Goal: Task Accomplishment & Management: Manage account settings

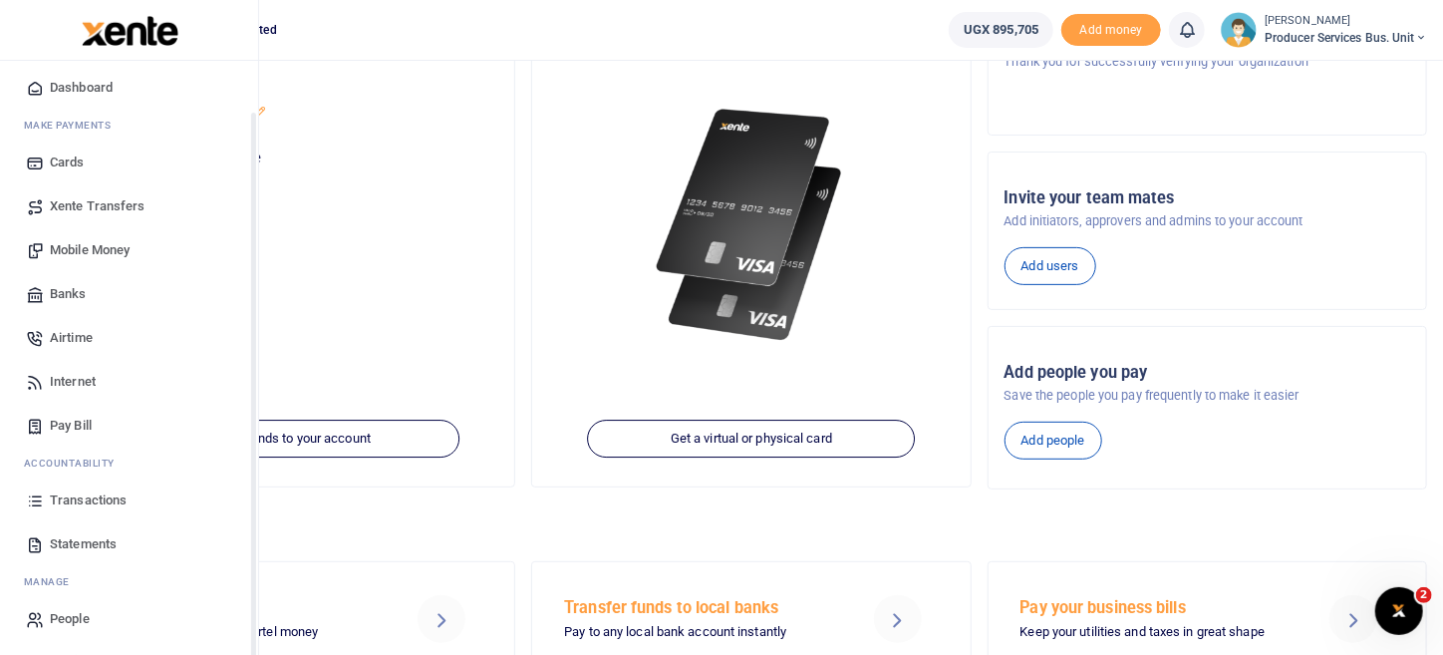
scroll to position [199, 0]
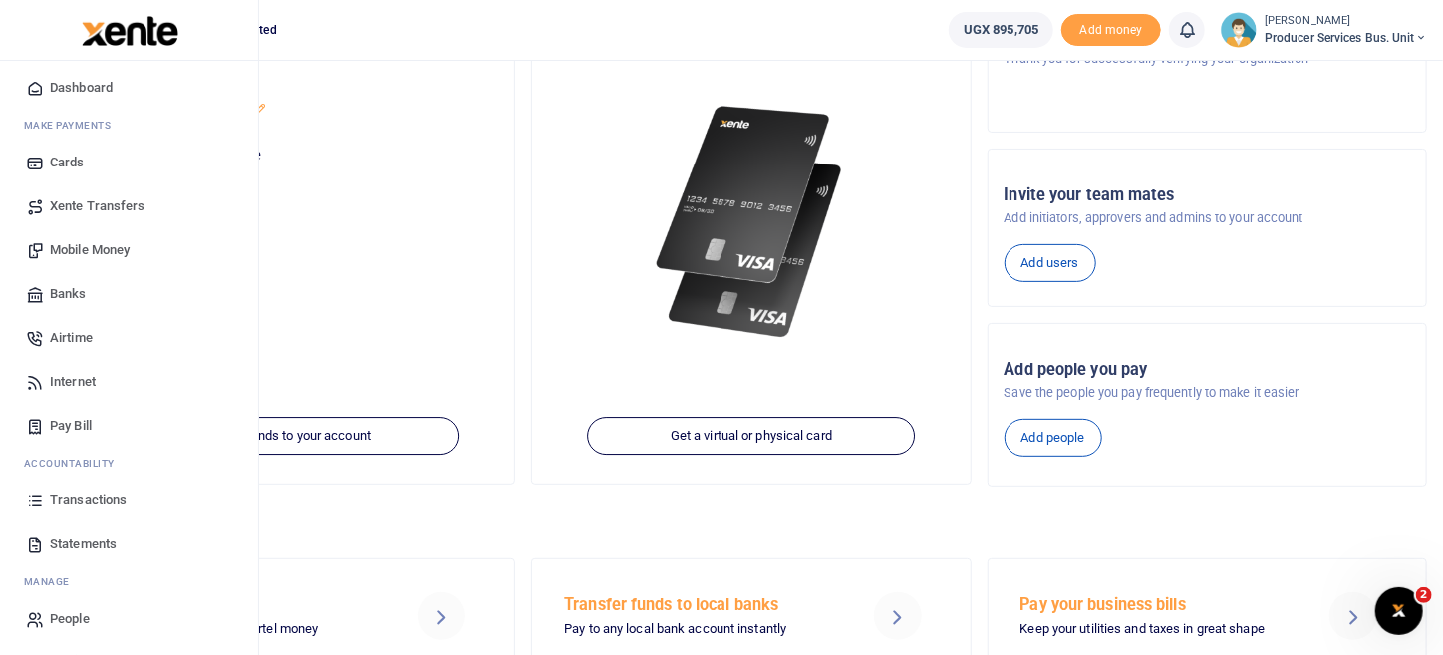
click at [84, 501] on span "Transactions" at bounding box center [88, 500] width 77 height 20
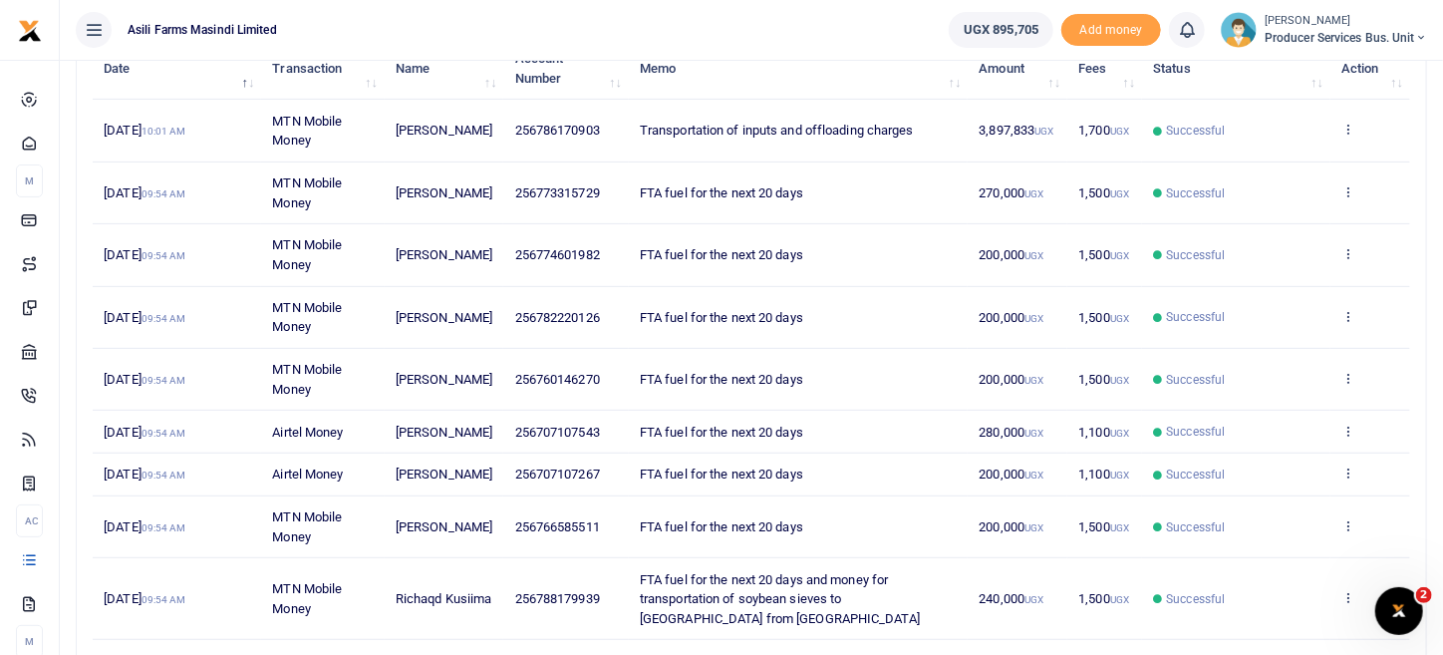
scroll to position [271, 0]
click at [1329, 198] on td "Successful" at bounding box center [1236, 194] width 188 height 62
click at [1350, 198] on td "View details Send again" at bounding box center [1371, 194] width 80 height 62
click at [1350, 194] on icon at bounding box center [1348, 192] width 13 height 14
click at [1277, 239] on div "View details Send again" at bounding box center [1275, 247] width 159 height 90
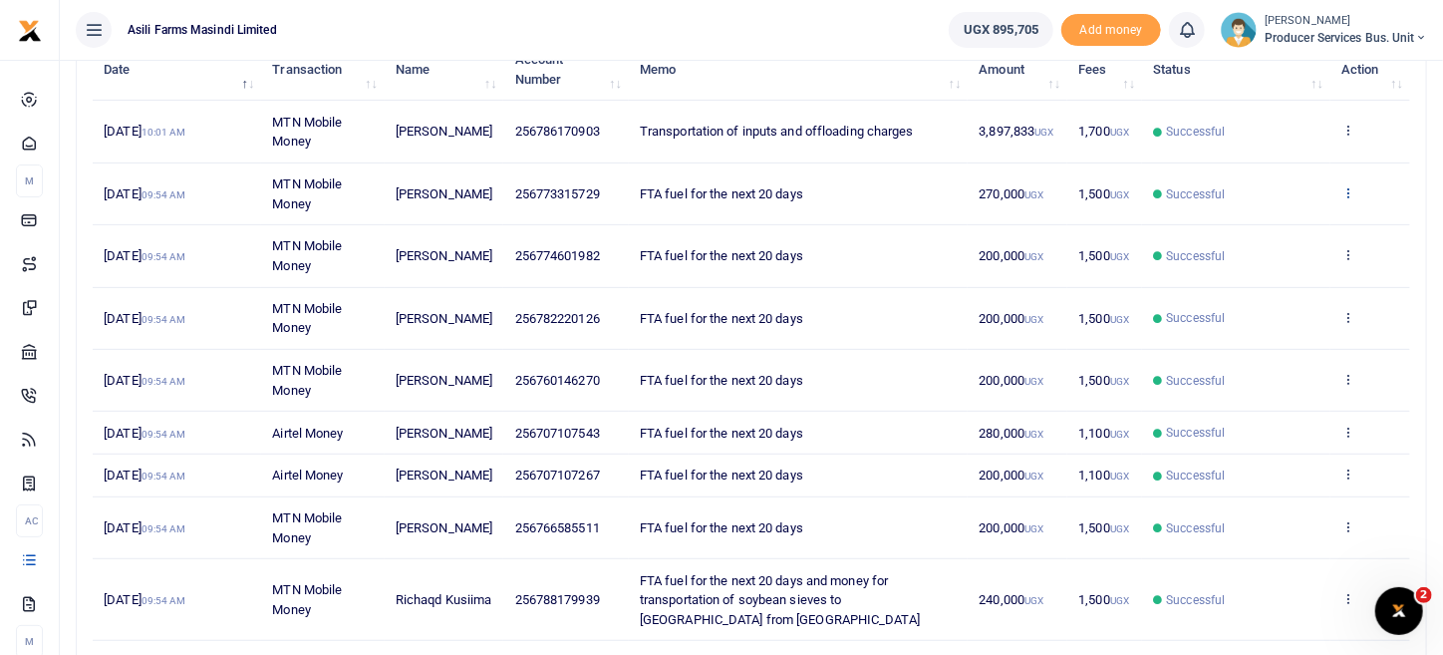
drag, startPoint x: 1364, startPoint y: 185, endPoint x: 1348, endPoint y: 192, distance: 17.4
click at [1348, 192] on td "View details Send again" at bounding box center [1371, 194] width 80 height 62
click at [1348, 192] on icon at bounding box center [1348, 192] width 13 height 14
click at [1295, 218] on link "View details" at bounding box center [1275, 225] width 157 height 28
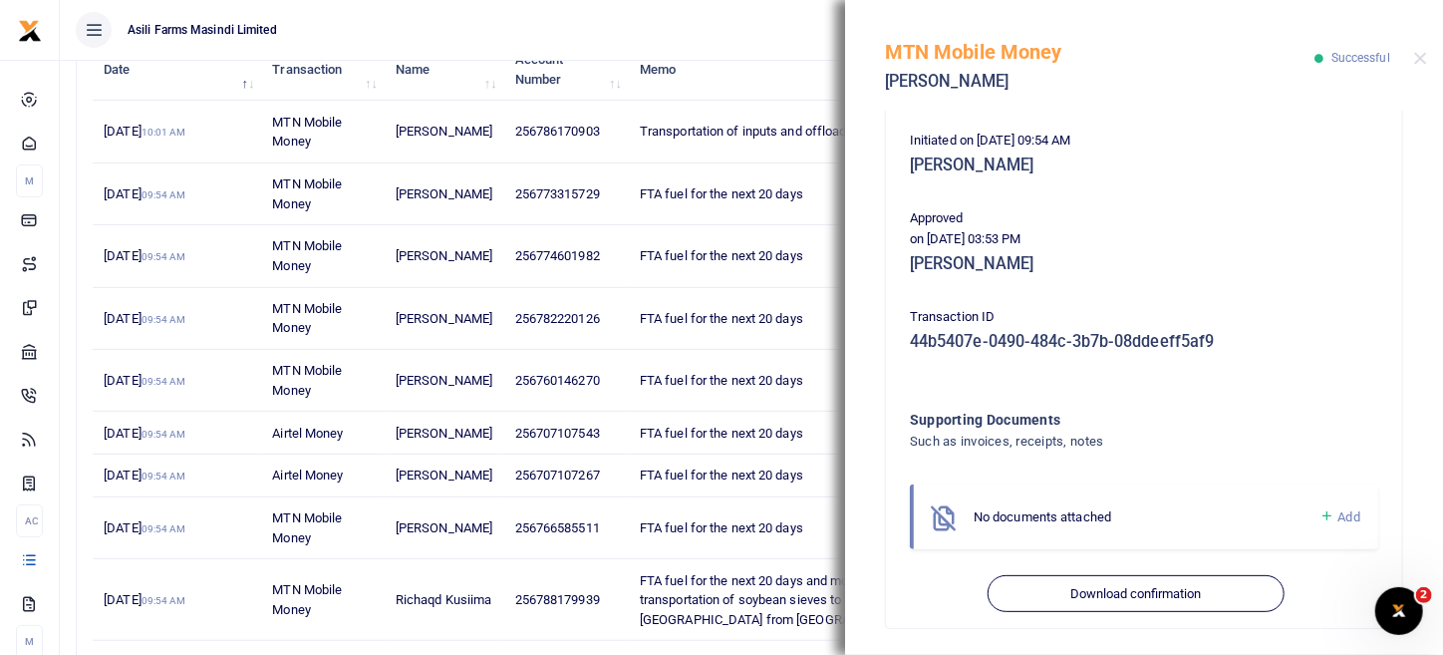
scroll to position [404, 0]
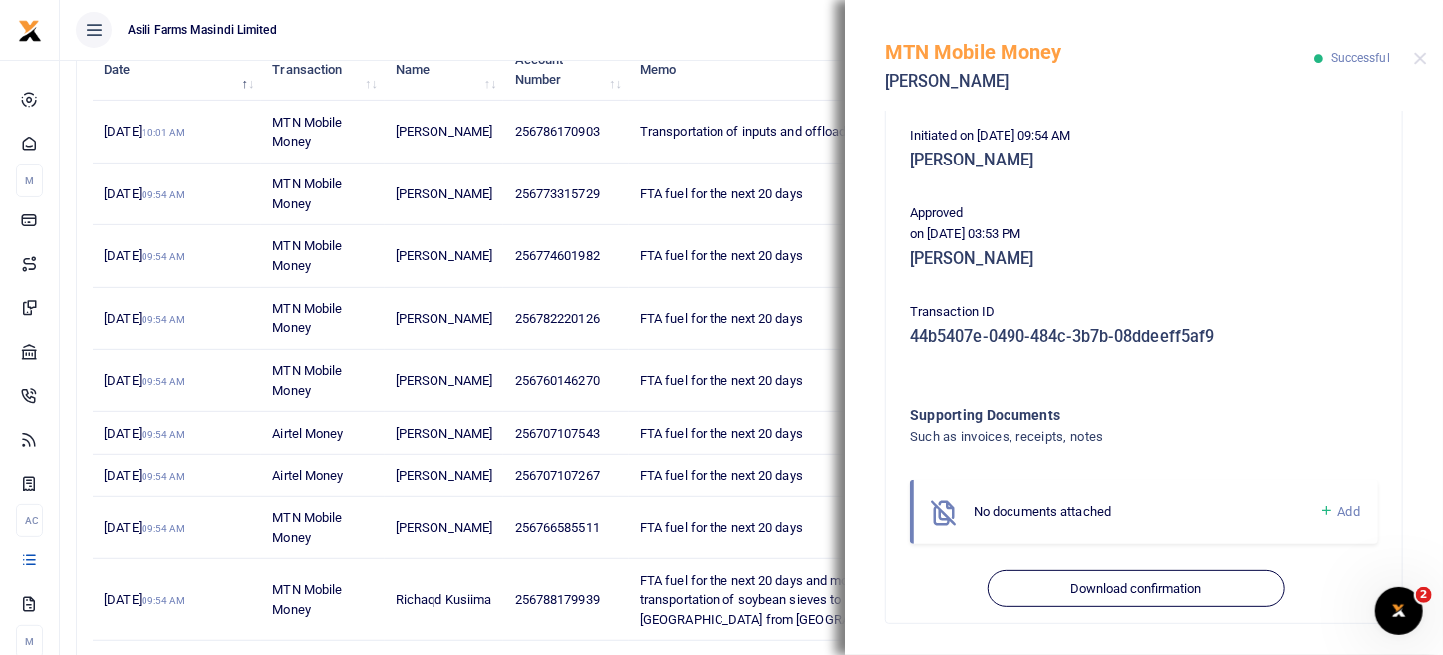
click at [753, 16] on ul "Asili Farms Masindi Limited" at bounding box center [496, 30] width 873 height 60
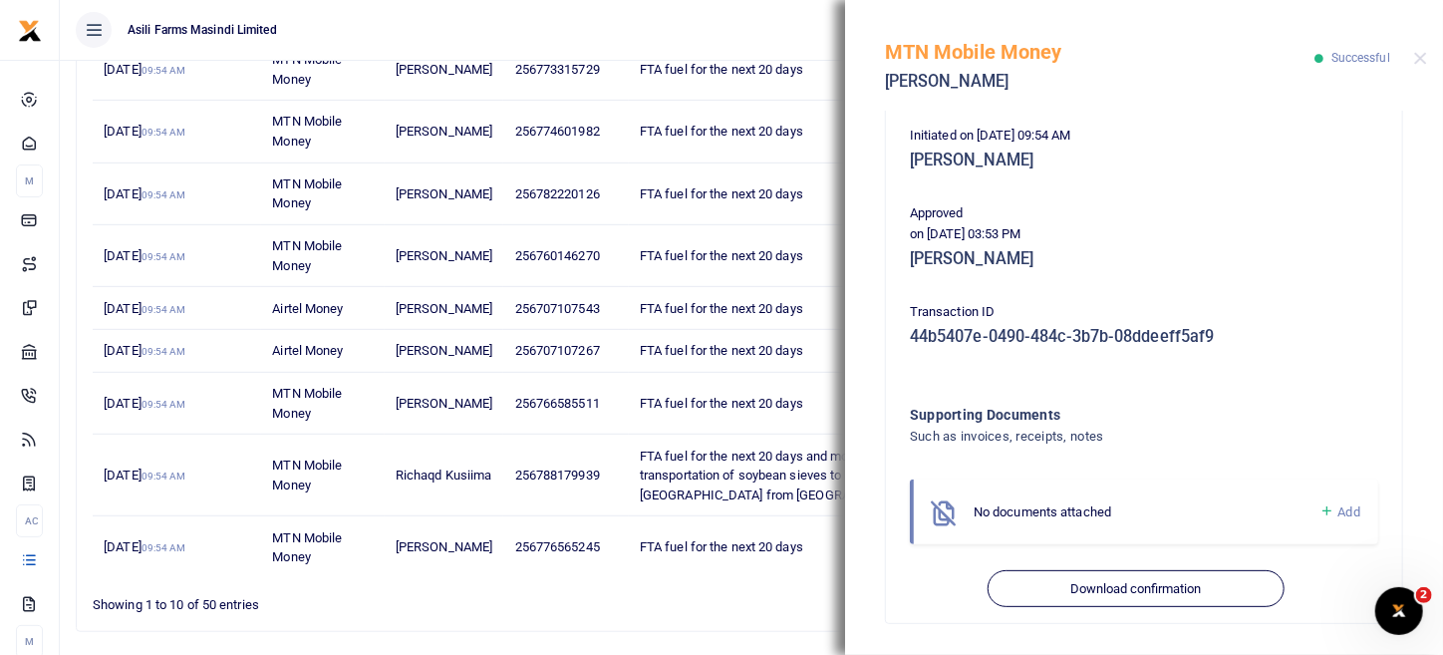
scroll to position [471, 0]
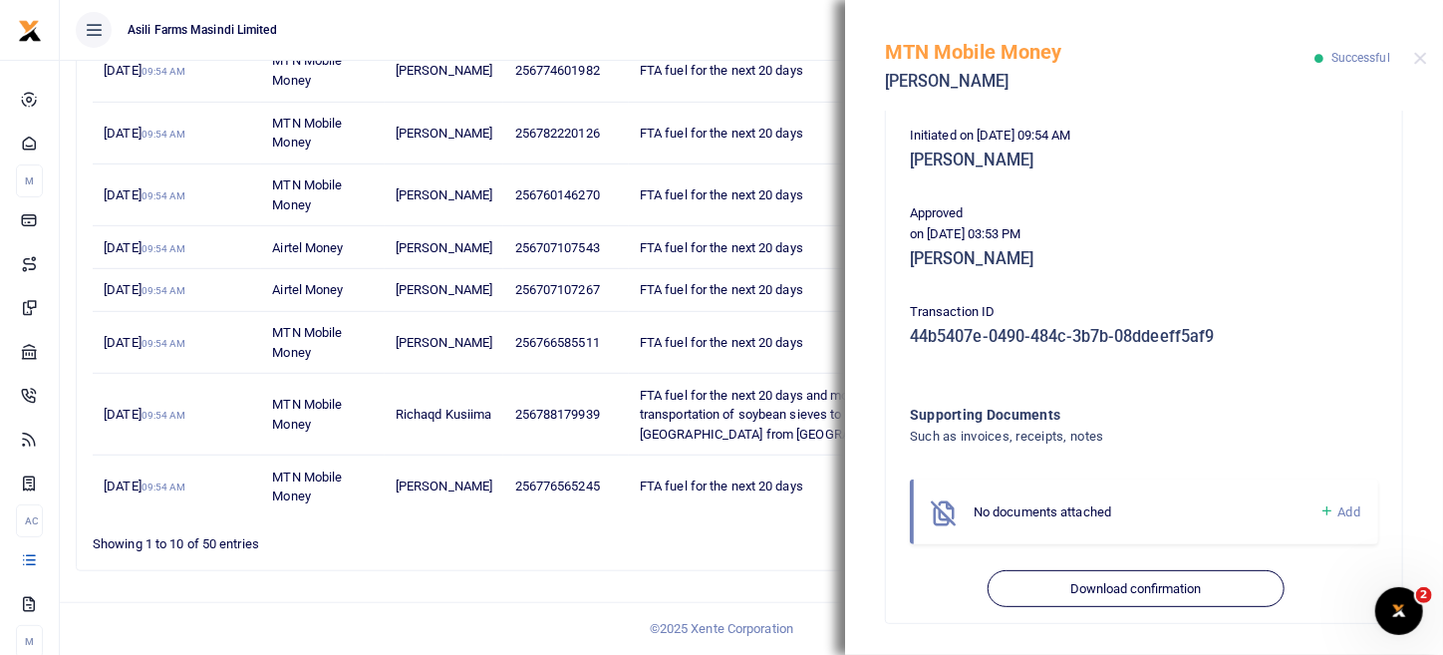
click at [1339, 514] on span "Add" at bounding box center [1350, 511] width 22 height 15
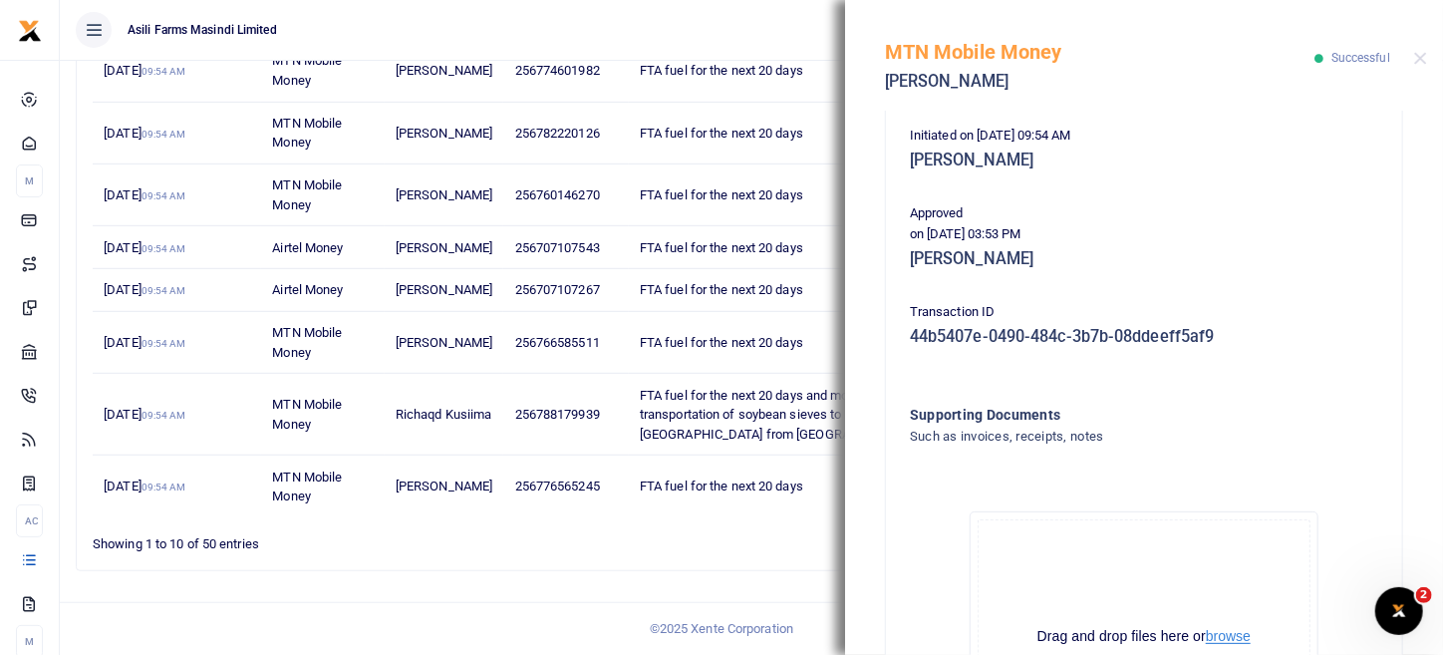
click at [1238, 631] on button "browse" at bounding box center [1228, 636] width 45 height 15
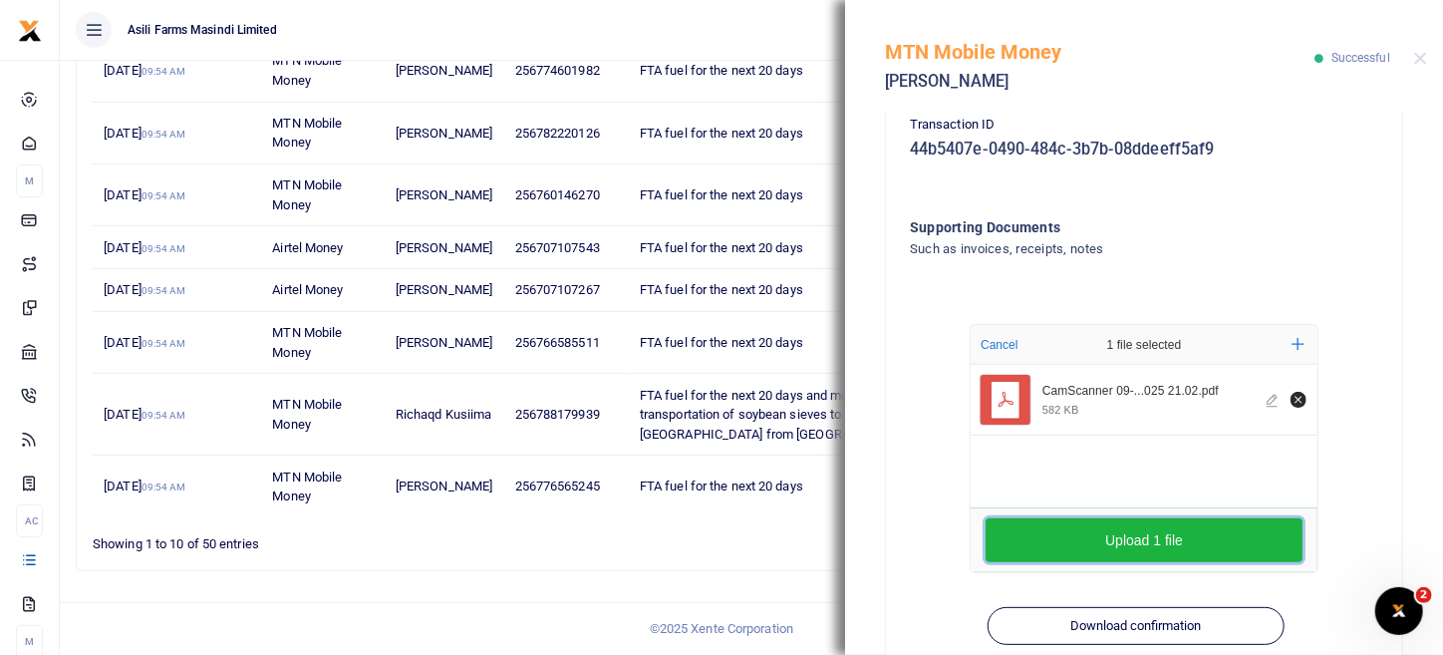
scroll to position [628, 0]
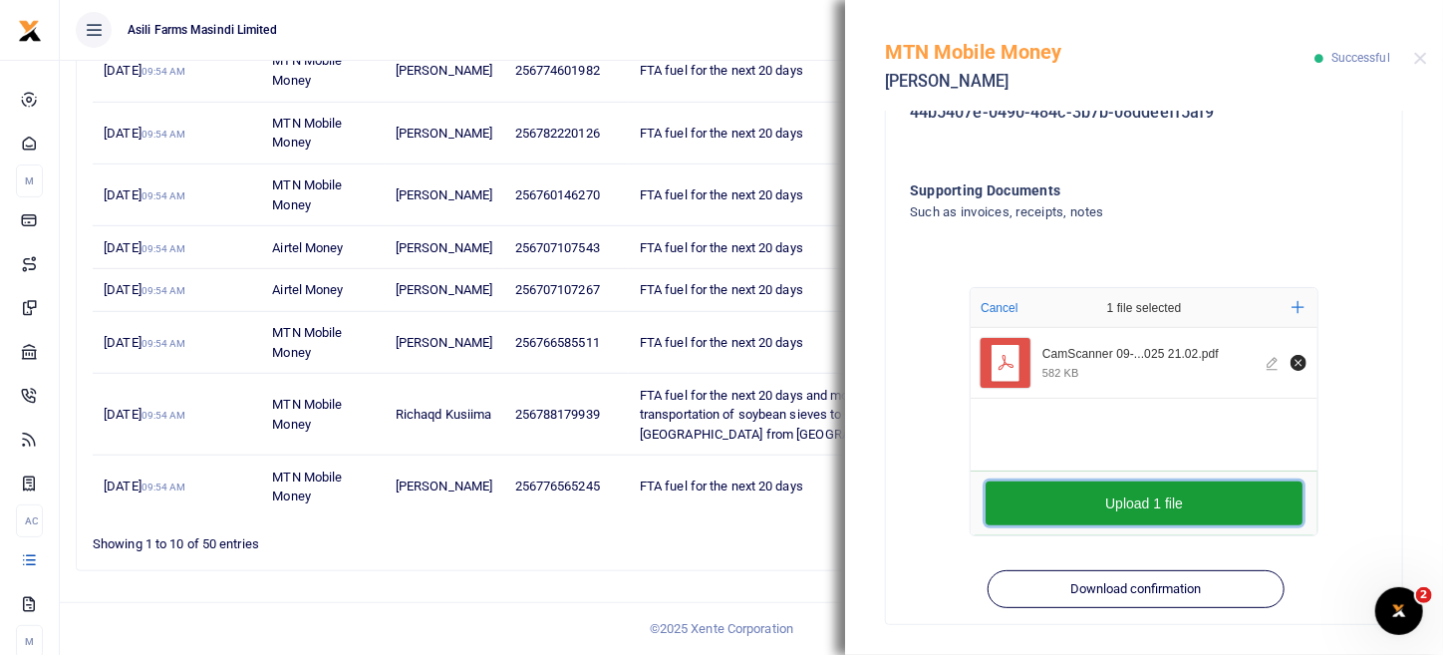
click at [1191, 515] on button "Upload 1 file" at bounding box center [1144, 503] width 317 height 44
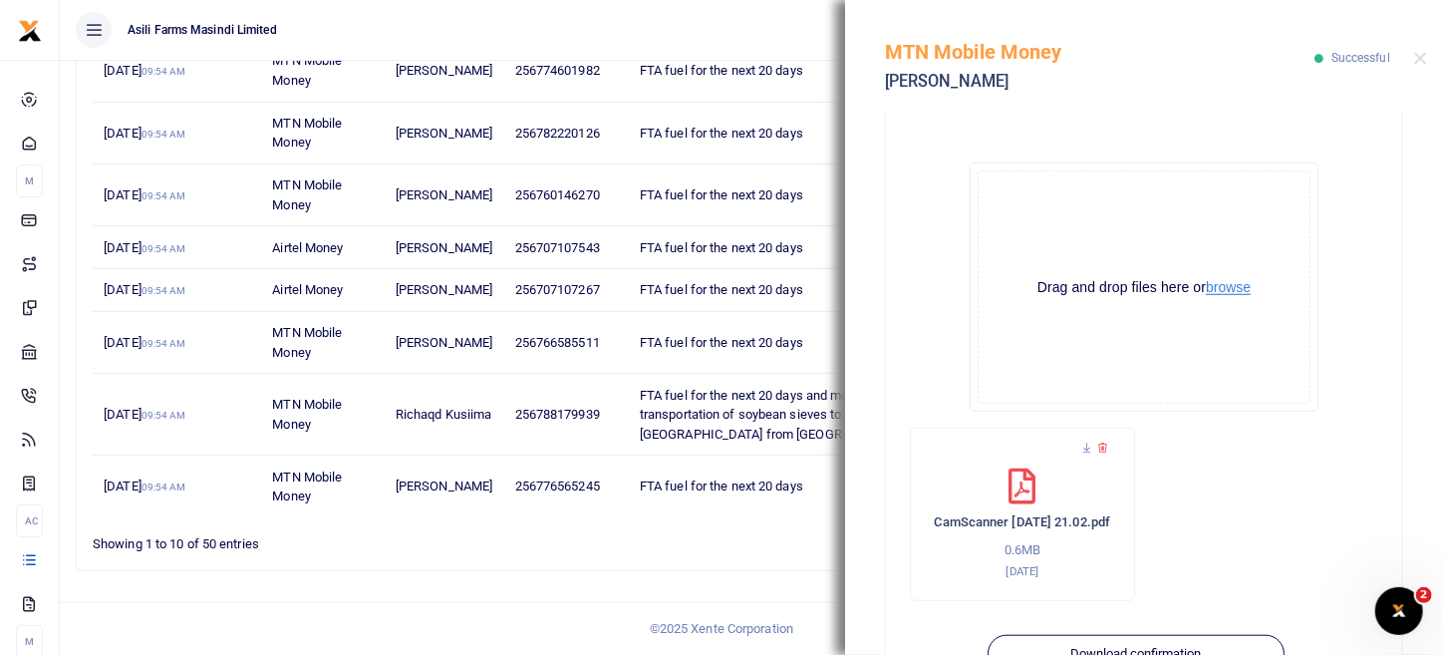
scroll to position [817, 0]
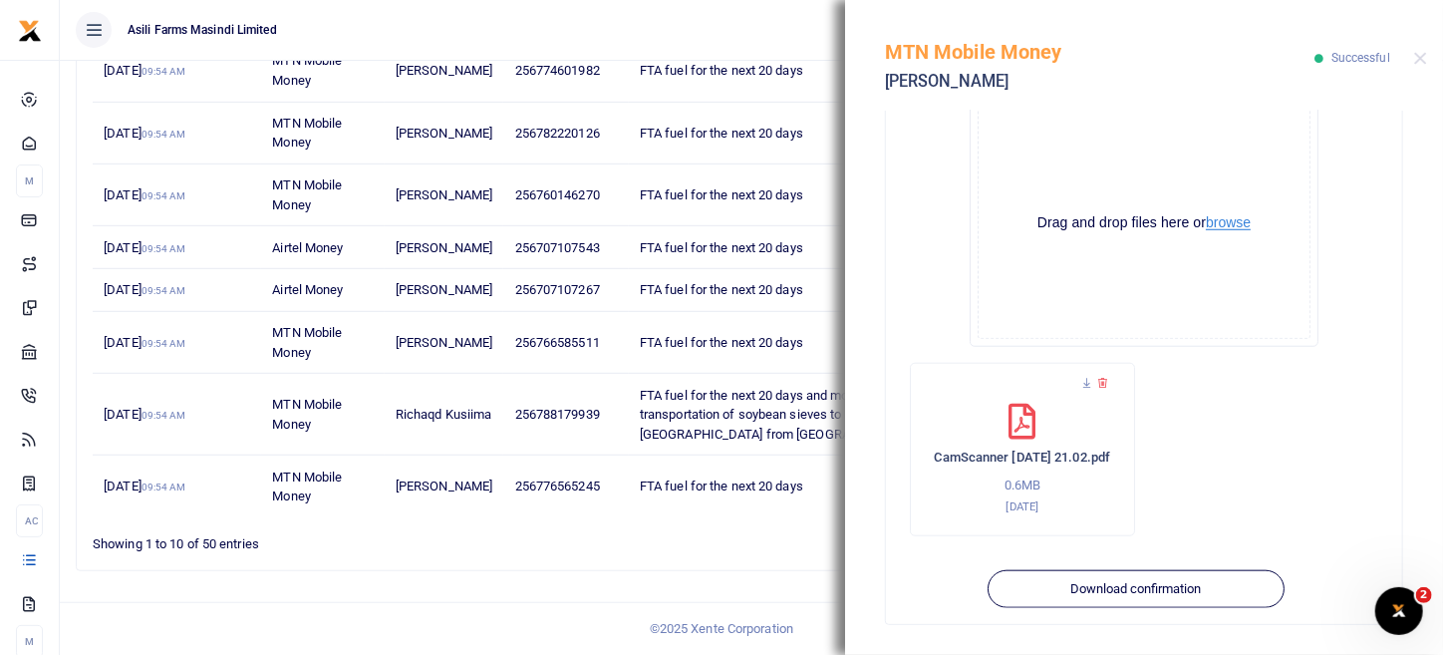
click at [1231, 218] on button "browse" at bounding box center [1228, 222] width 45 height 15
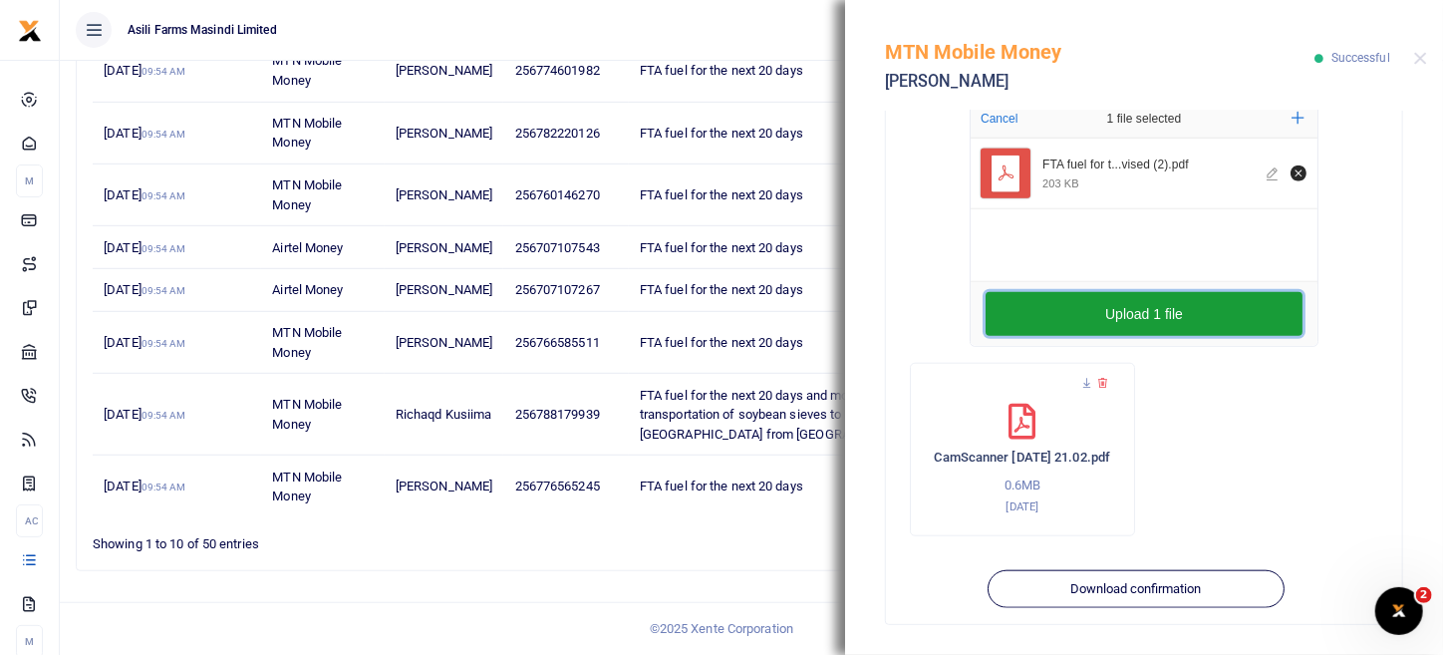
click at [1228, 321] on button "Upload 1 file" at bounding box center [1144, 314] width 317 height 44
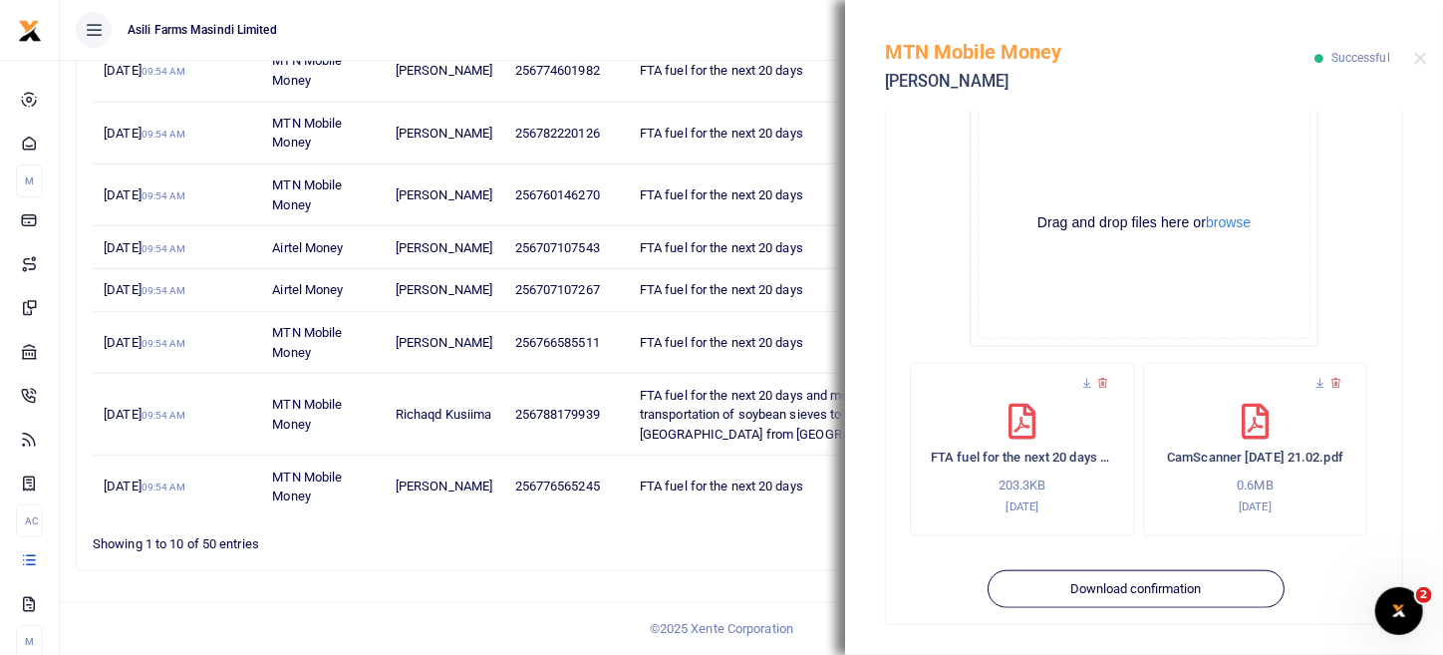
click at [1351, 65] on span "Successful" at bounding box center [1361, 58] width 59 height 14
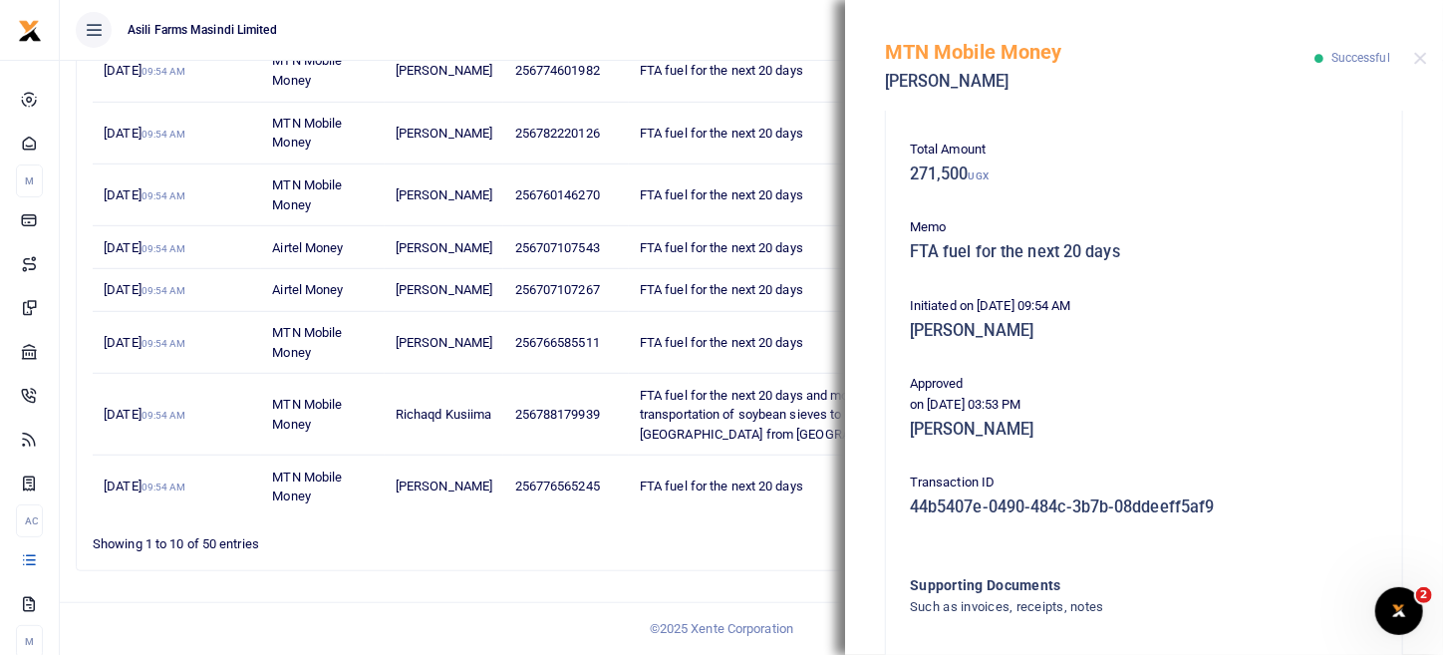
scroll to position [20, 0]
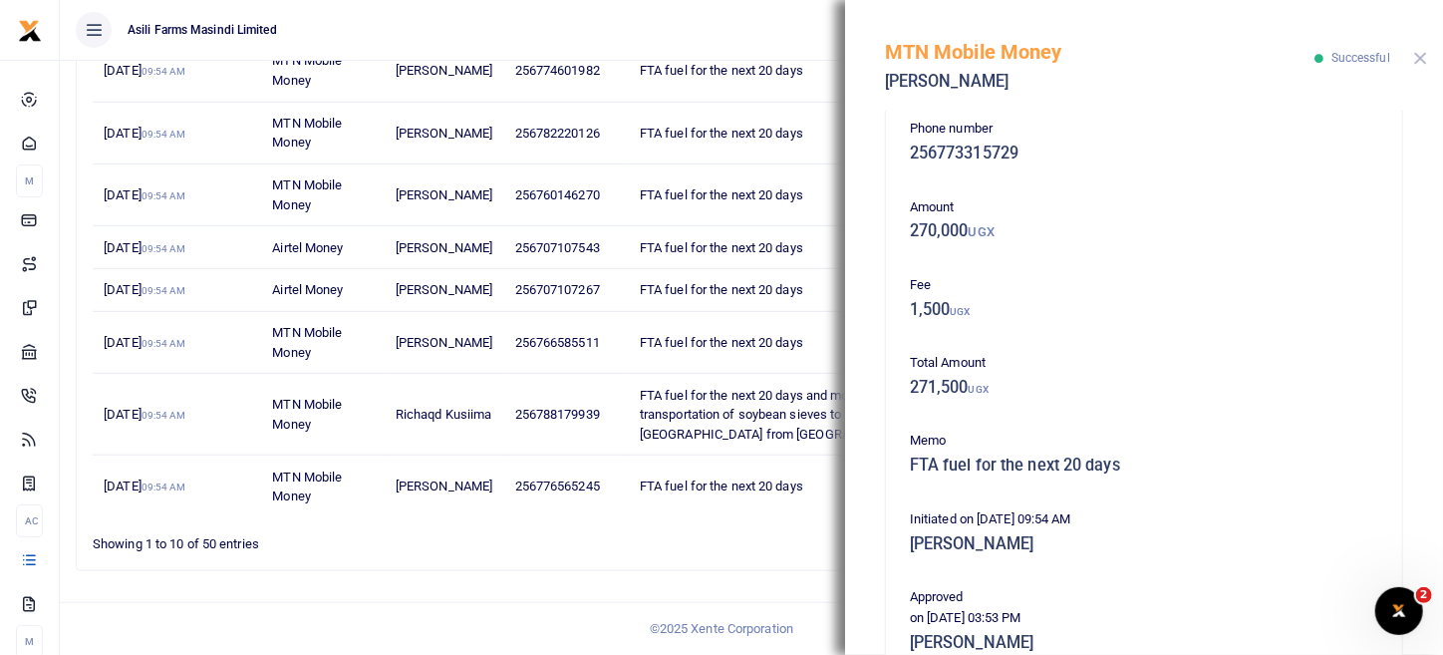
click at [1420, 56] on button "Close" at bounding box center [1421, 58] width 13 height 13
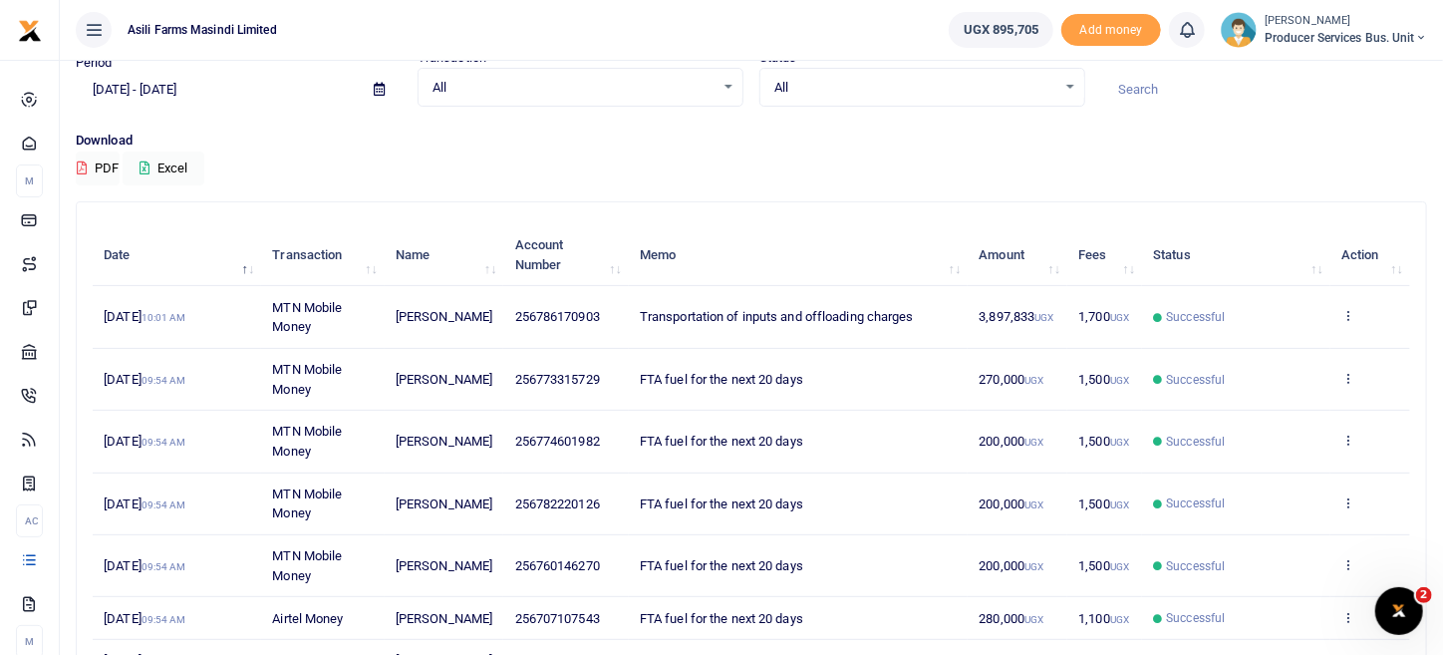
scroll to position [72, 0]
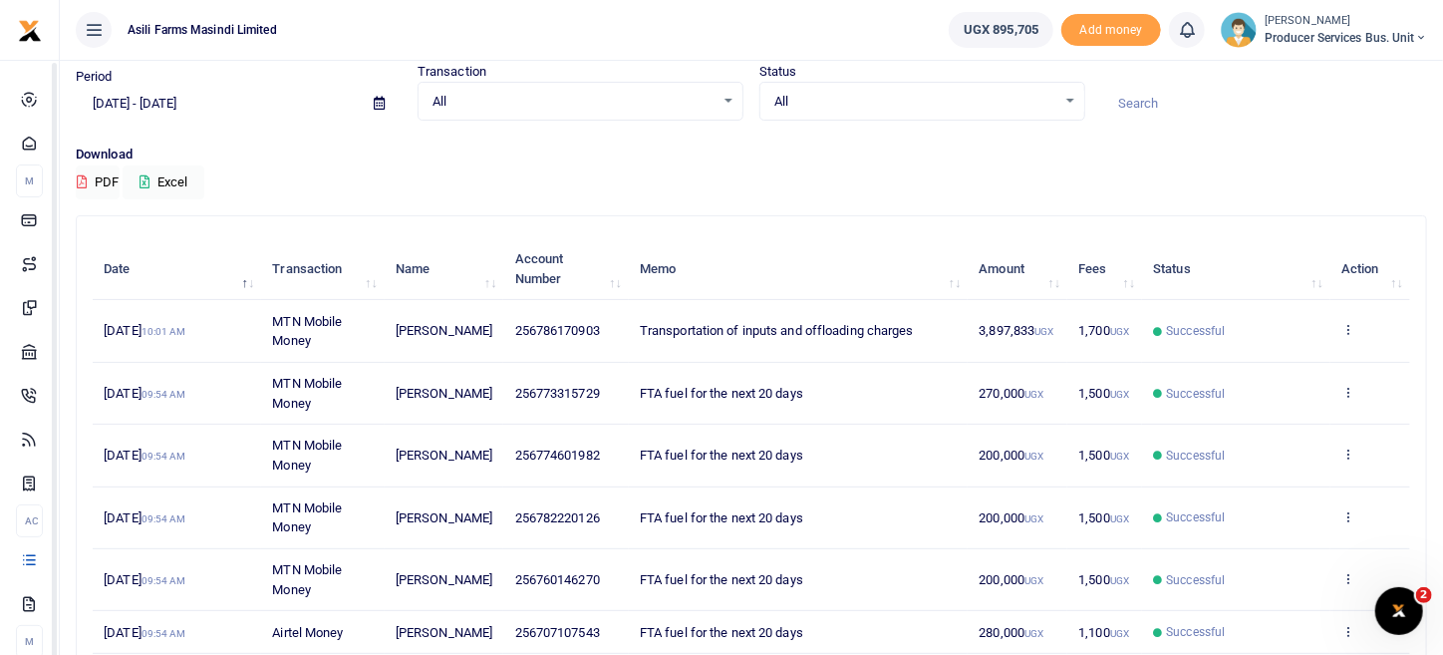
click at [320, 396] on td "MTN Mobile Money" at bounding box center [323, 394] width 124 height 62
click at [1352, 387] on icon at bounding box center [1348, 392] width 13 height 14
click at [1278, 414] on link "View details" at bounding box center [1275, 425] width 157 height 28
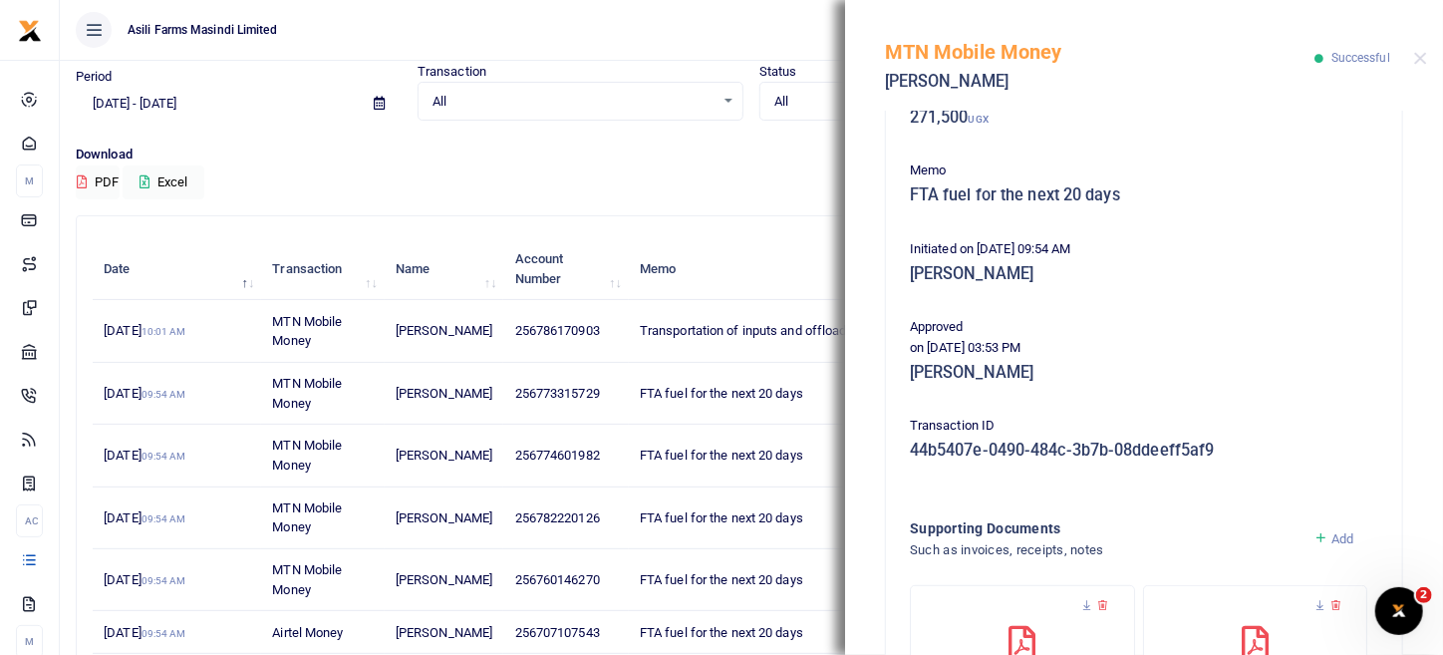
scroll to position [0, 0]
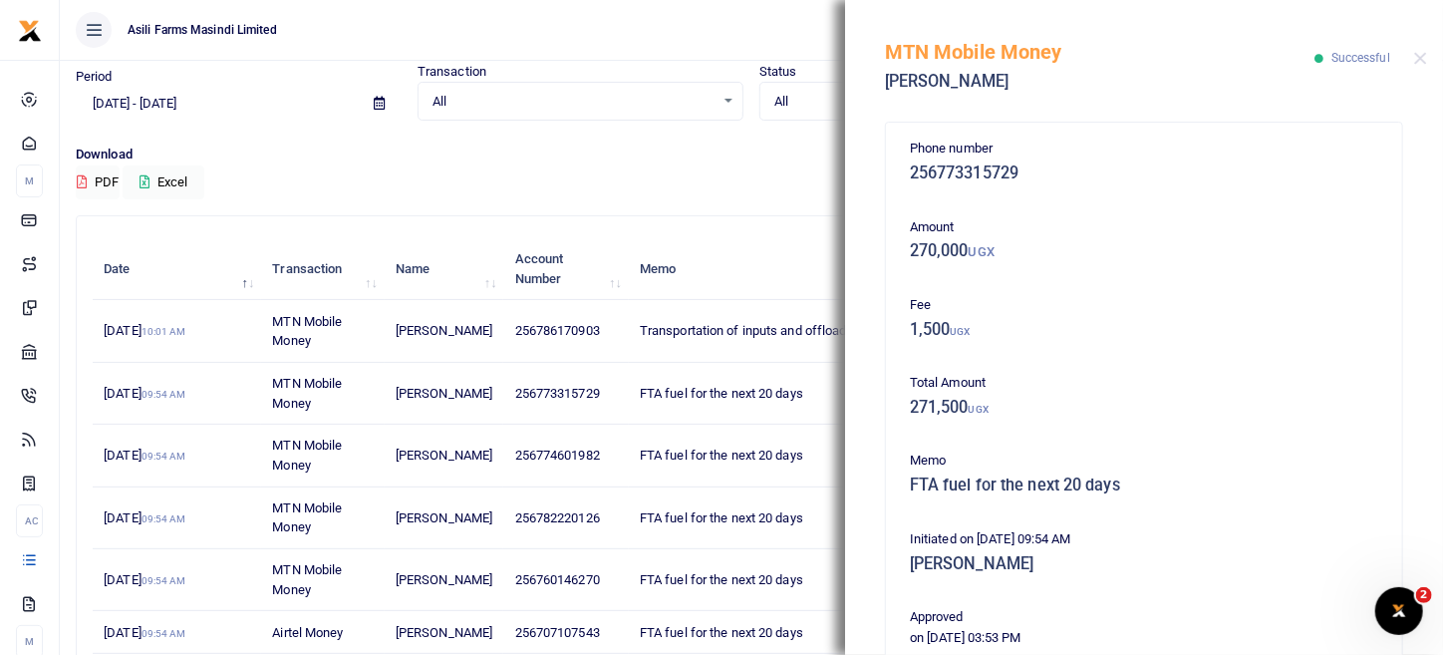
click at [1423, 46] on div "MTN Mobile Money Joseph Muteyanjura Successful" at bounding box center [1144, 55] width 598 height 111
click at [1419, 60] on button "Close" at bounding box center [1421, 58] width 13 height 13
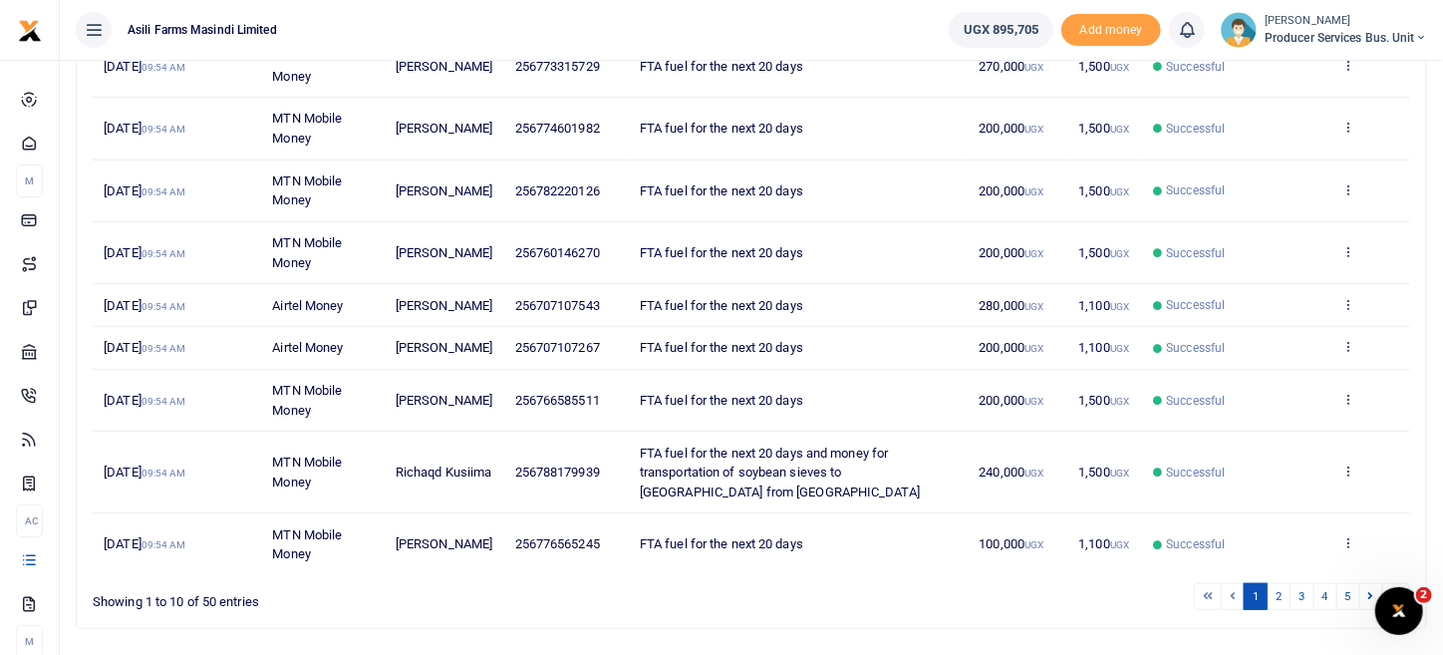
scroll to position [471, 0]
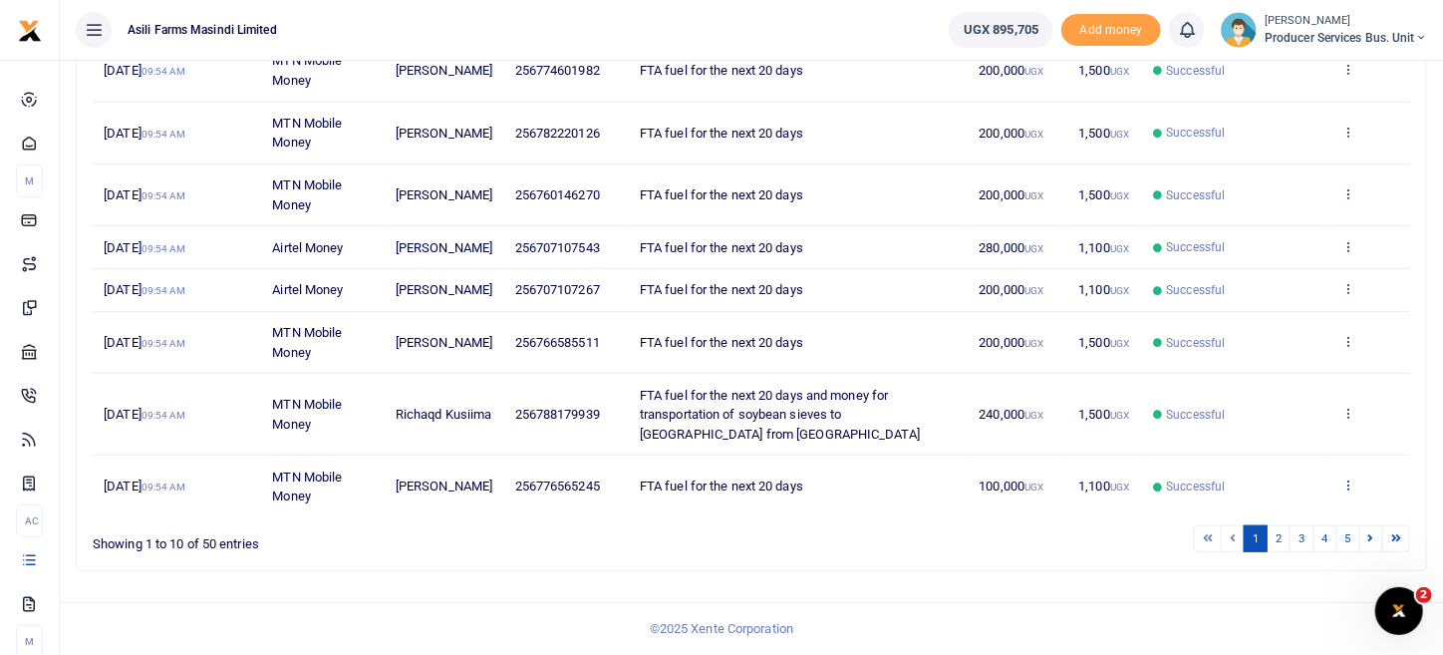
click at [1346, 488] on icon at bounding box center [1348, 484] width 13 height 14
click at [1298, 413] on link "View details" at bounding box center [1275, 410] width 157 height 28
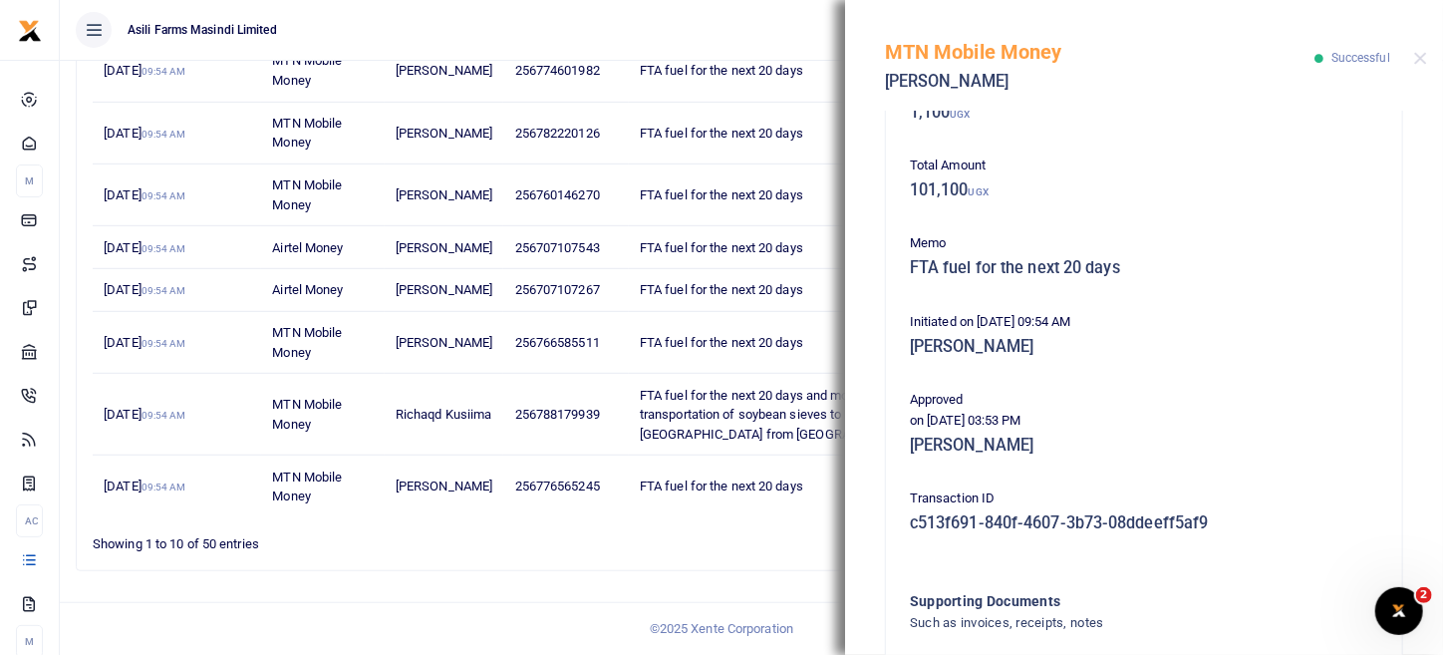
scroll to position [404, 0]
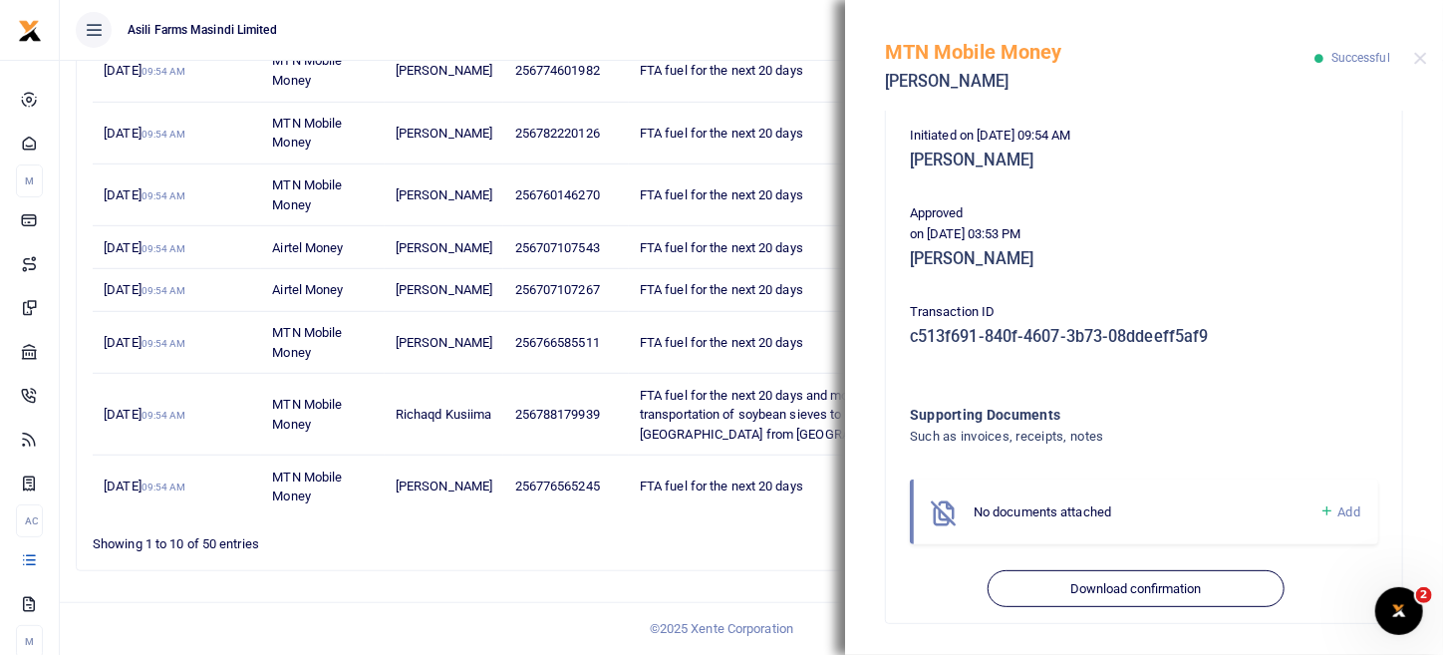
click at [1321, 512] on link "Add" at bounding box center [1340, 511] width 41 height 23
click at [1340, 513] on span "Add" at bounding box center [1350, 511] width 22 height 15
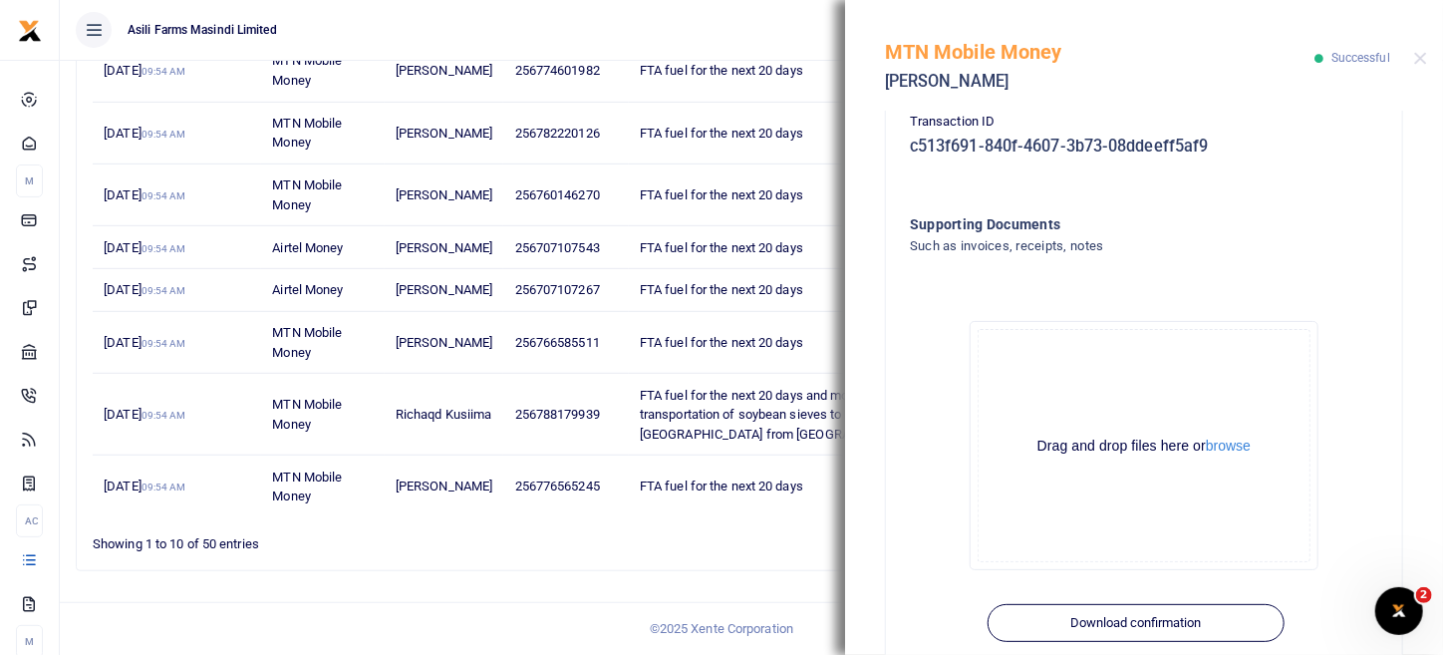
scroll to position [603, 0]
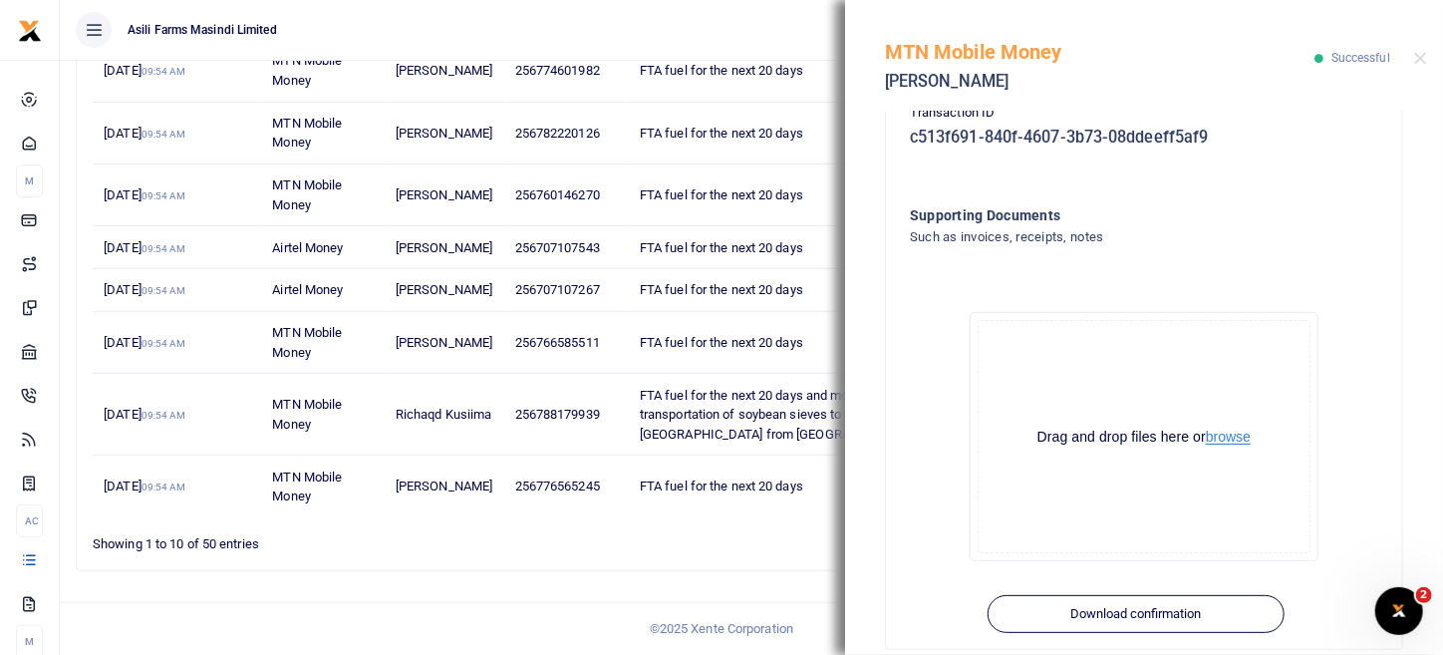
click at [1226, 430] on button "browse" at bounding box center [1228, 437] width 45 height 15
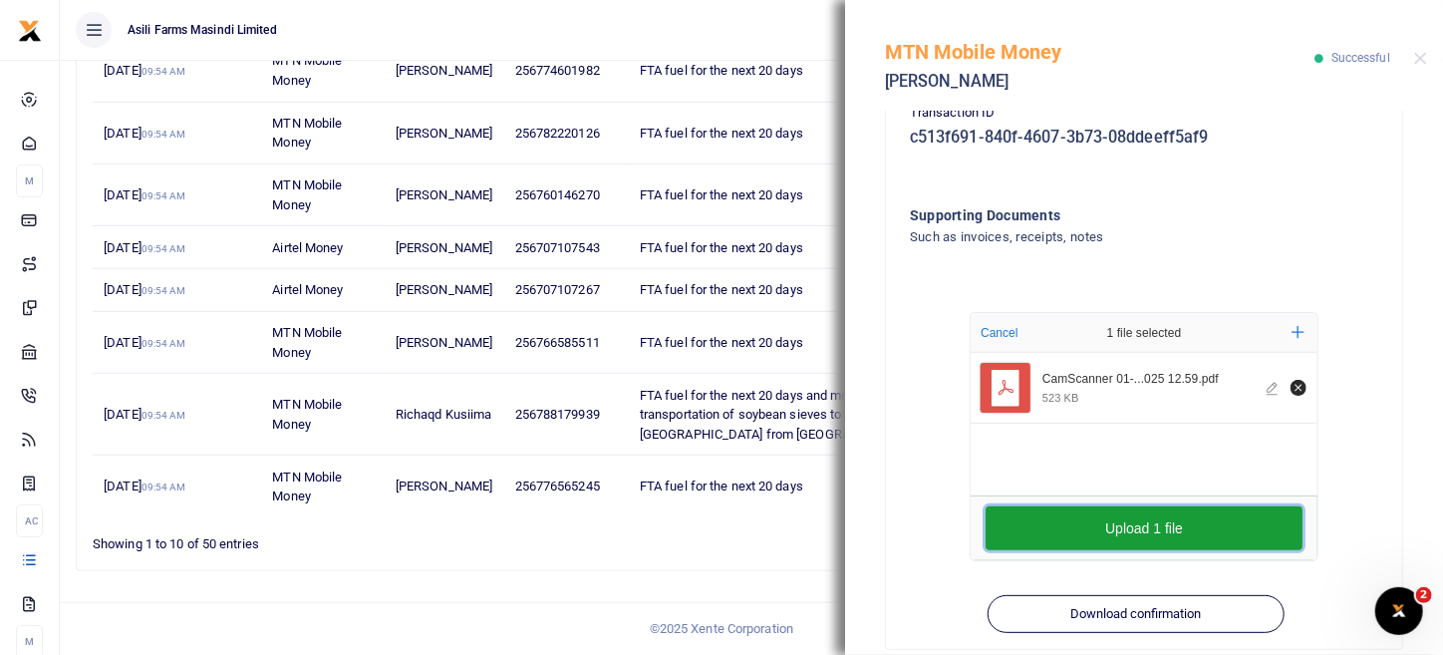
click at [1115, 523] on button "Upload 1 file" at bounding box center [1144, 528] width 317 height 44
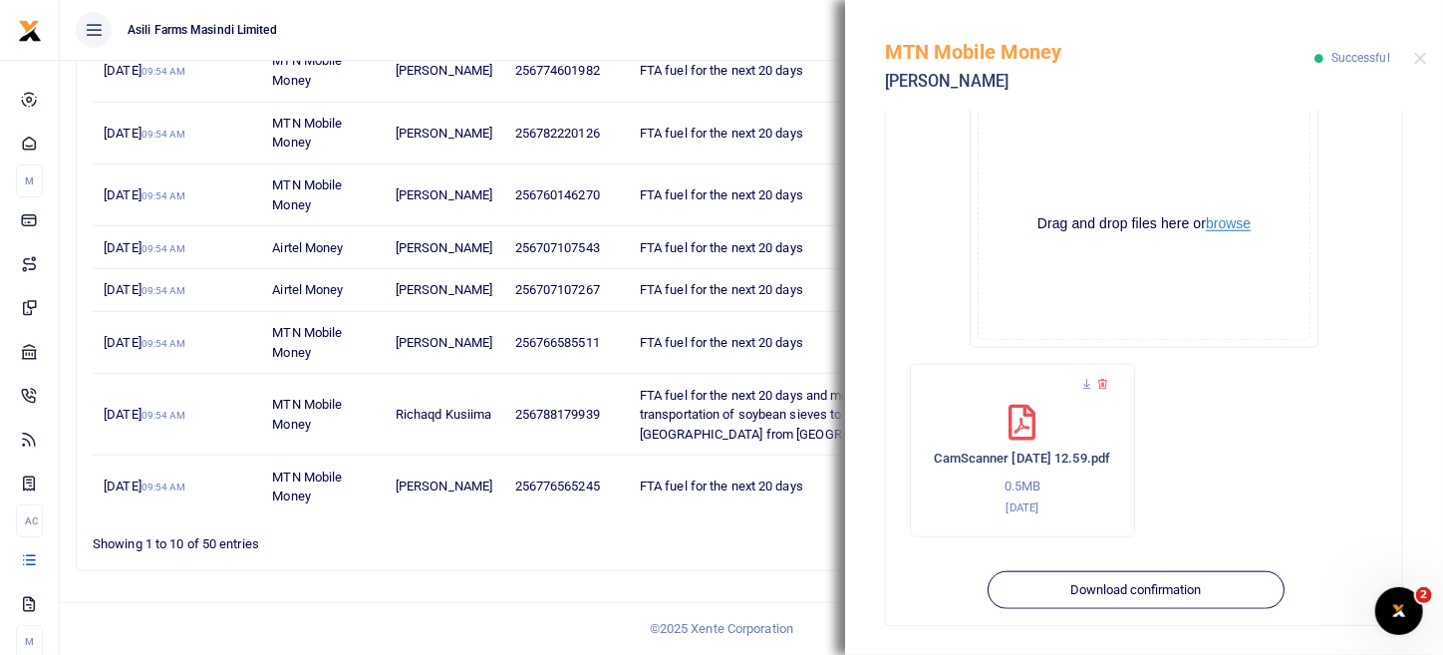
scroll to position [817, 0]
click at [1231, 231] on div "Drag and drop files here or browse Powered by Uppy" at bounding box center [1144, 222] width 333 height 233
click at [1231, 221] on button "browse" at bounding box center [1228, 222] width 45 height 15
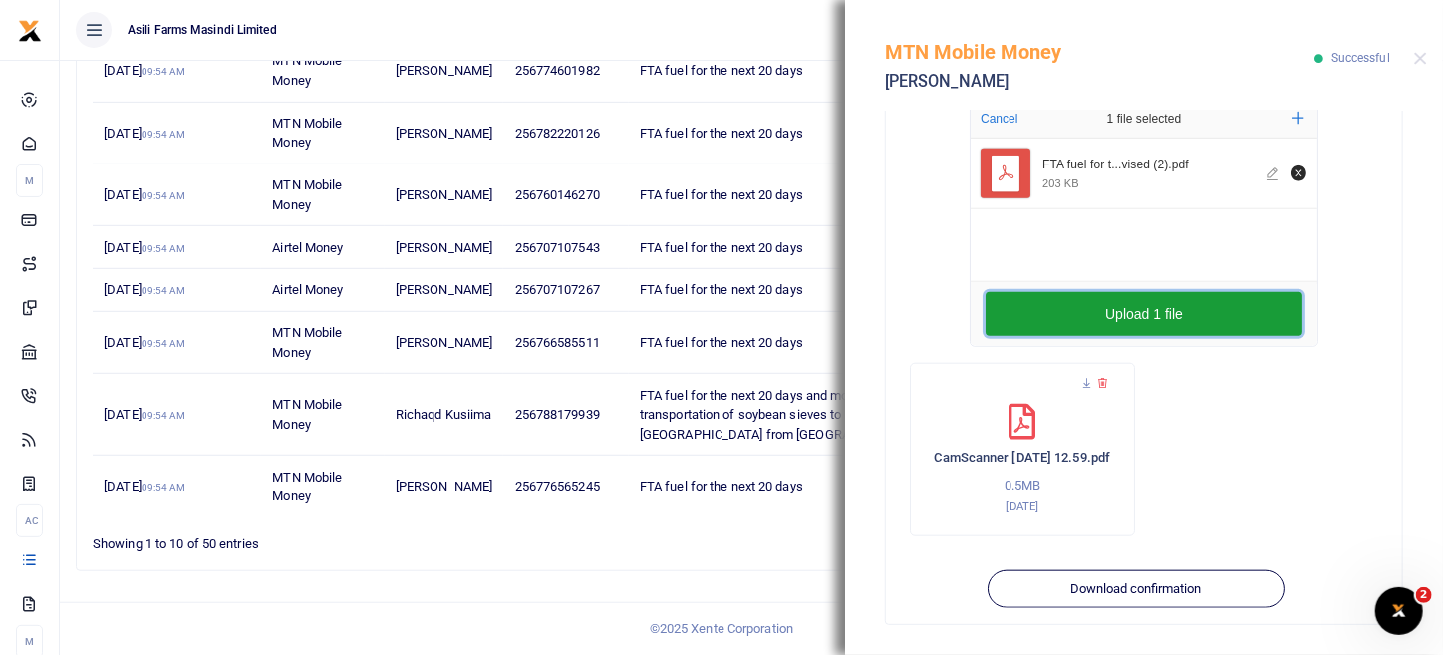
click at [1180, 306] on button "Upload 1 file" at bounding box center [1144, 314] width 317 height 44
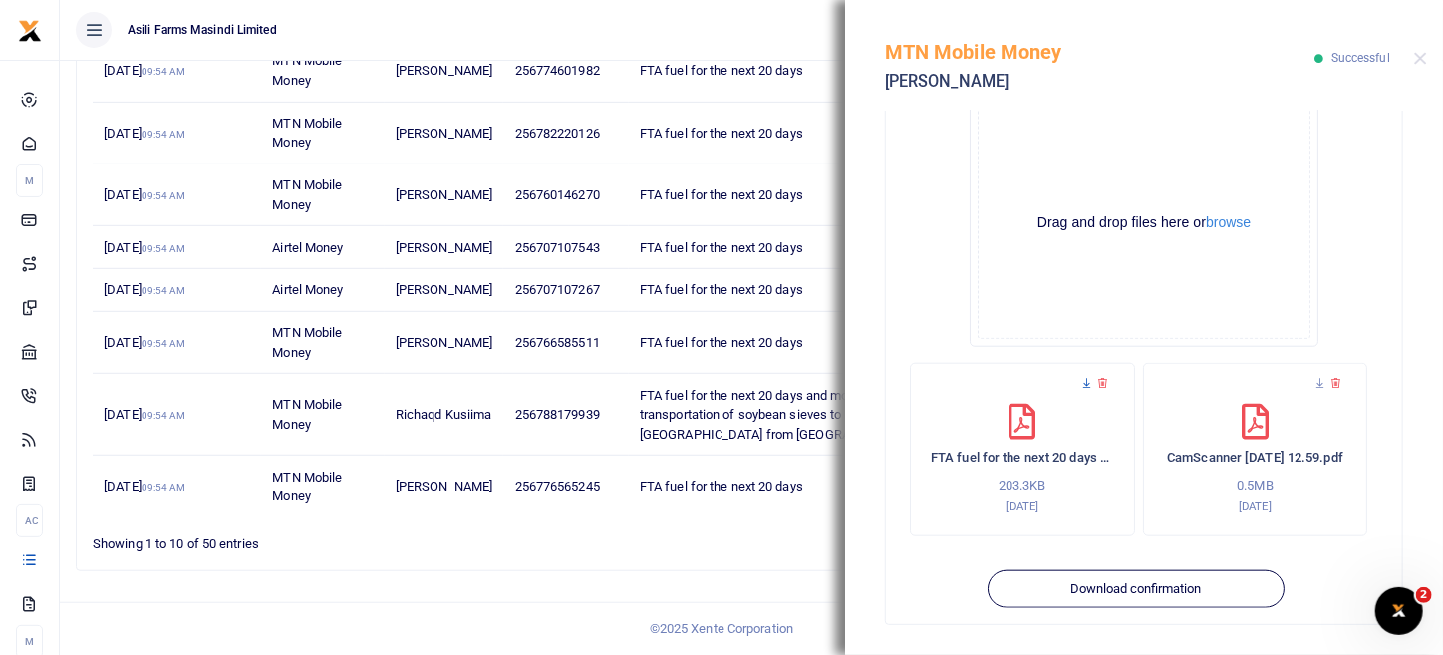
click at [1089, 386] on icon at bounding box center [1087, 383] width 13 height 13
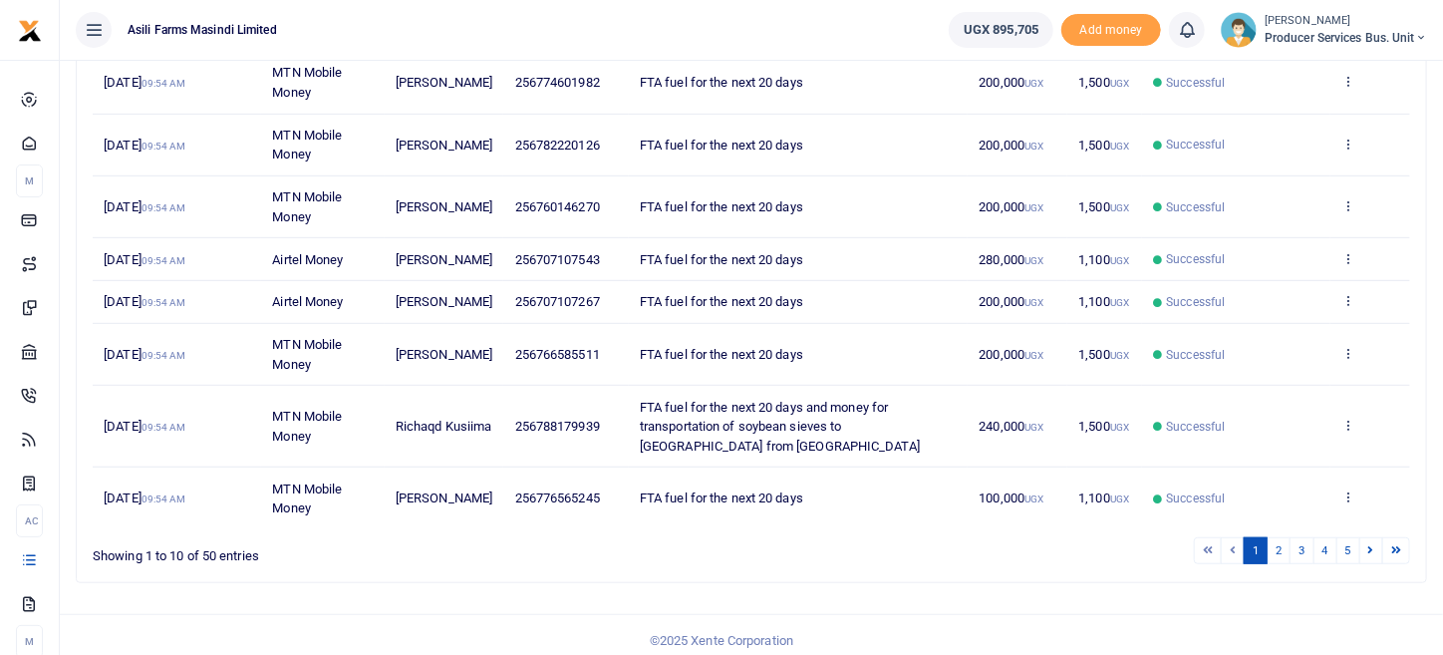
scroll to position [471, 0]
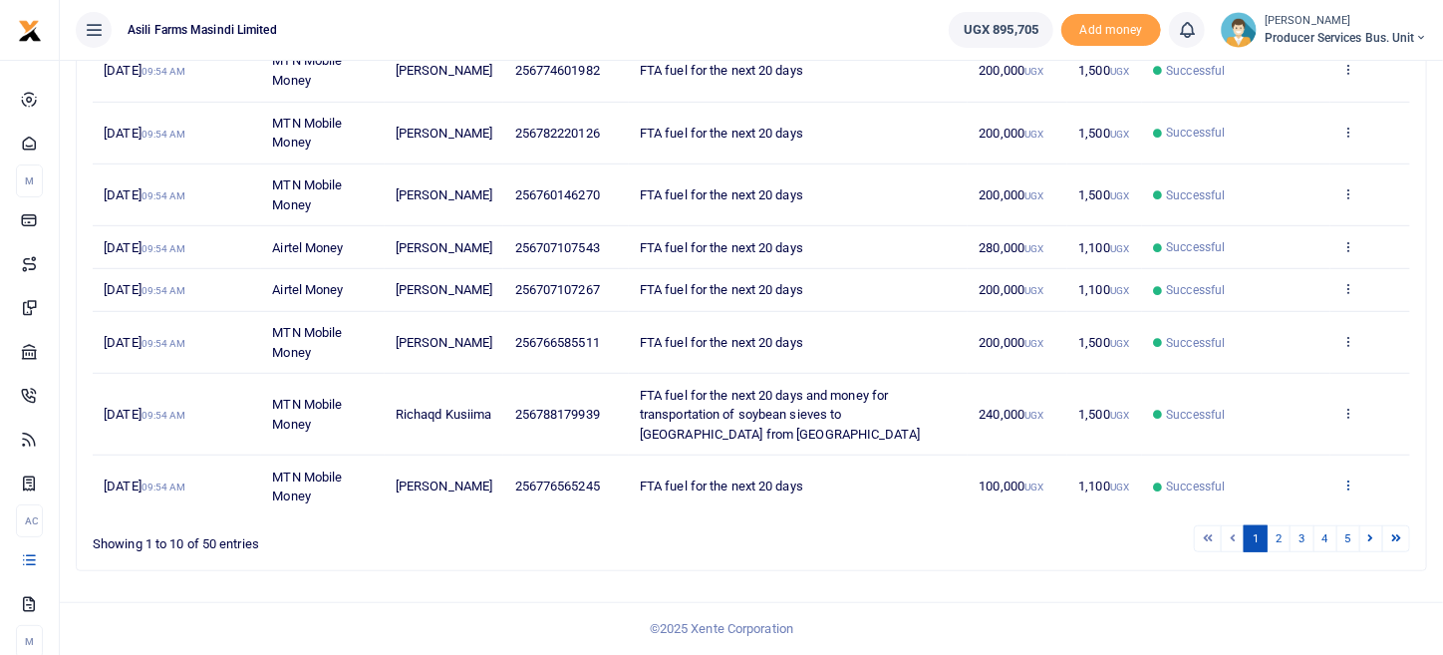
click at [1353, 482] on icon at bounding box center [1348, 484] width 13 height 14
click at [1271, 410] on link "View details" at bounding box center [1275, 410] width 157 height 28
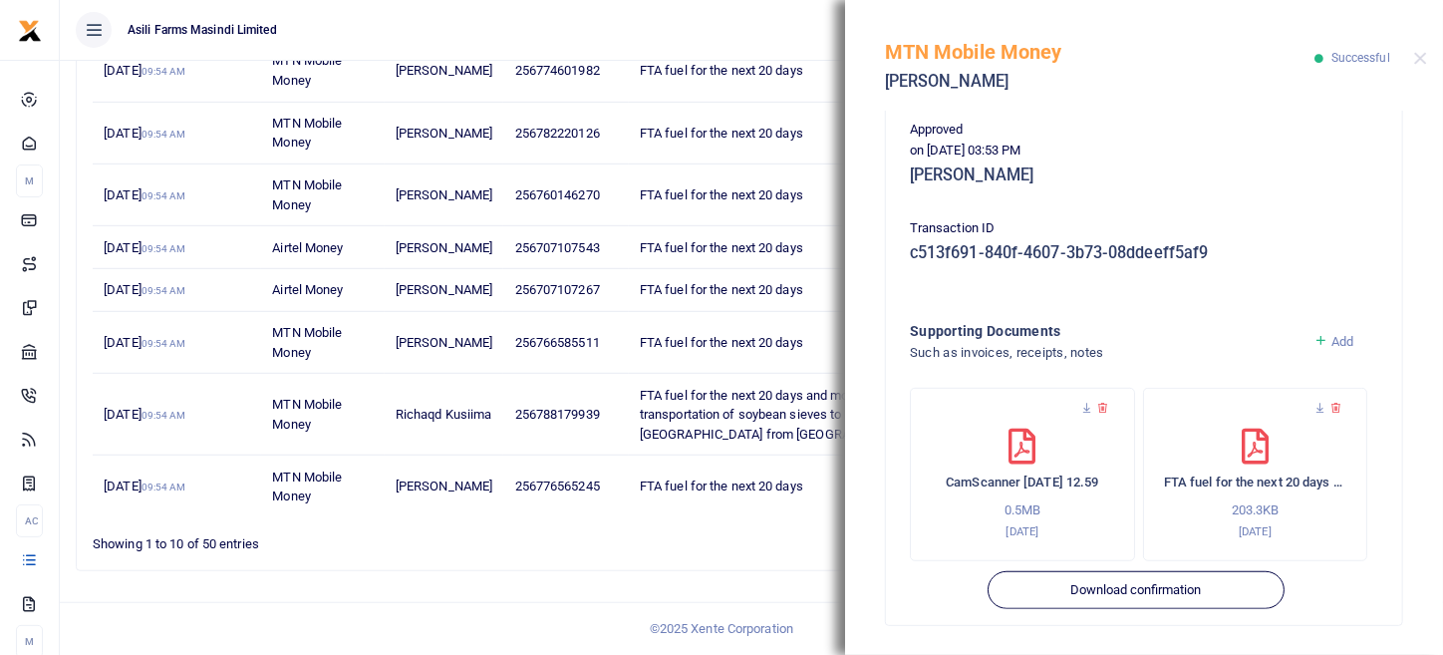
scroll to position [488, 0]
click at [992, 448] on div "CamScanner 01-10-2025 12.59 0.5MB 2nd Oct 2025" at bounding box center [1022, 484] width 183 height 112
click at [1033, 455] on div "CamScanner 01-10-2025 12.59 0.5MB 2nd Oct 2025" at bounding box center [1022, 484] width 183 height 112
click at [1086, 403] on icon at bounding box center [1087, 407] width 13 height 13
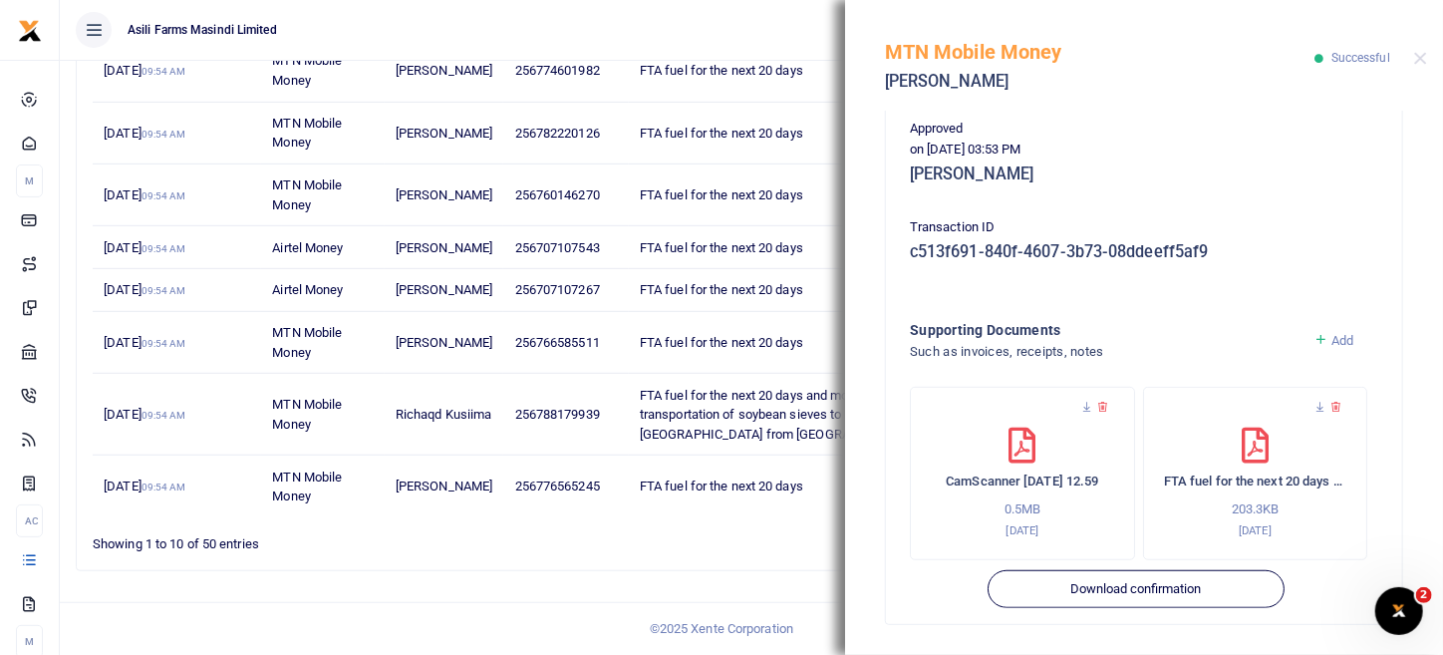
click at [1426, 46] on div "MTN Mobile Money Lucy Adokorac Successful" at bounding box center [1144, 55] width 598 height 111
click at [1423, 64] on button "Close" at bounding box center [1421, 58] width 13 height 13
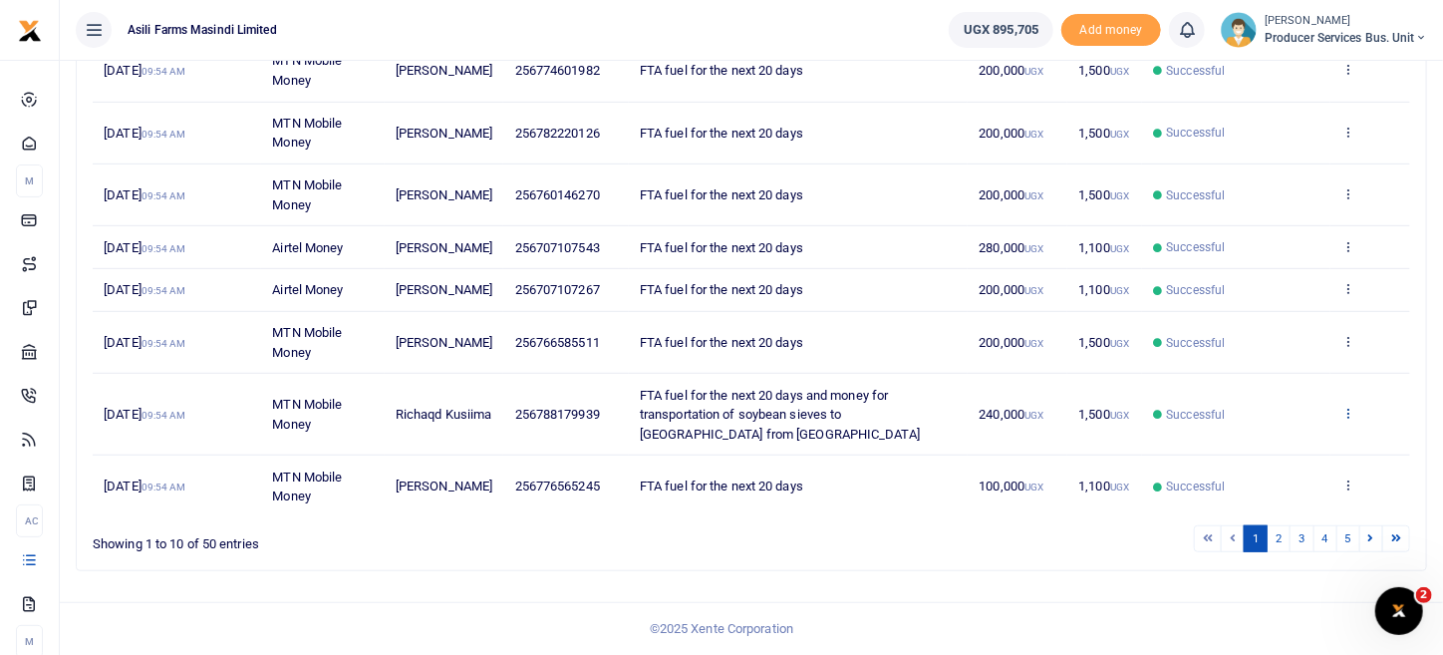
click at [1348, 414] on icon at bounding box center [1348, 413] width 13 height 14
click at [1282, 450] on link "View details" at bounding box center [1275, 464] width 157 height 28
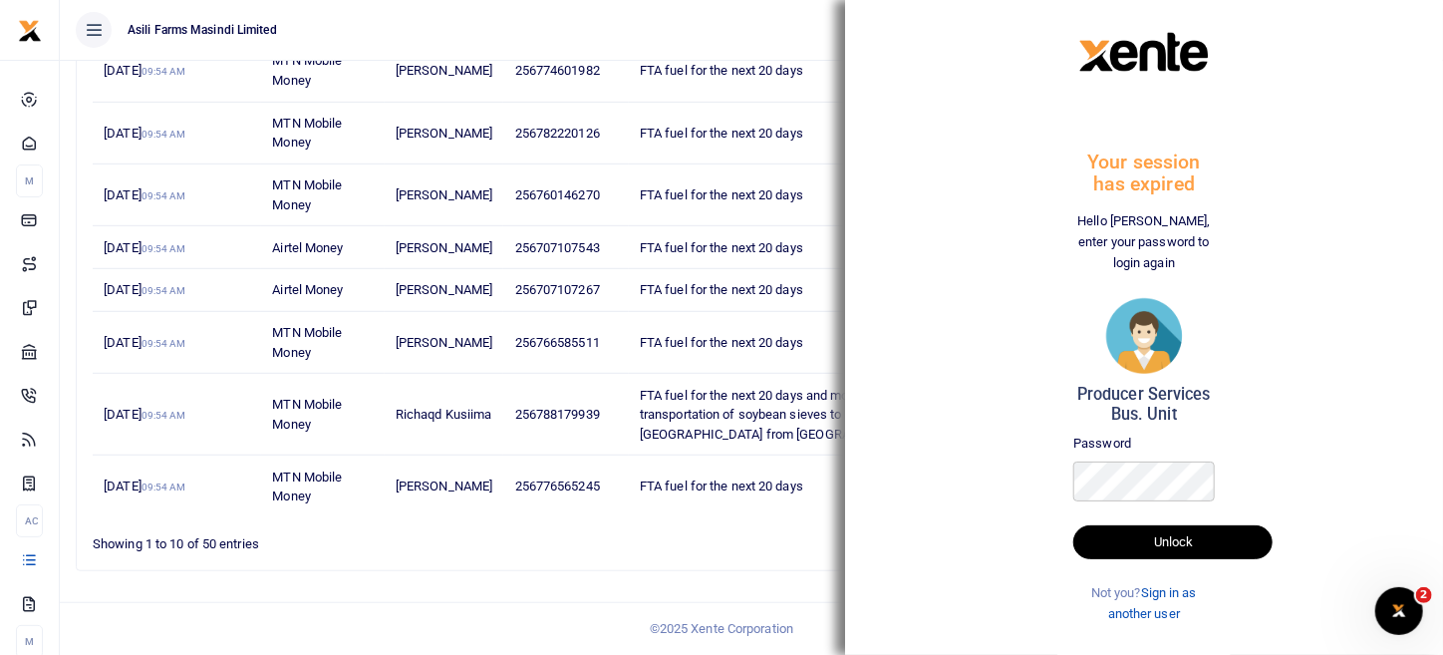
scroll to position [484, 0]
click at [663, 536] on ul "1 2 3 4 5" at bounding box center [1030, 538] width 761 height 27
click at [445, 571] on div "Search: Date Transaction Name Account Number Memo Amount Fees Status Action 1st…" at bounding box center [752, 201] width 1352 height 741
click at [1140, 535] on button "Unlock" at bounding box center [1173, 542] width 199 height 34
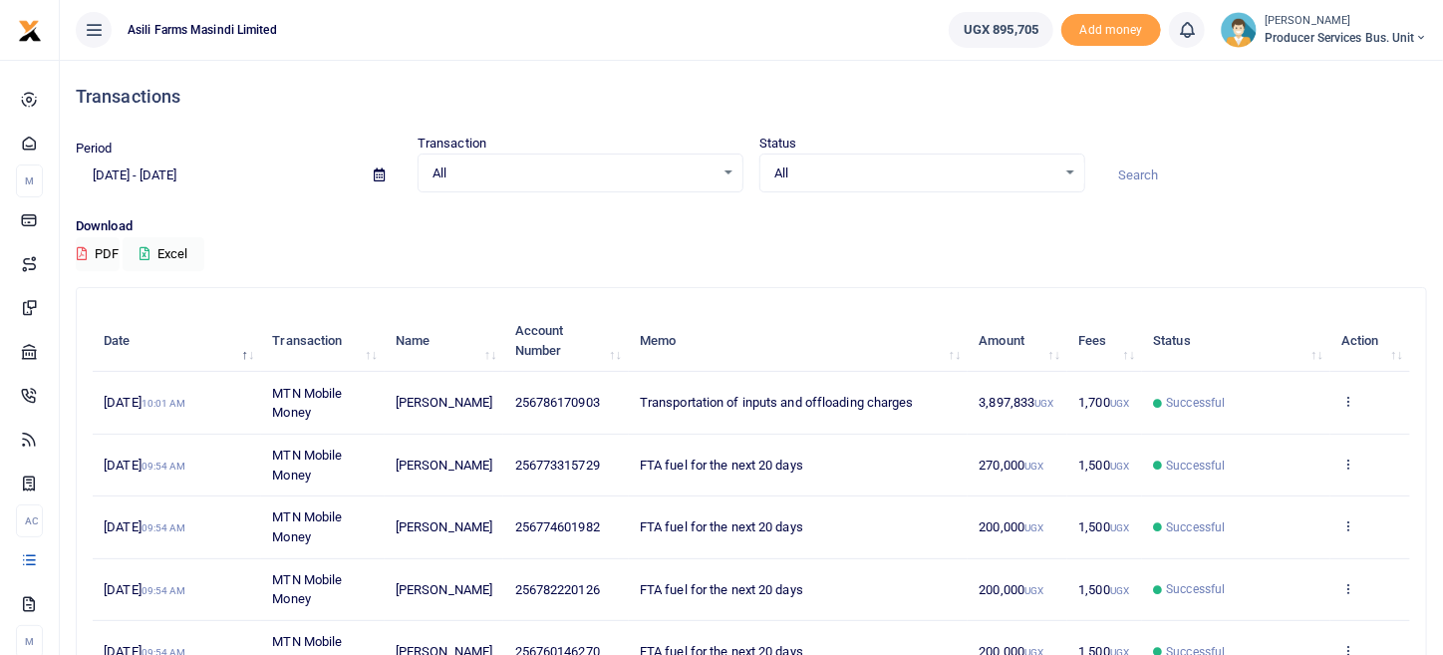
scroll to position [471, 0]
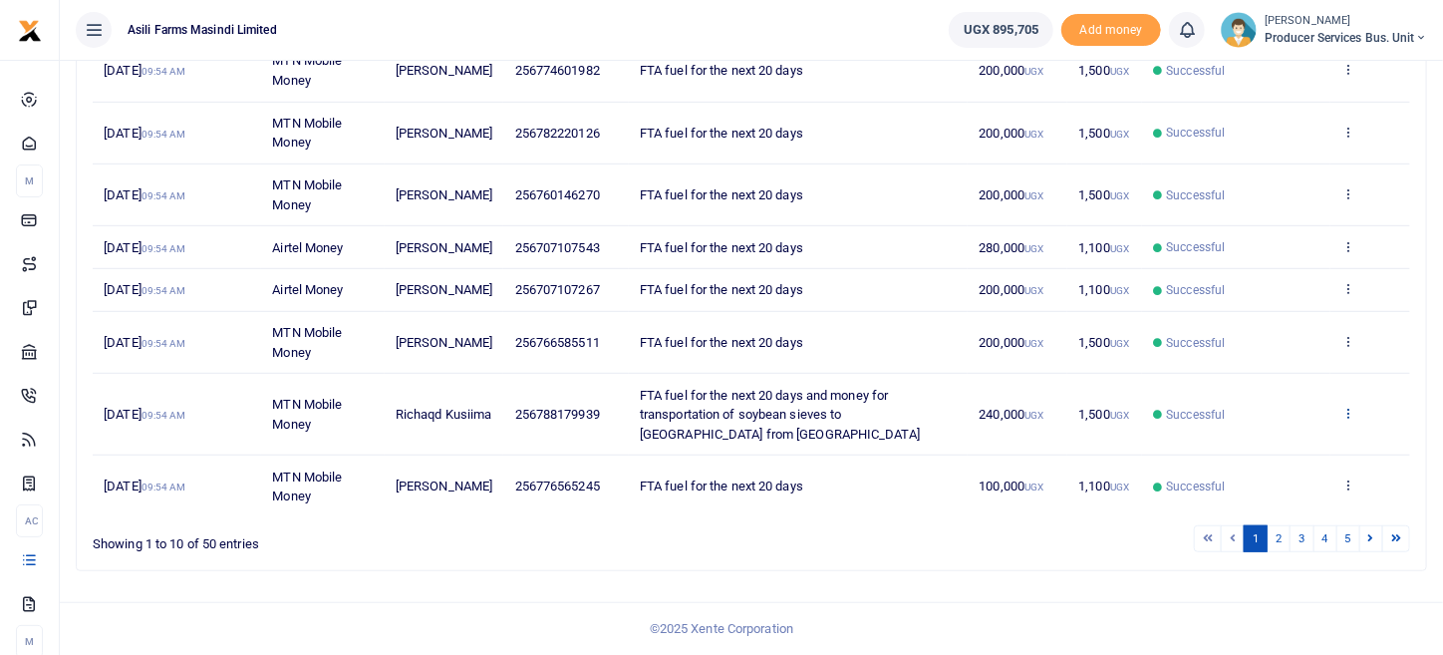
click at [1348, 418] on icon at bounding box center [1348, 413] width 13 height 14
click at [1276, 450] on link "View details" at bounding box center [1275, 464] width 157 height 28
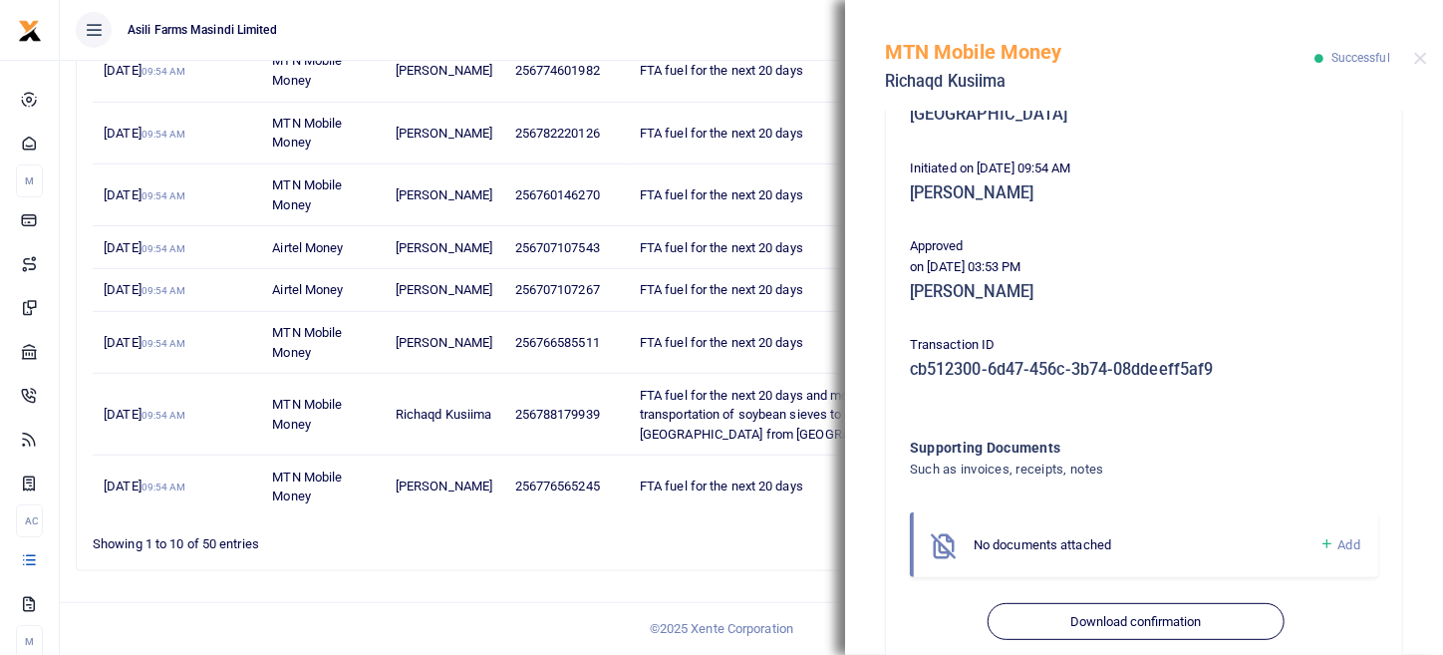
scroll to position [423, 0]
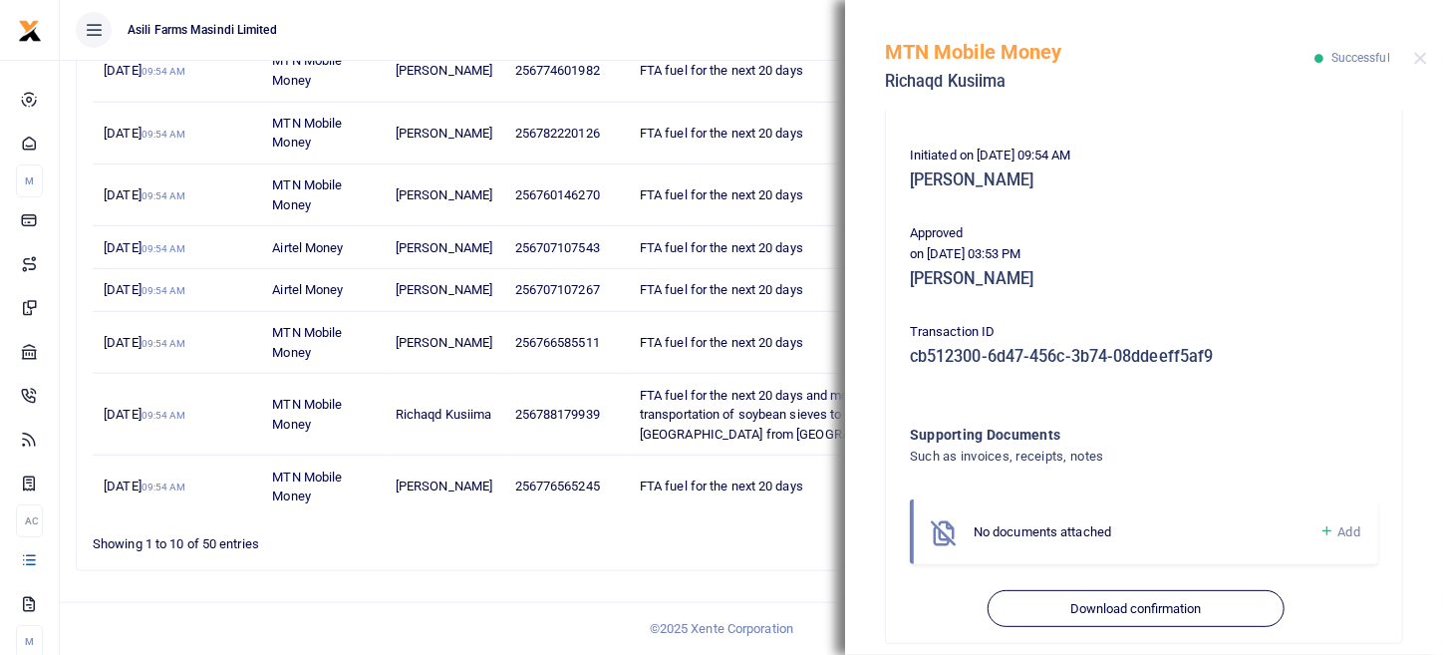
click at [1342, 524] on span "Add" at bounding box center [1350, 531] width 22 height 15
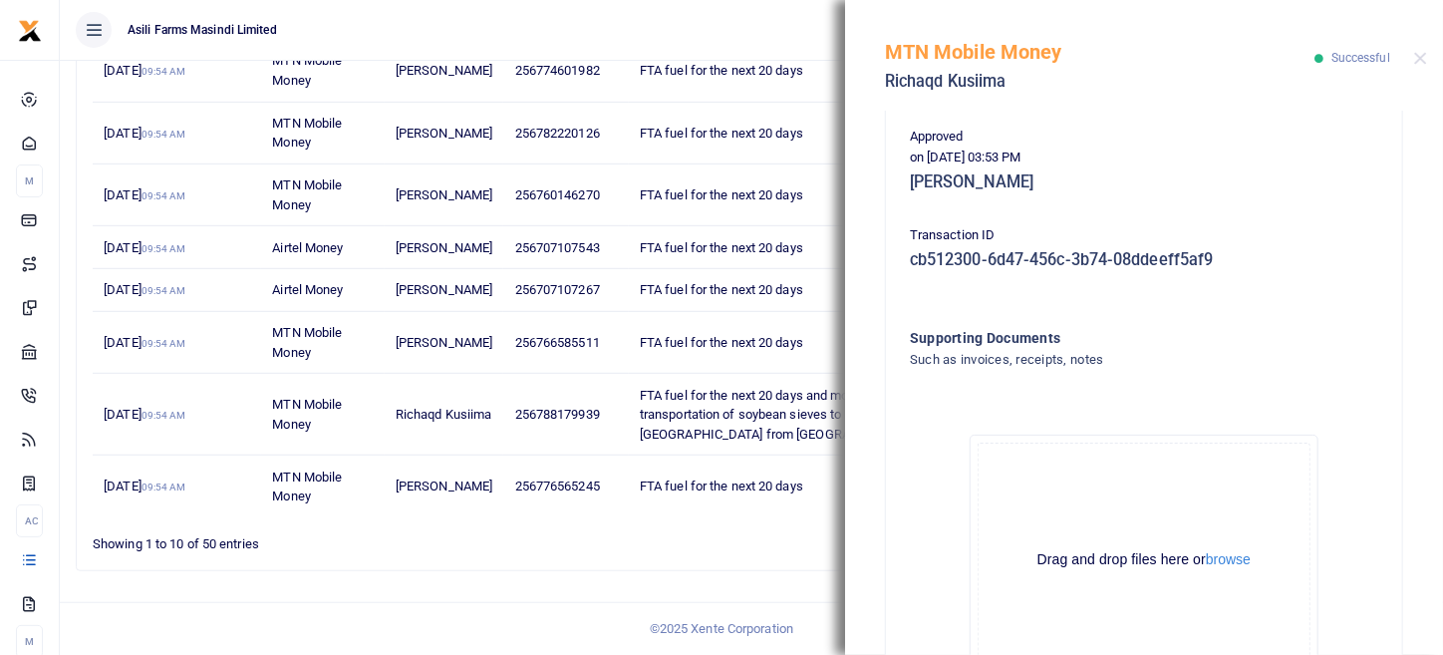
scroll to position [647, 0]
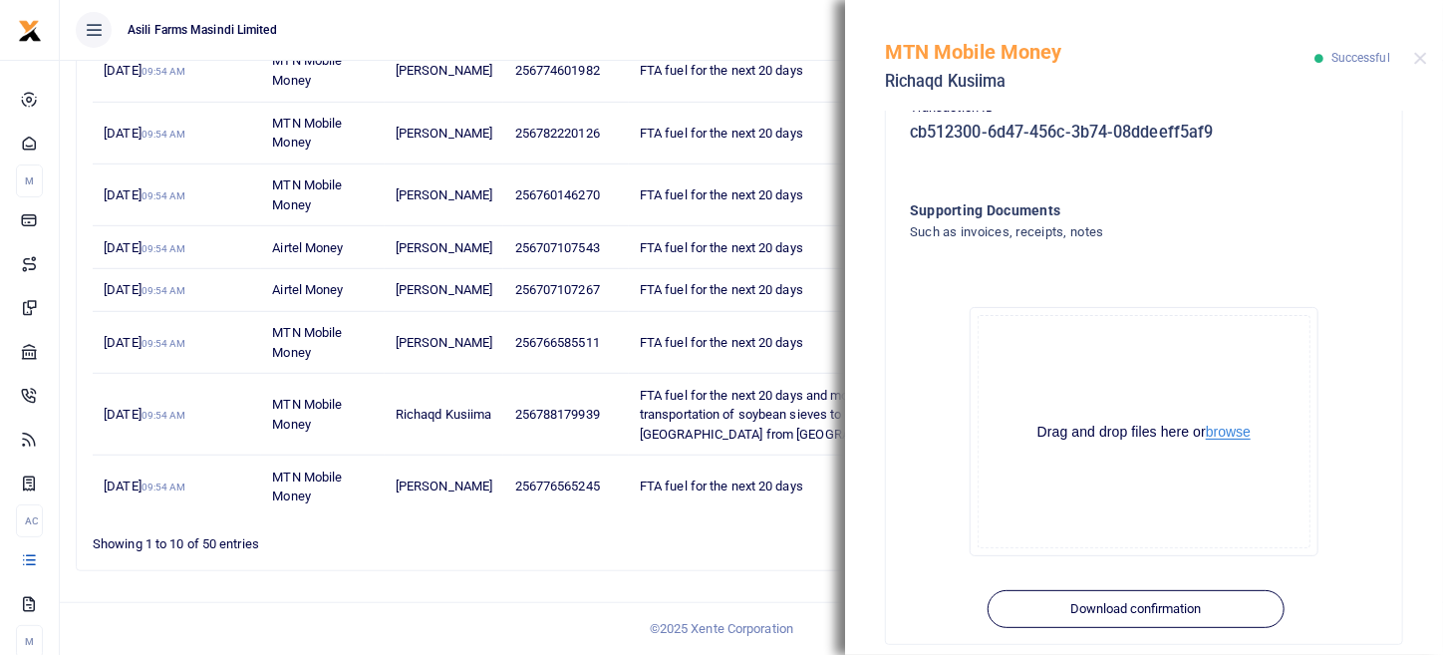
click at [1230, 425] on button "browse" at bounding box center [1228, 432] width 45 height 15
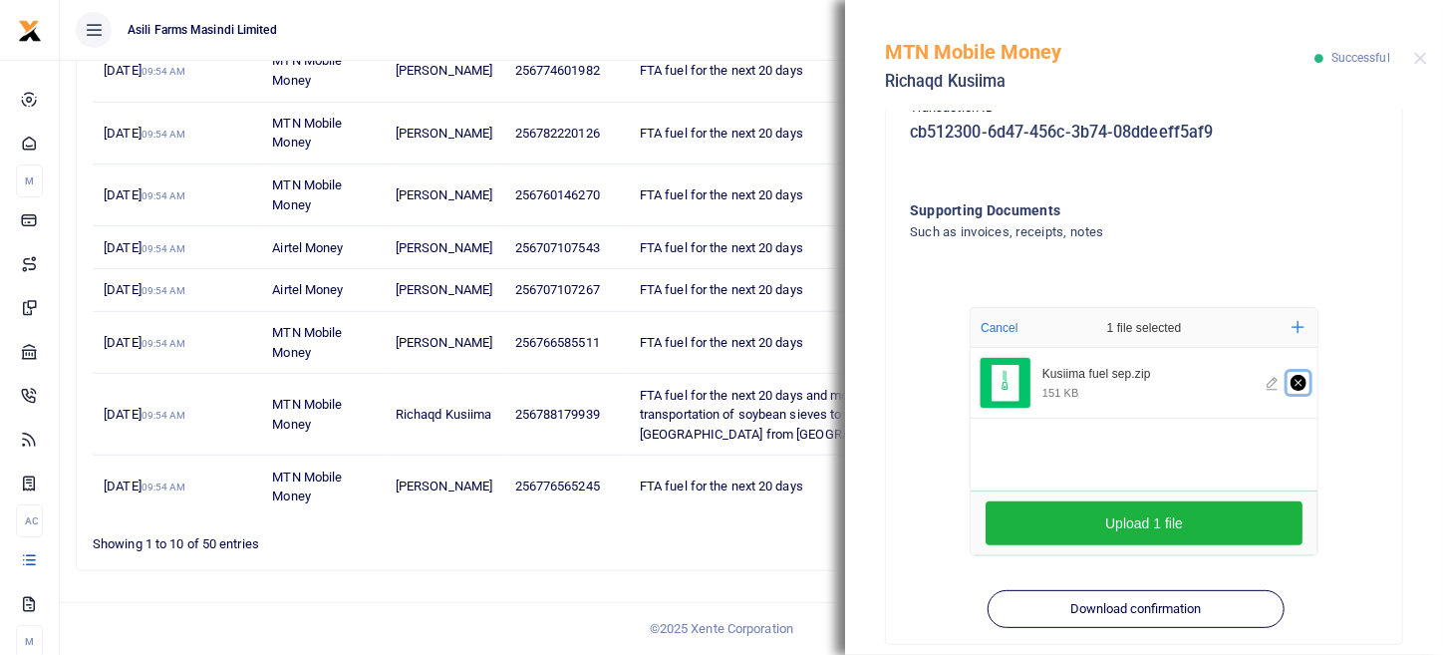
click at [1295, 380] on icon "Remove file" at bounding box center [1298, 383] width 7 height 7
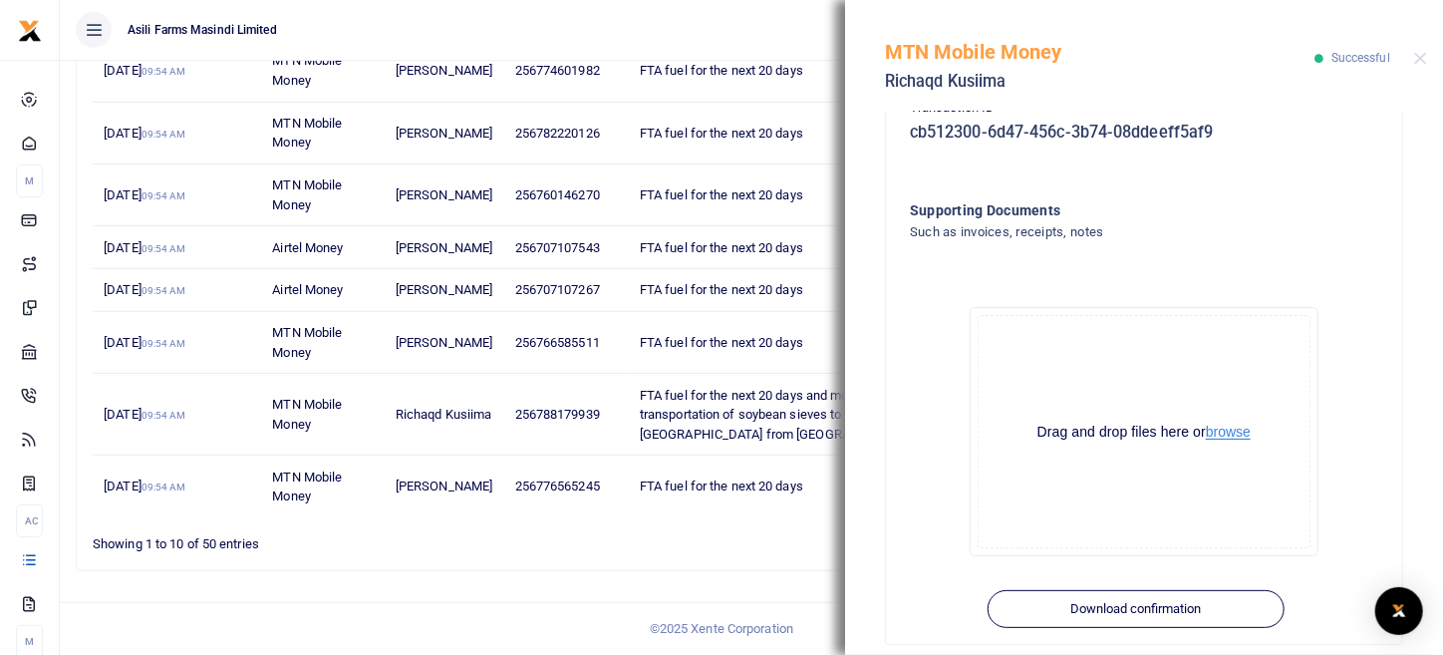
click at [1230, 425] on button "browse" at bounding box center [1228, 432] width 45 height 15
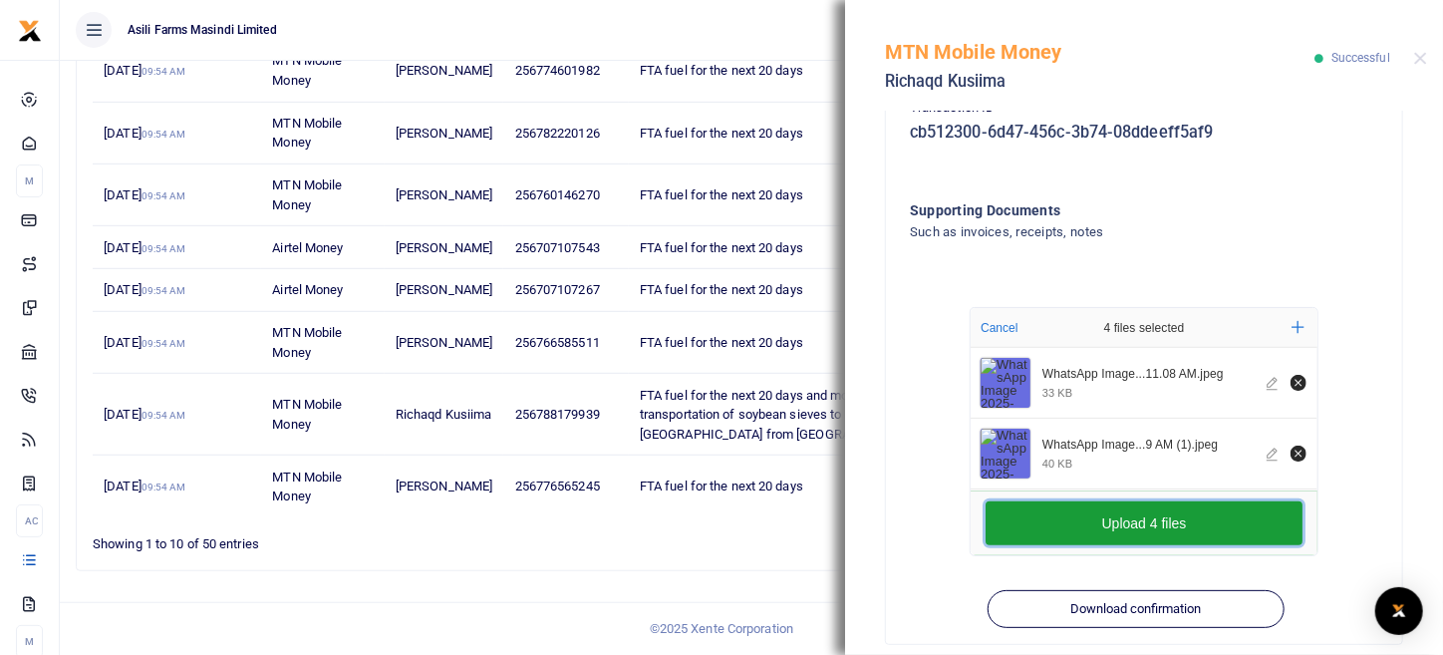
click at [1149, 513] on button "Upload 4 files" at bounding box center [1144, 523] width 317 height 44
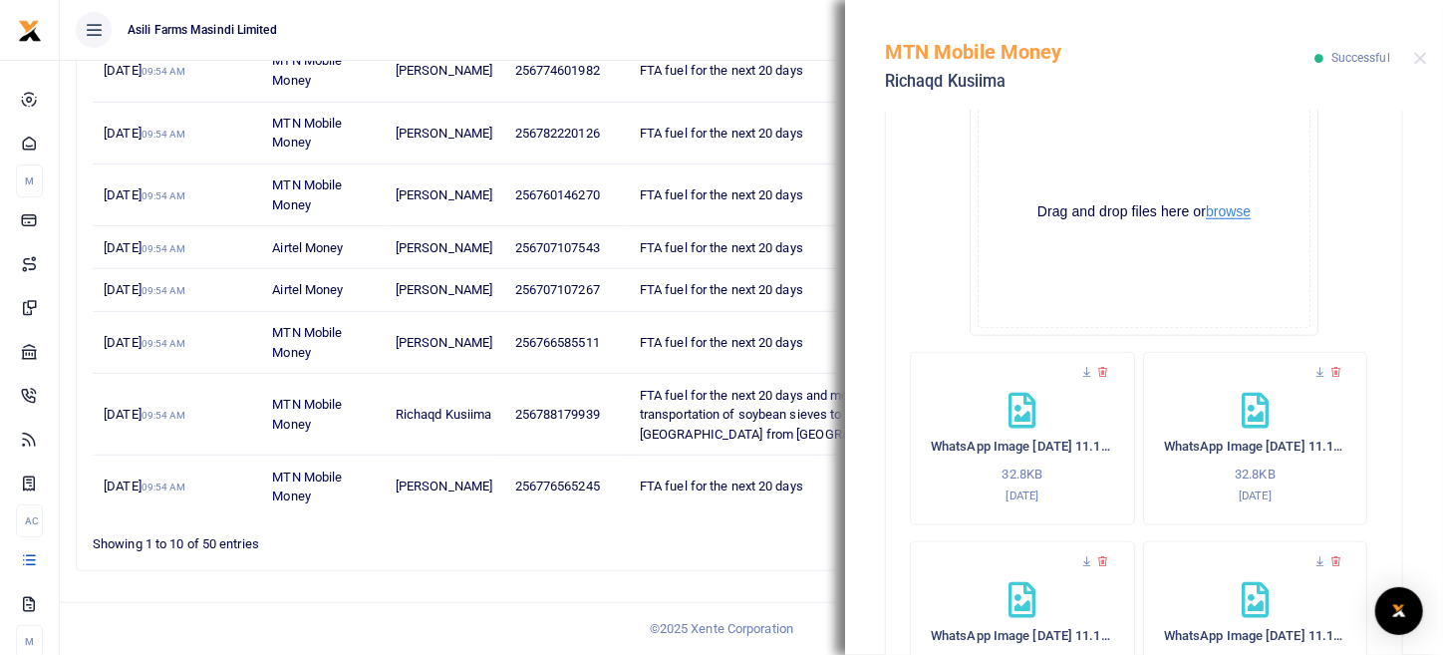
scroll to position [727, 0]
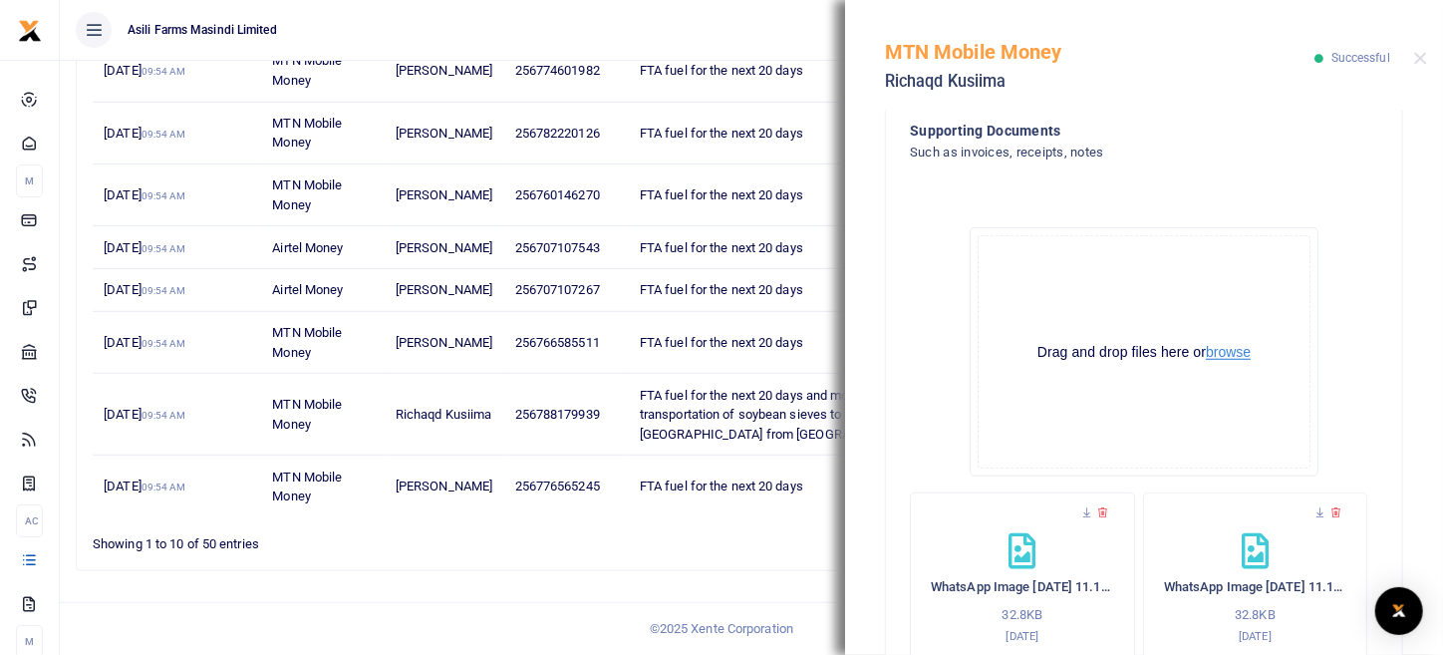
click at [1228, 345] on button "browse" at bounding box center [1228, 352] width 45 height 15
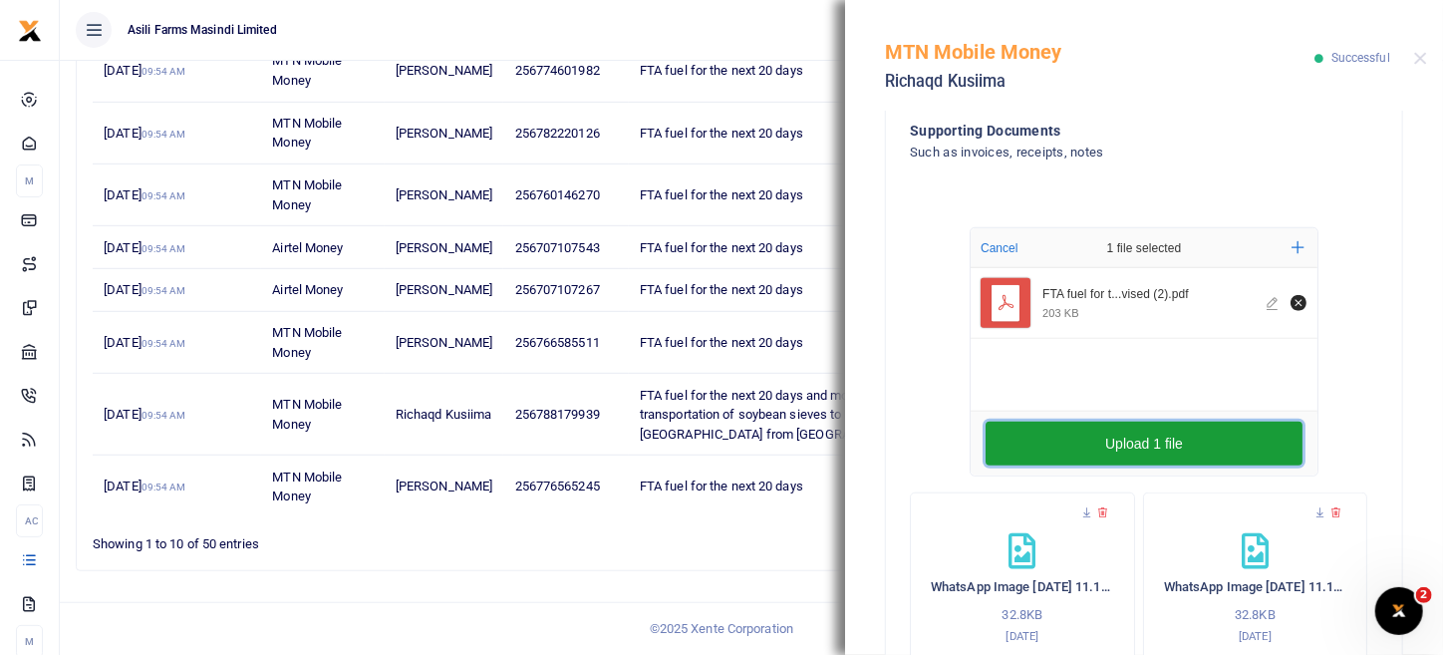
click at [1071, 428] on button "Upload 1 file" at bounding box center [1144, 444] width 317 height 44
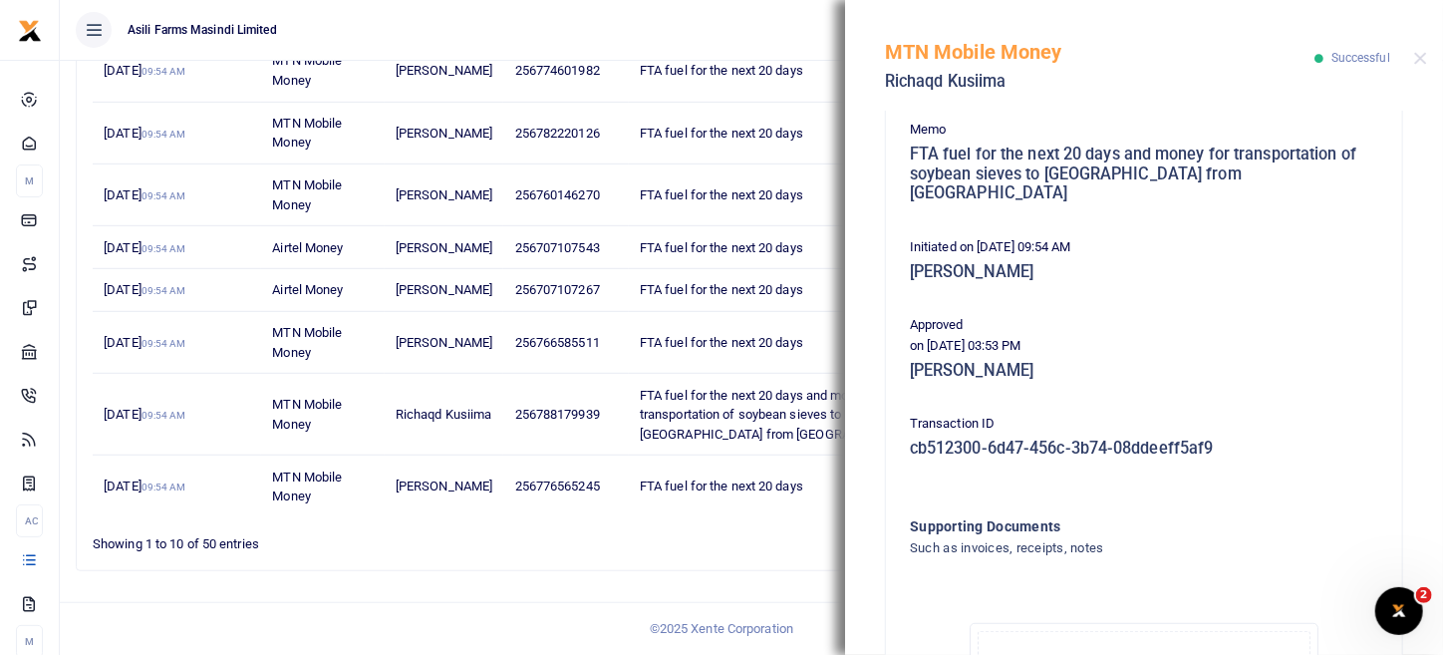
scroll to position [219, 0]
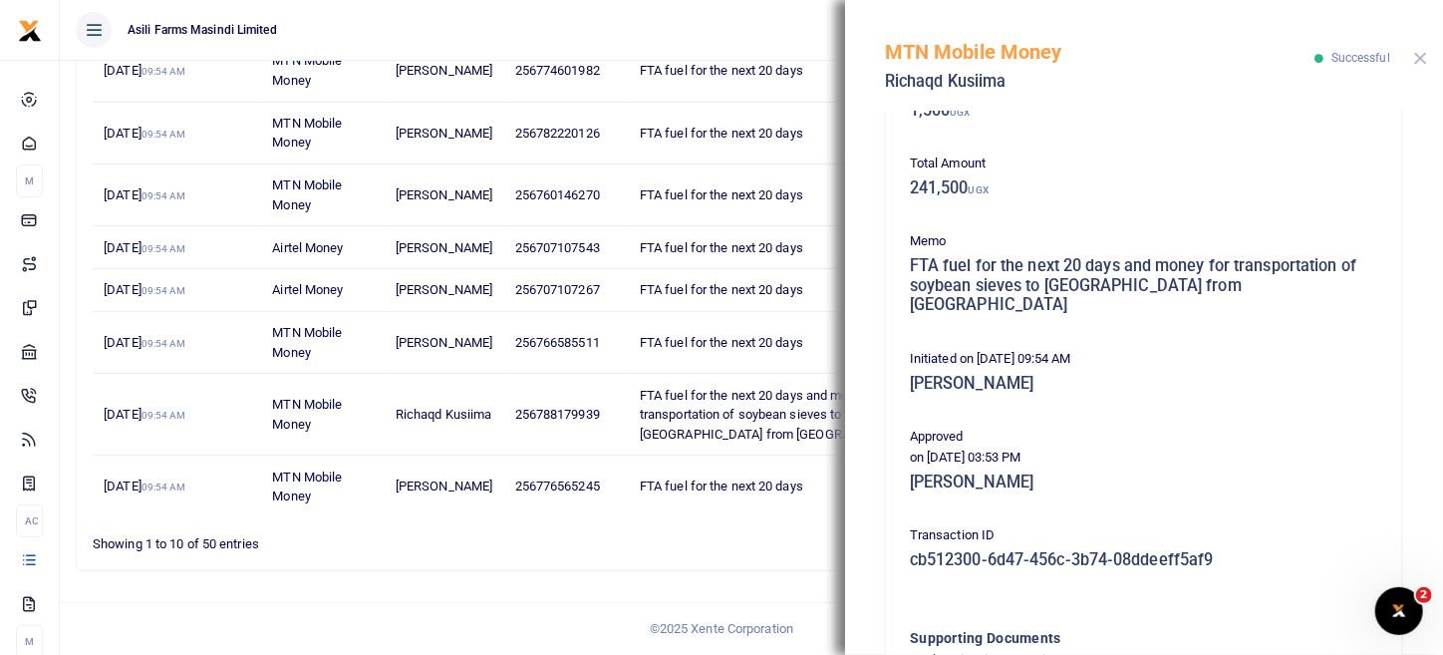
click at [1422, 64] on button "Close" at bounding box center [1421, 58] width 13 height 13
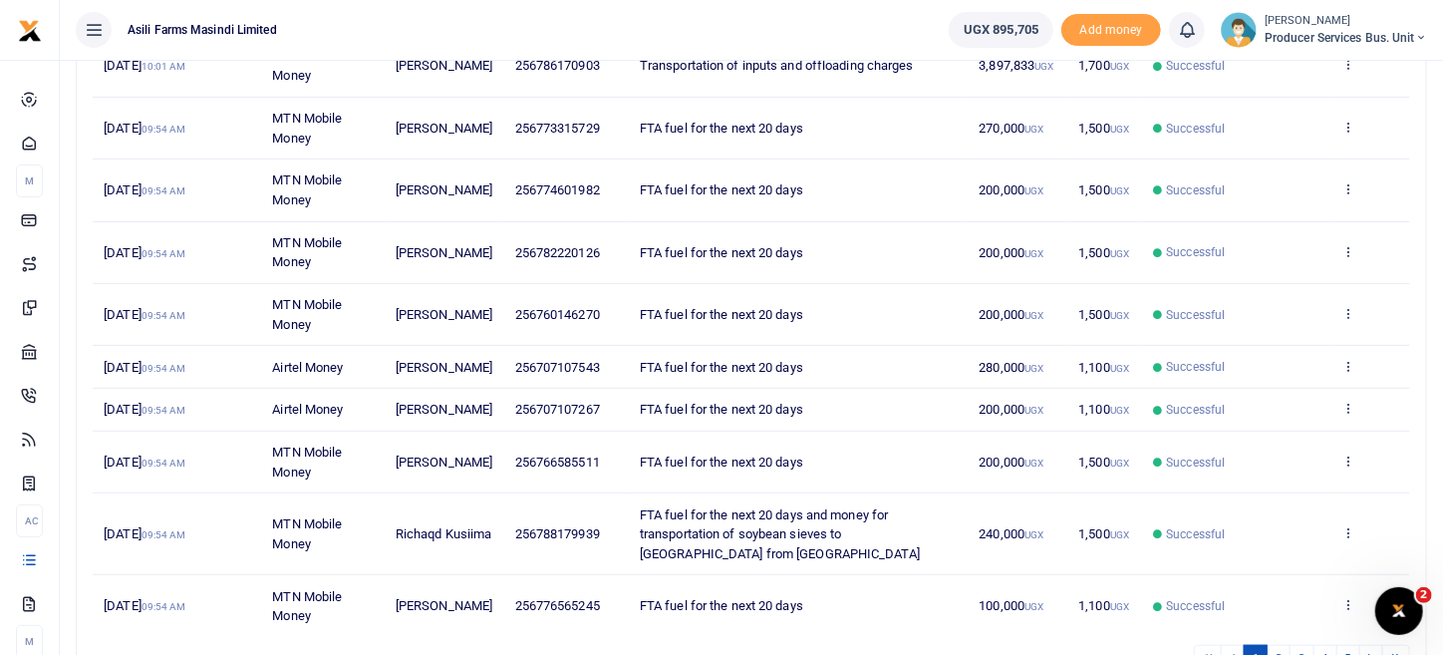
scroll to position [371, 0]
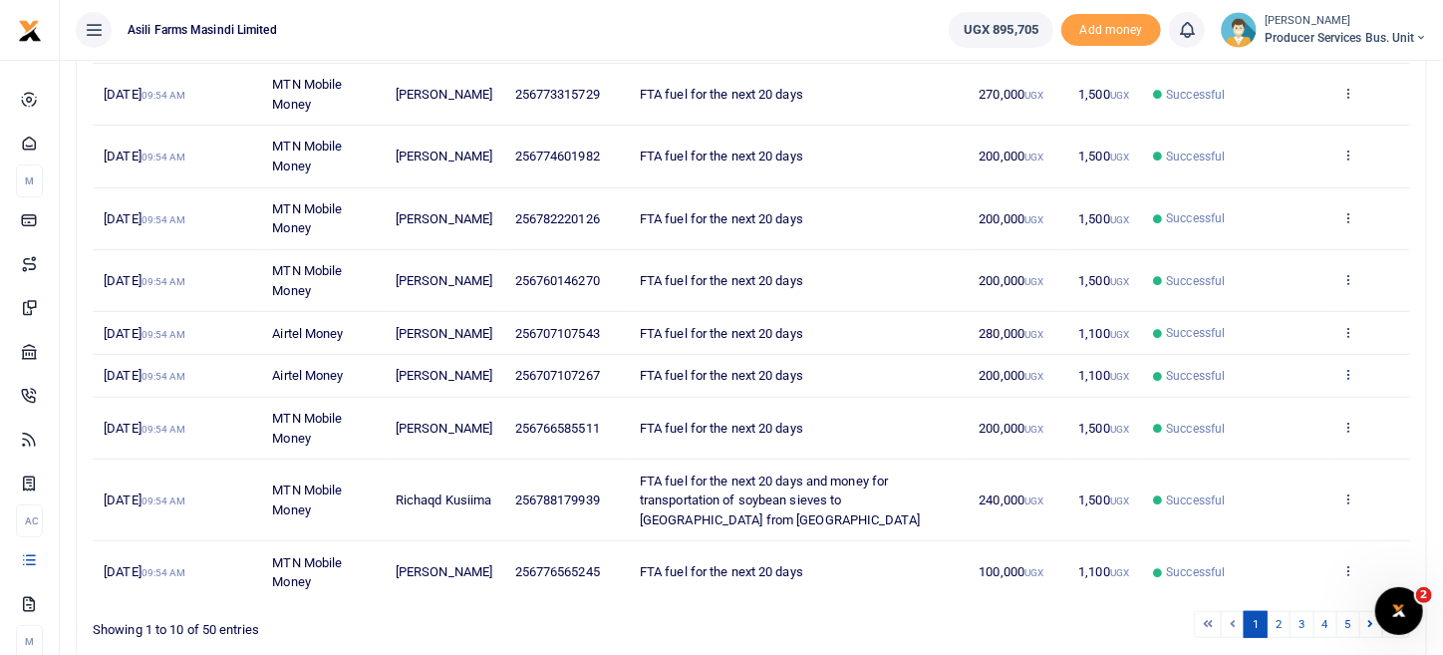
click at [1343, 381] on icon at bounding box center [1348, 374] width 13 height 14
click at [1311, 414] on link "View details" at bounding box center [1275, 426] width 157 height 28
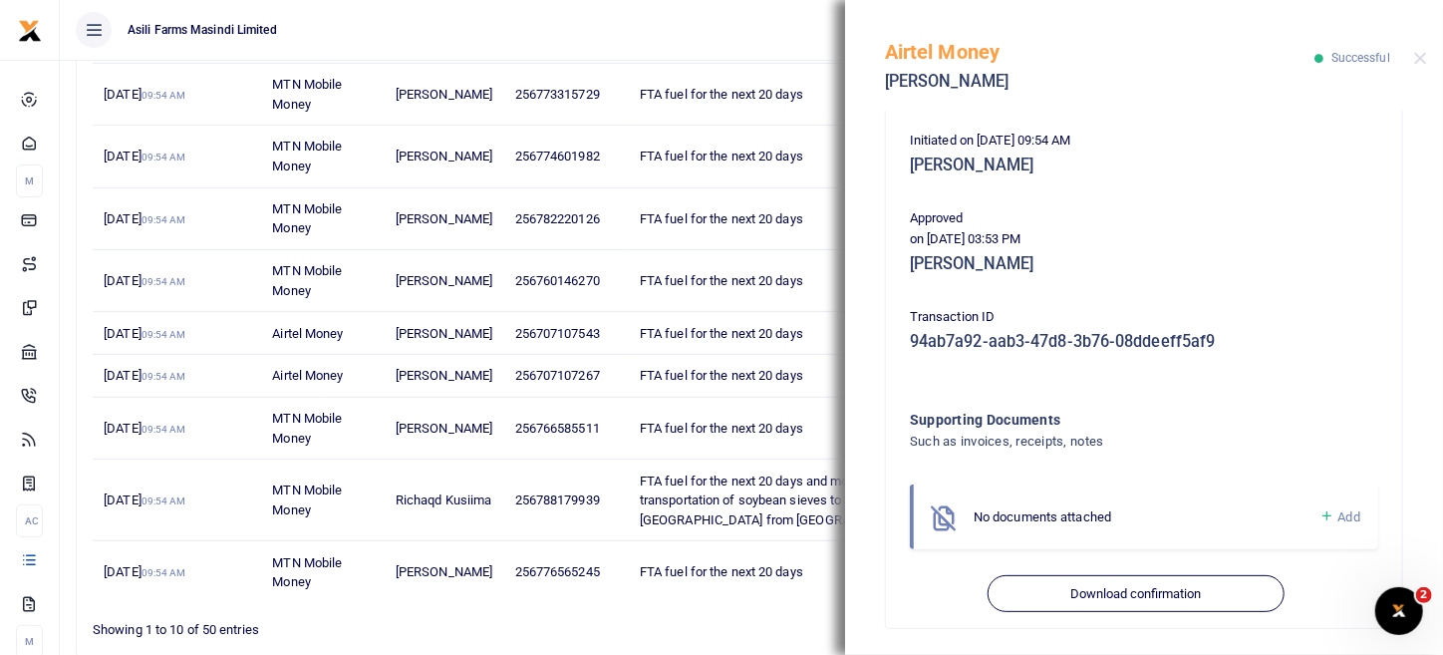
scroll to position [404, 0]
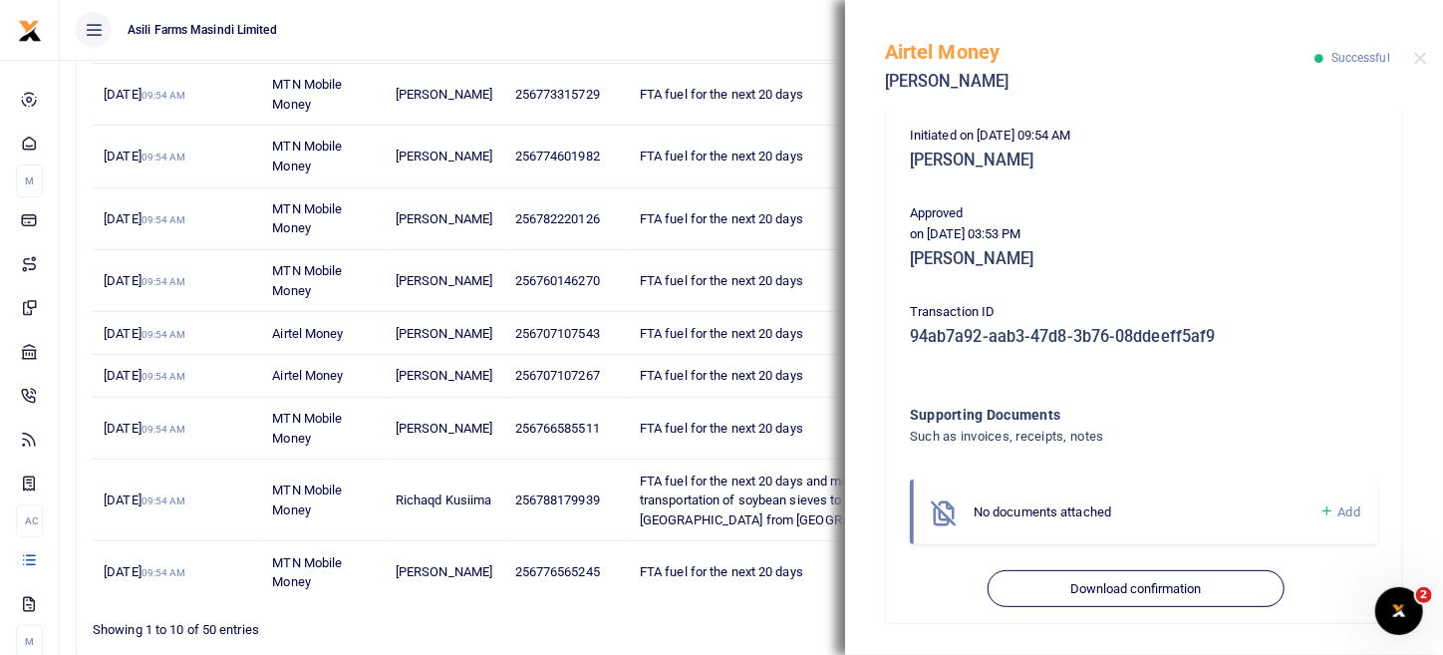
click at [1339, 504] on span "Add" at bounding box center [1350, 511] width 22 height 15
click at [1320, 510] on link "Add" at bounding box center [1340, 511] width 41 height 23
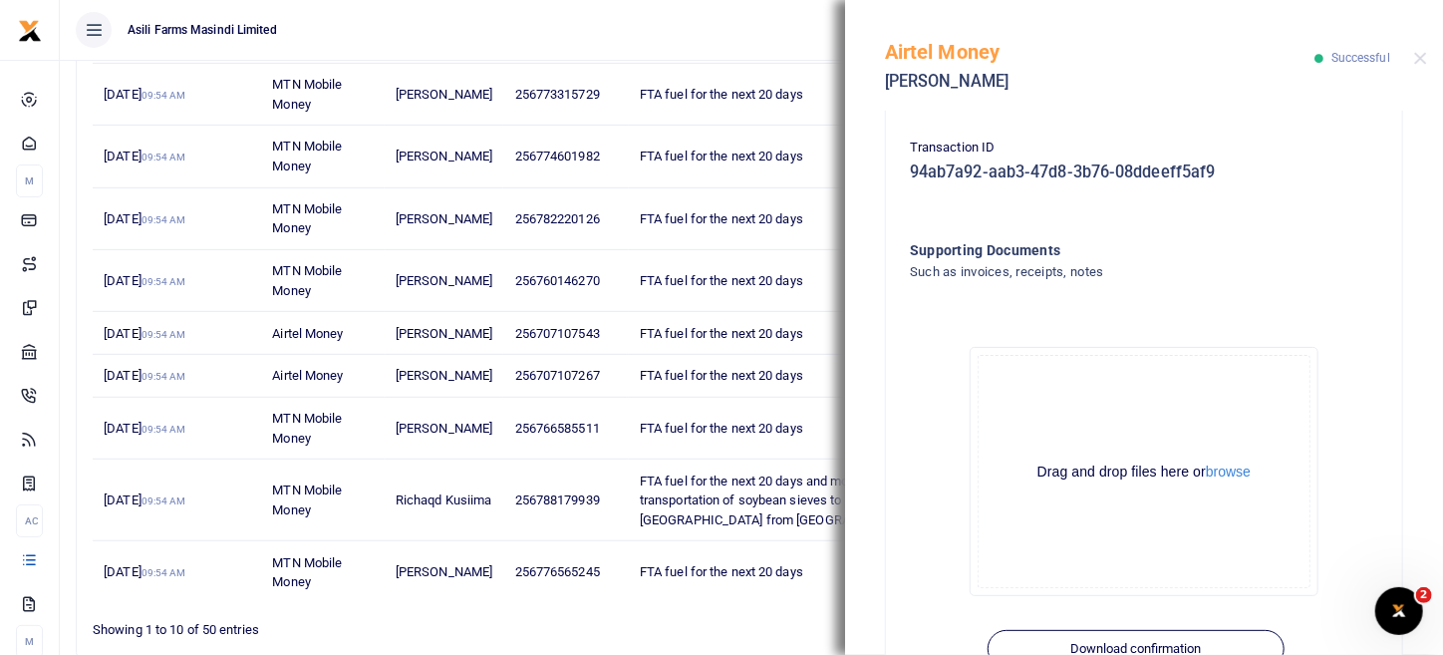
scroll to position [628, 0]
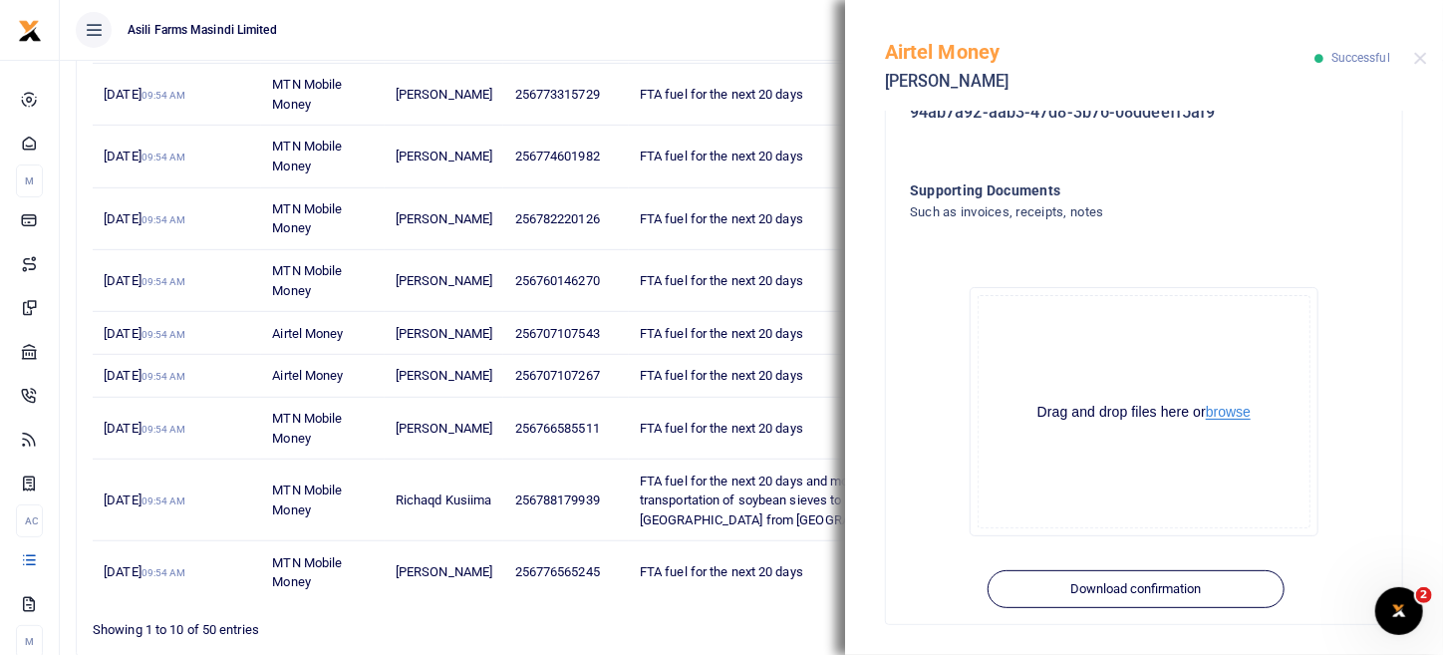
click at [1225, 412] on button "browse" at bounding box center [1228, 412] width 45 height 15
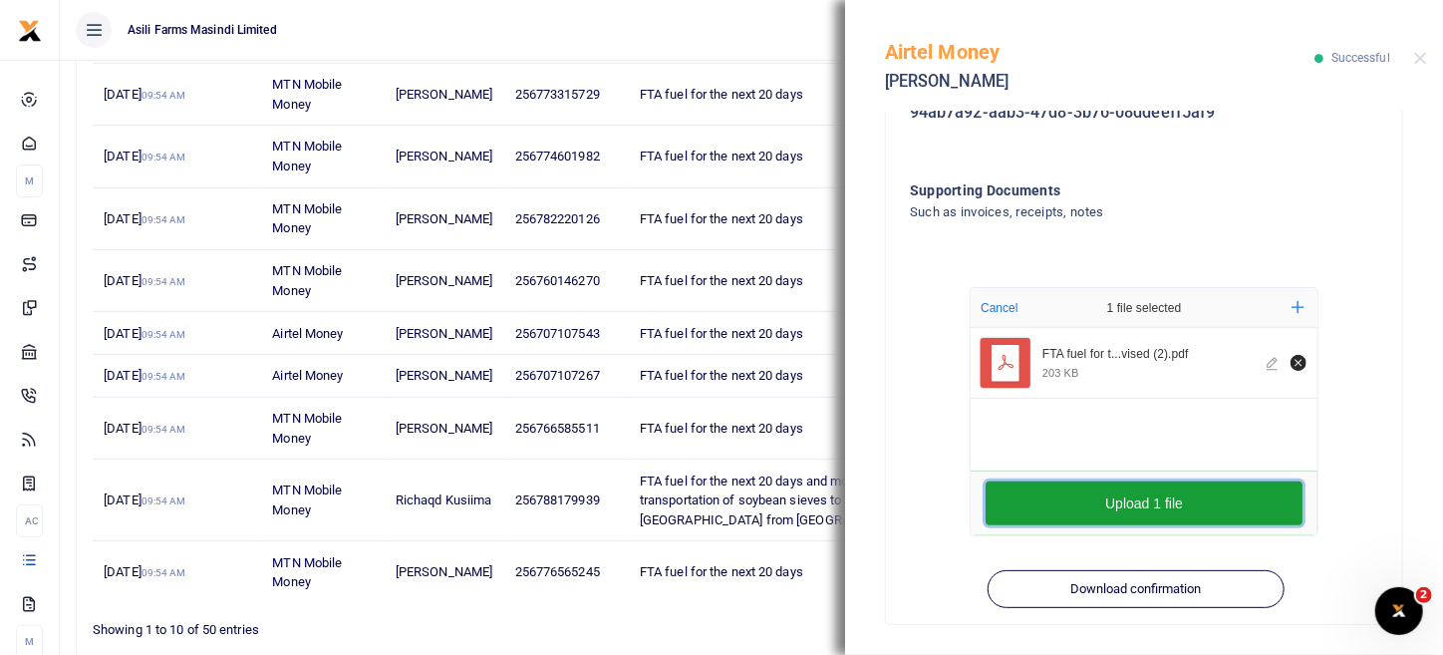
click at [1213, 496] on button "Upload 1 file" at bounding box center [1144, 503] width 317 height 44
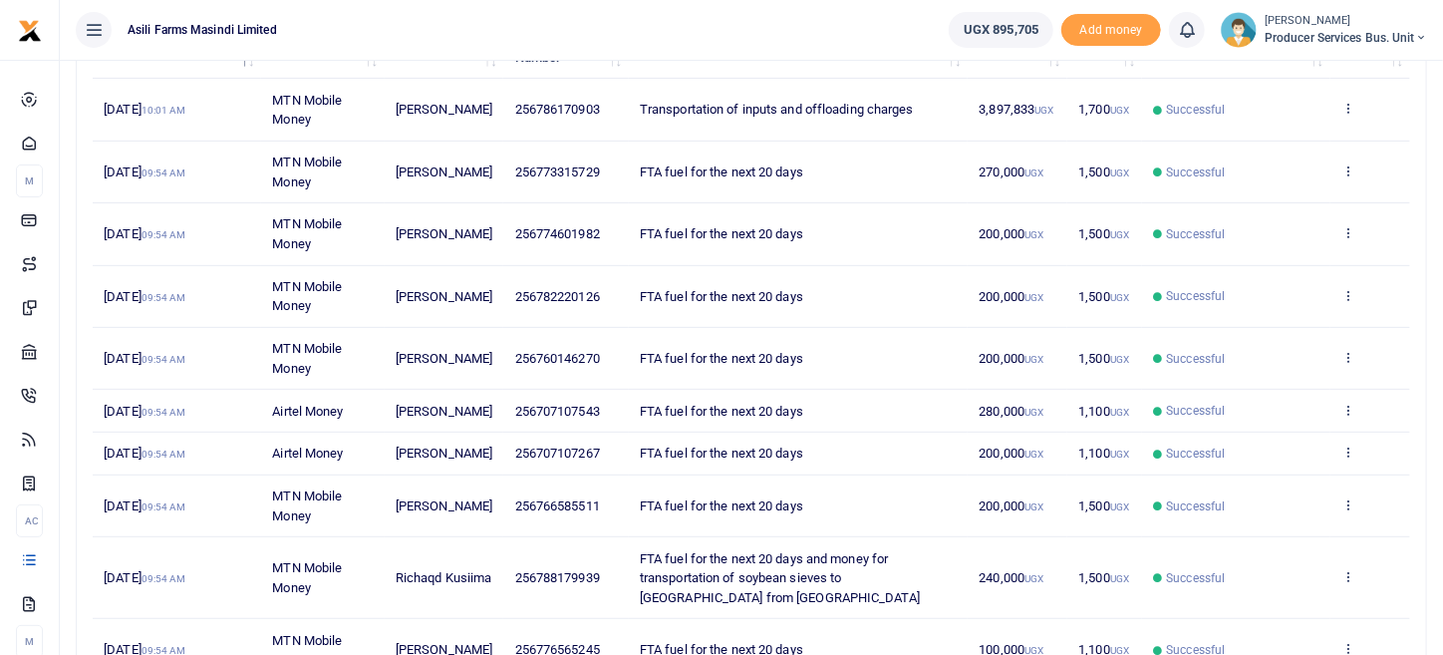
scroll to position [471, 0]
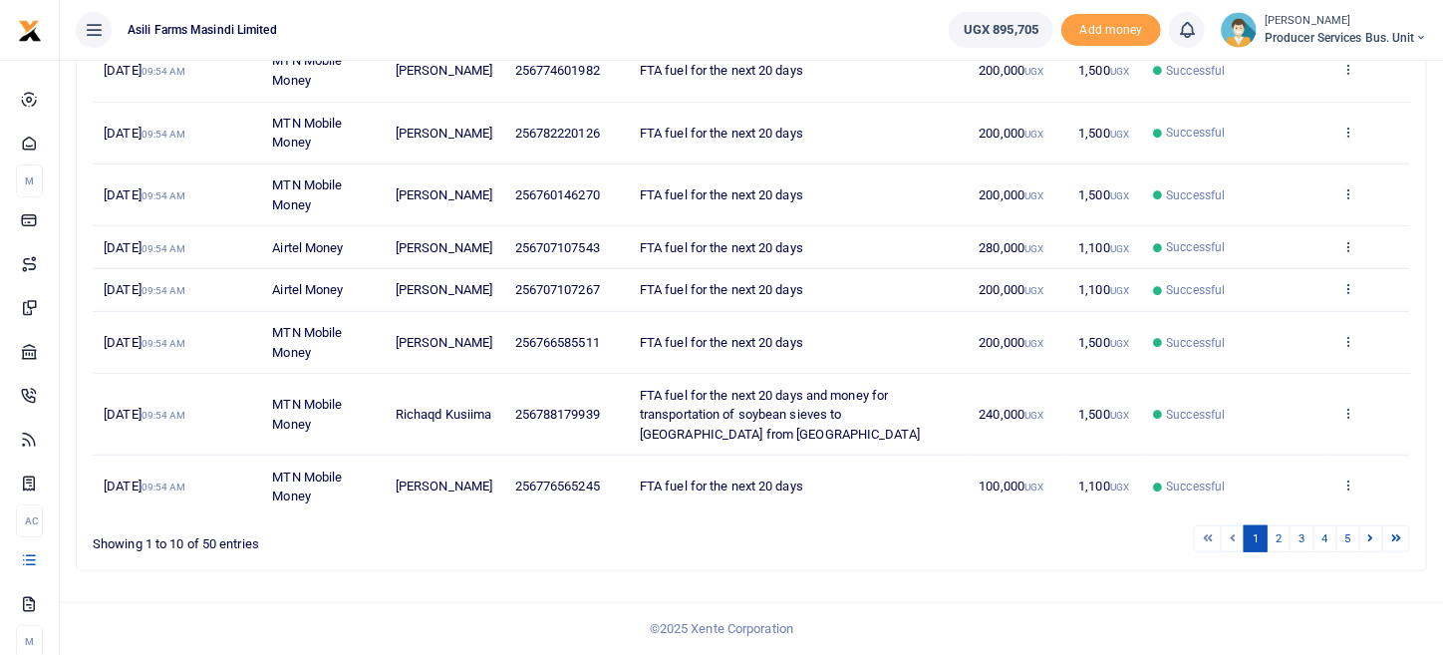
click at [1353, 289] on icon at bounding box center [1348, 288] width 13 height 14
click at [1292, 326] on link "View details" at bounding box center [1275, 340] width 157 height 28
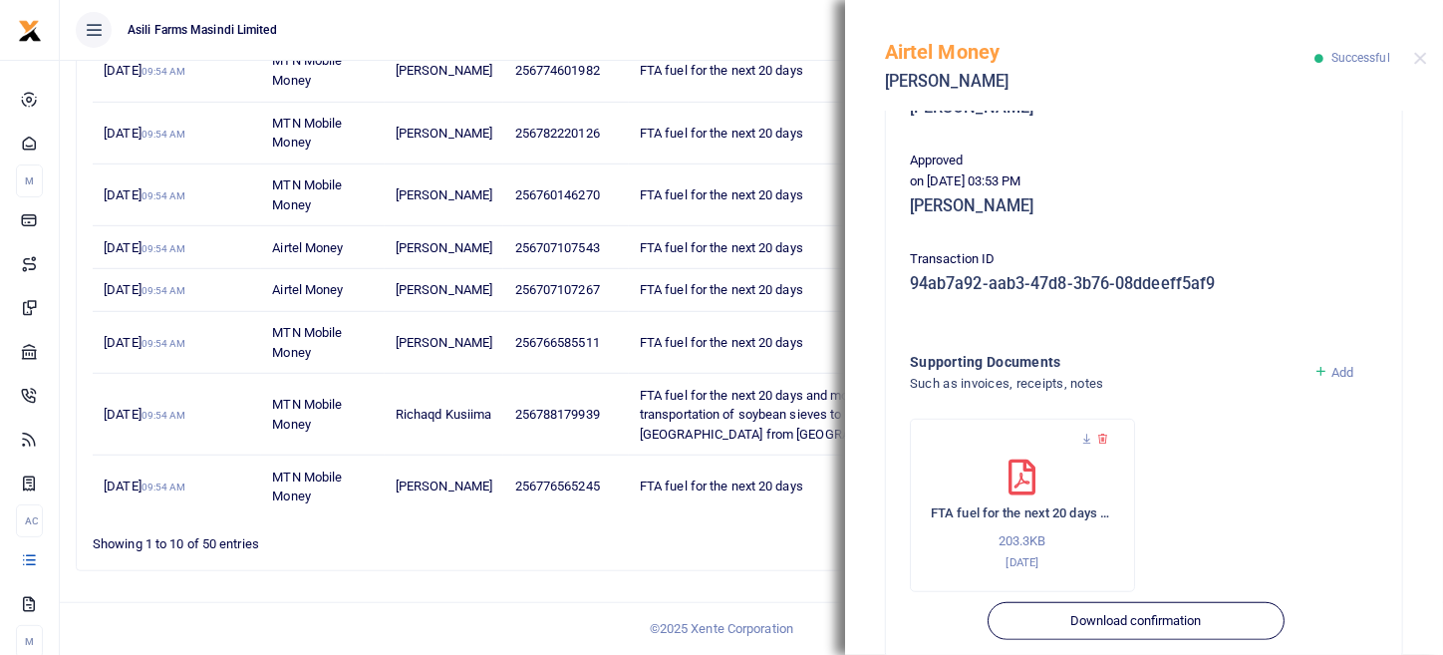
scroll to position [488, 0]
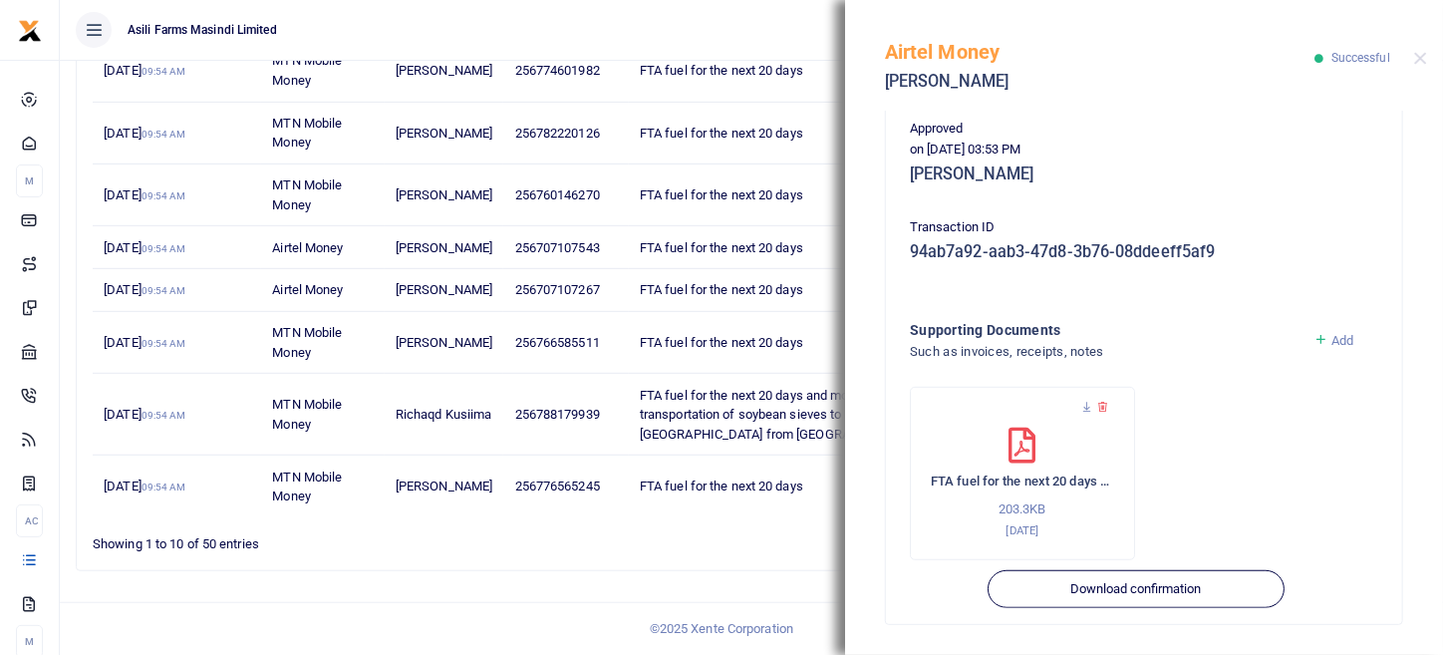
click at [1339, 334] on span "Add" at bounding box center [1343, 340] width 22 height 15
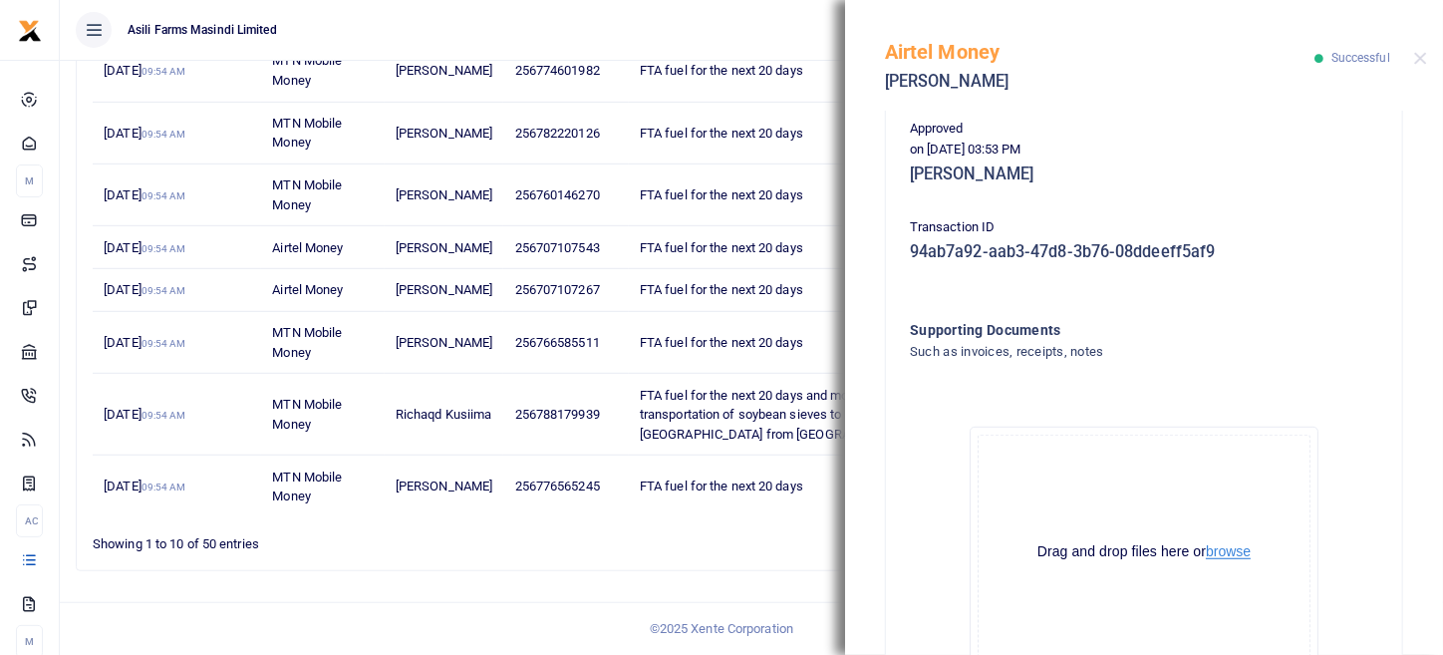
click at [1220, 544] on button "browse" at bounding box center [1228, 551] width 45 height 15
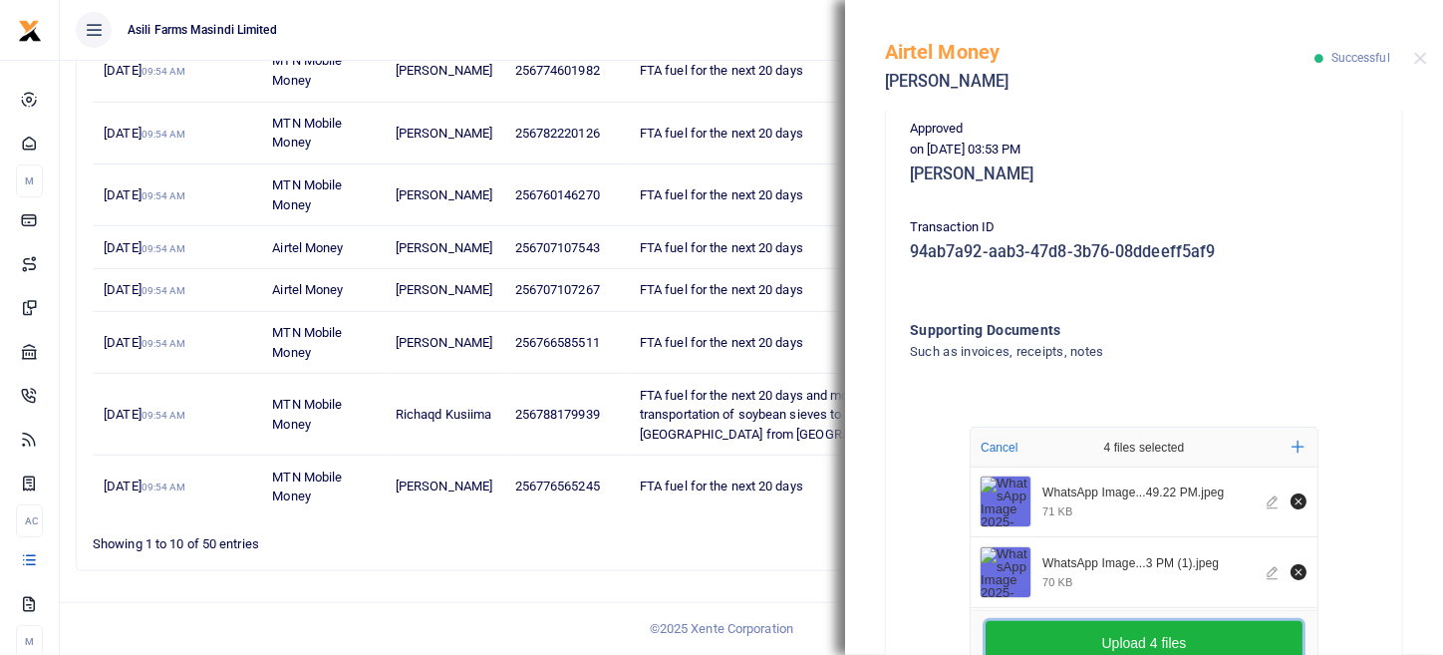
scroll to position [150, 0]
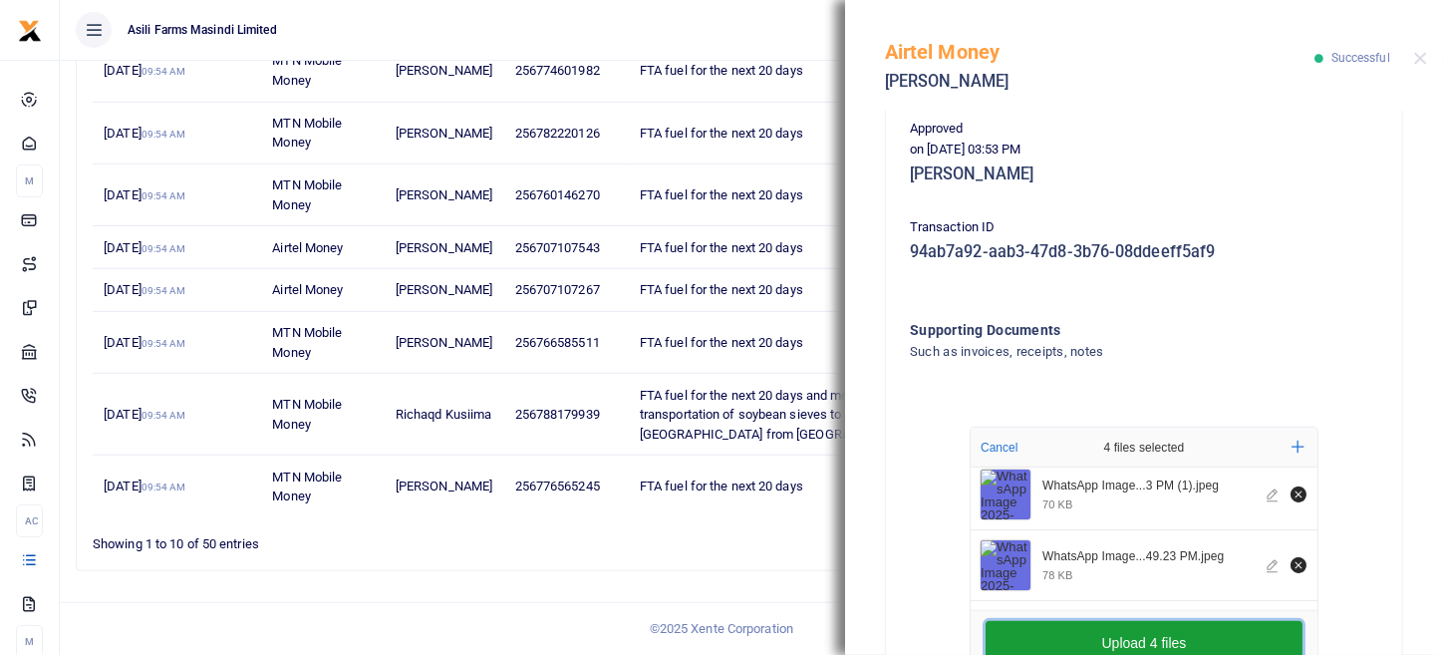
click at [1153, 632] on button "Upload 4 files" at bounding box center [1144, 643] width 317 height 44
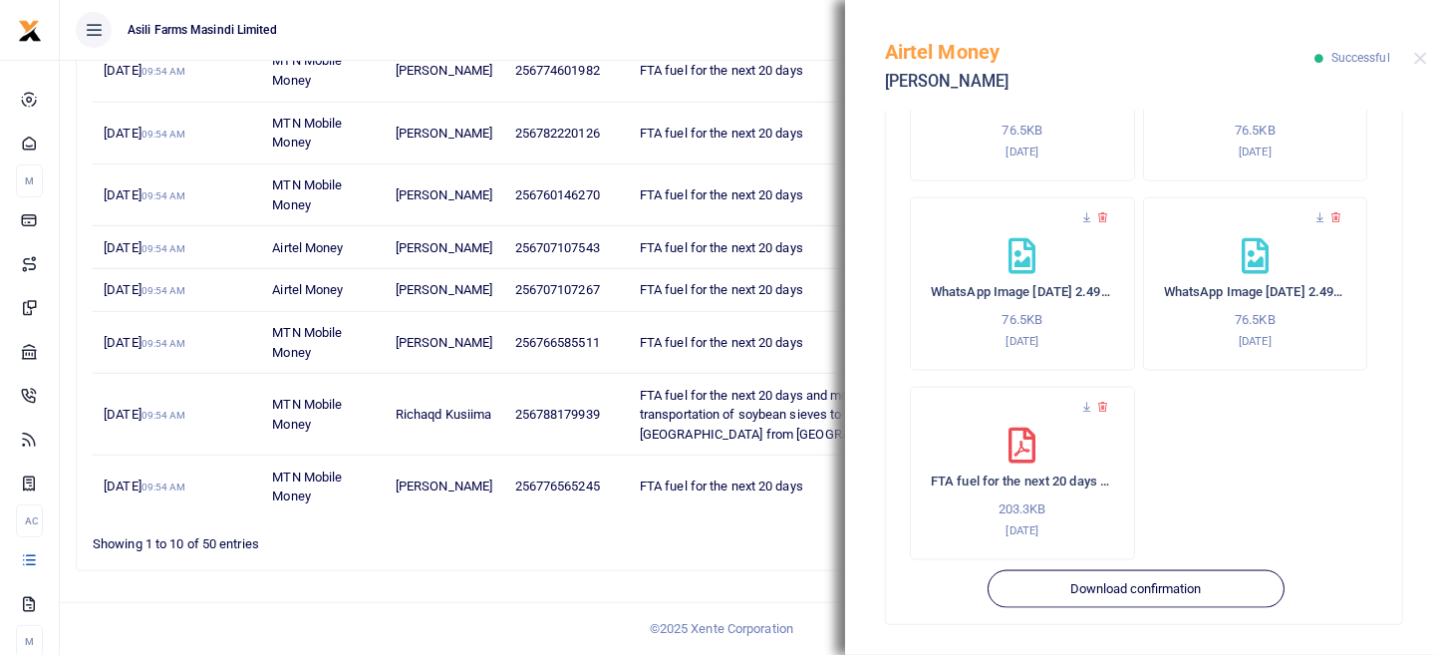
scroll to position [674, 0]
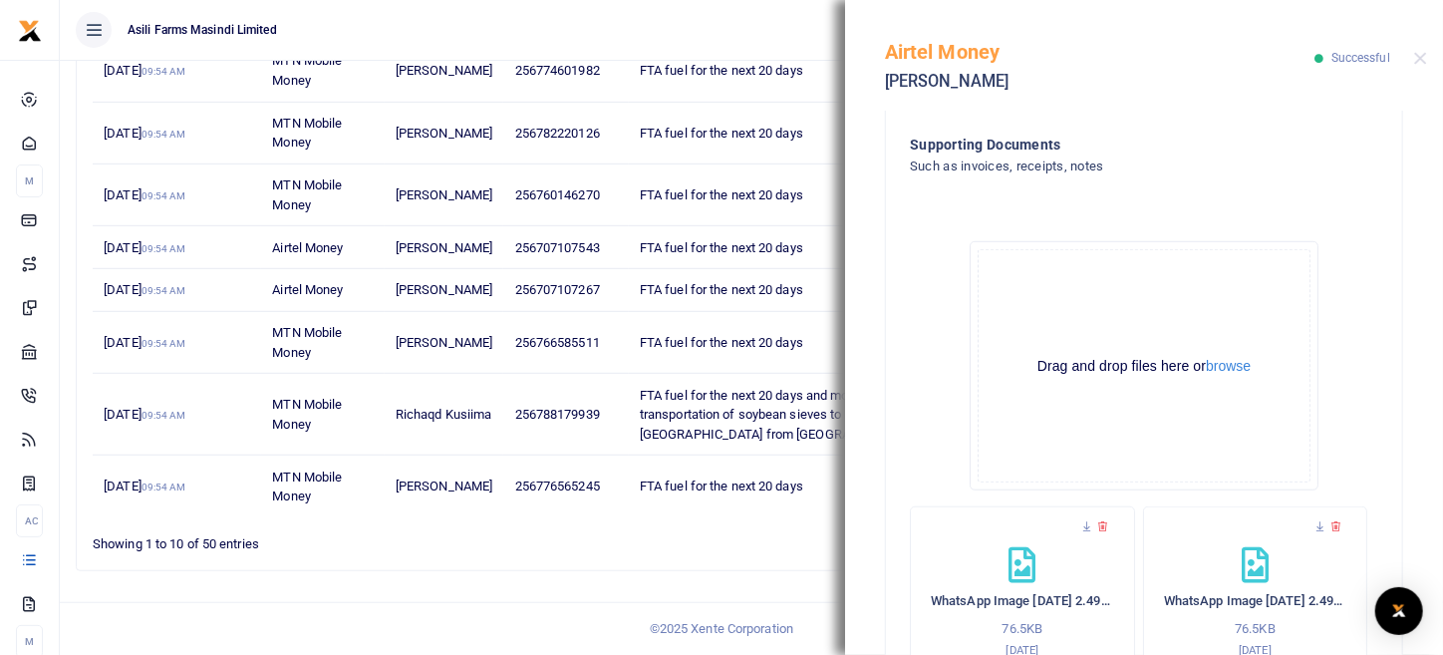
click at [1428, 64] on div "Airtel Money John Asiimwe Successful" at bounding box center [1144, 55] width 598 height 111
click at [1421, 56] on button "Close" at bounding box center [1421, 58] width 13 height 13
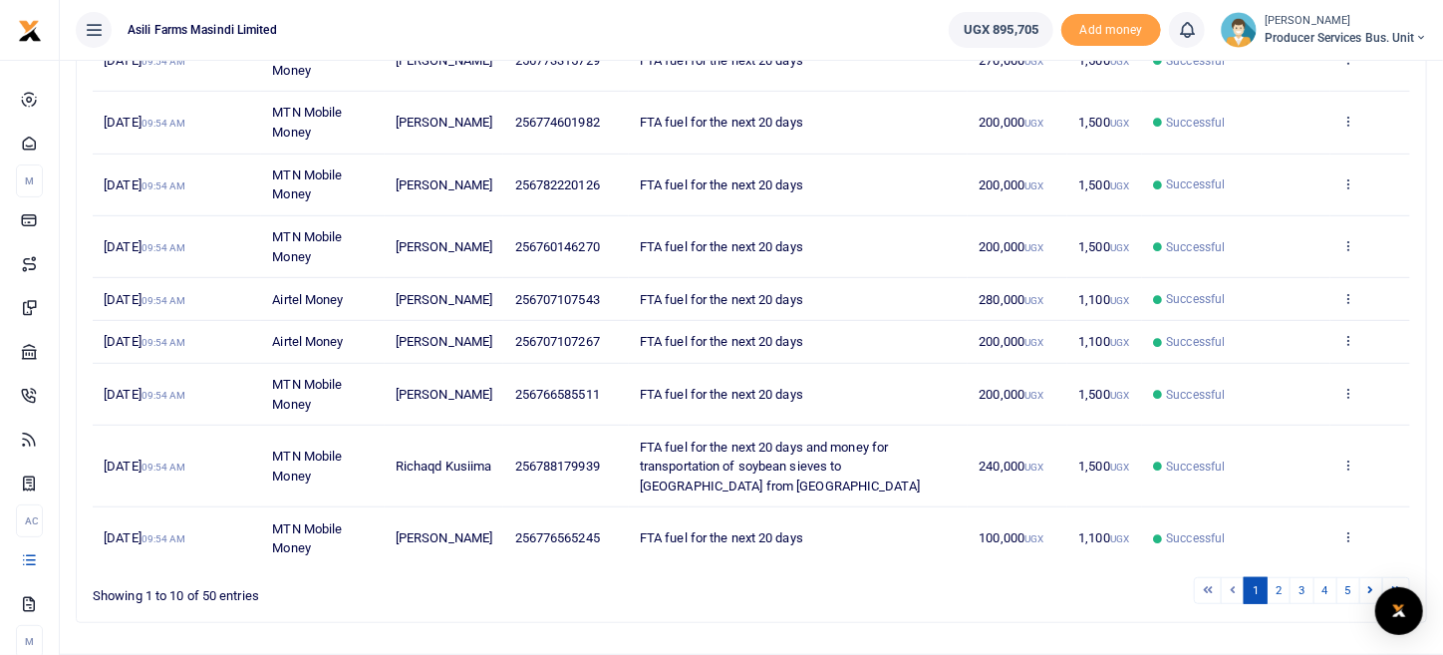
scroll to position [371, 0]
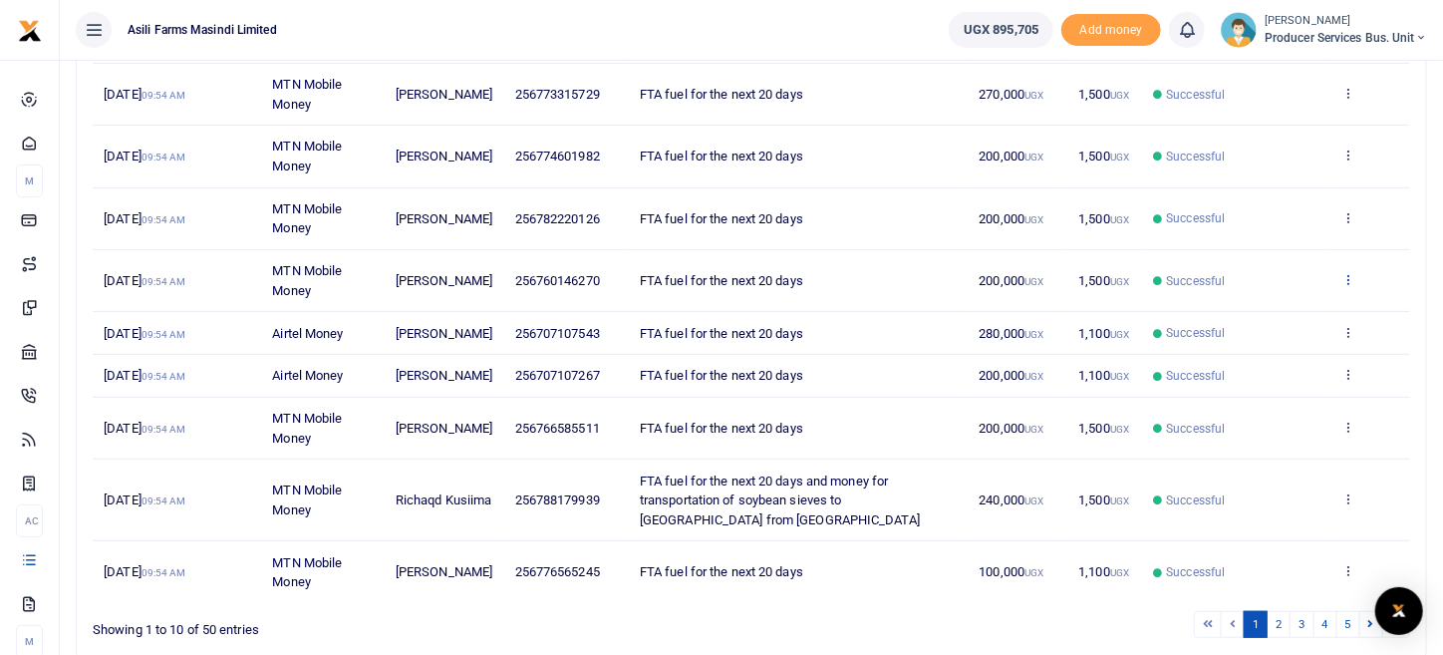
click at [1349, 272] on icon at bounding box center [1348, 279] width 13 height 14
click at [1285, 313] on link "View details" at bounding box center [1275, 312] width 157 height 28
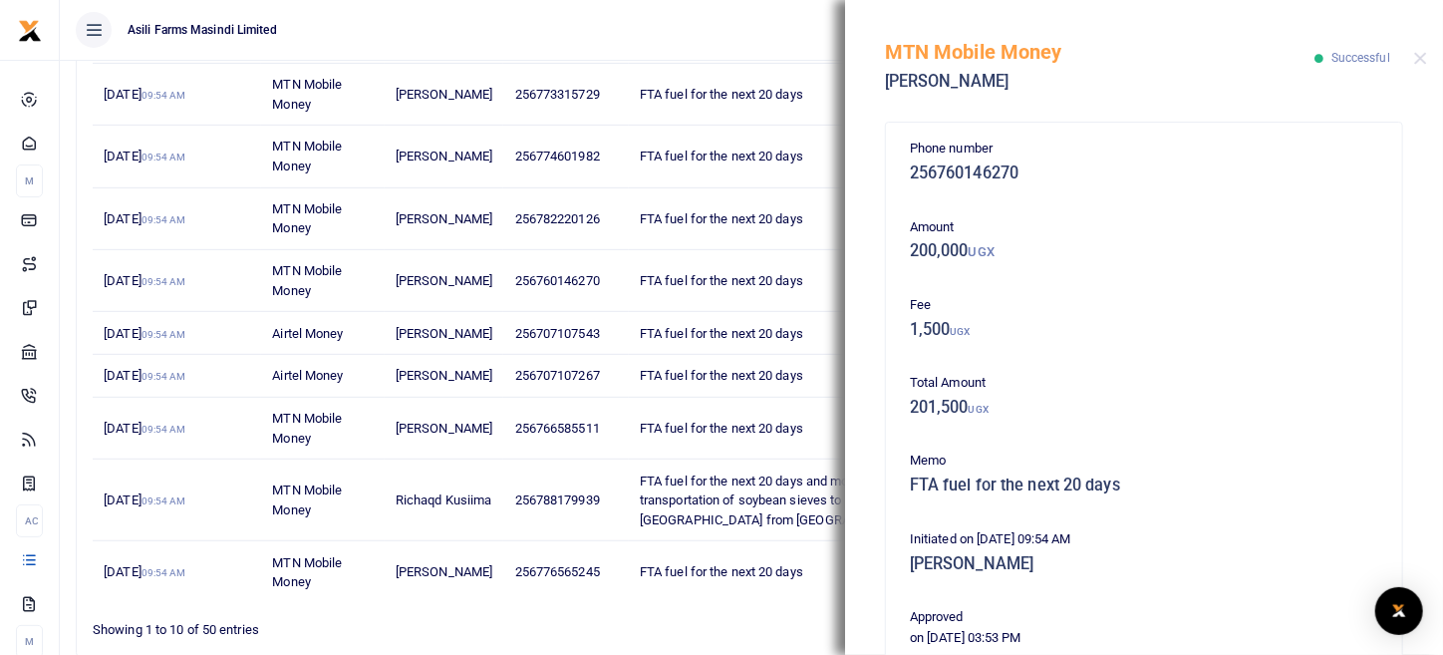
scroll to position [404, 0]
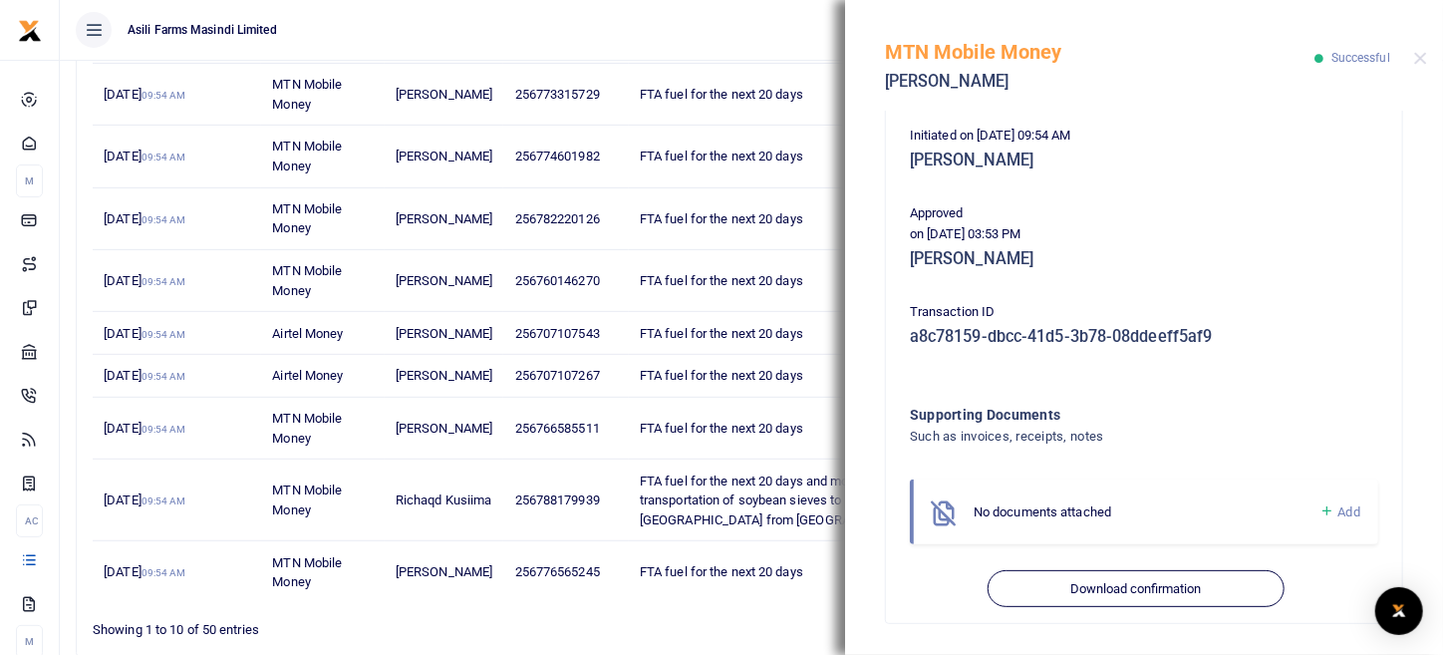
click at [1320, 520] on icon at bounding box center [1327, 511] width 15 height 18
click at [1339, 510] on span "Add" at bounding box center [1350, 511] width 22 height 15
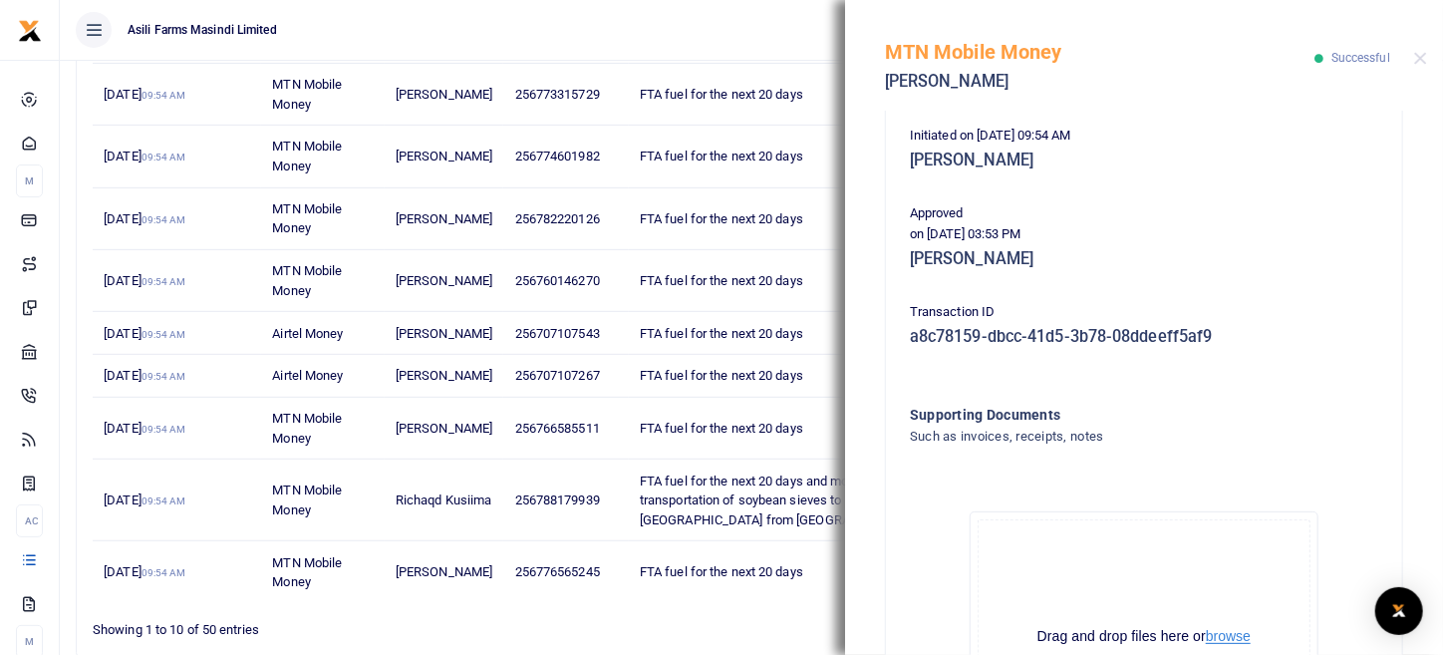
click at [1236, 633] on button "browse" at bounding box center [1228, 636] width 45 height 15
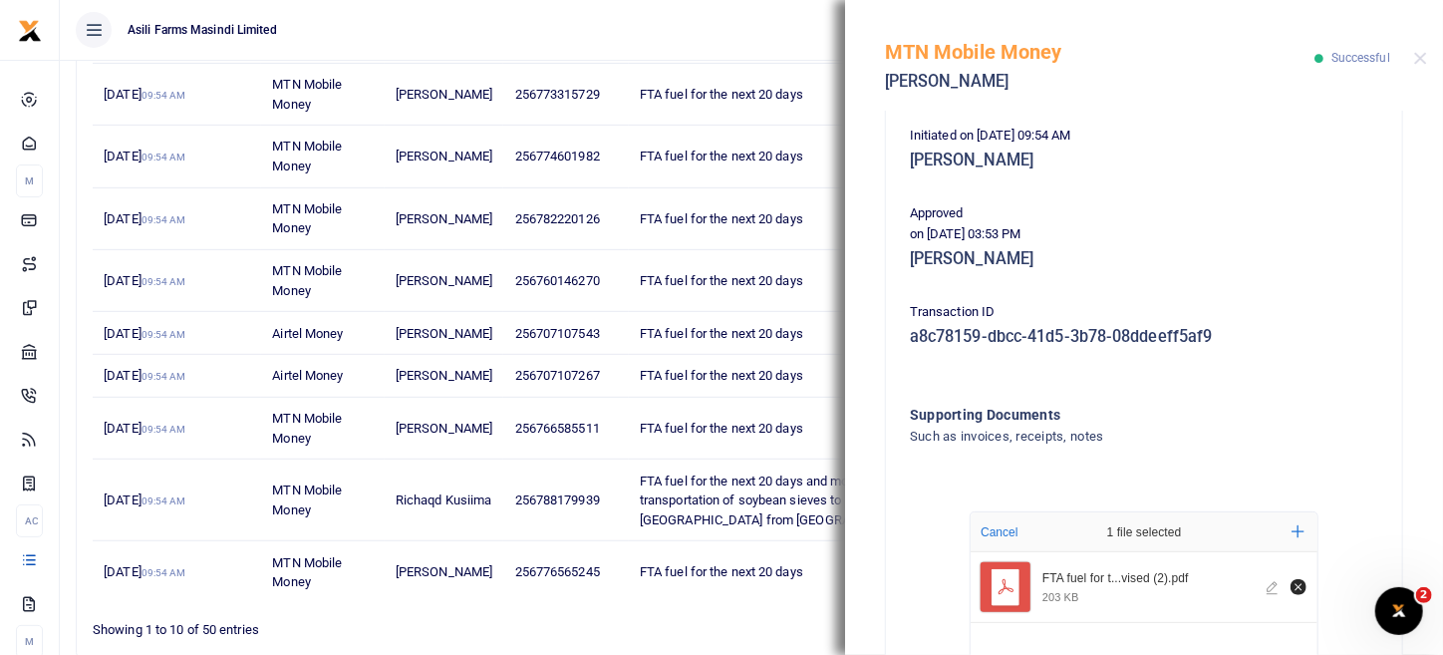
scroll to position [628, 0]
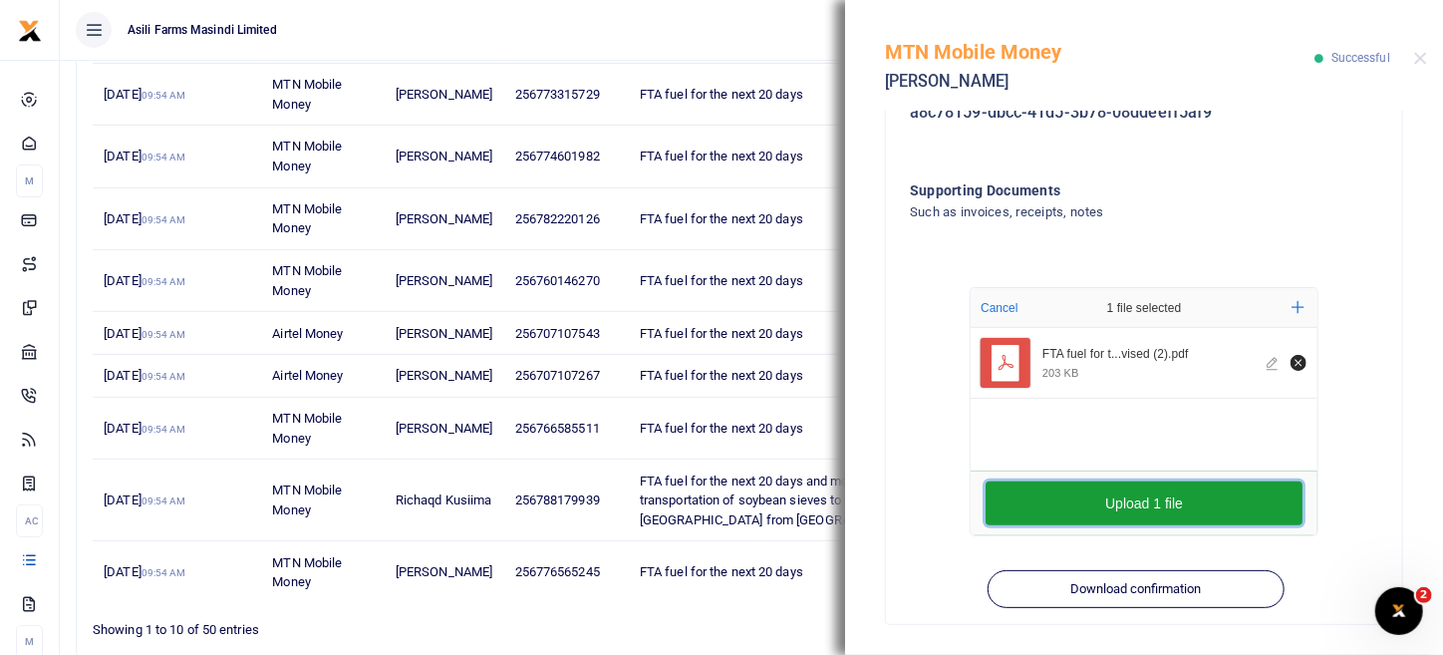
click at [1208, 509] on button "Upload 1 file" at bounding box center [1144, 503] width 317 height 44
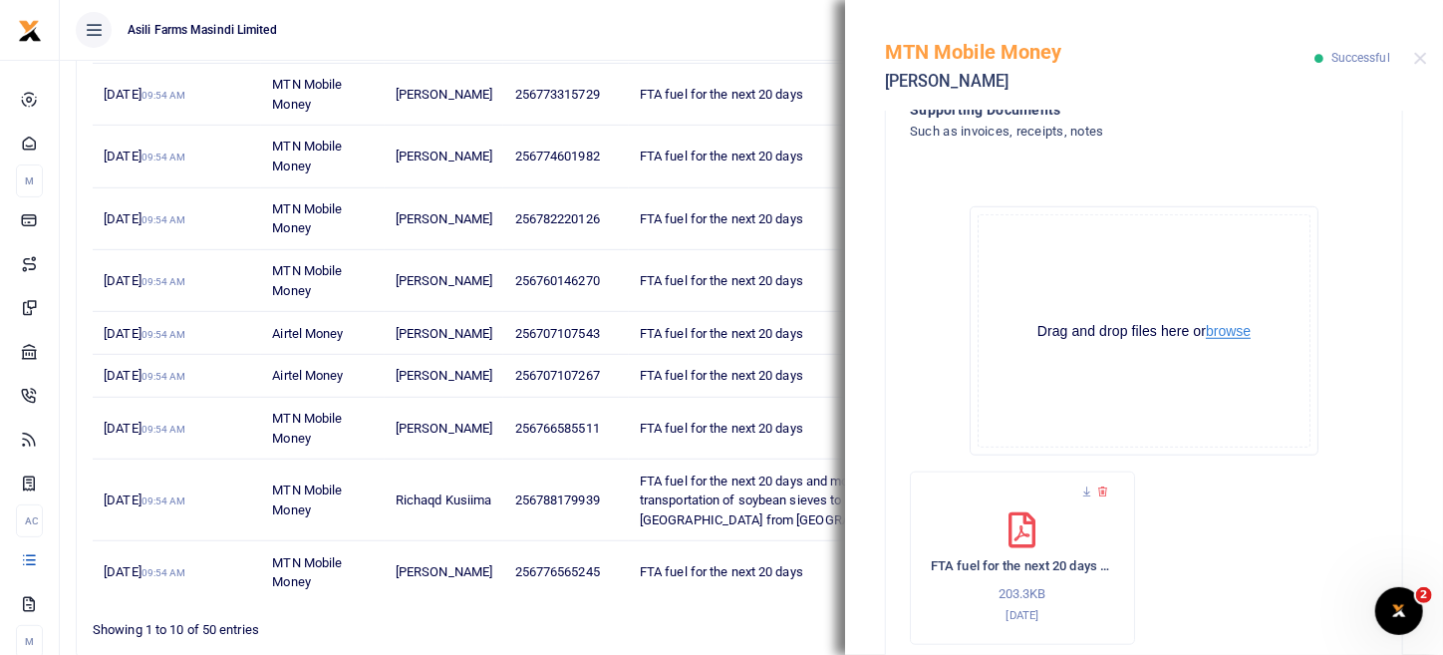
scroll to position [817, 0]
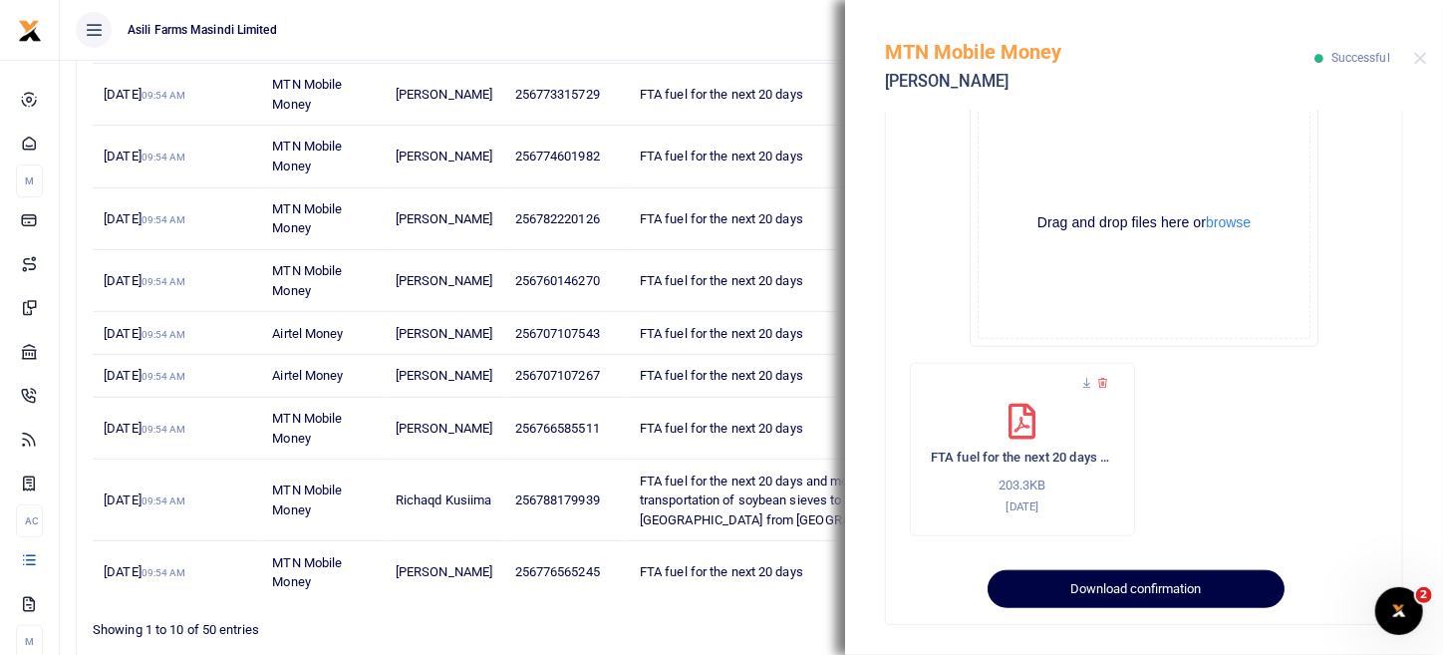
click at [1155, 582] on button "Download confirmation" at bounding box center [1136, 589] width 296 height 38
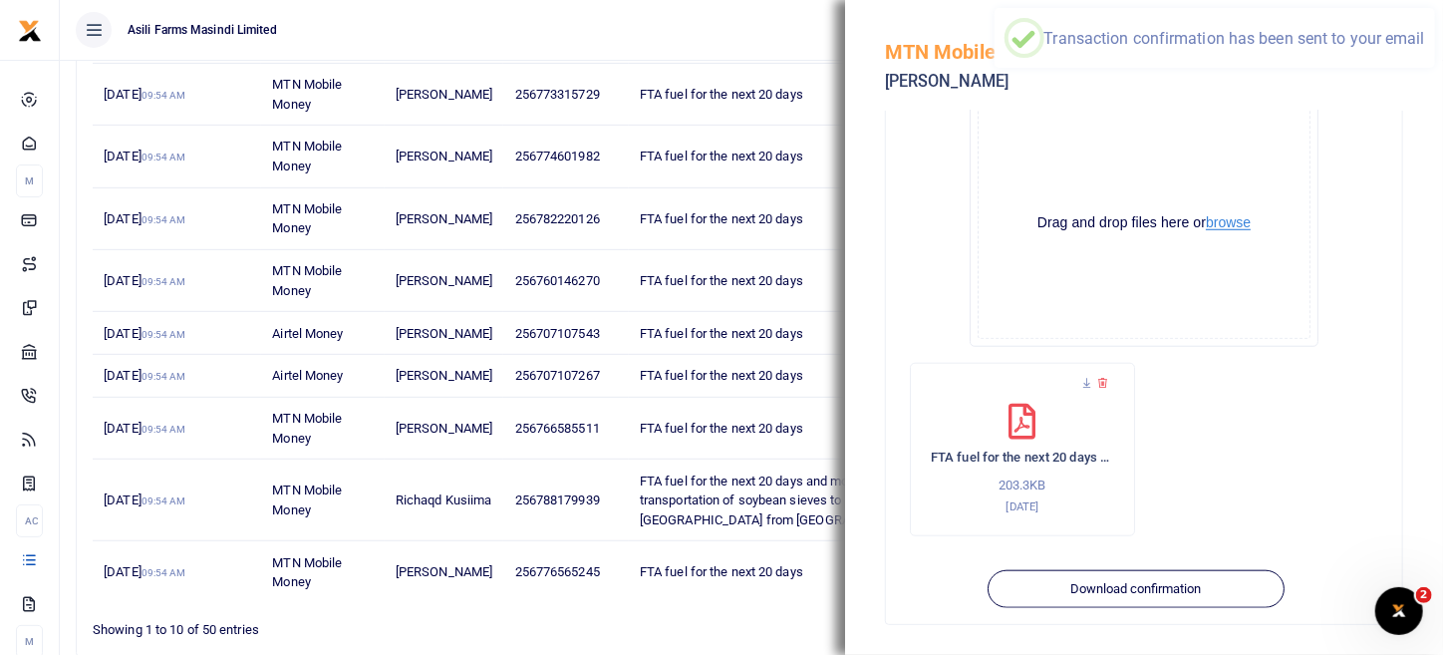
click at [1237, 221] on button "browse" at bounding box center [1228, 222] width 45 height 15
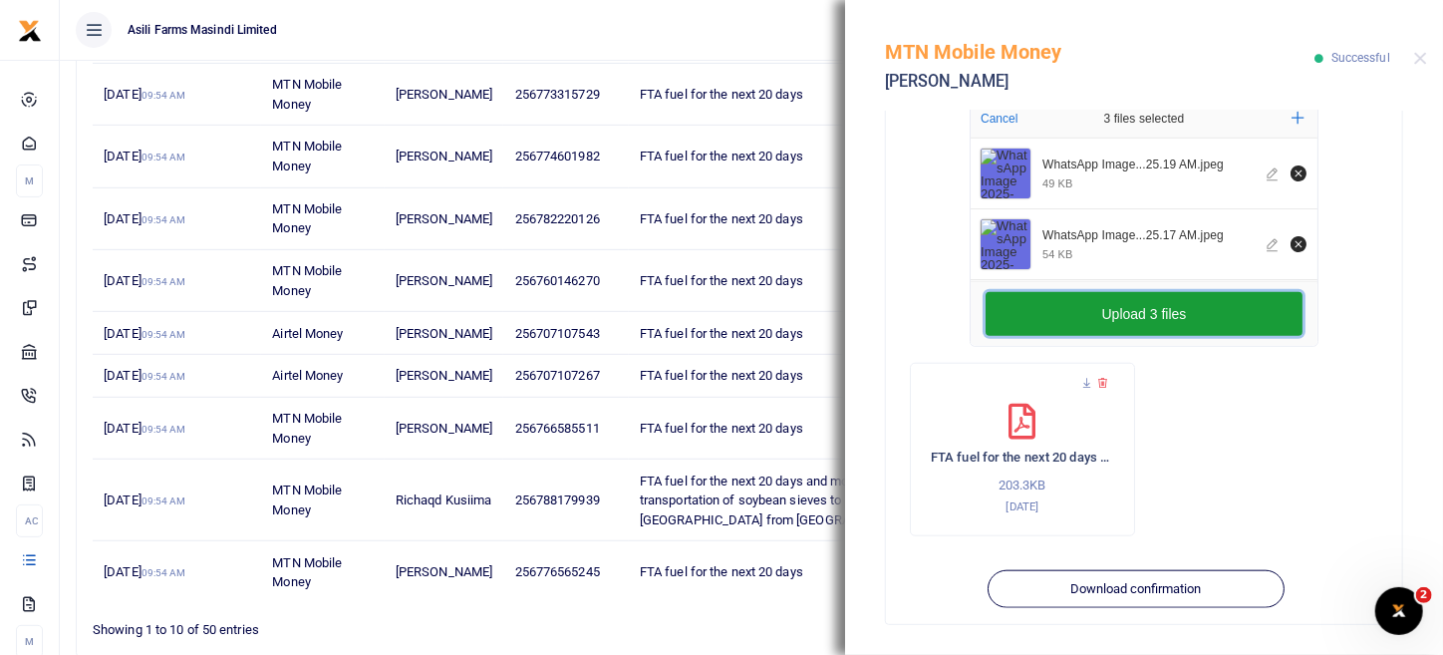
click at [1122, 306] on button "Upload 3 files" at bounding box center [1144, 314] width 317 height 44
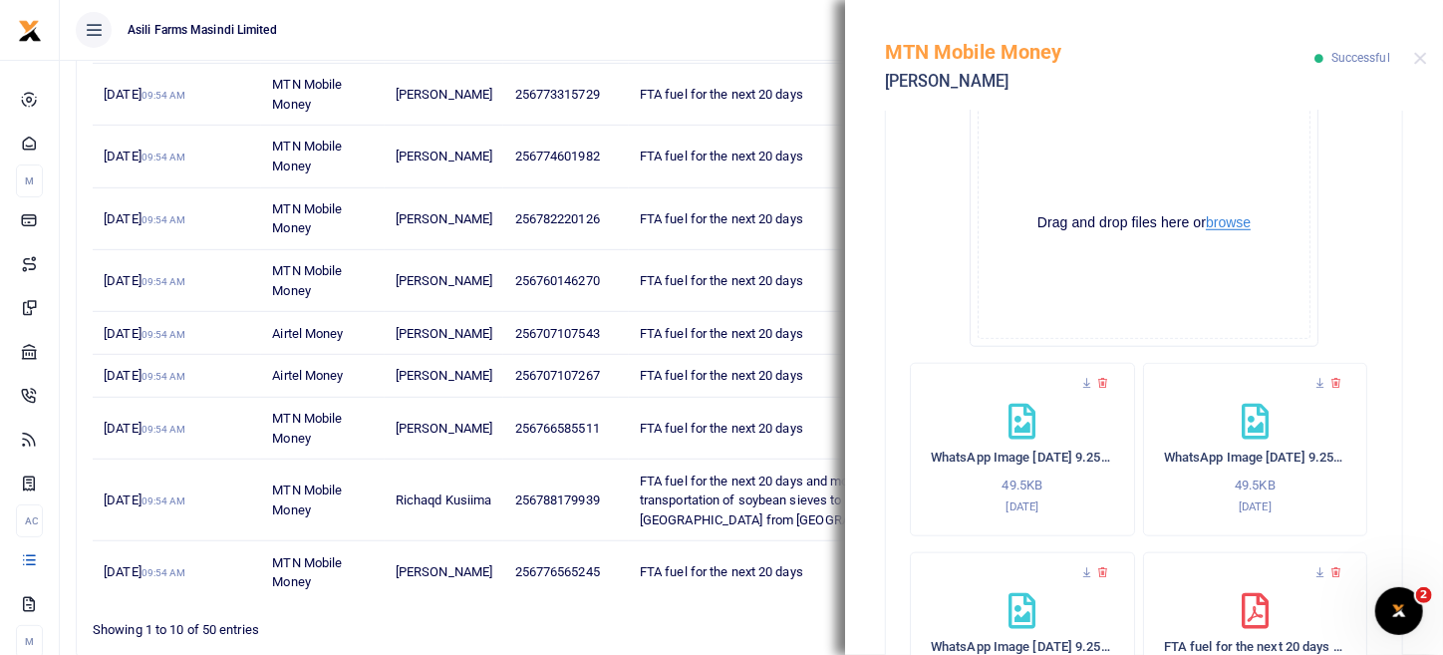
scroll to position [1007, 0]
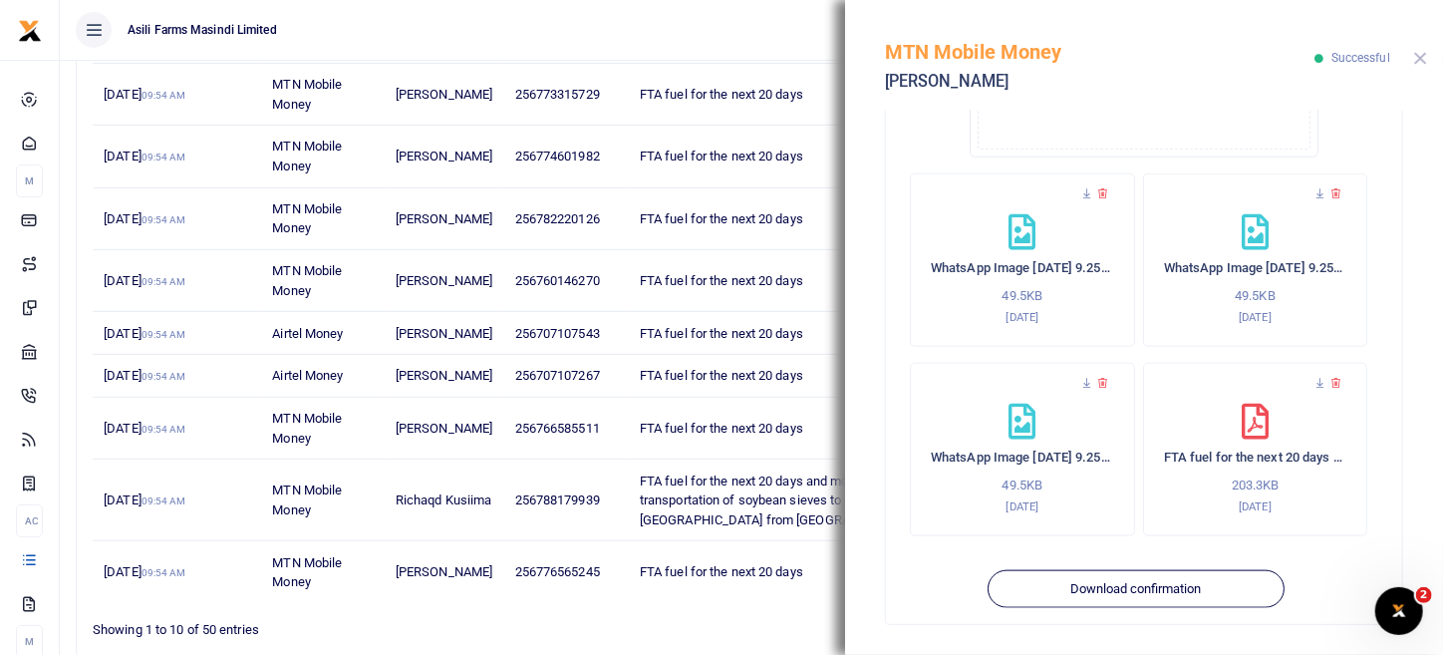
click at [1420, 52] on button "Close" at bounding box center [1421, 58] width 13 height 13
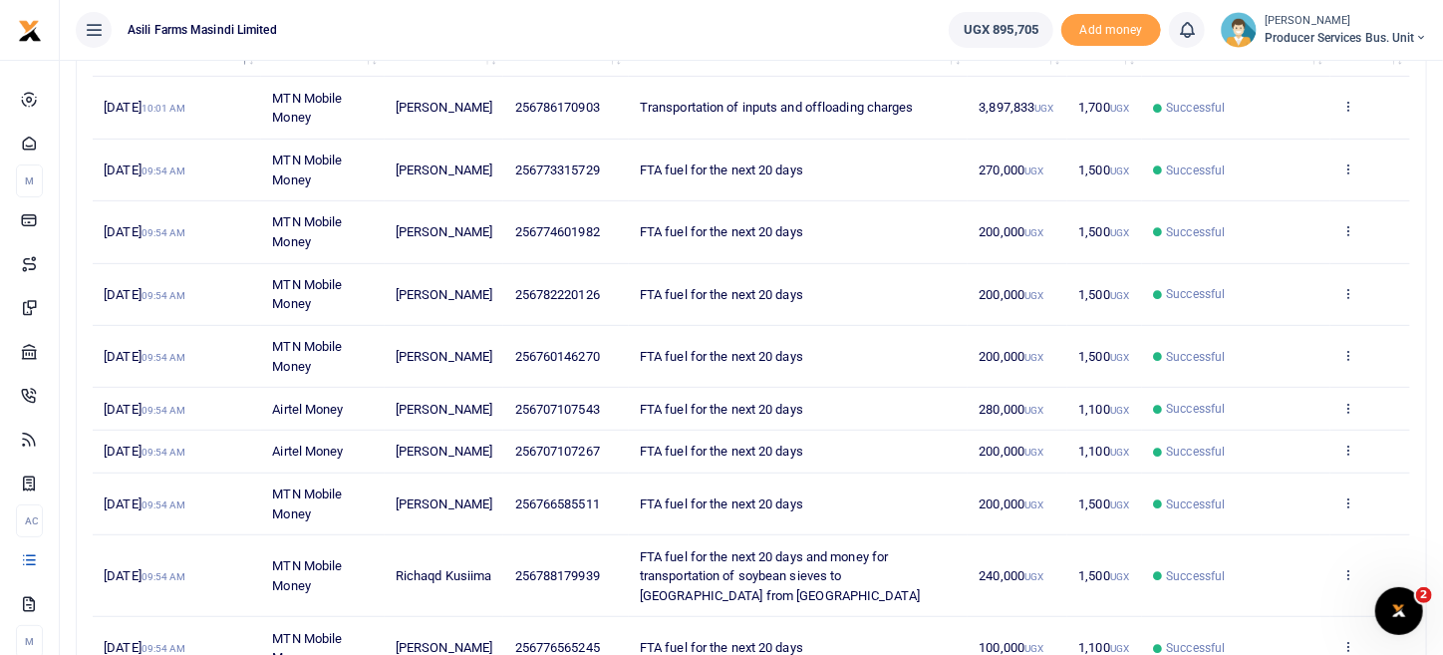
scroll to position [299, 0]
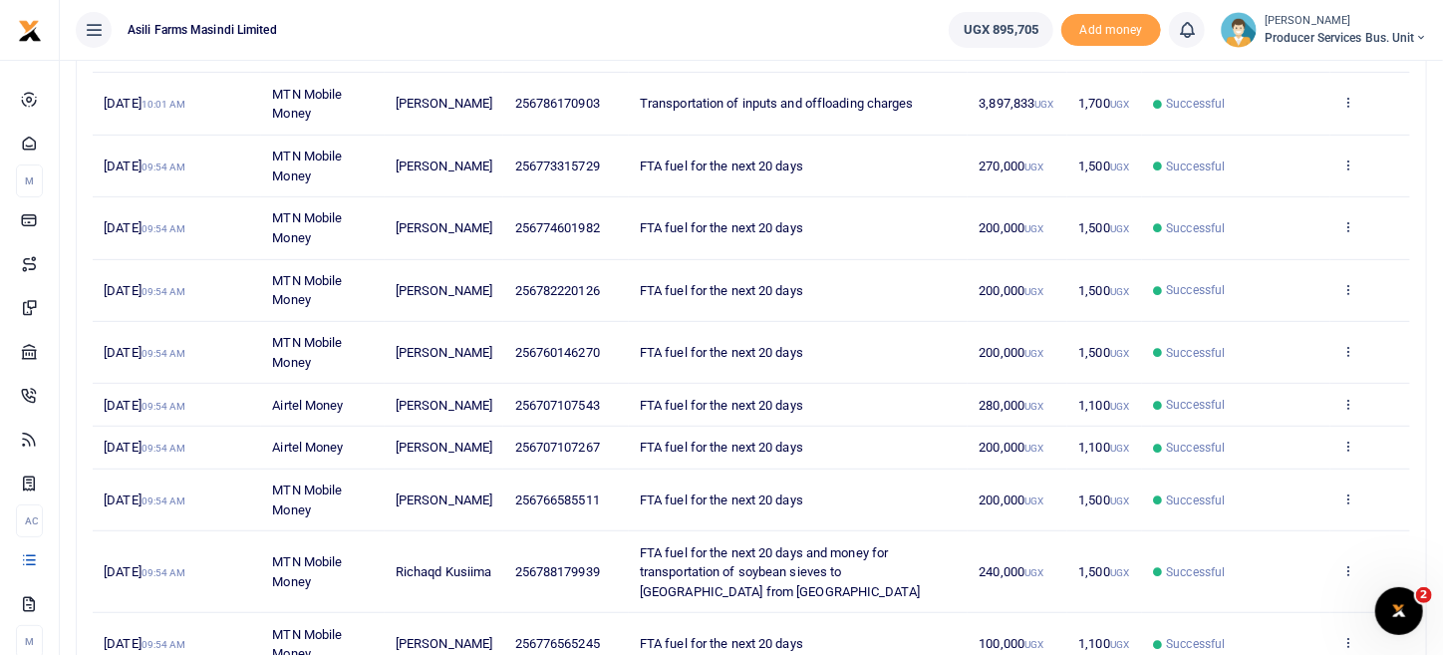
click at [1333, 218] on td "View details Send again" at bounding box center [1371, 228] width 80 height 62
click at [1349, 223] on icon at bounding box center [1348, 226] width 13 height 14
click at [1229, 257] on link "View details" at bounding box center [1275, 259] width 157 height 28
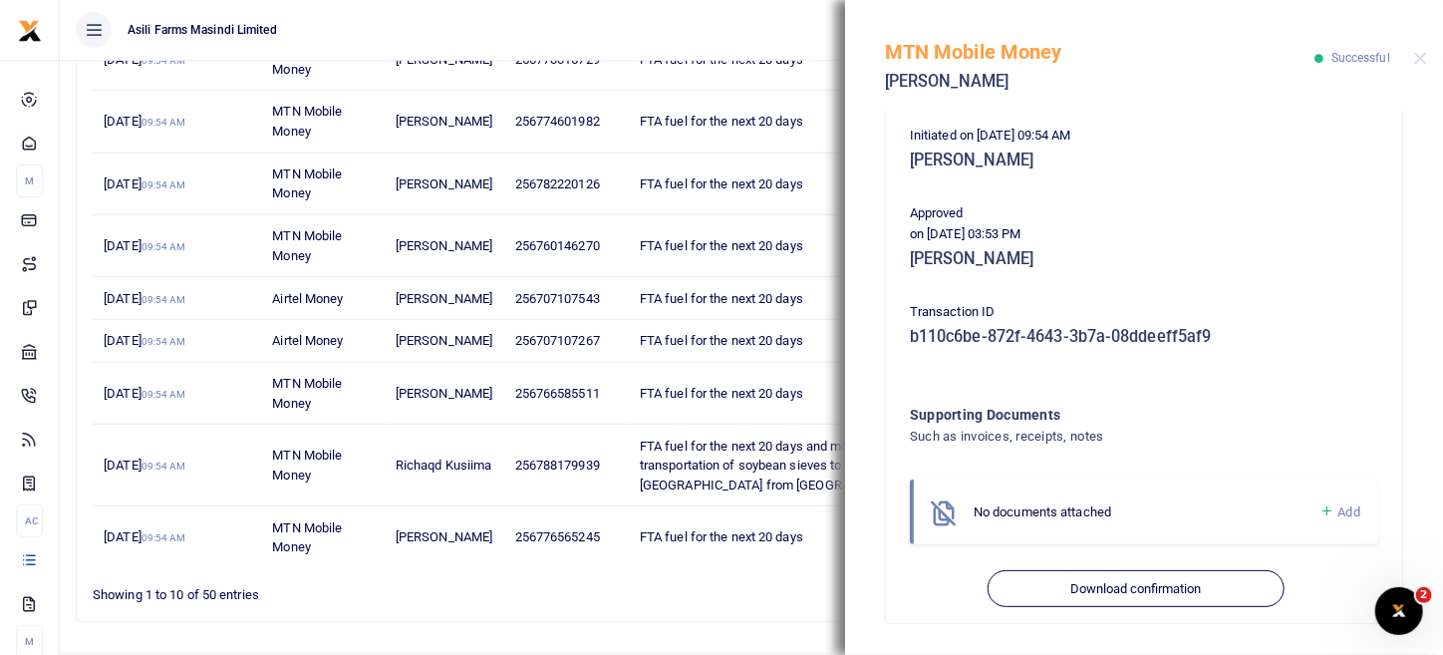
scroll to position [471, 0]
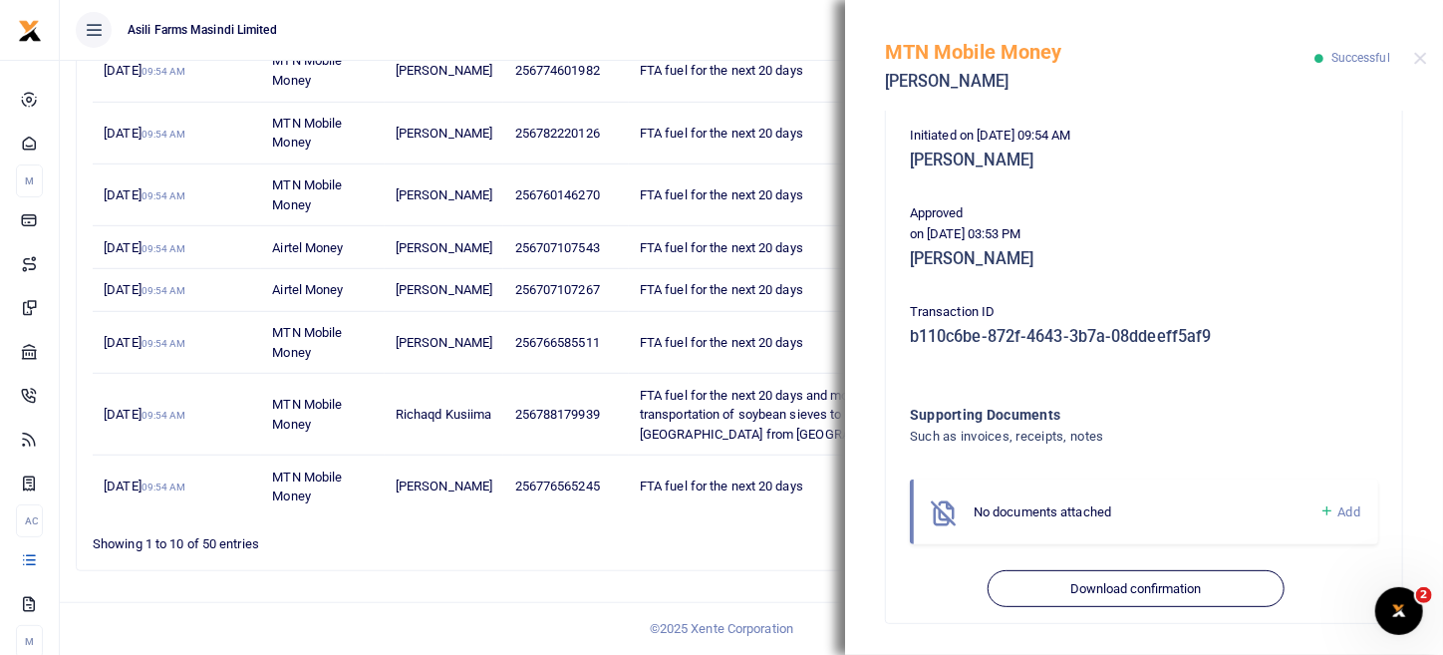
click at [1345, 519] on link "Add" at bounding box center [1340, 511] width 41 height 23
click at [1321, 513] on link "Add" at bounding box center [1340, 511] width 41 height 23
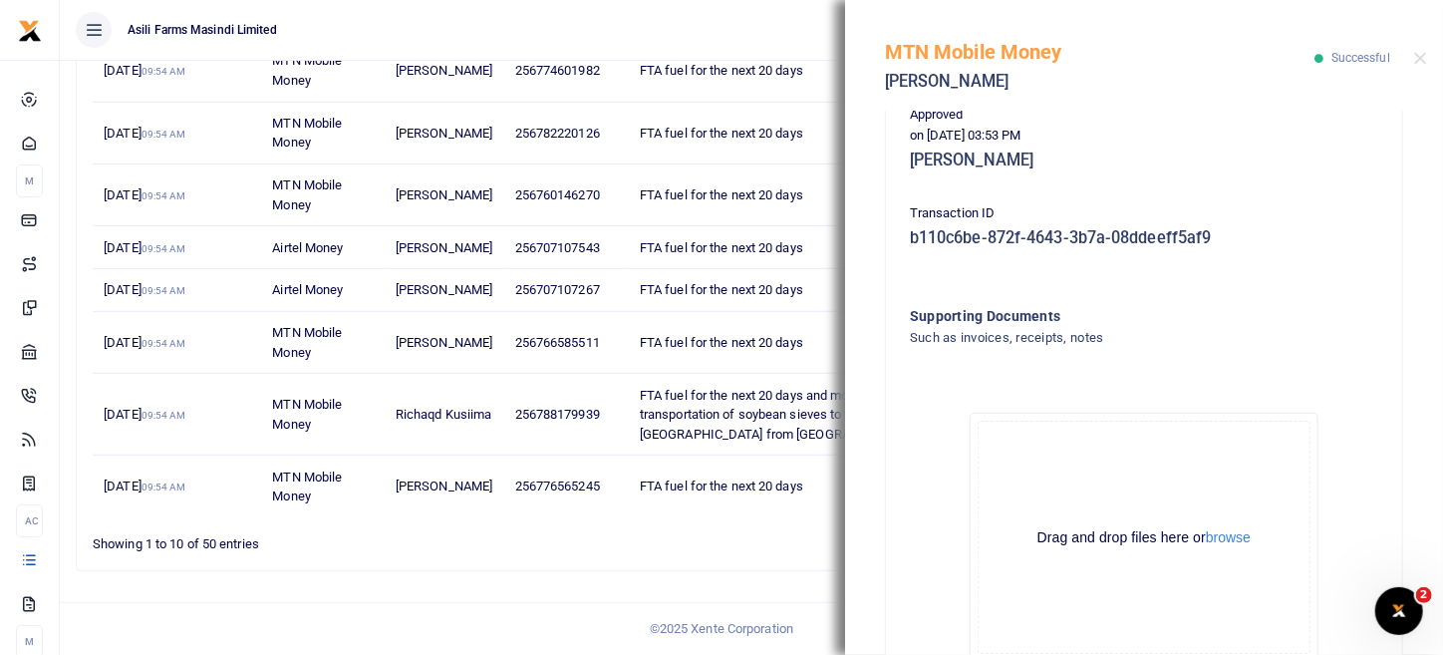
scroll to position [628, 0]
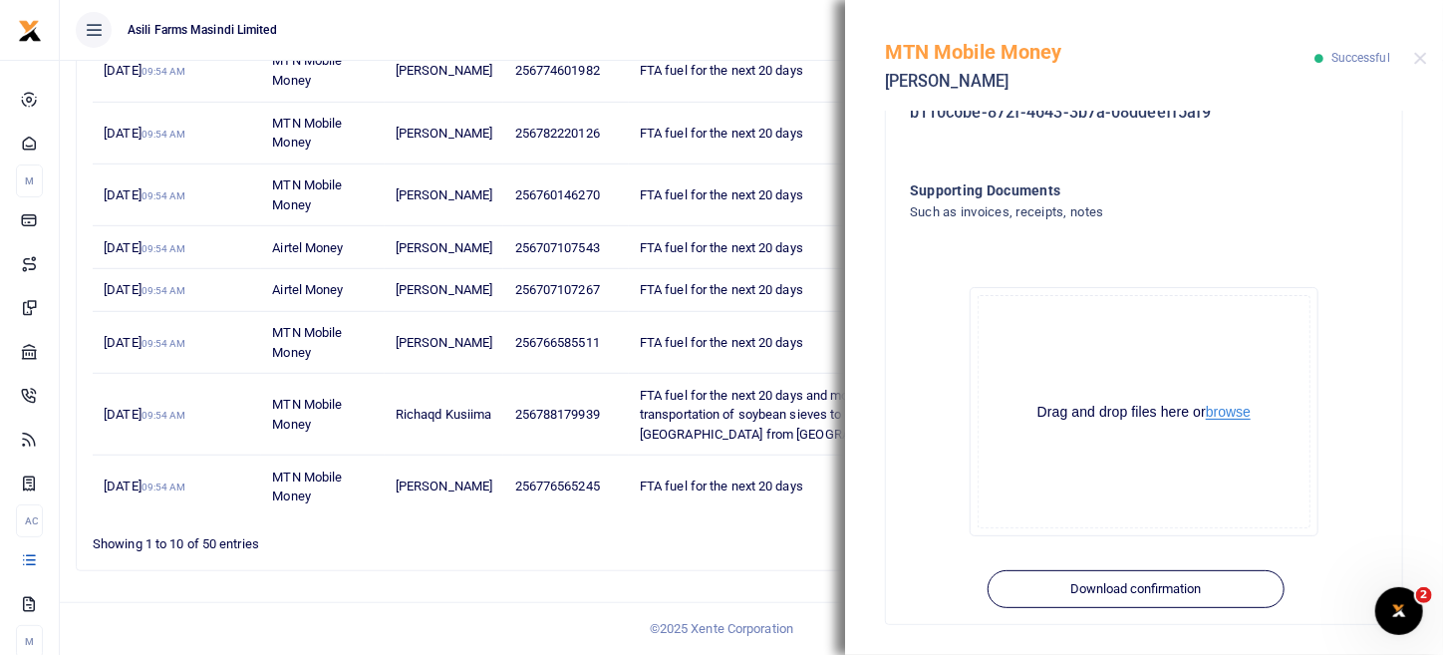
click at [1224, 409] on button "browse" at bounding box center [1228, 412] width 45 height 15
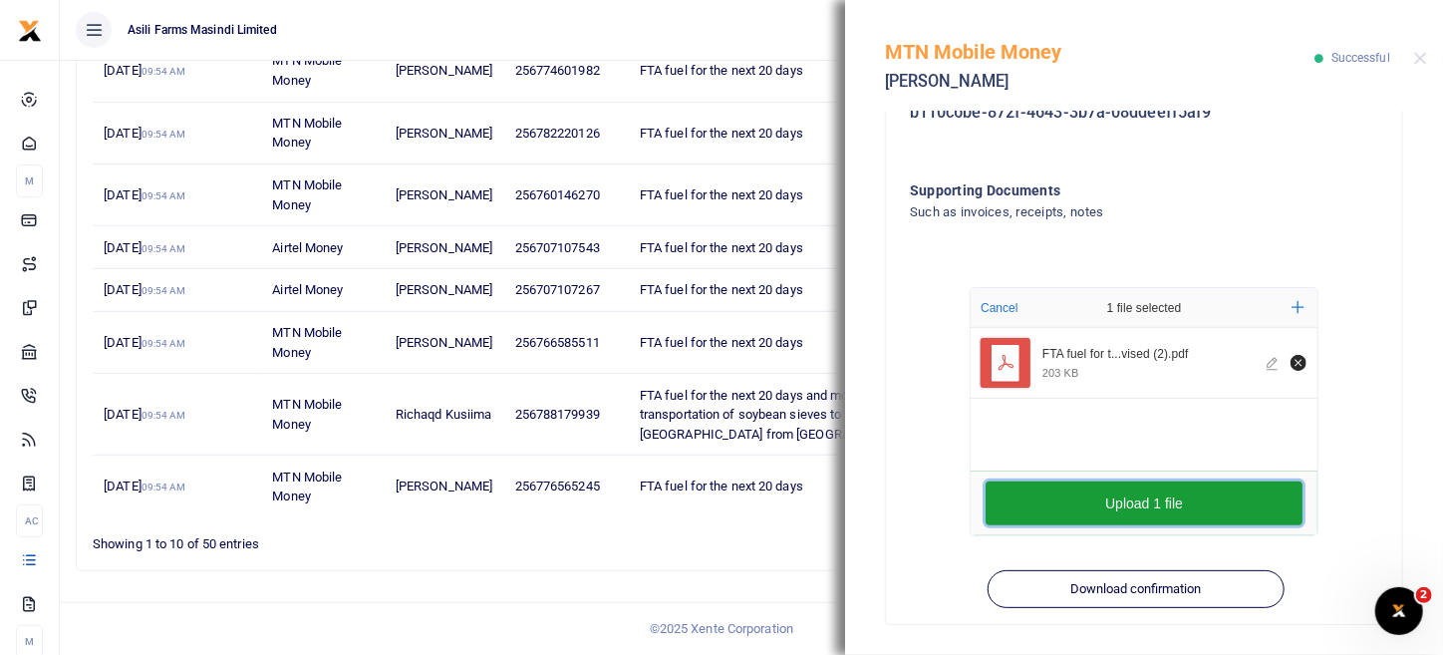
click at [1134, 512] on button "Upload 1 file" at bounding box center [1144, 503] width 317 height 44
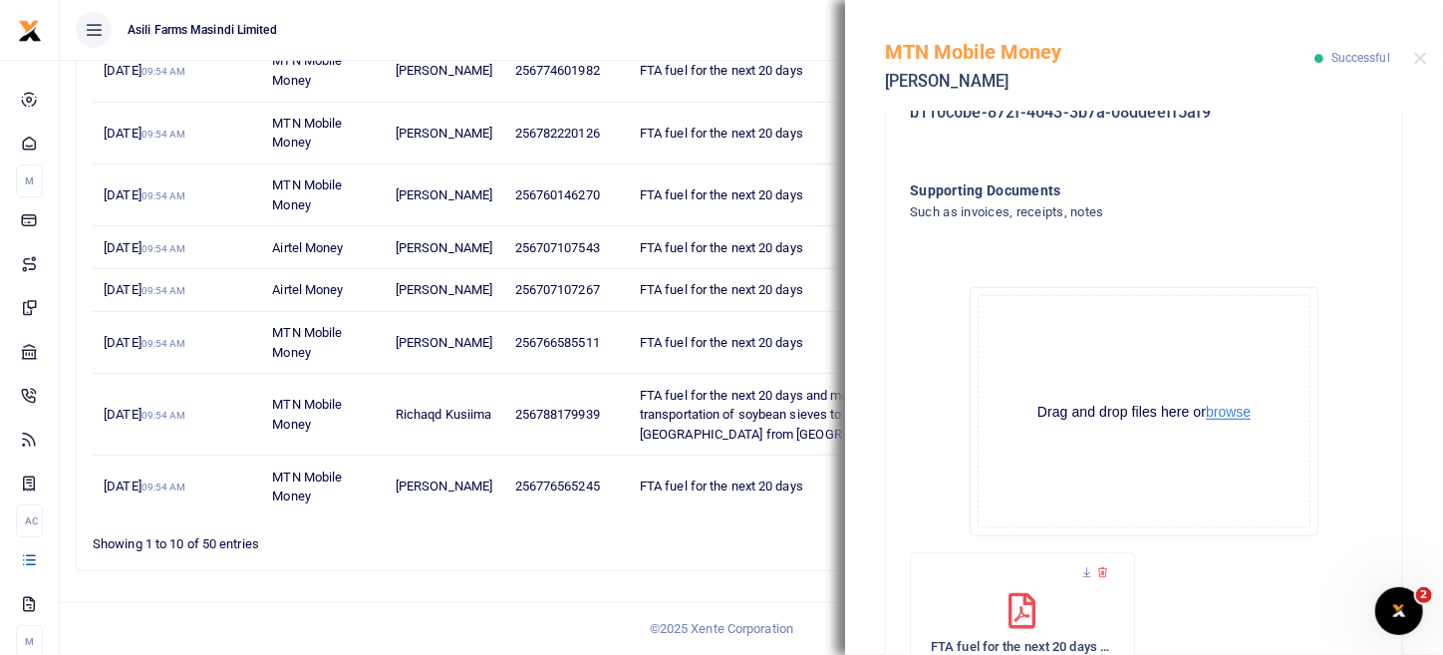
scroll to position [817, 0]
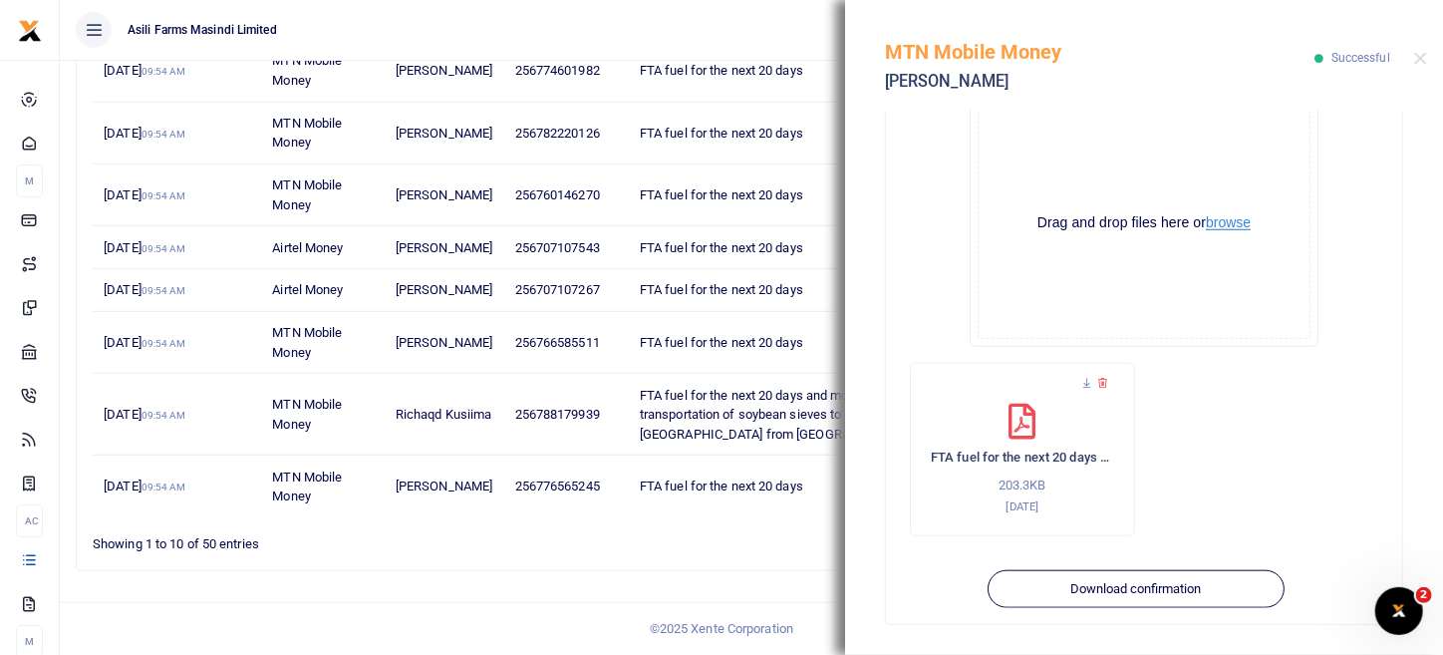
click at [1223, 224] on button "browse" at bounding box center [1228, 222] width 45 height 15
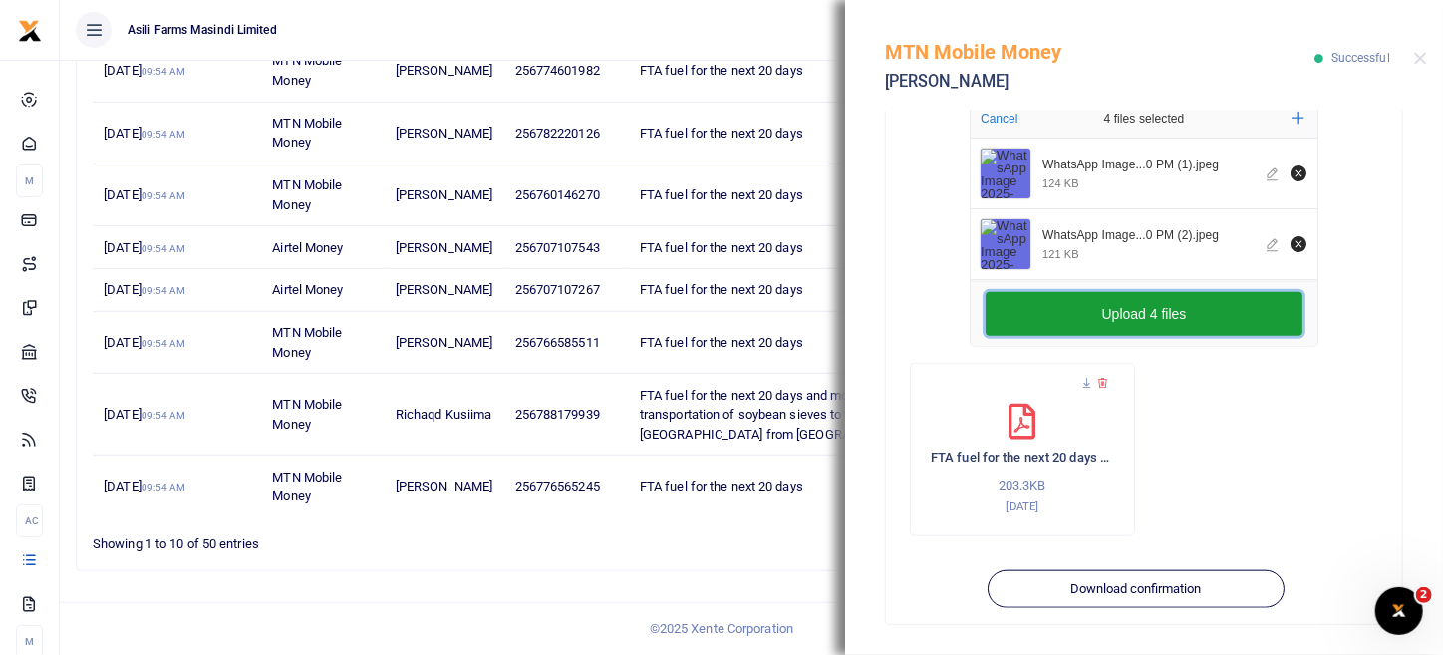
click at [1101, 298] on button "Upload 4 files" at bounding box center [1144, 314] width 317 height 44
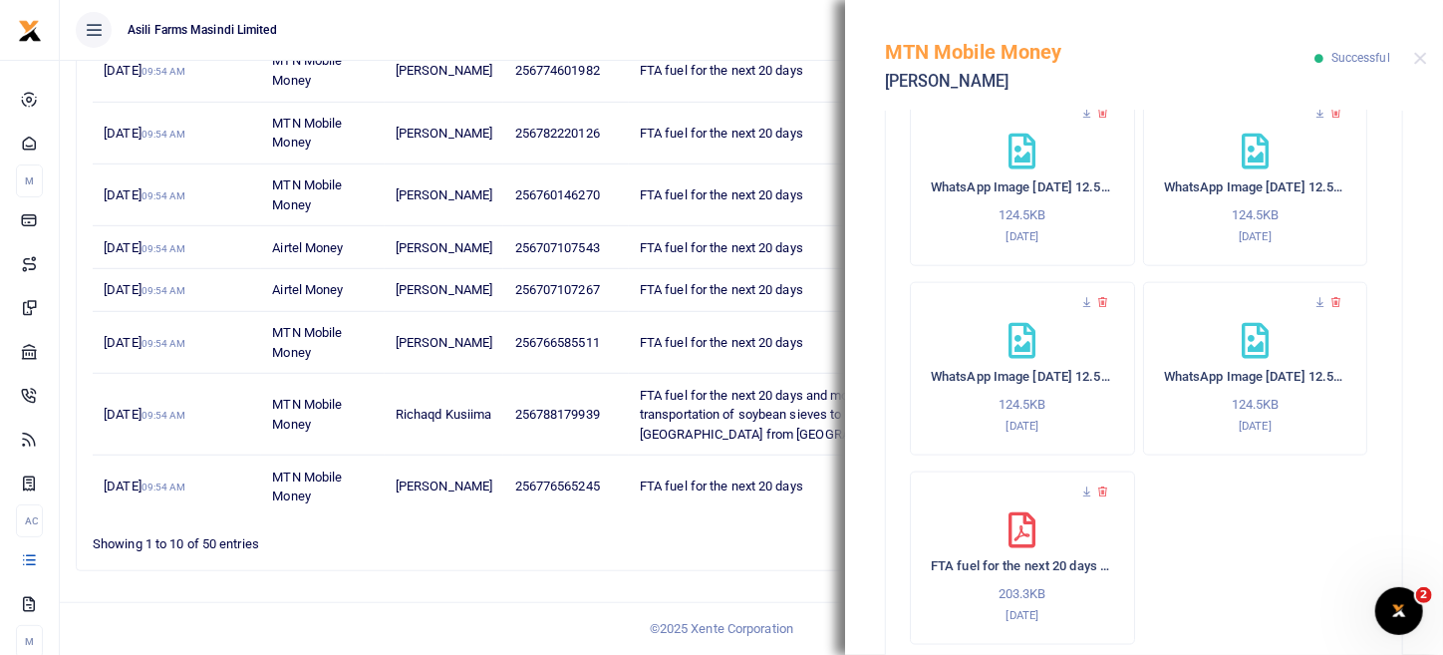
scroll to position [1196, 0]
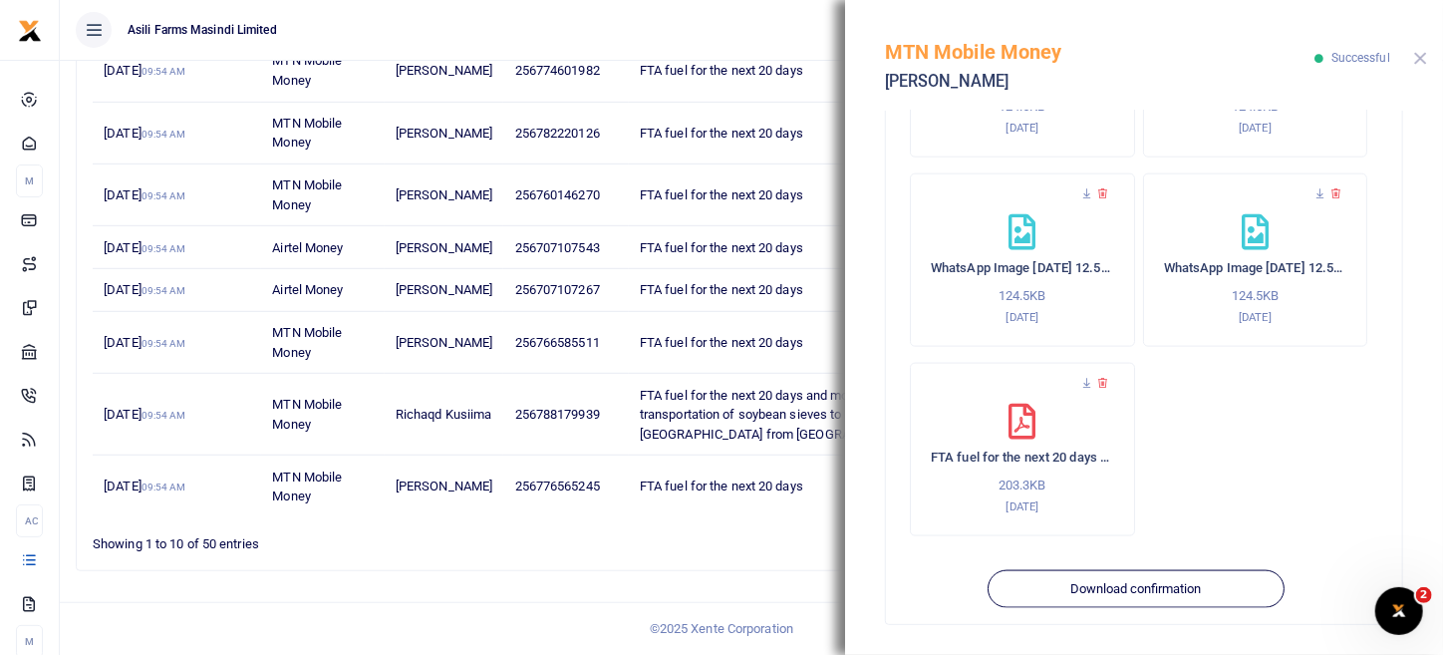
click at [1421, 58] on button "Close" at bounding box center [1421, 58] width 13 height 13
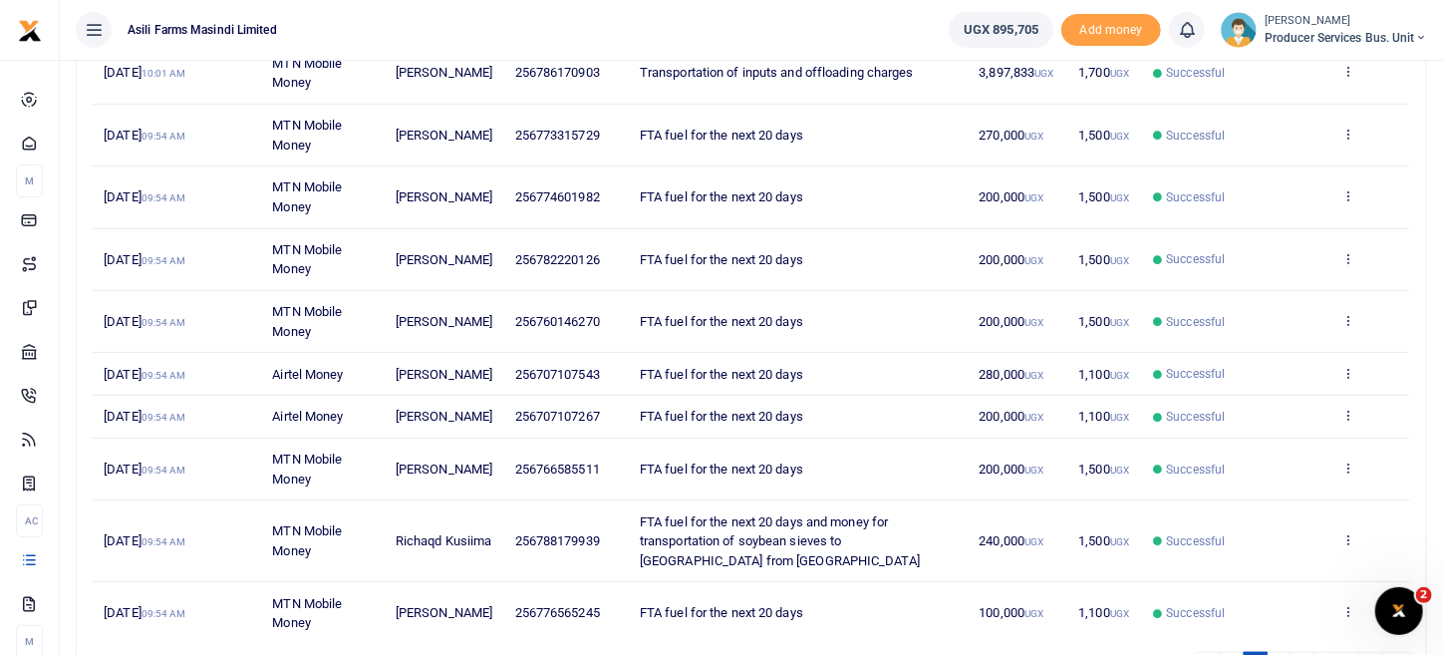
scroll to position [72, 0]
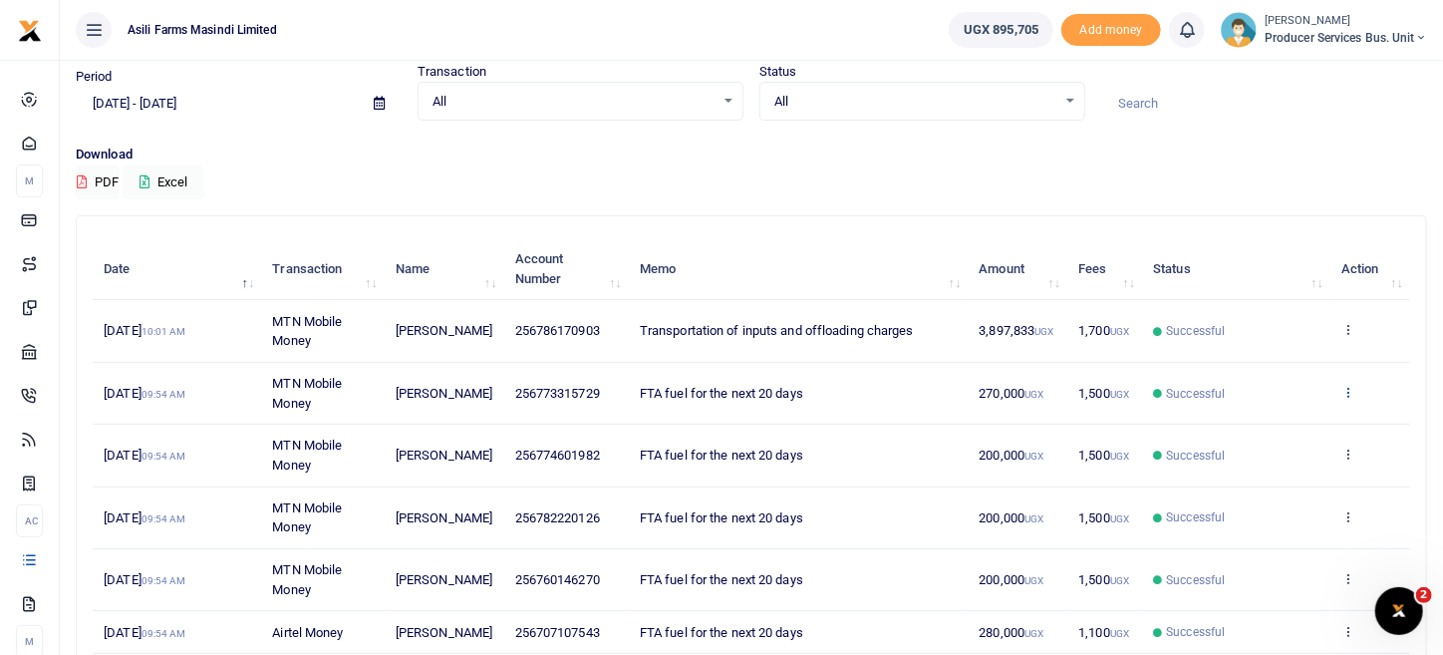
click at [1353, 397] on link at bounding box center [1348, 393] width 13 height 15
click at [1277, 425] on link "View details" at bounding box center [1275, 425] width 157 height 28
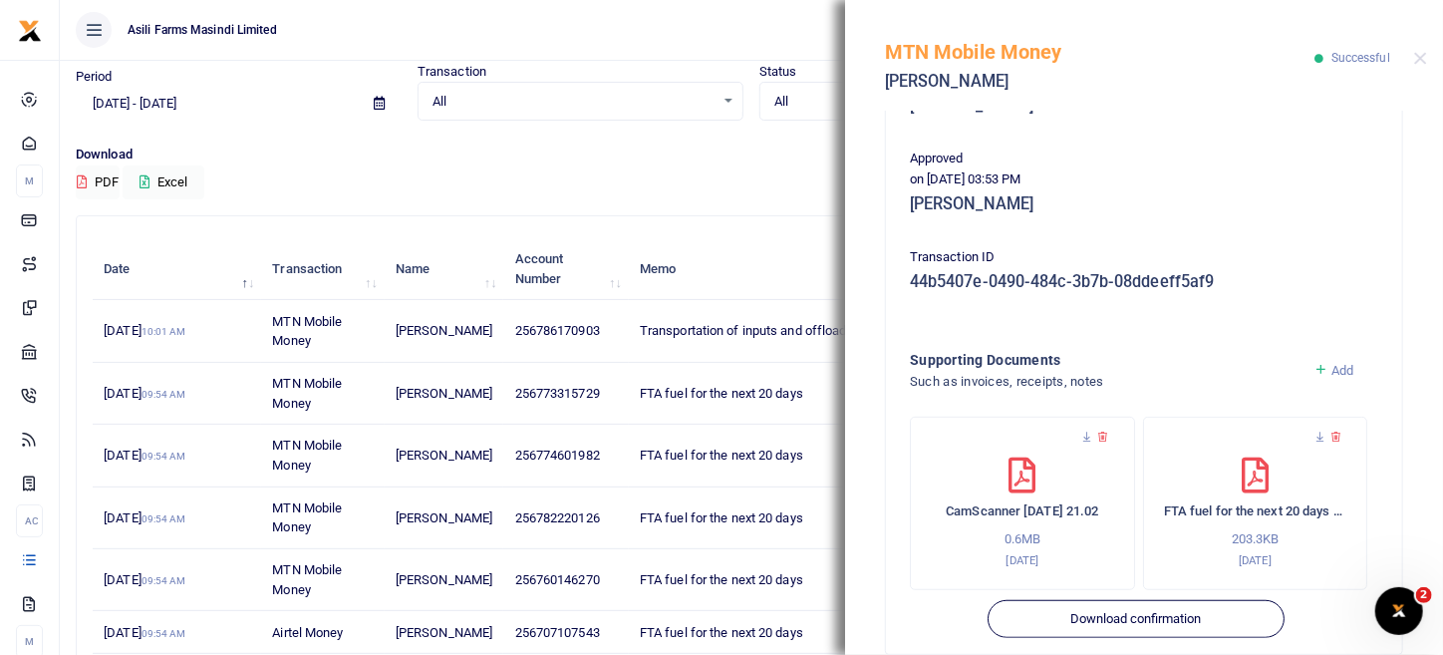
scroll to position [488, 0]
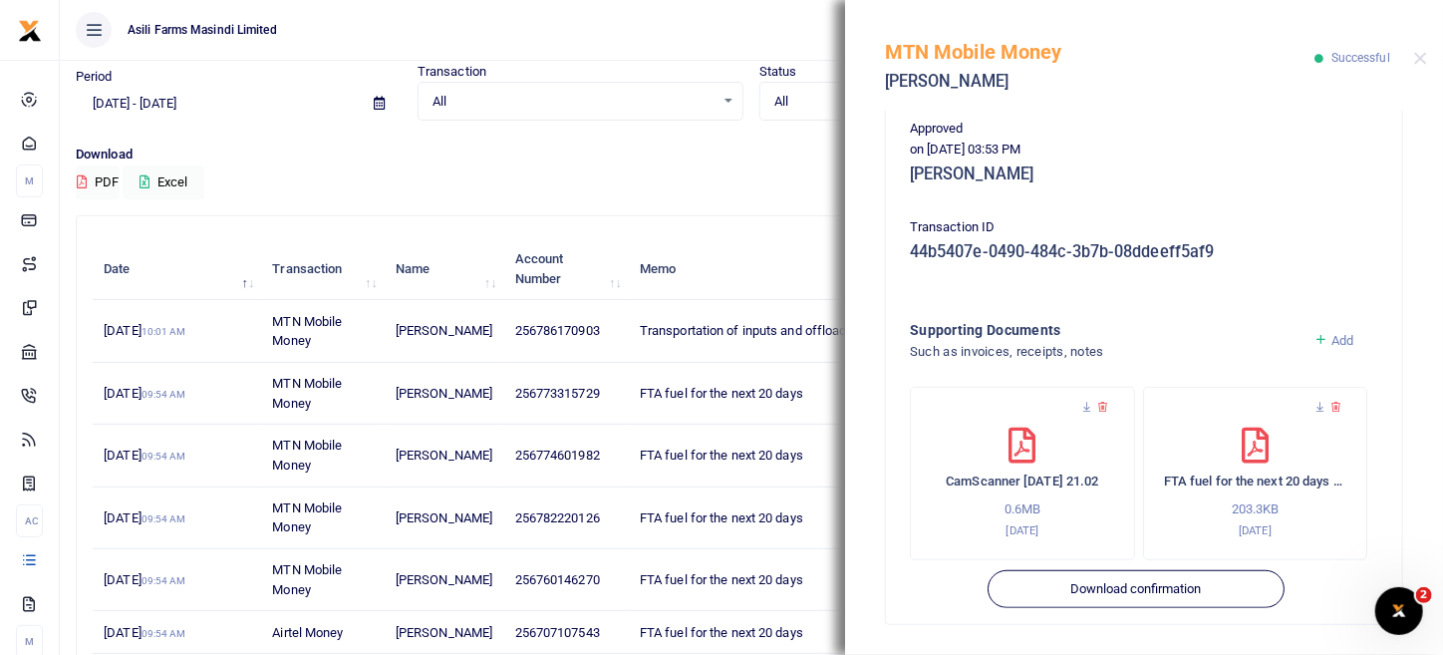
click at [1426, 48] on div "MTN Mobile Money Joseph Muteyanjura Successful" at bounding box center [1144, 55] width 598 height 111
click at [1418, 58] on button "Close" at bounding box center [1421, 58] width 13 height 13
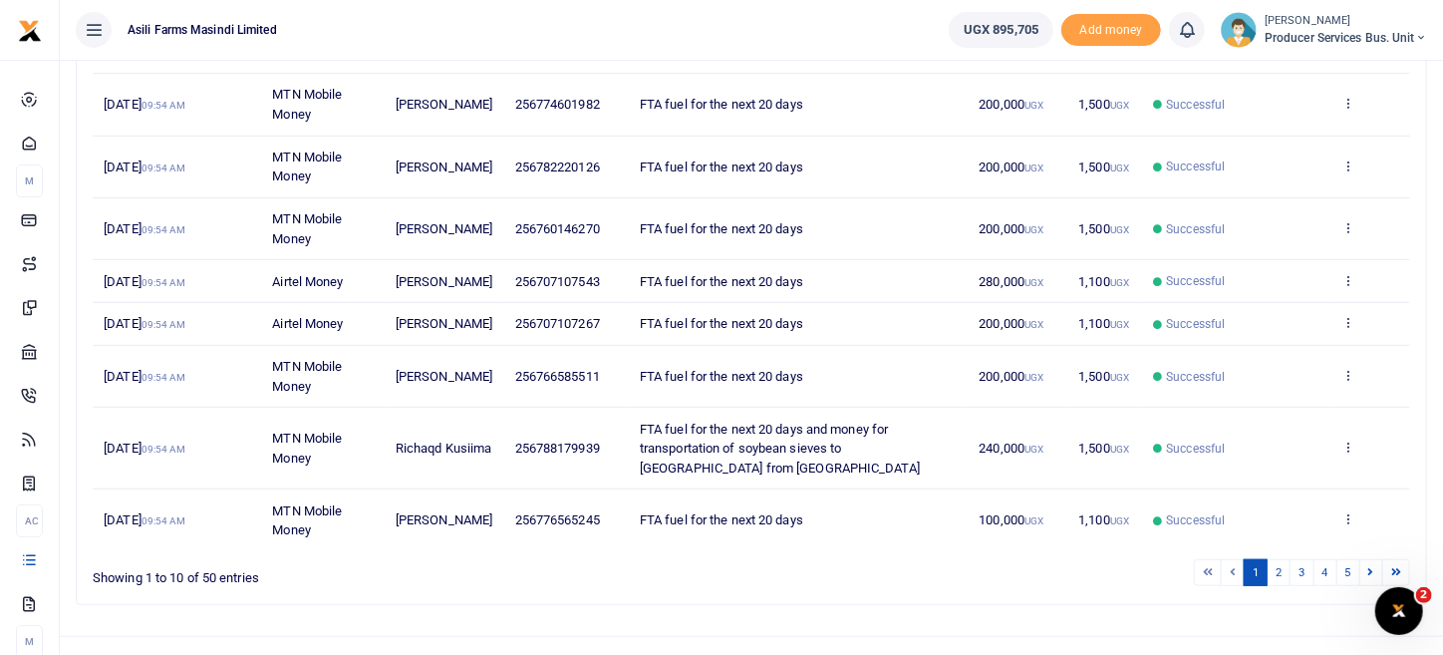
scroll to position [471, 0]
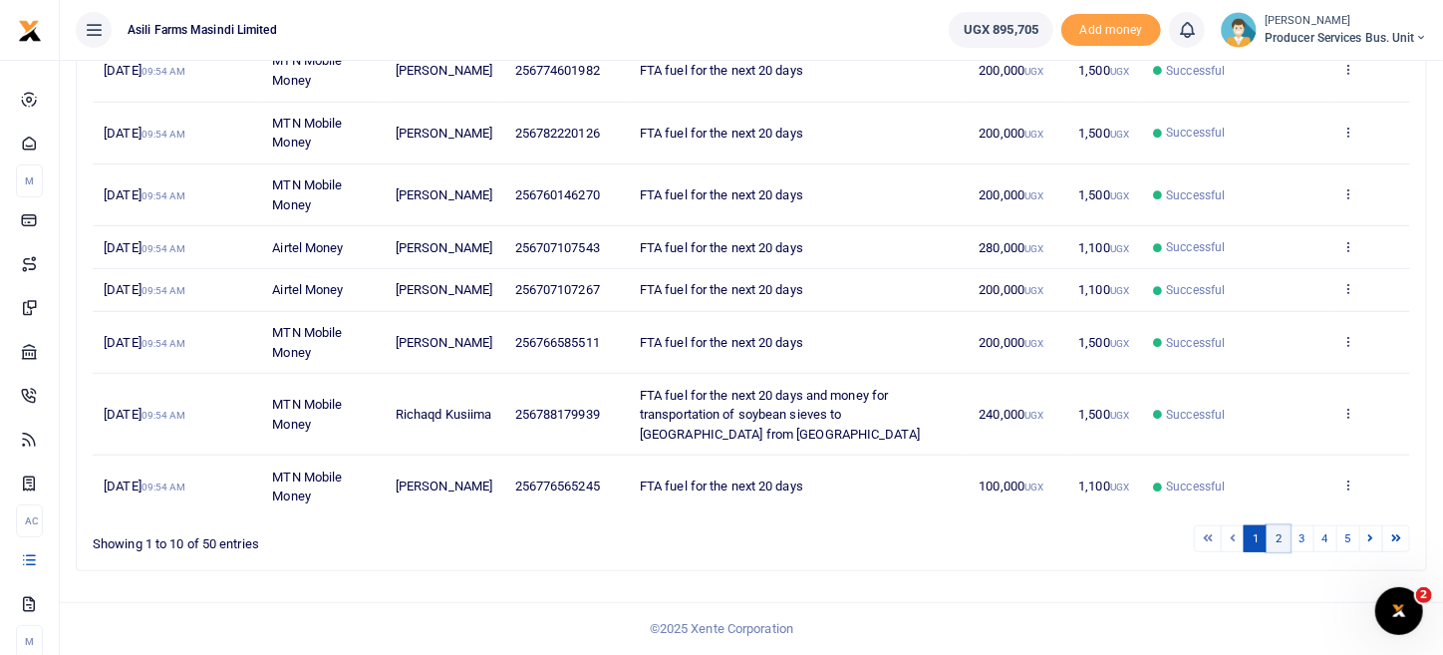
click at [1285, 543] on link "2" at bounding box center [1279, 538] width 24 height 27
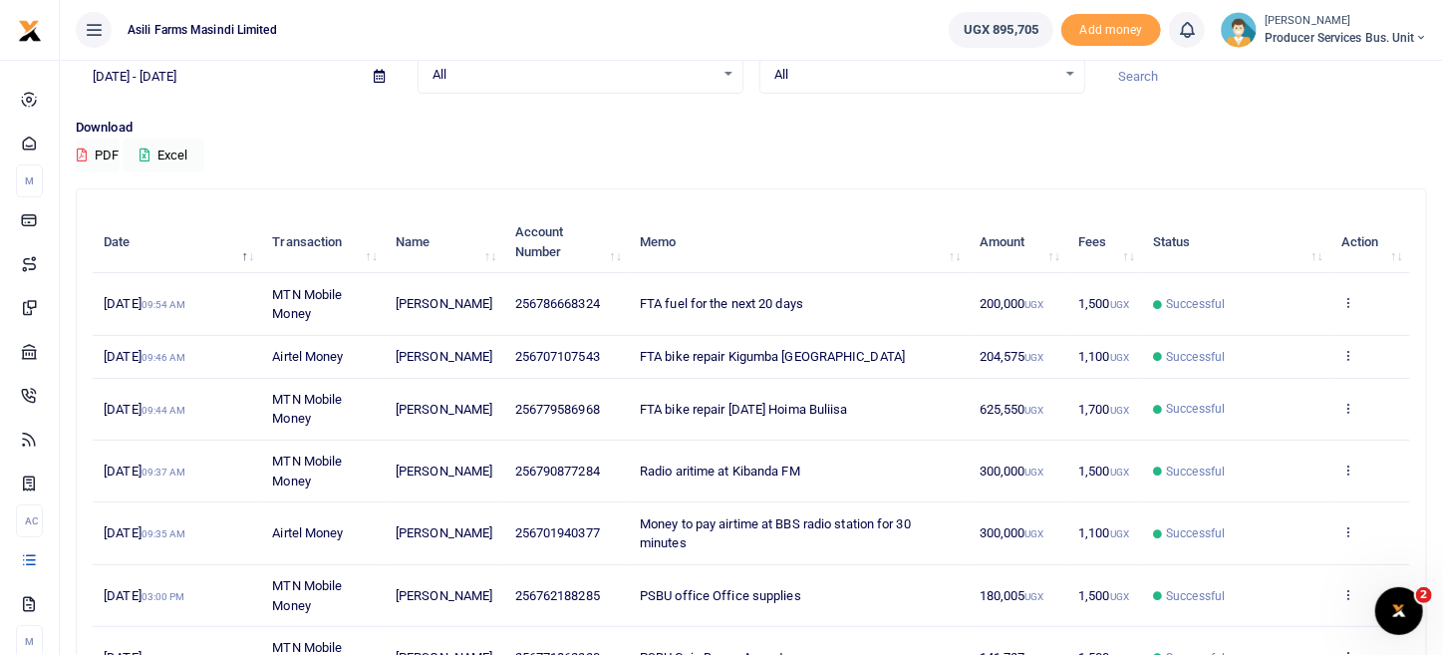
scroll to position [199, 0]
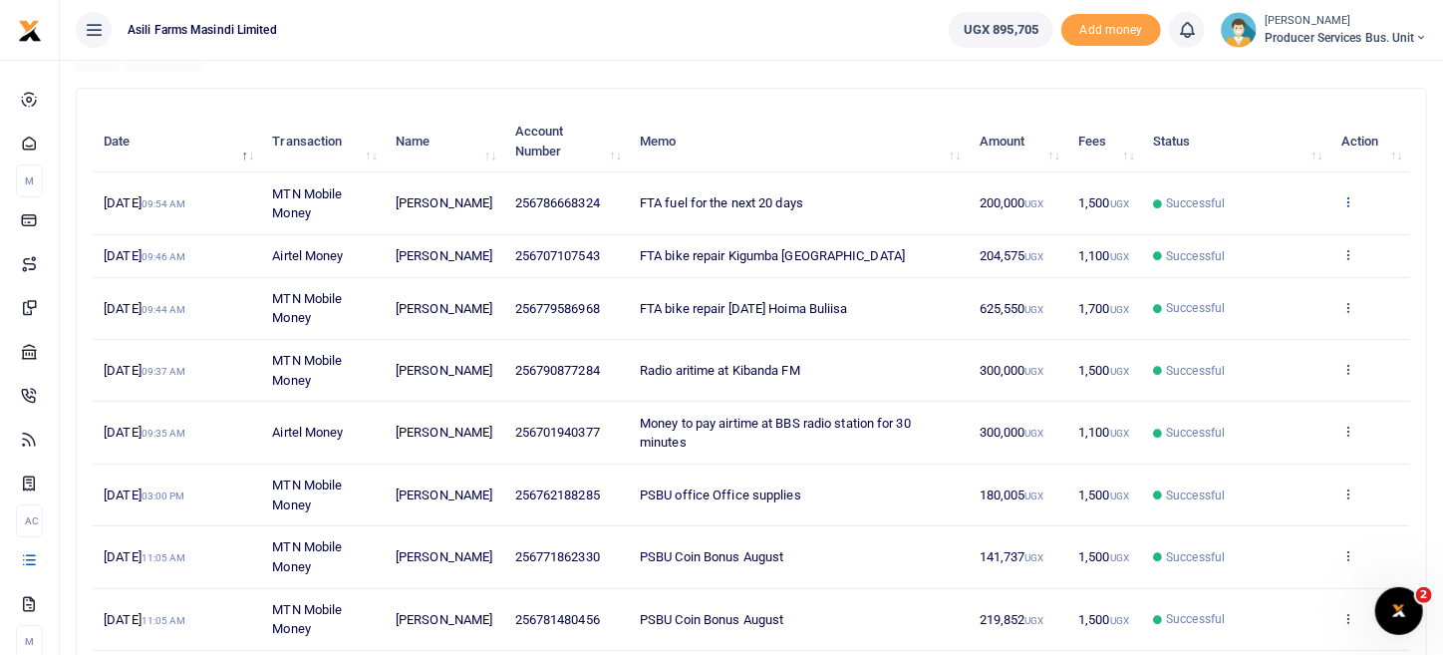
click at [1355, 194] on icon at bounding box center [1348, 201] width 13 height 14
click at [1302, 230] on link "View details" at bounding box center [1275, 235] width 157 height 28
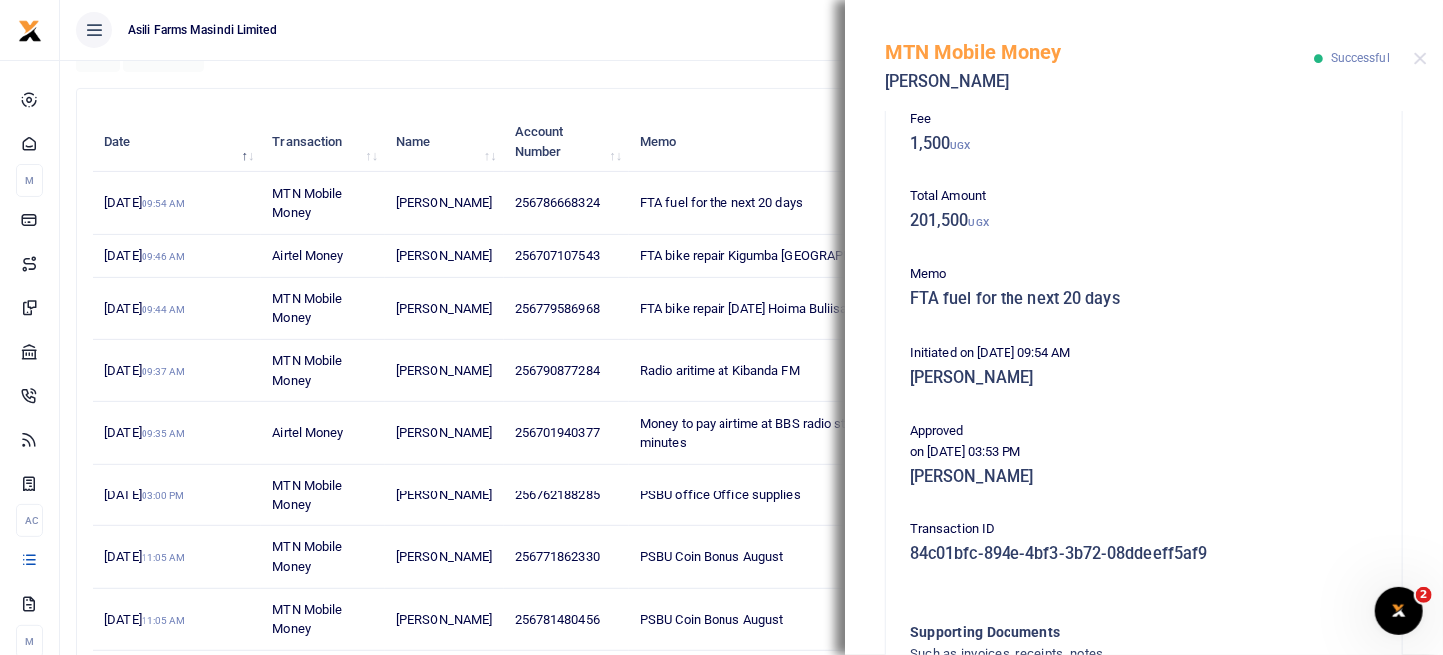
scroll to position [404, 0]
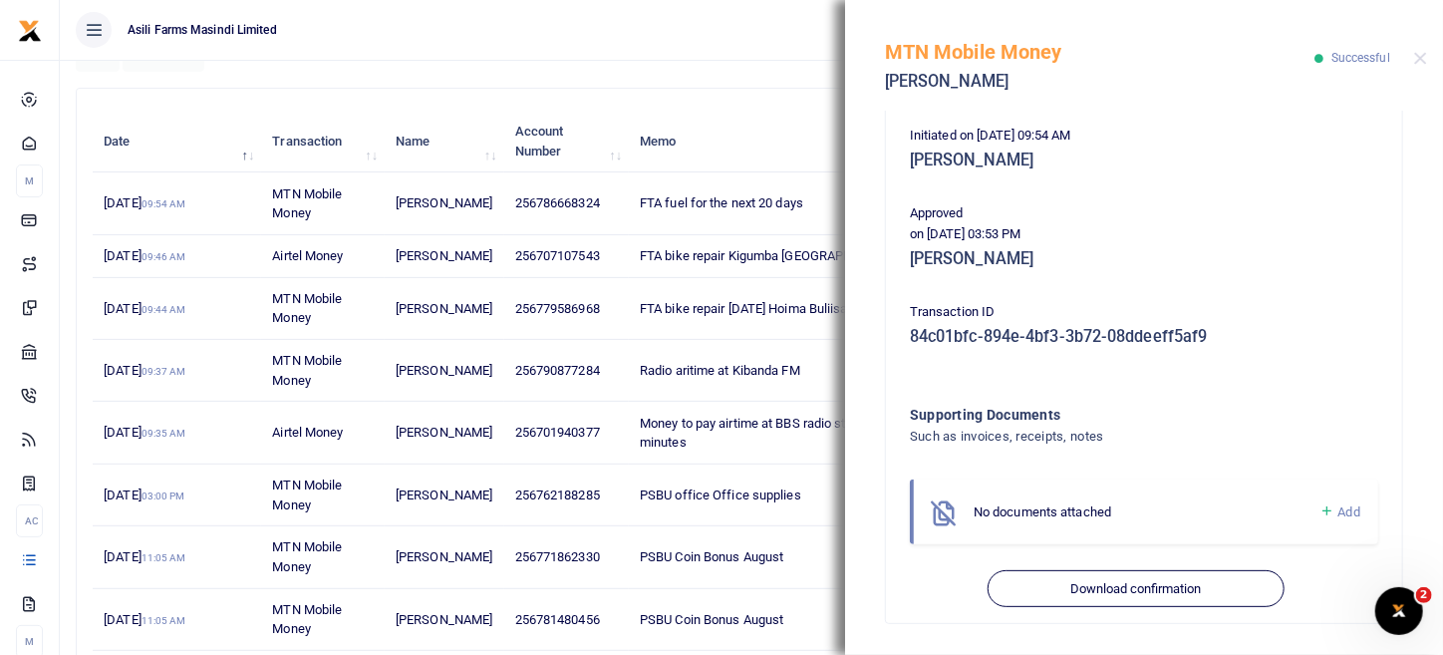
click at [1081, 514] on span "No documents attached" at bounding box center [1043, 511] width 138 height 15
click at [1133, 509] on div "No documents attached" at bounding box center [1147, 512] width 346 height 20
click at [1339, 517] on span "Add" at bounding box center [1350, 511] width 22 height 15
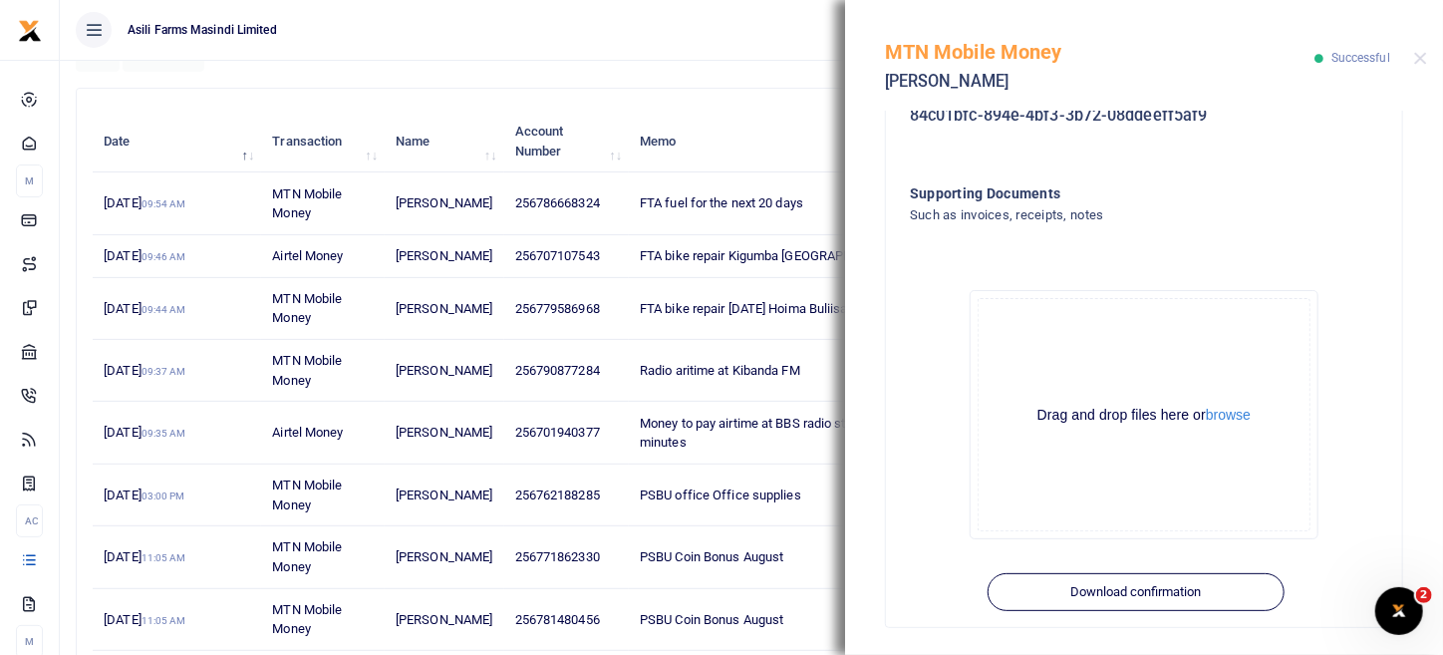
scroll to position [628, 0]
click at [1212, 405] on button "browse" at bounding box center [1228, 412] width 45 height 15
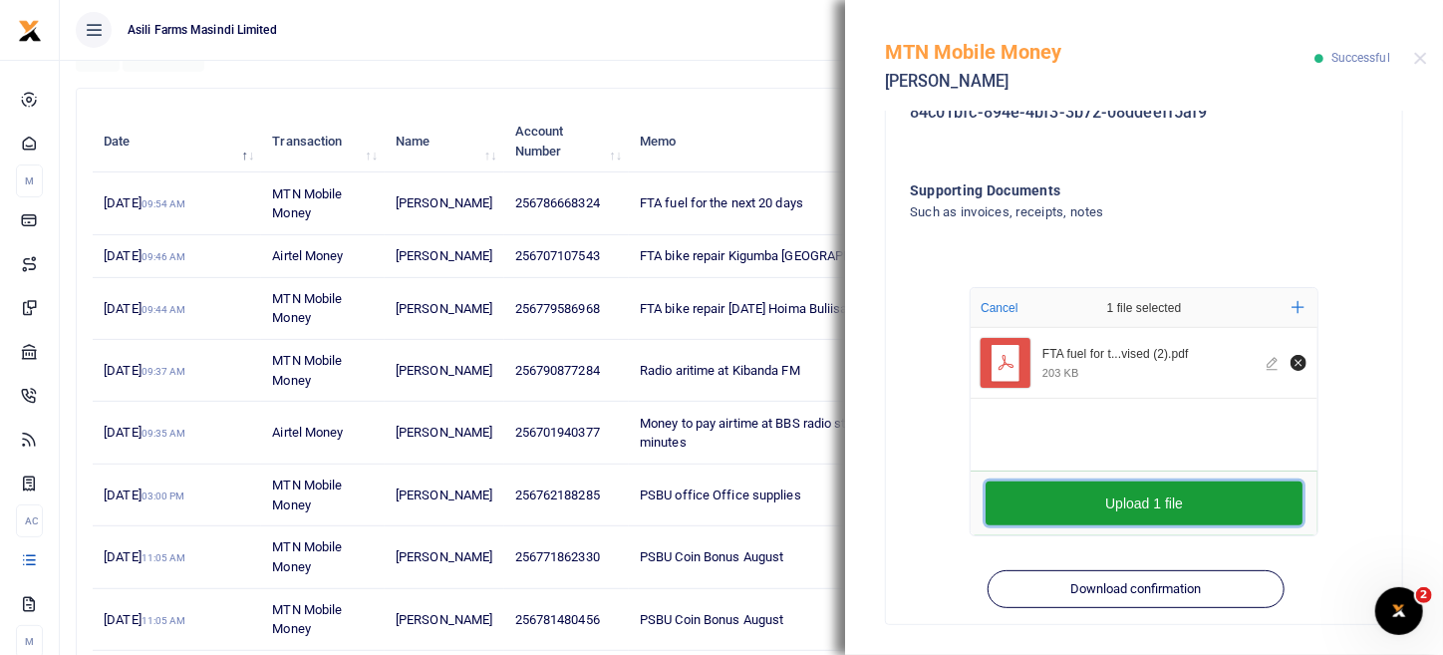
click at [1129, 487] on button "Upload 1 file" at bounding box center [1144, 503] width 317 height 44
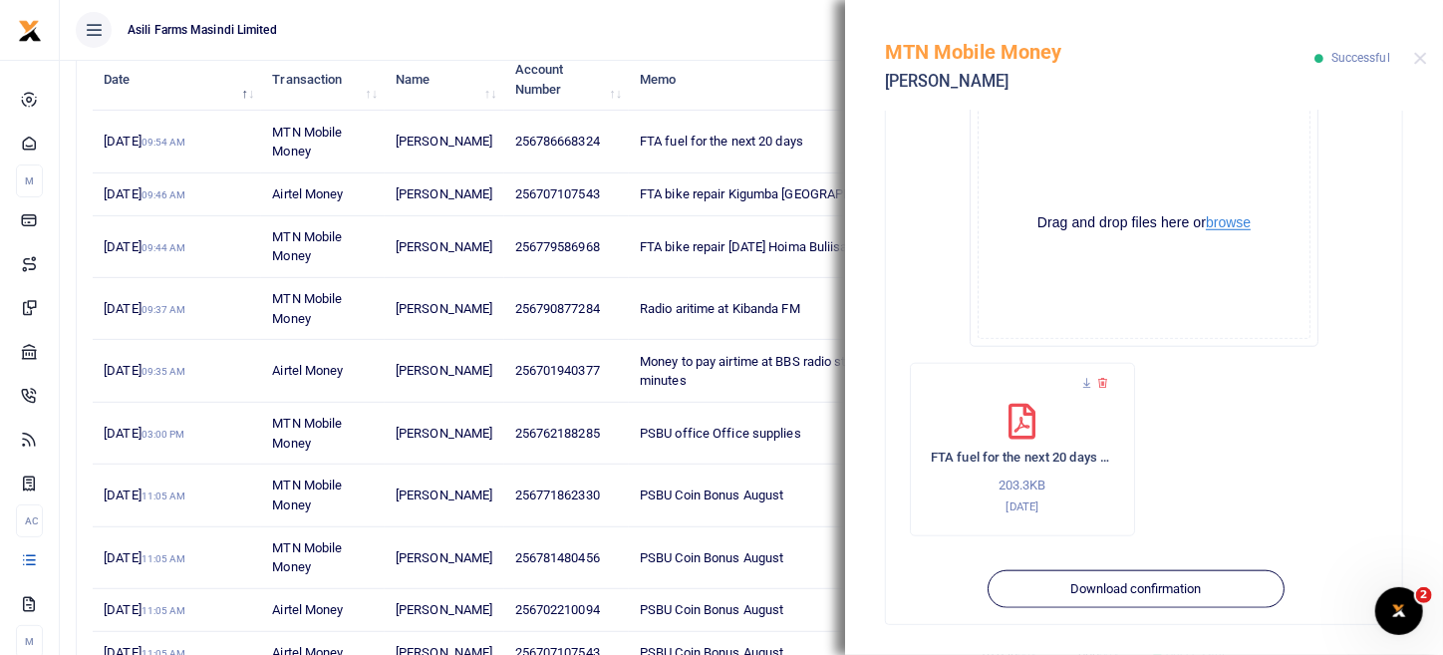
scroll to position [452, 0]
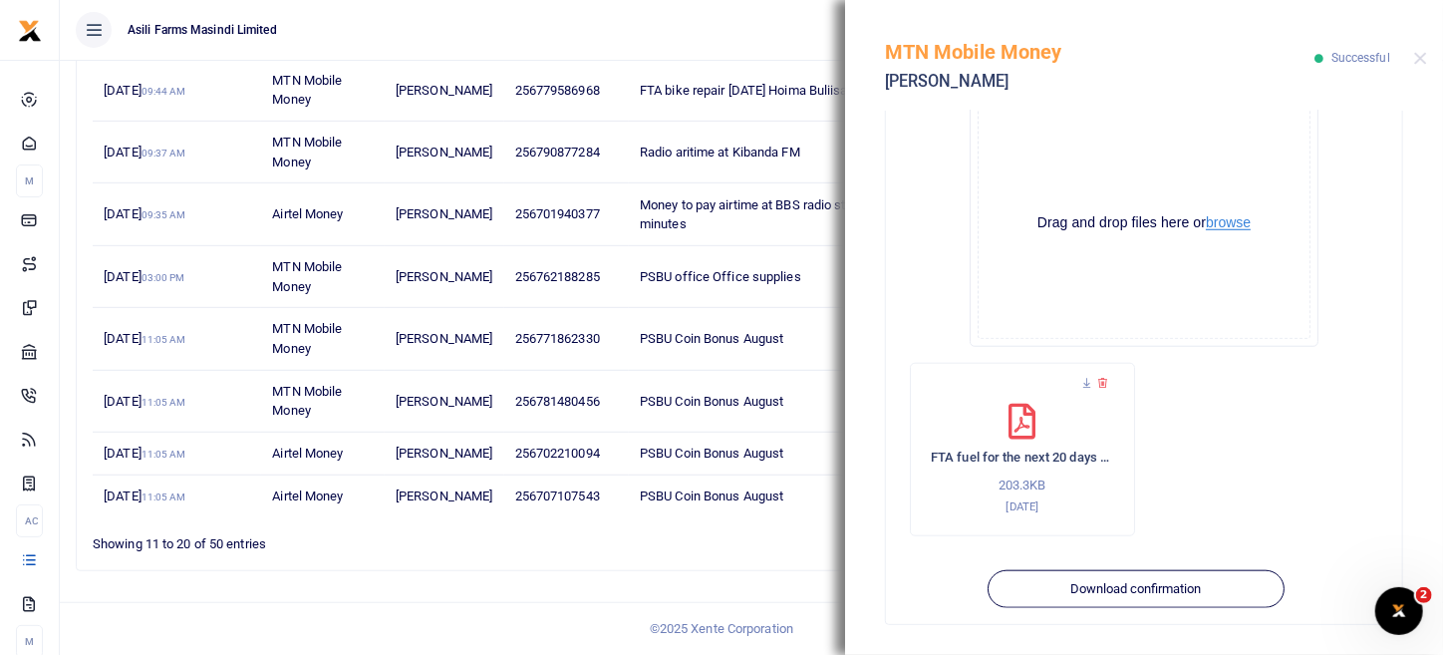
click at [1229, 218] on button "browse" at bounding box center [1228, 222] width 45 height 15
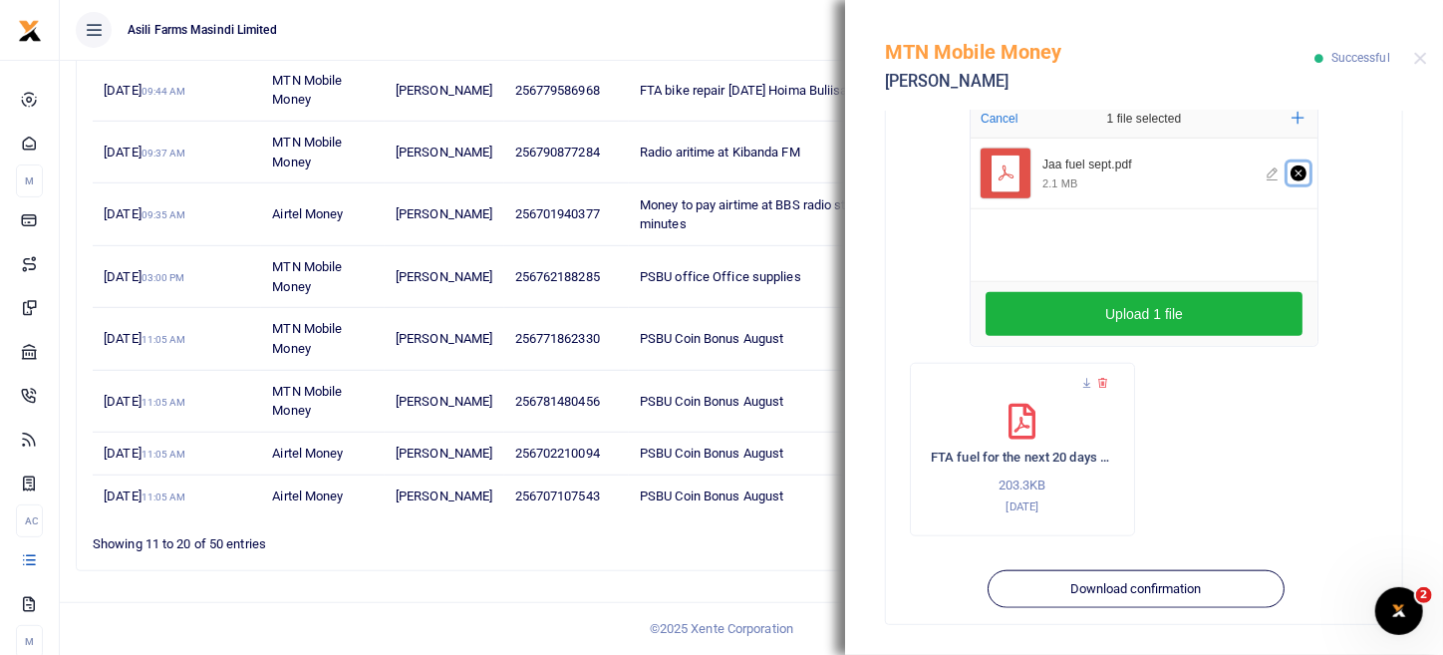
click at [1294, 172] on icon "Remove file" at bounding box center [1299, 173] width 16 height 16
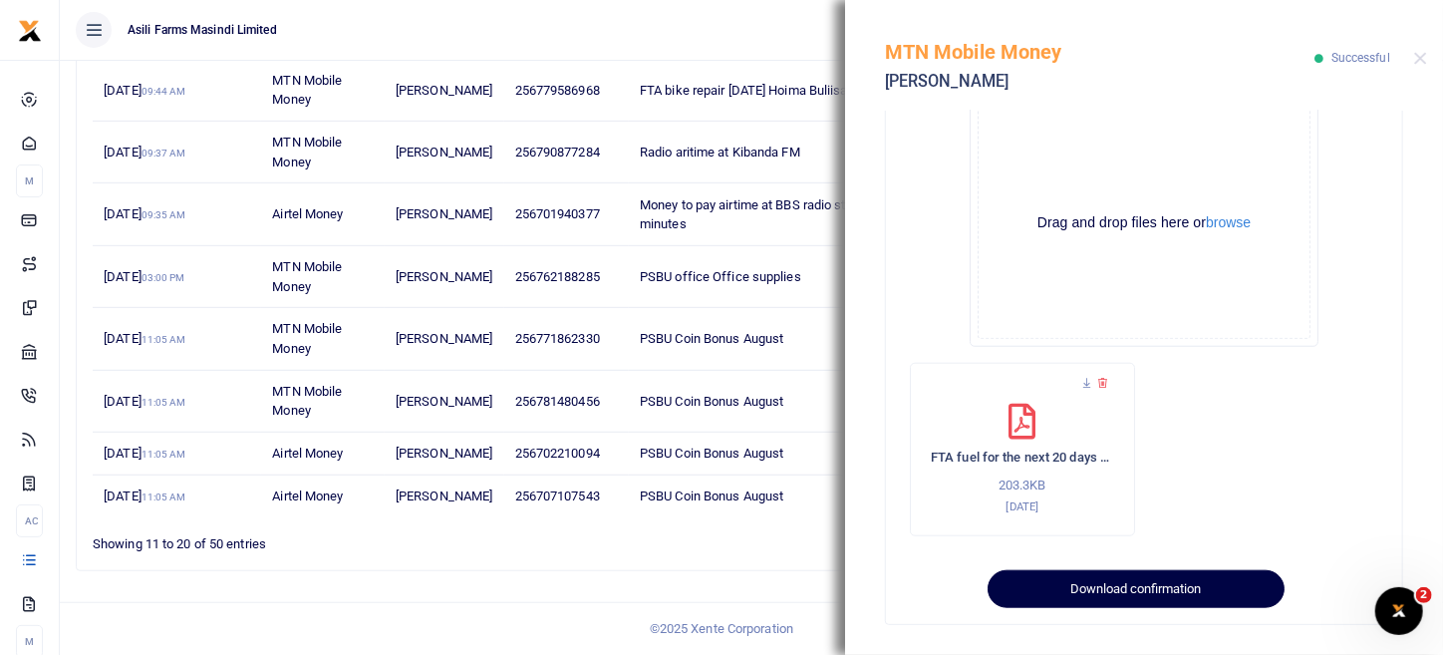
click at [1093, 585] on button "Download confirmation" at bounding box center [1136, 589] width 296 height 38
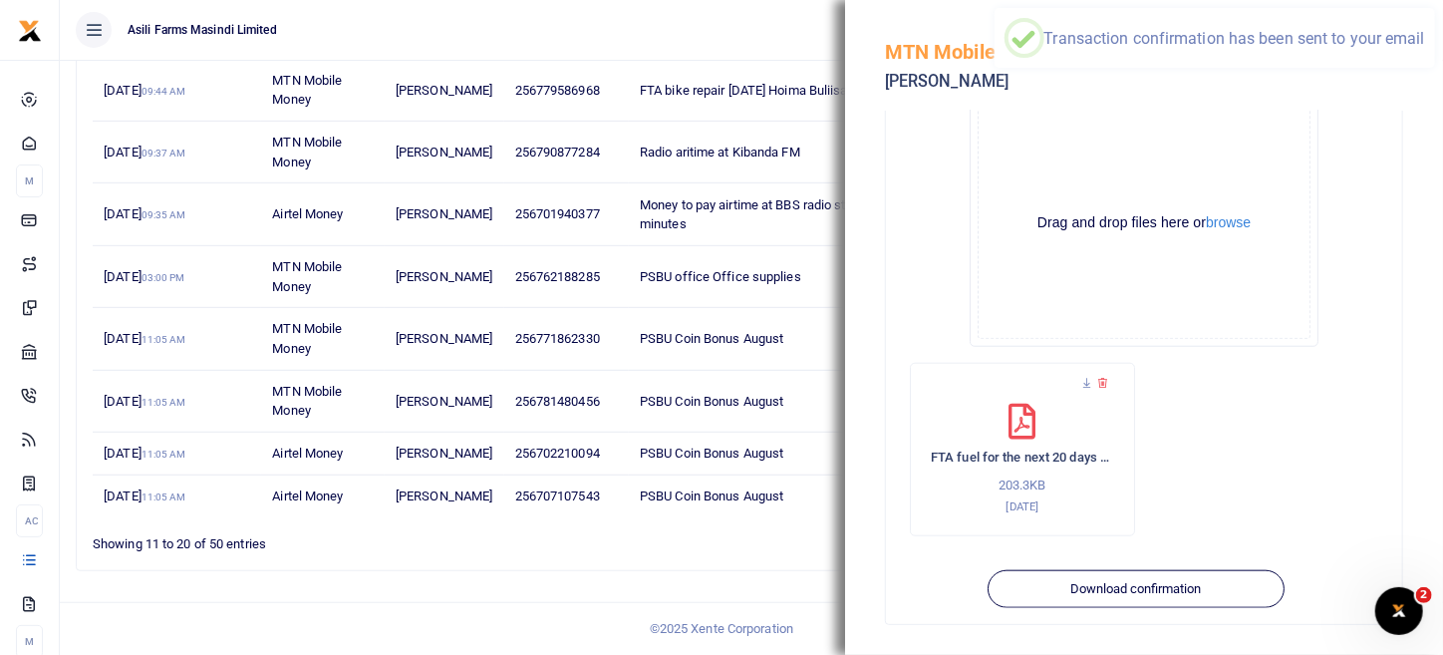
click at [1203, 209] on div "Drag and drop files here or browse Powered by Uppy" at bounding box center [1144, 222] width 333 height 233
click at [1208, 215] on button "browse" at bounding box center [1228, 222] width 45 height 15
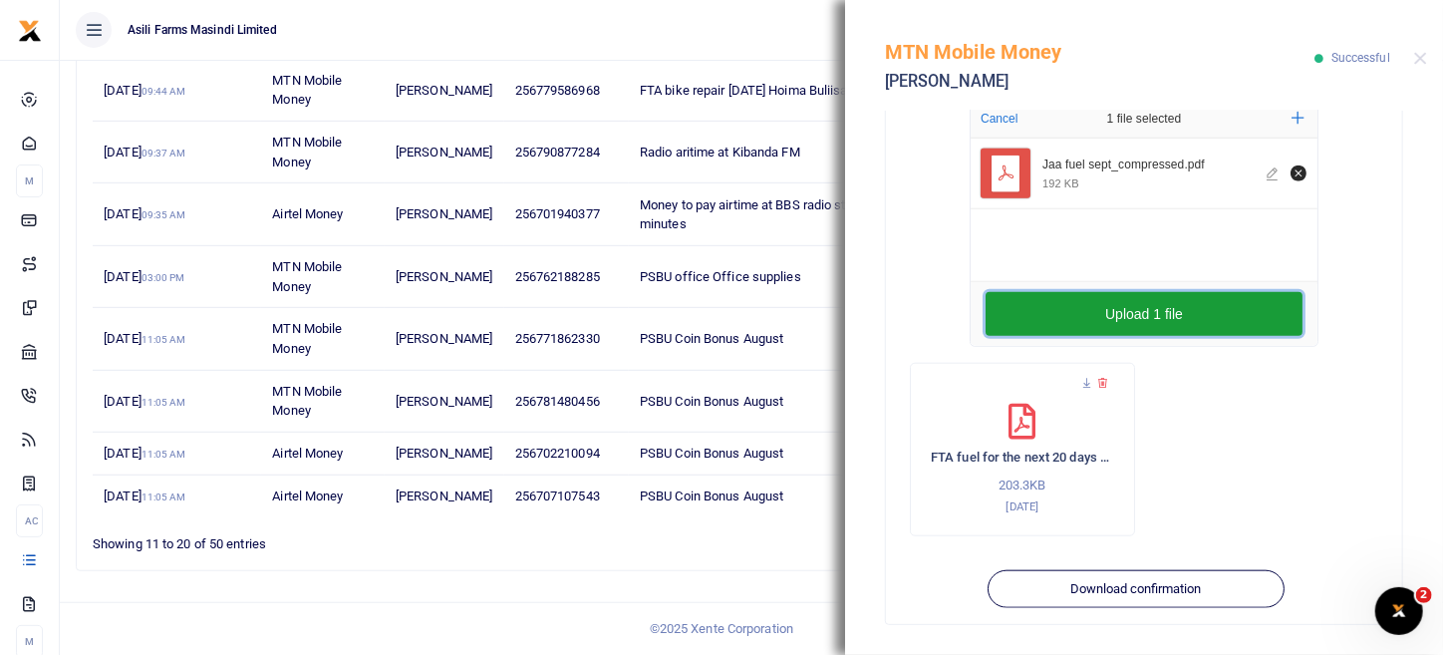
click at [1104, 310] on button "Upload 1 file" at bounding box center [1144, 314] width 317 height 44
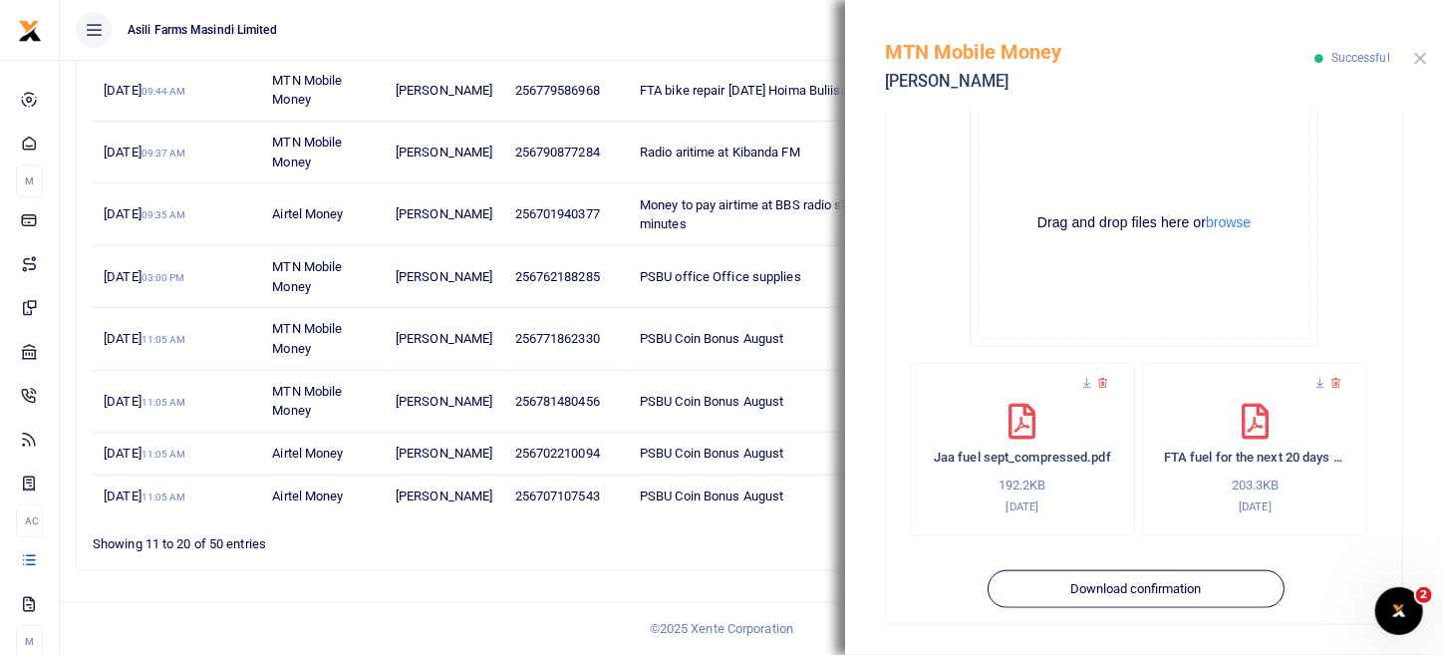
click at [1422, 57] on button "Close" at bounding box center [1421, 58] width 13 height 13
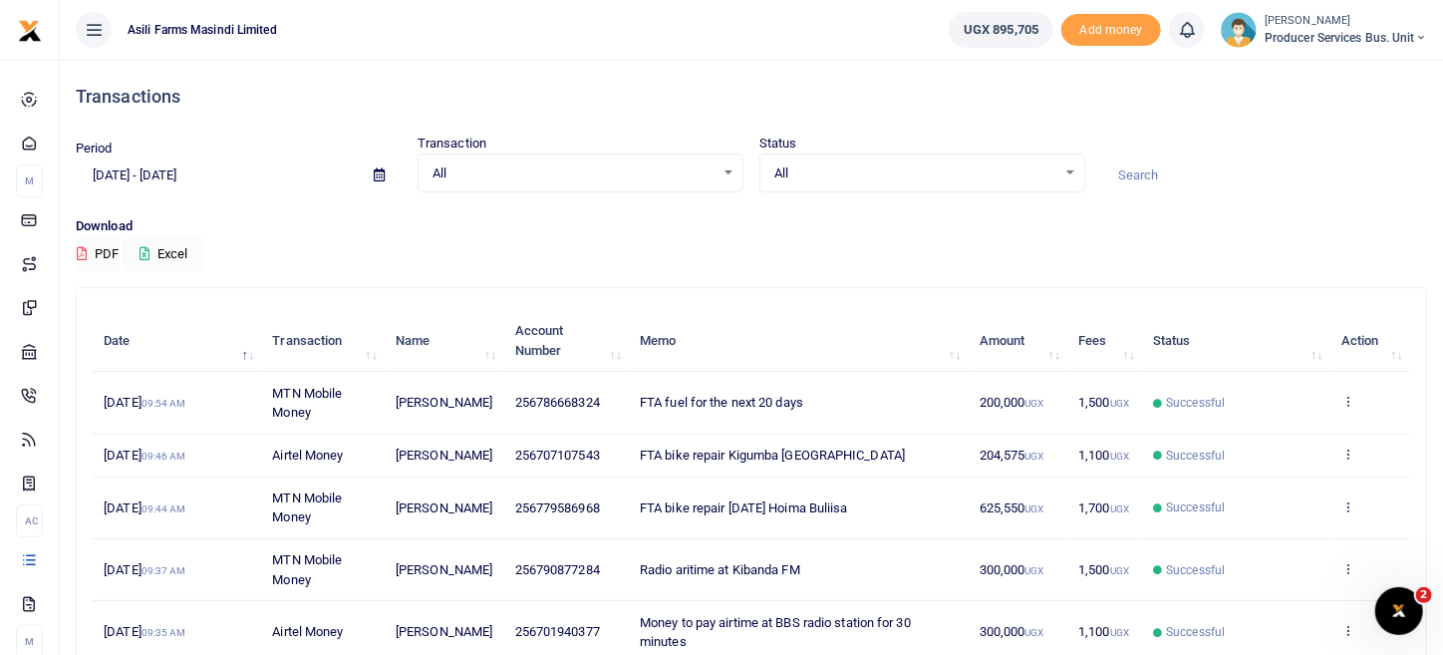
scroll to position [99, 0]
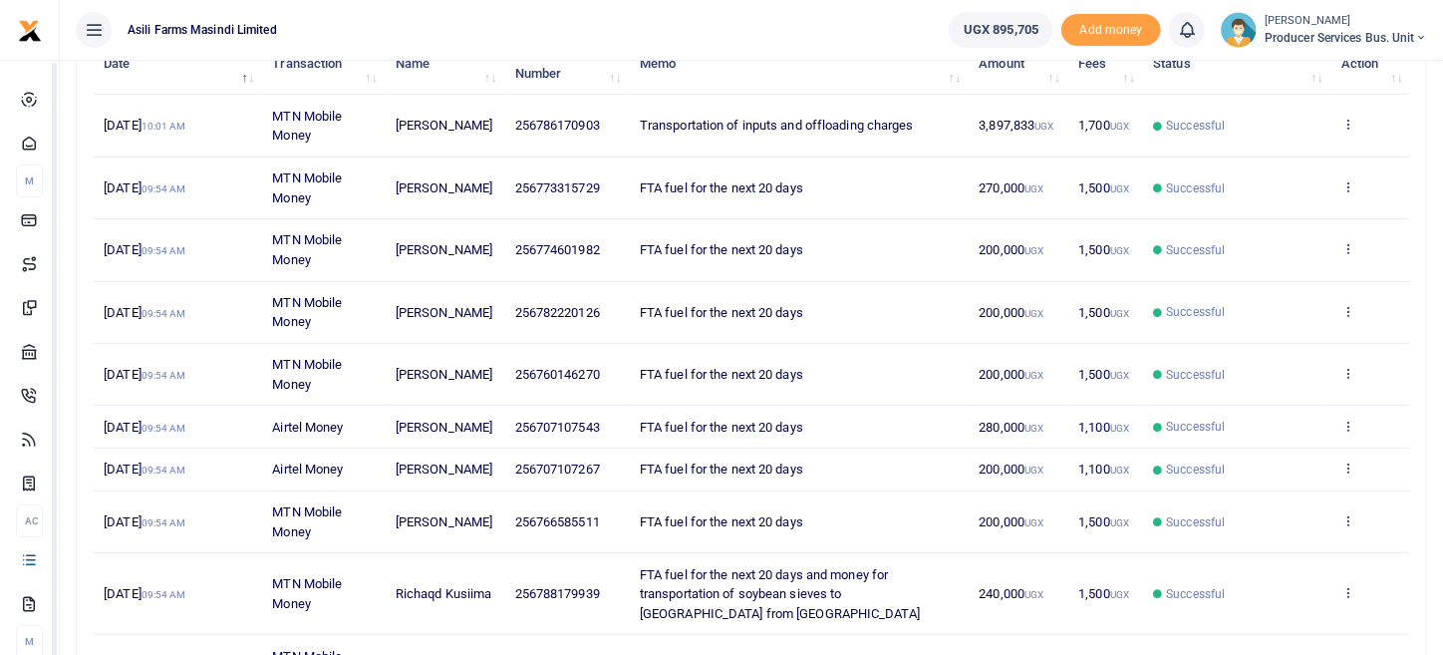
scroll to position [471, 0]
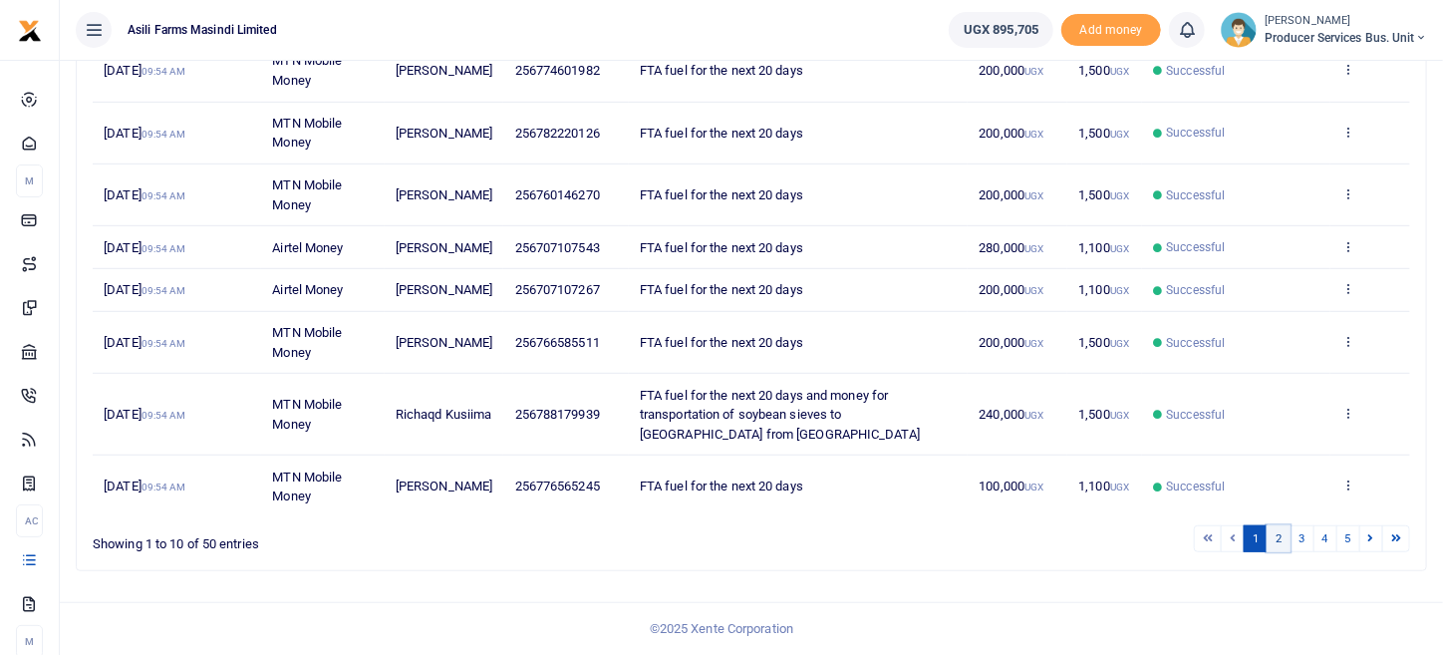
click at [1281, 537] on link "2" at bounding box center [1279, 538] width 24 height 27
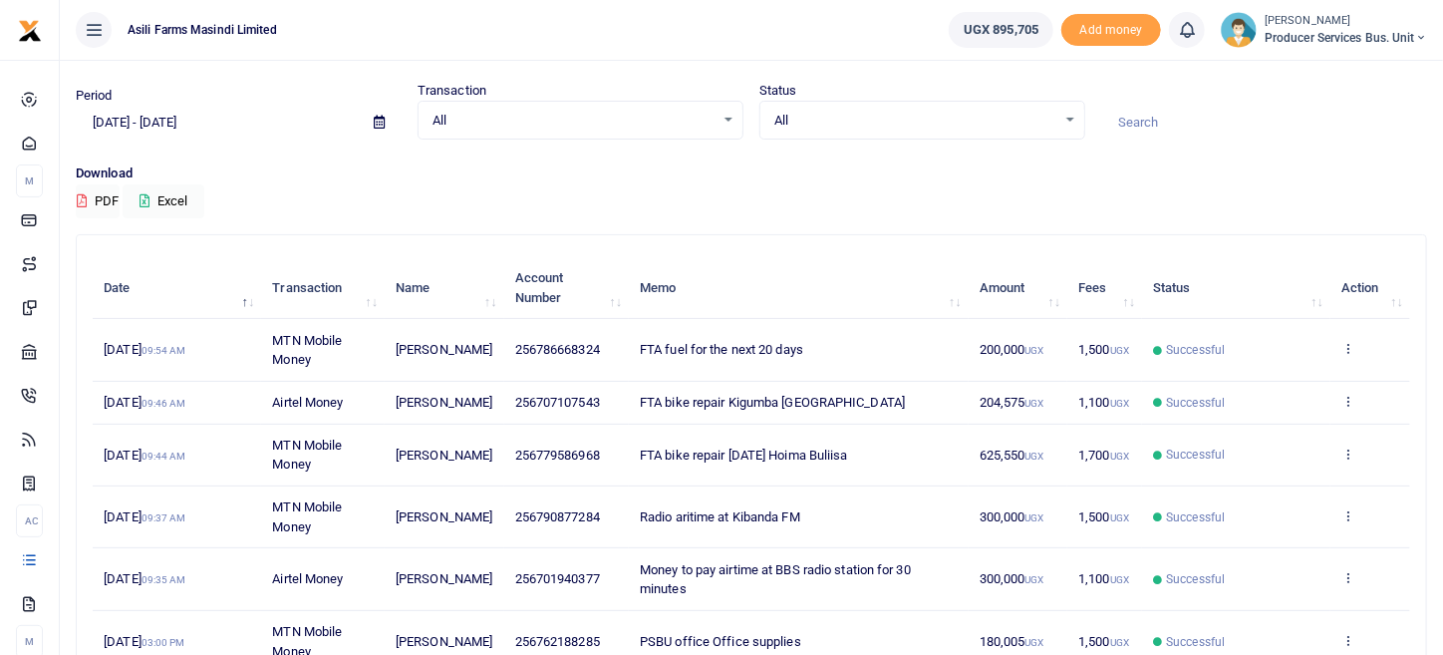
scroll to position [153, 0]
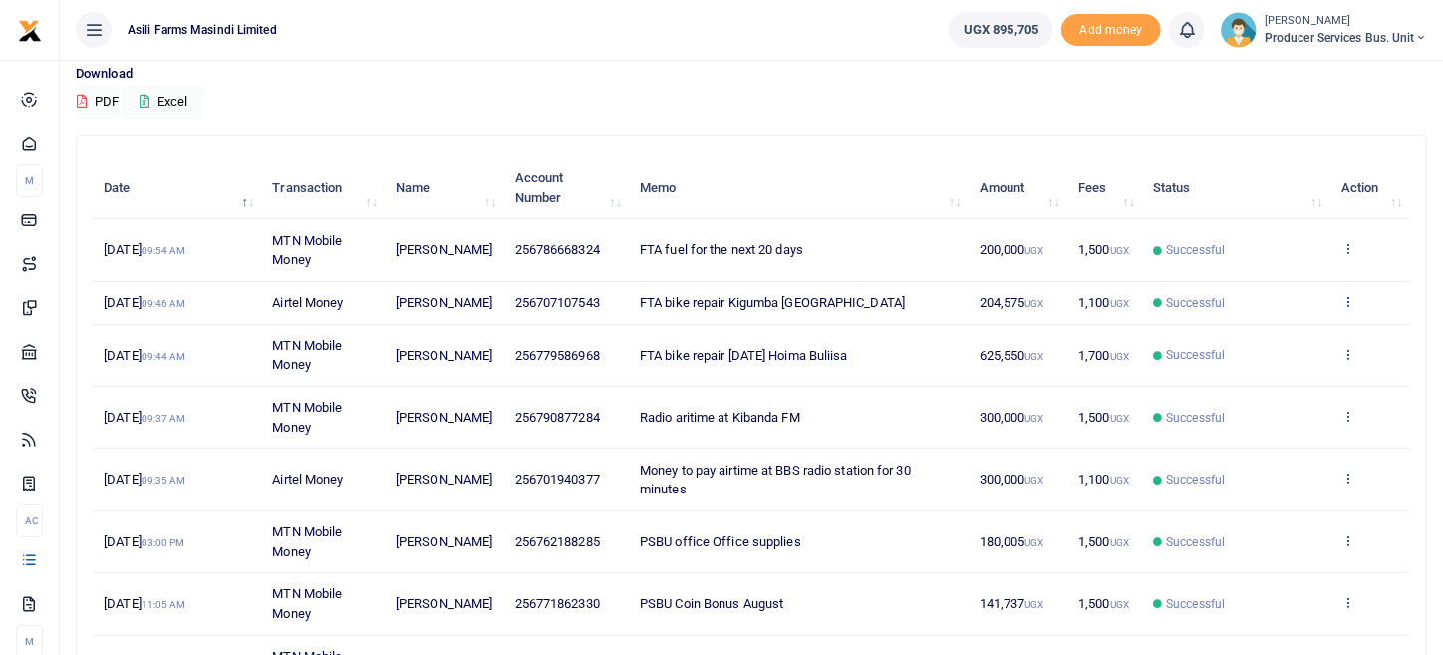
click at [1350, 307] on icon at bounding box center [1348, 301] width 13 height 14
click at [1241, 345] on link "View details" at bounding box center [1275, 344] width 157 height 28
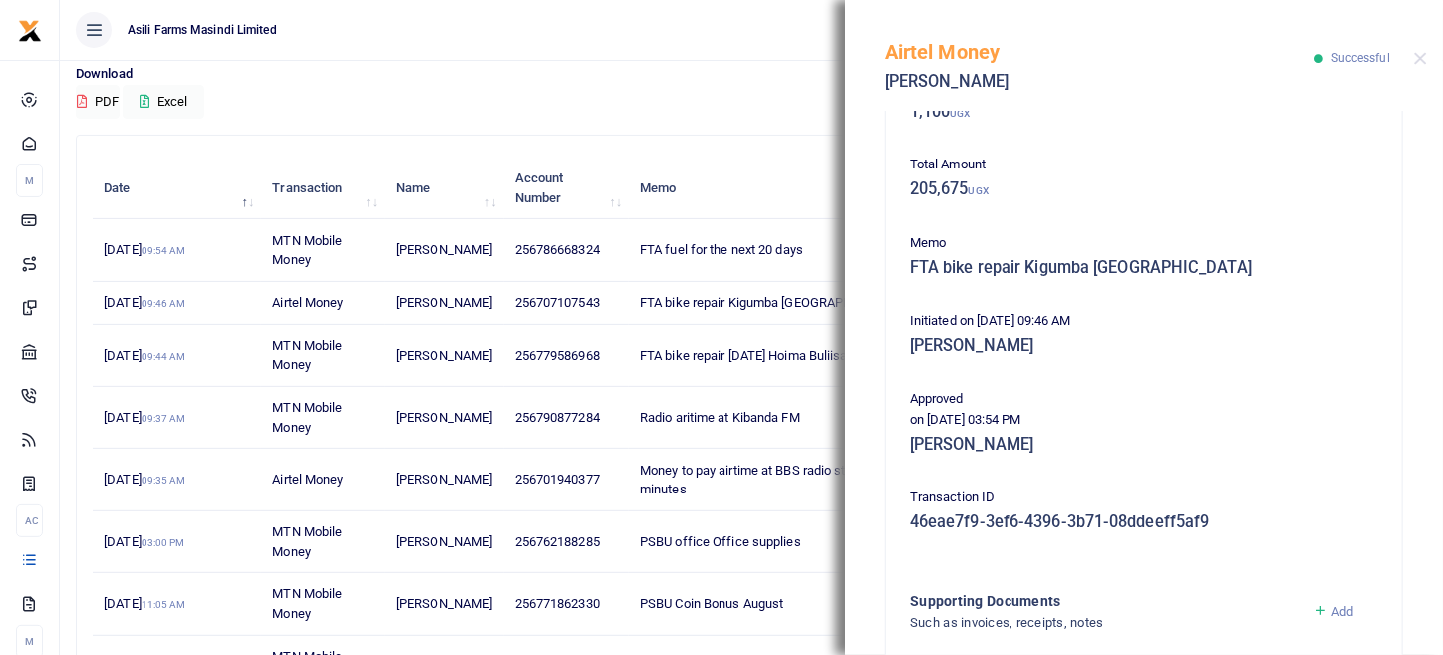
scroll to position [566, 0]
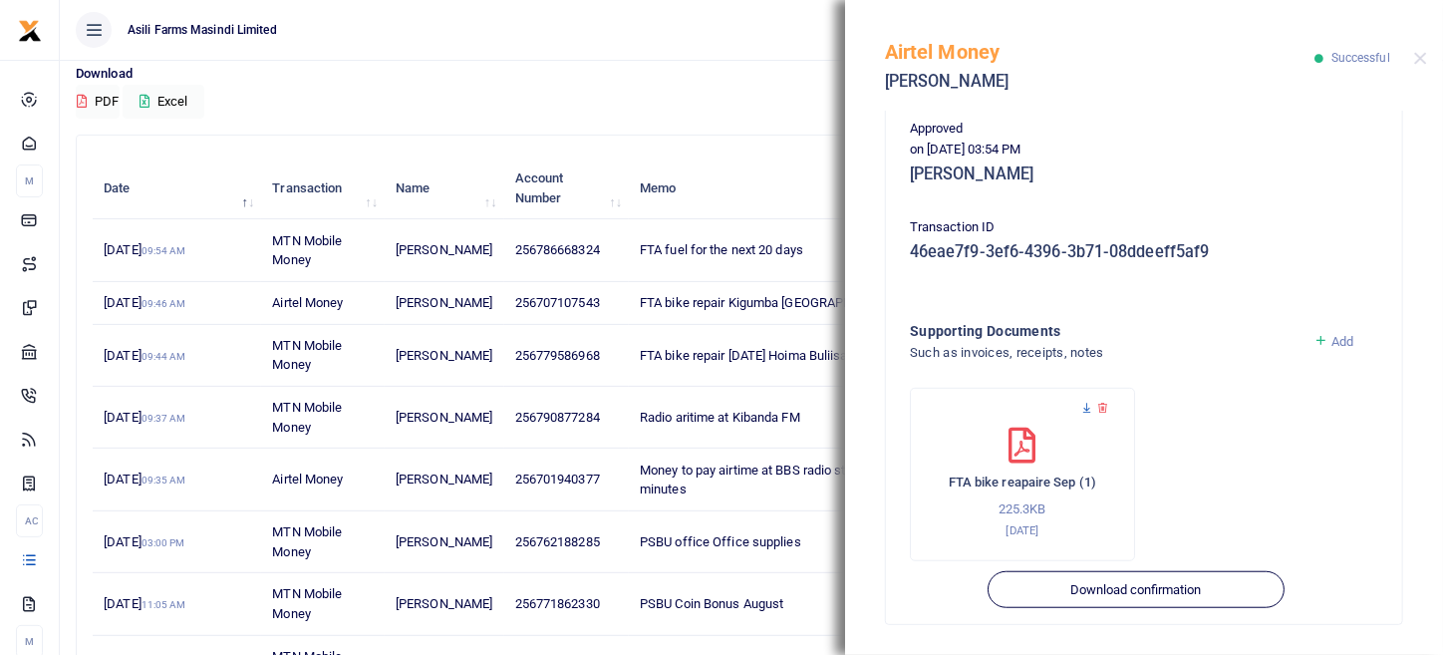
click at [1088, 406] on icon at bounding box center [1087, 408] width 13 height 13
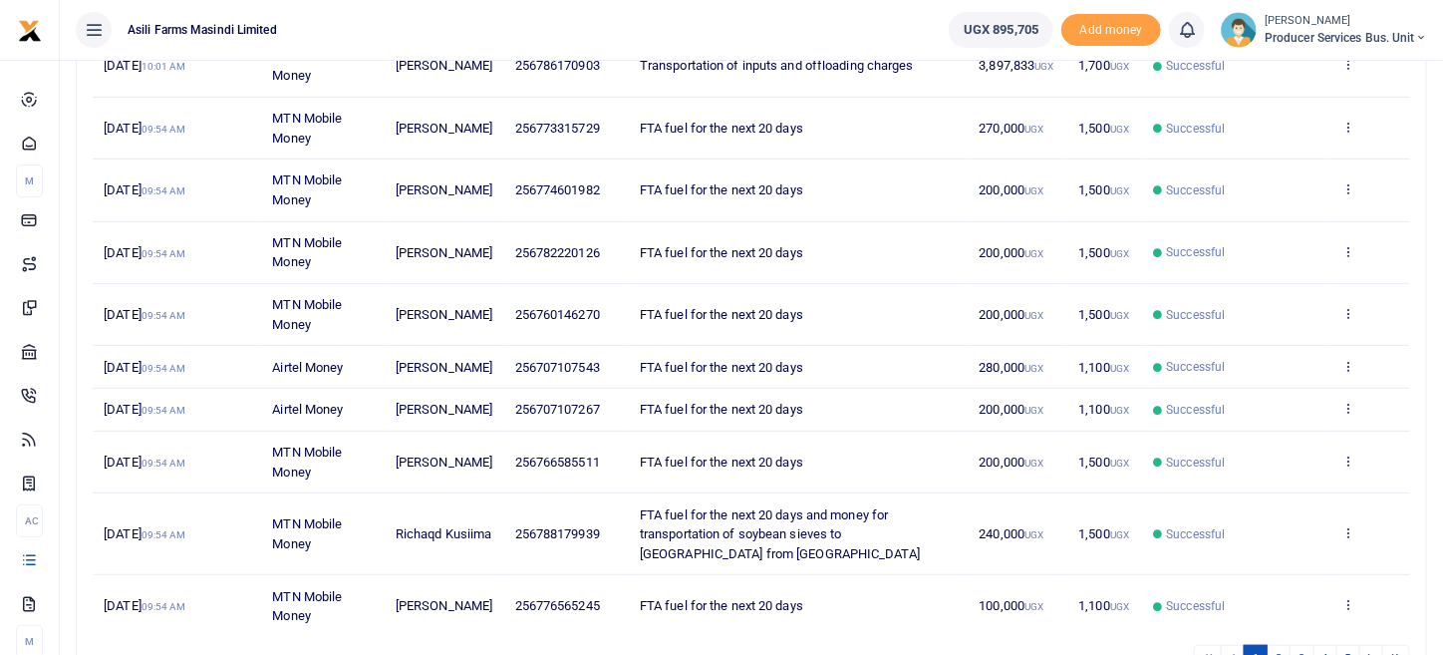
scroll to position [471, 0]
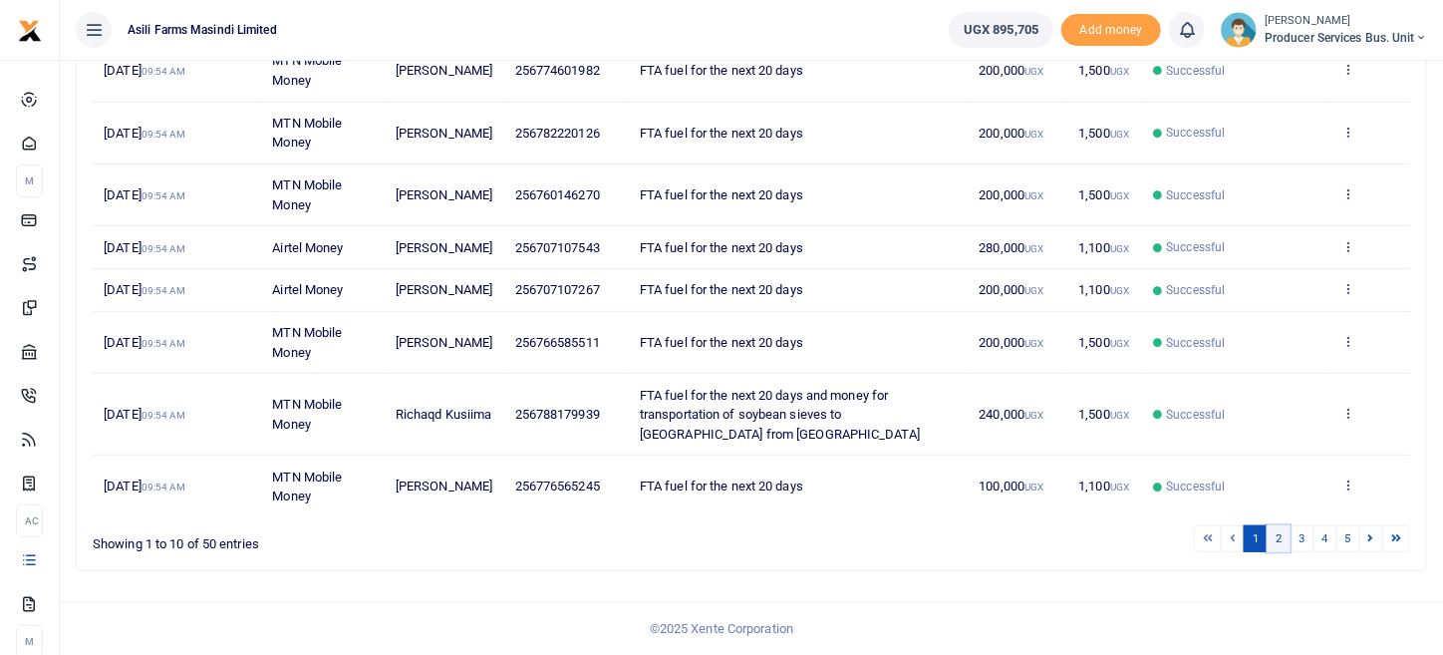
click at [1282, 549] on link "2" at bounding box center [1279, 538] width 24 height 27
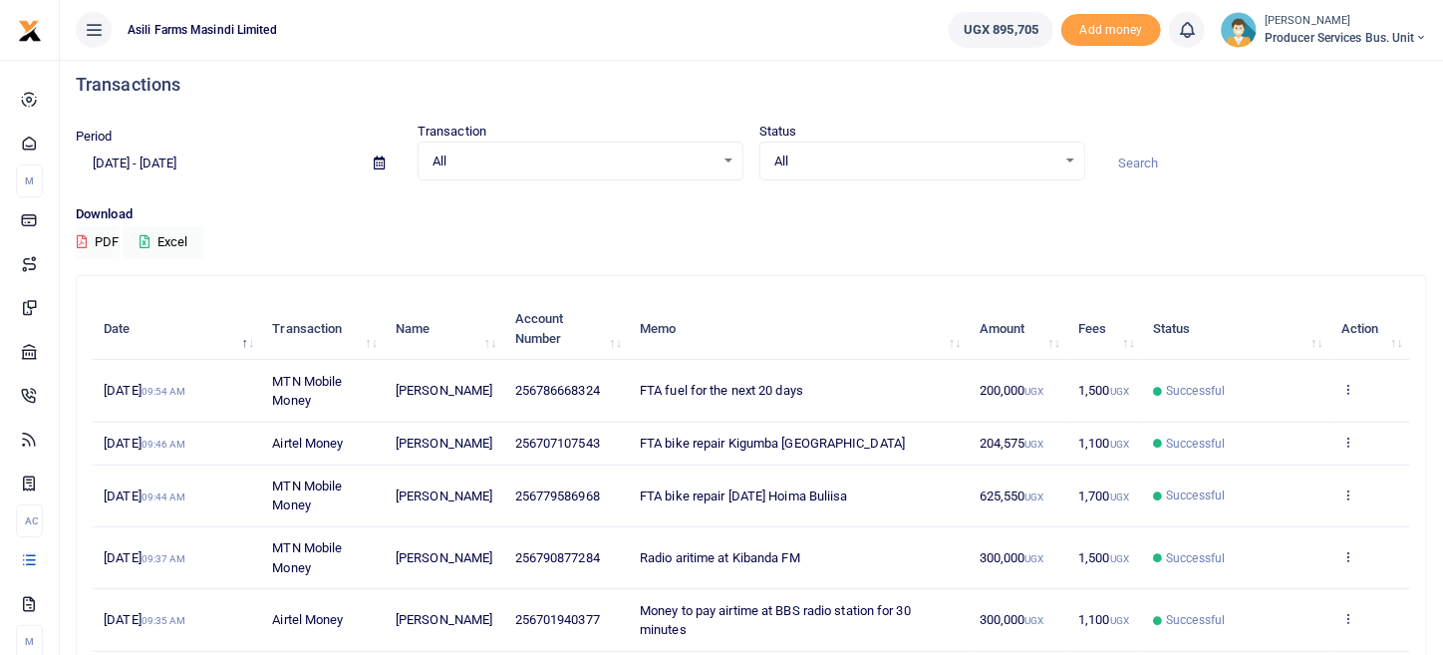
scroll to position [0, 0]
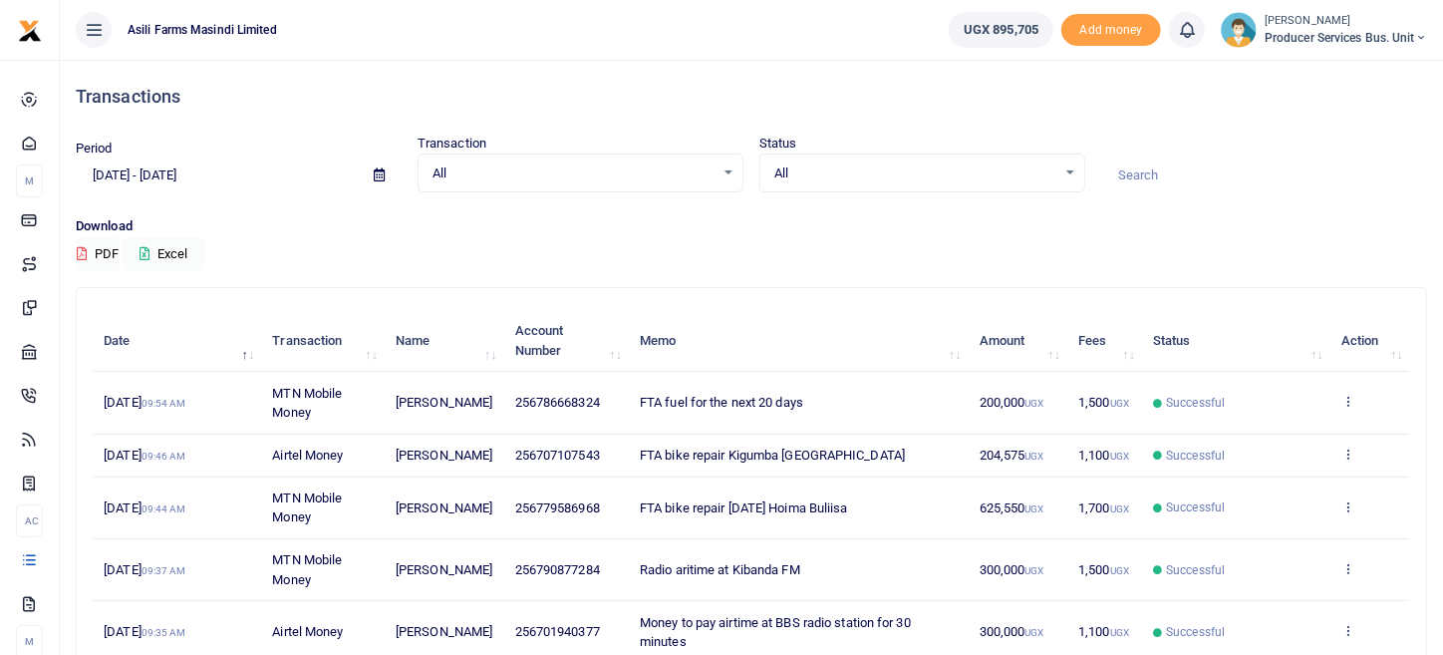
click at [1356, 463] on td "View details Send again" at bounding box center [1371, 456] width 80 height 43
click at [1350, 461] on icon at bounding box center [1348, 454] width 13 height 14
click at [1260, 508] on div "View details Send again" at bounding box center [1275, 518] width 159 height 90
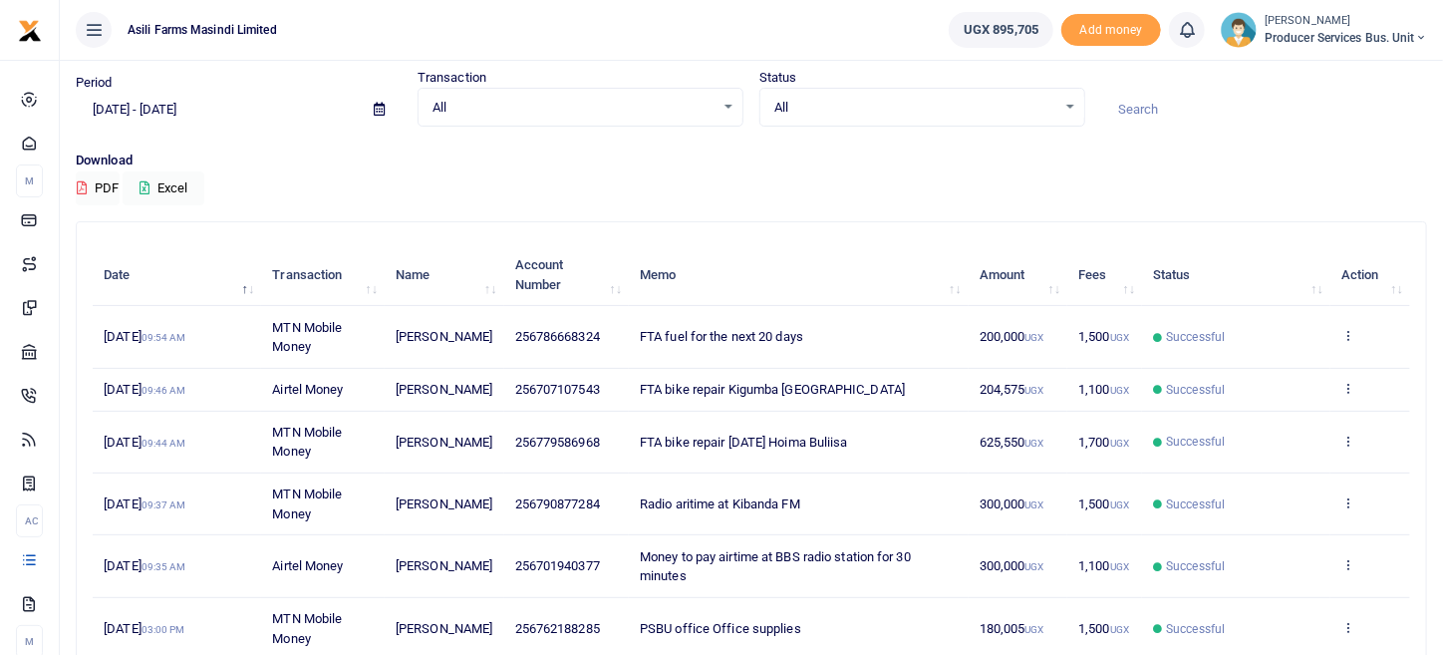
scroll to position [99, 0]
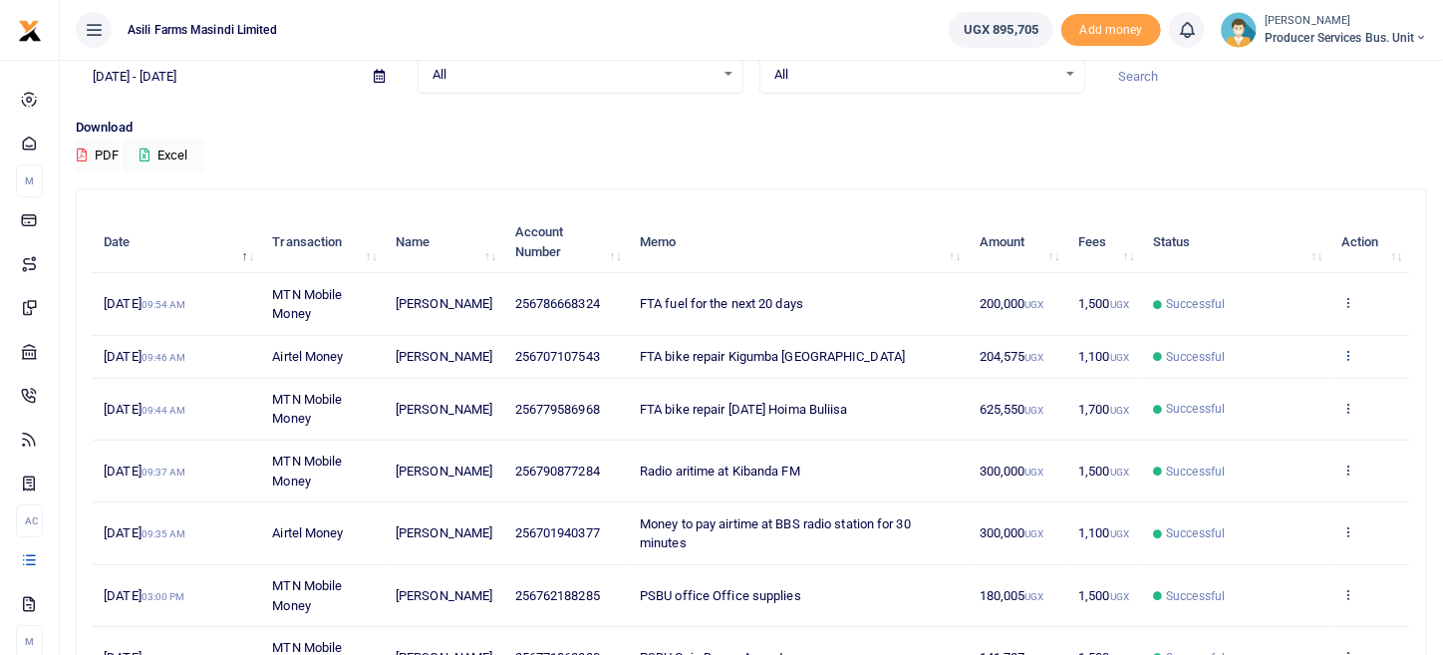
click at [1351, 362] on icon at bounding box center [1348, 355] width 13 height 14
click at [1316, 394] on link "View details" at bounding box center [1275, 398] width 157 height 28
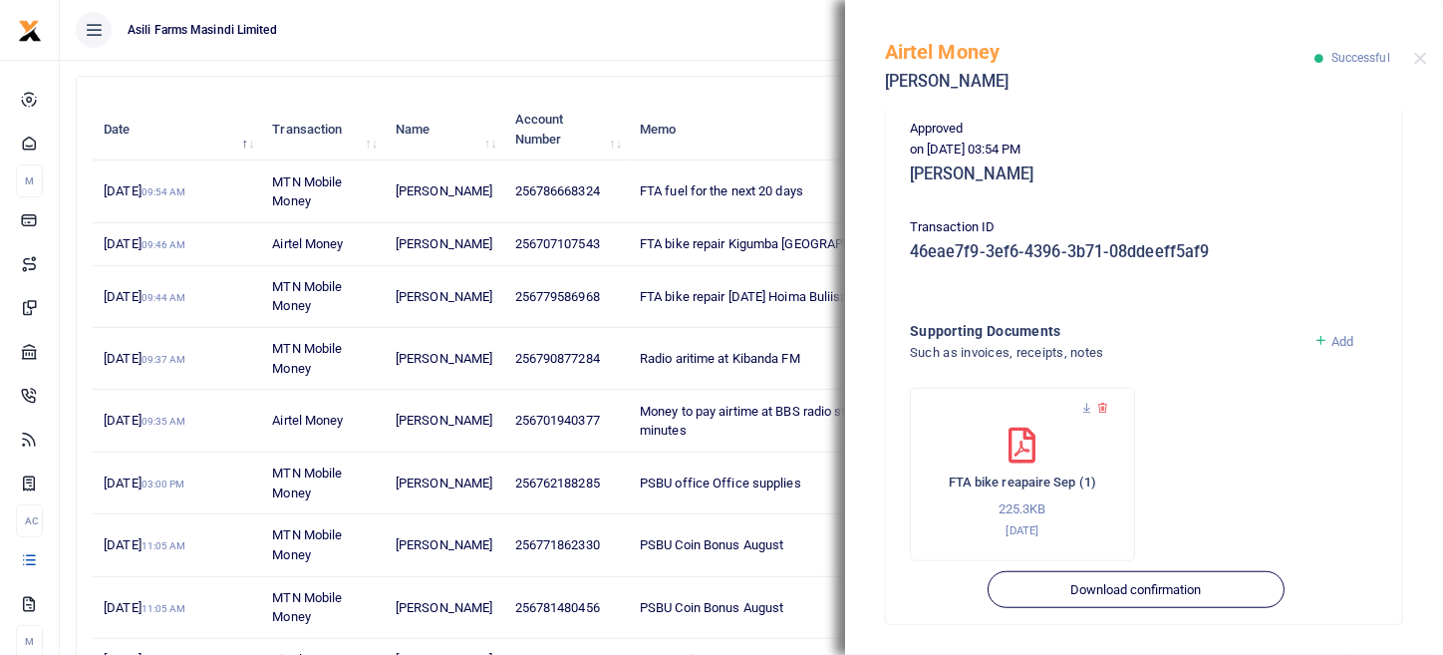
scroll to position [299, 0]
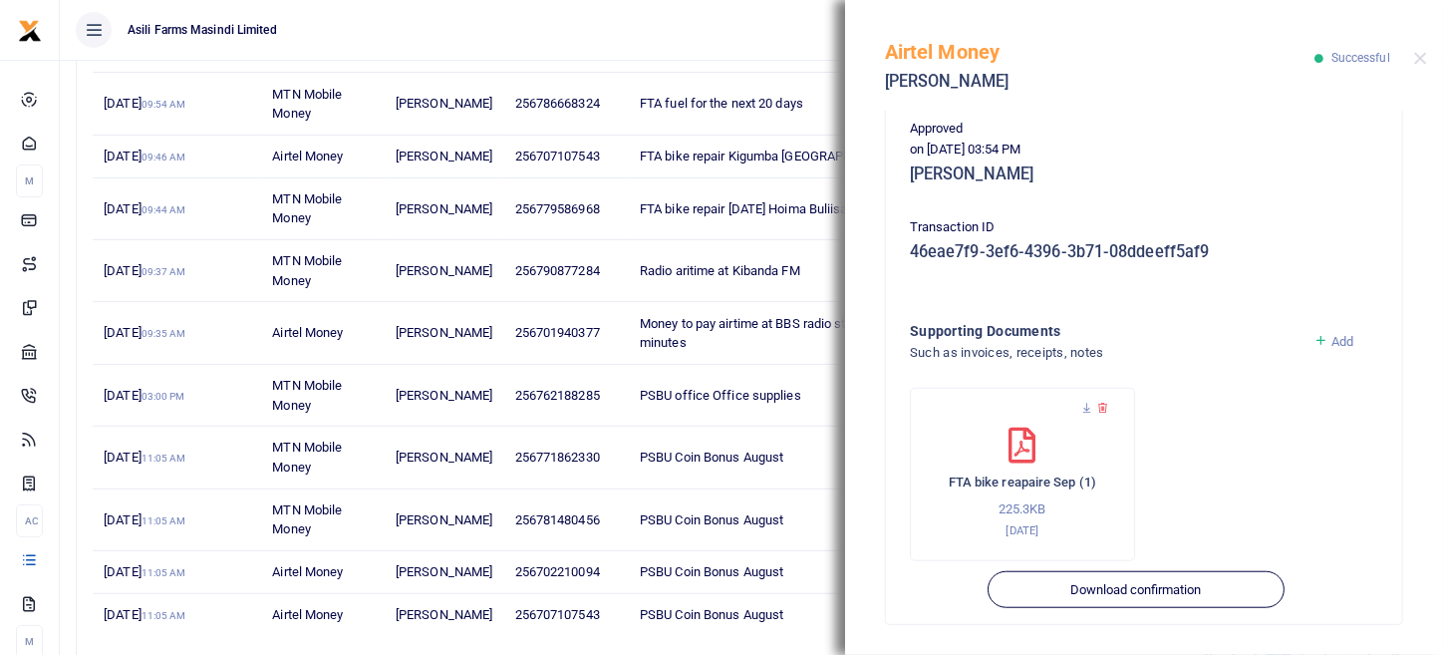
click at [1099, 407] on icon at bounding box center [1103, 408] width 13 height 13
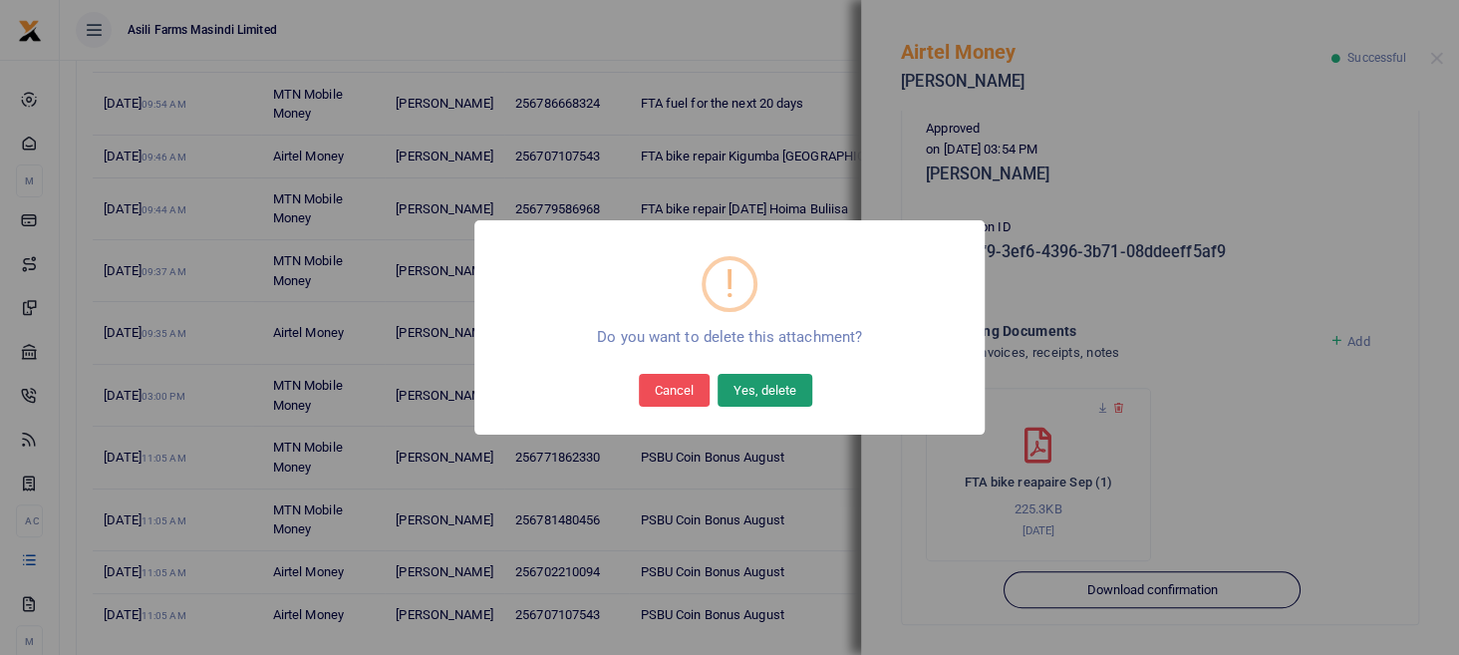
click at [734, 396] on button "Yes, delete" at bounding box center [765, 390] width 95 height 32
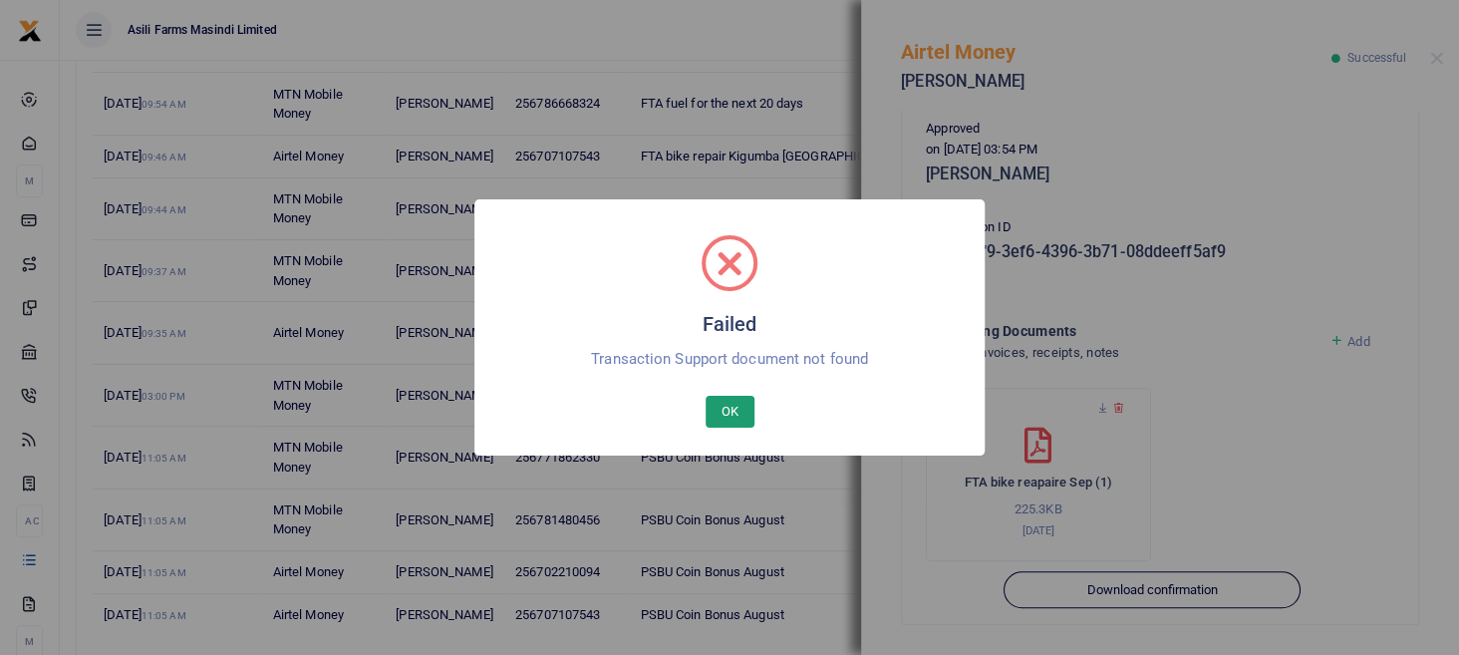
click at [739, 416] on button "OK" at bounding box center [730, 412] width 49 height 32
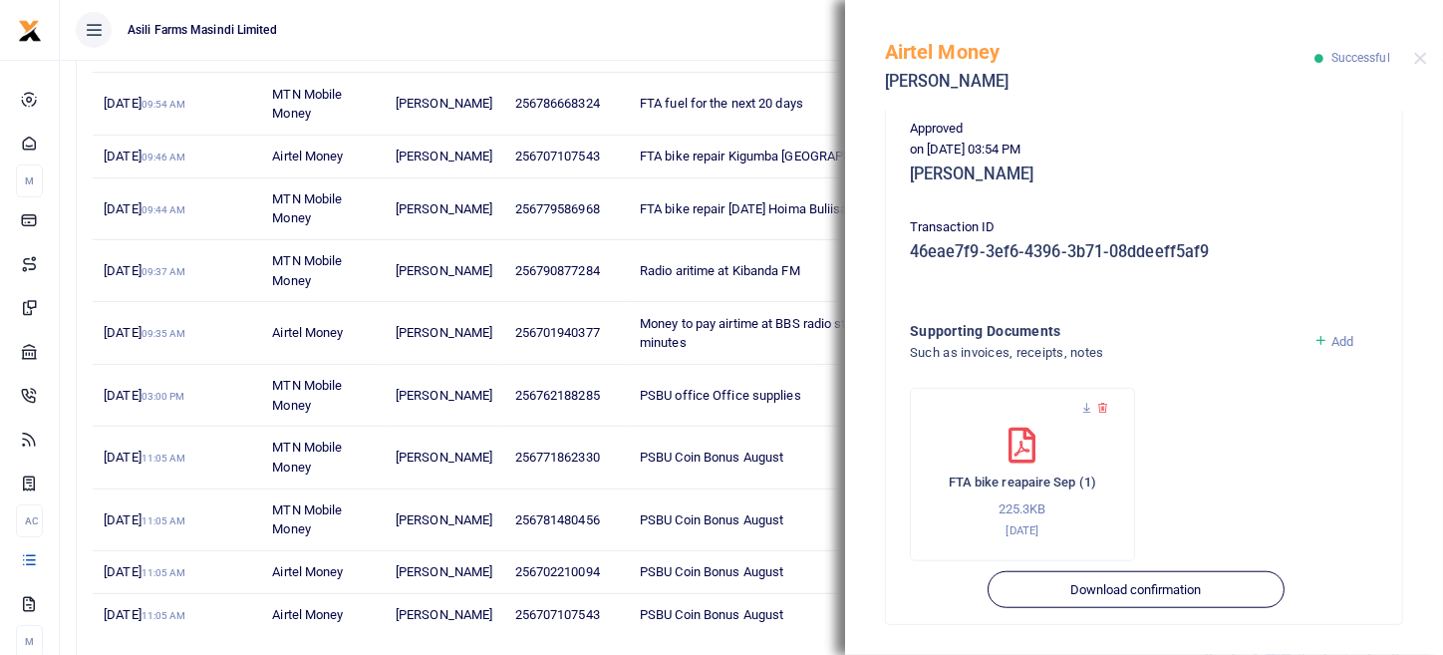
click at [1332, 347] on span "Add" at bounding box center [1343, 341] width 22 height 15
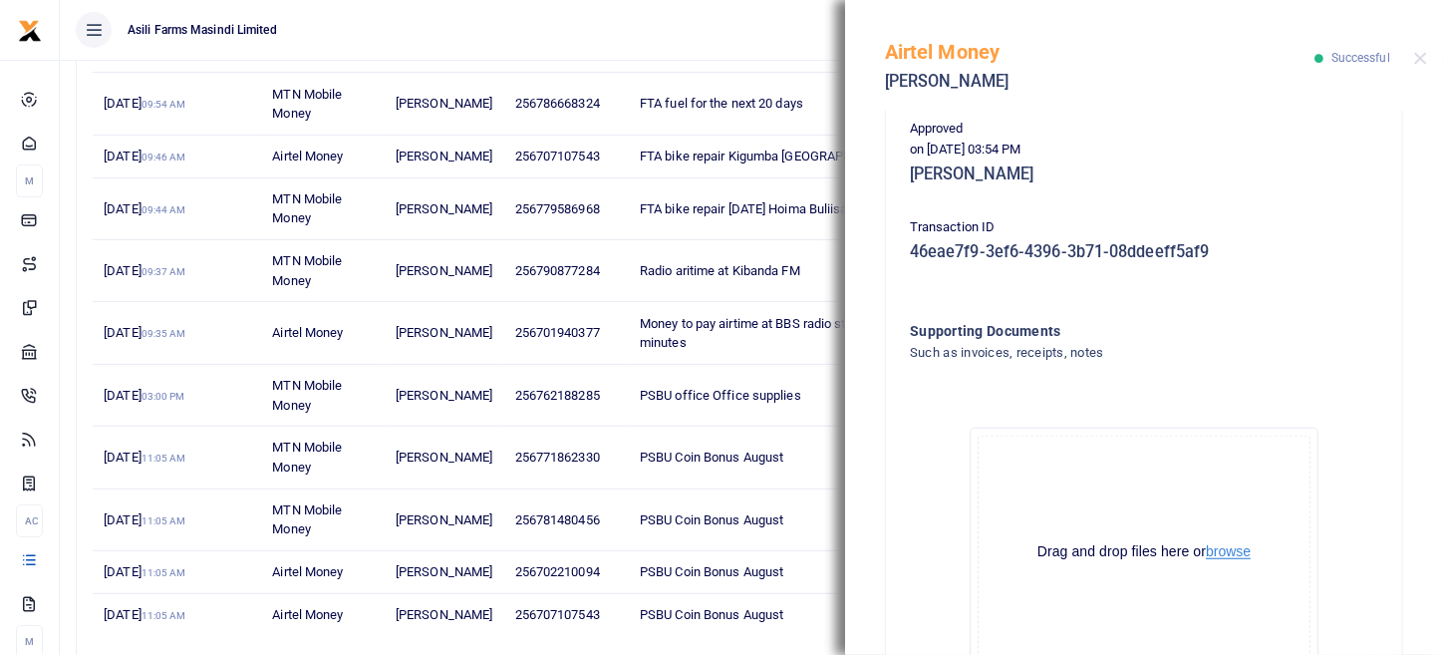
click at [1231, 553] on button "browse" at bounding box center [1228, 551] width 45 height 15
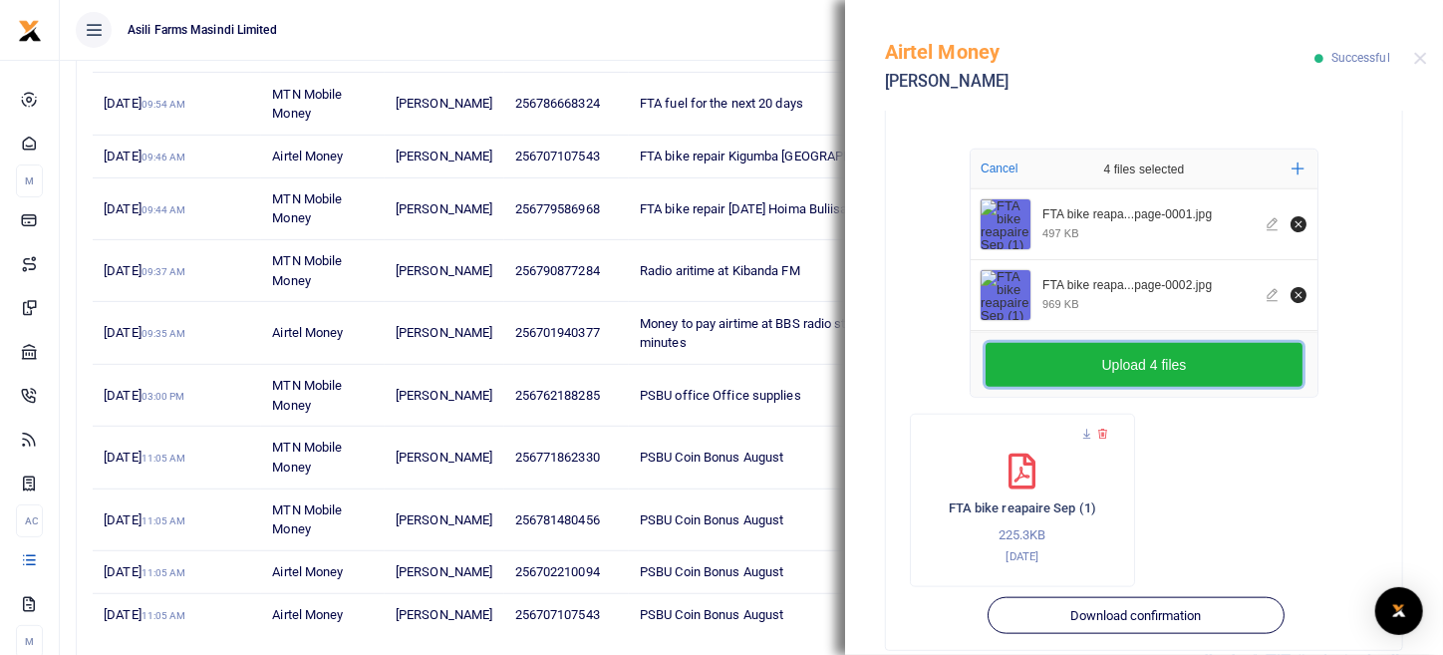
scroll to position [865, 0]
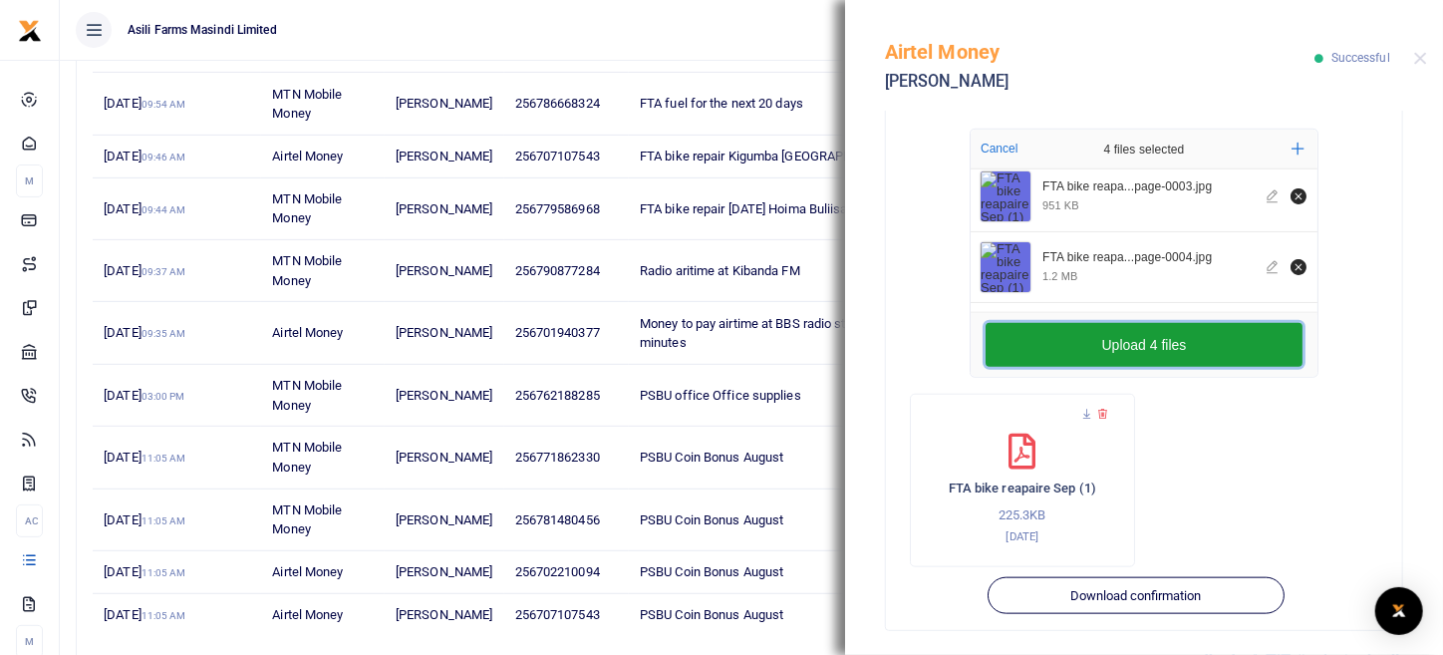
click at [1187, 348] on button "Upload 4 files" at bounding box center [1144, 345] width 317 height 44
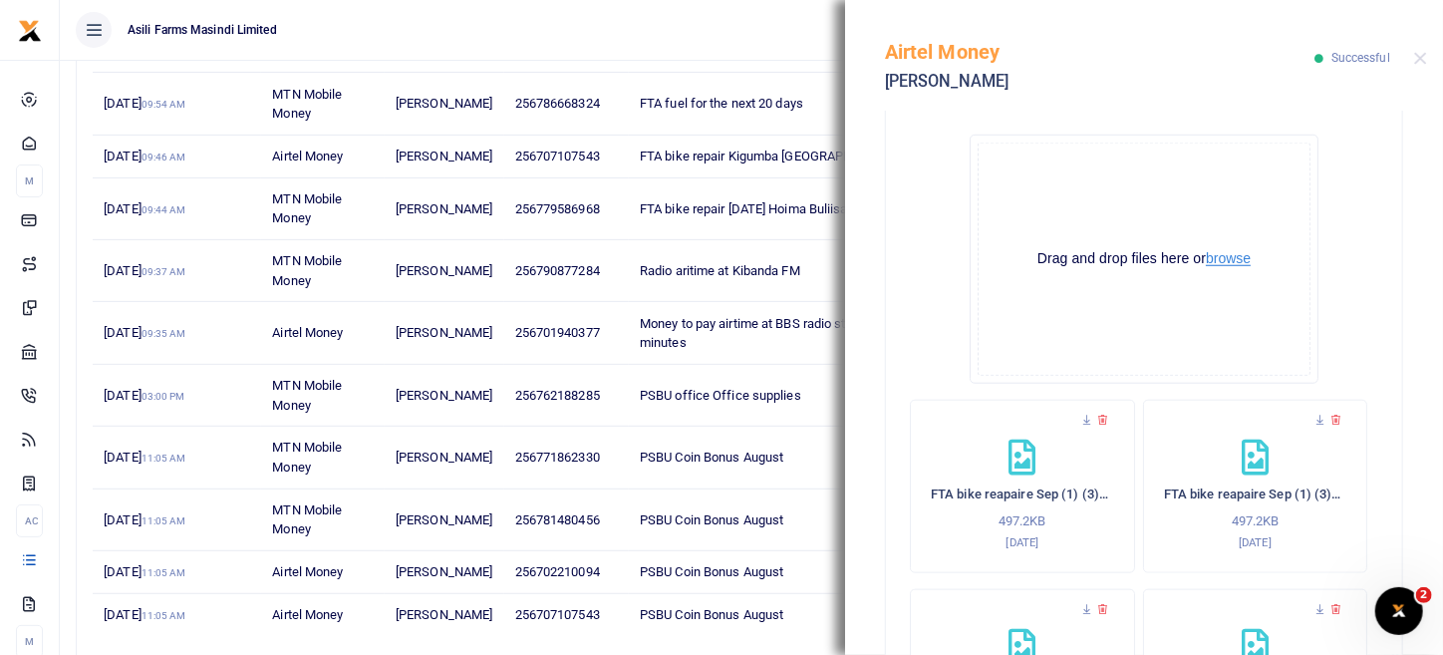
scroll to position [851, 0]
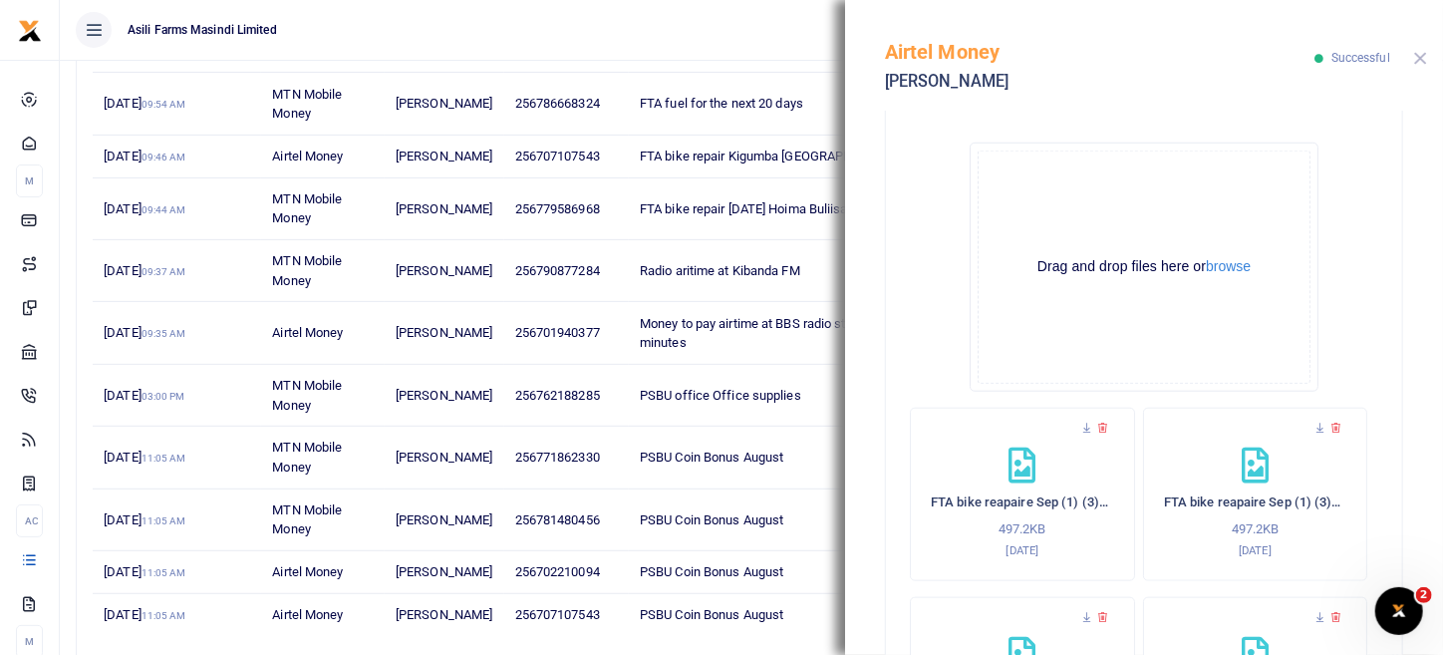
click at [1425, 52] on button "Close" at bounding box center [1421, 58] width 13 height 13
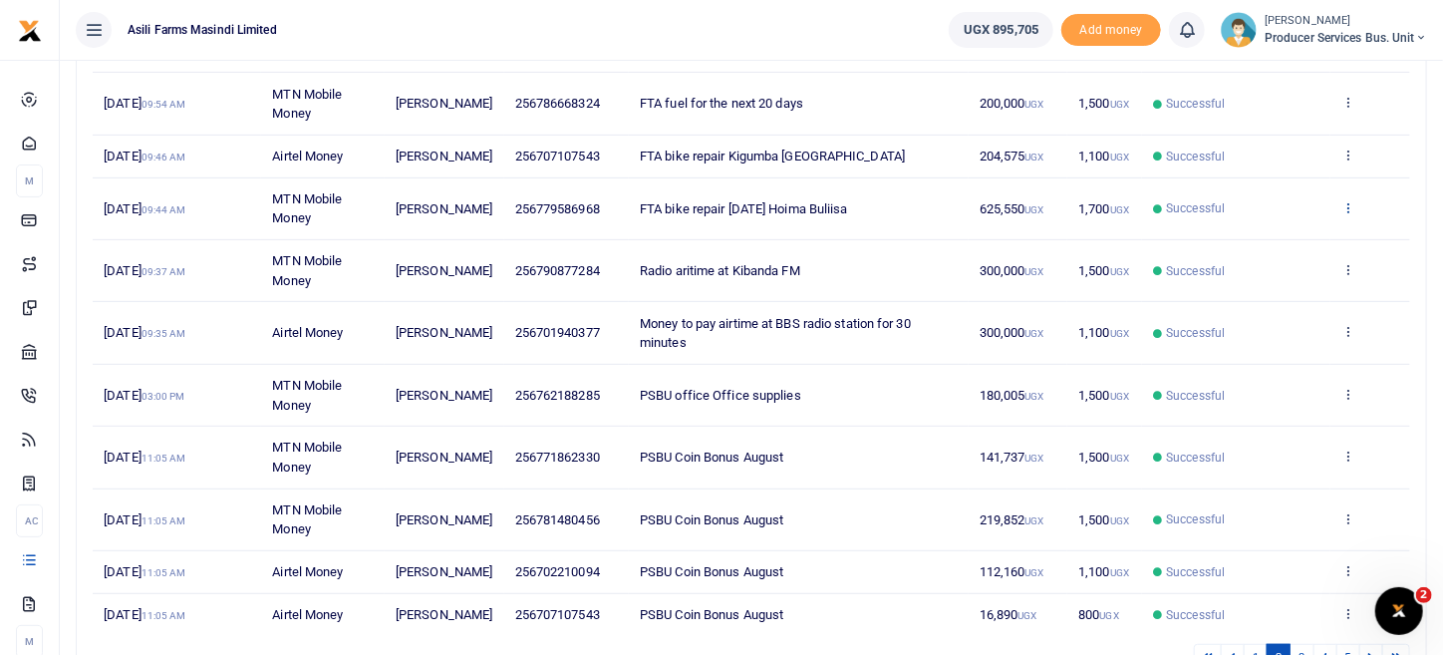
click at [1352, 214] on icon at bounding box center [1348, 207] width 13 height 14
click at [1279, 263] on link "View details" at bounding box center [1275, 259] width 157 height 28
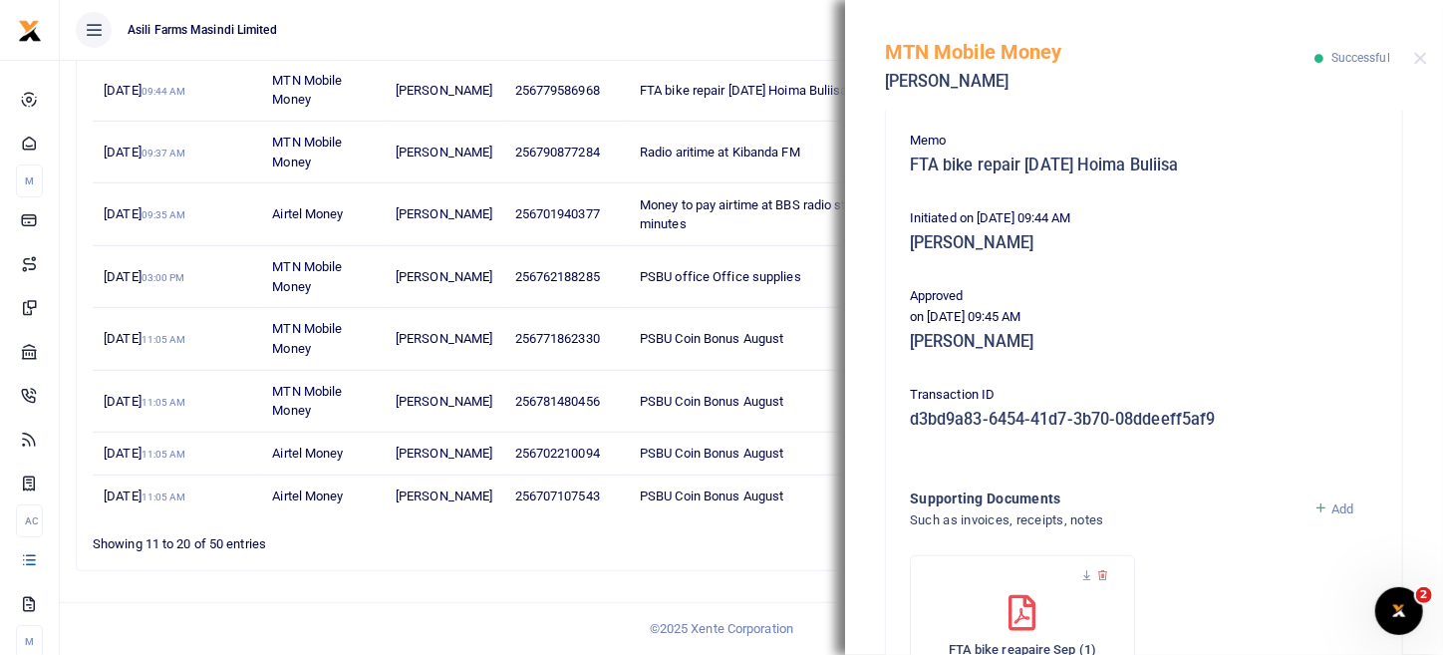
scroll to position [566, 0]
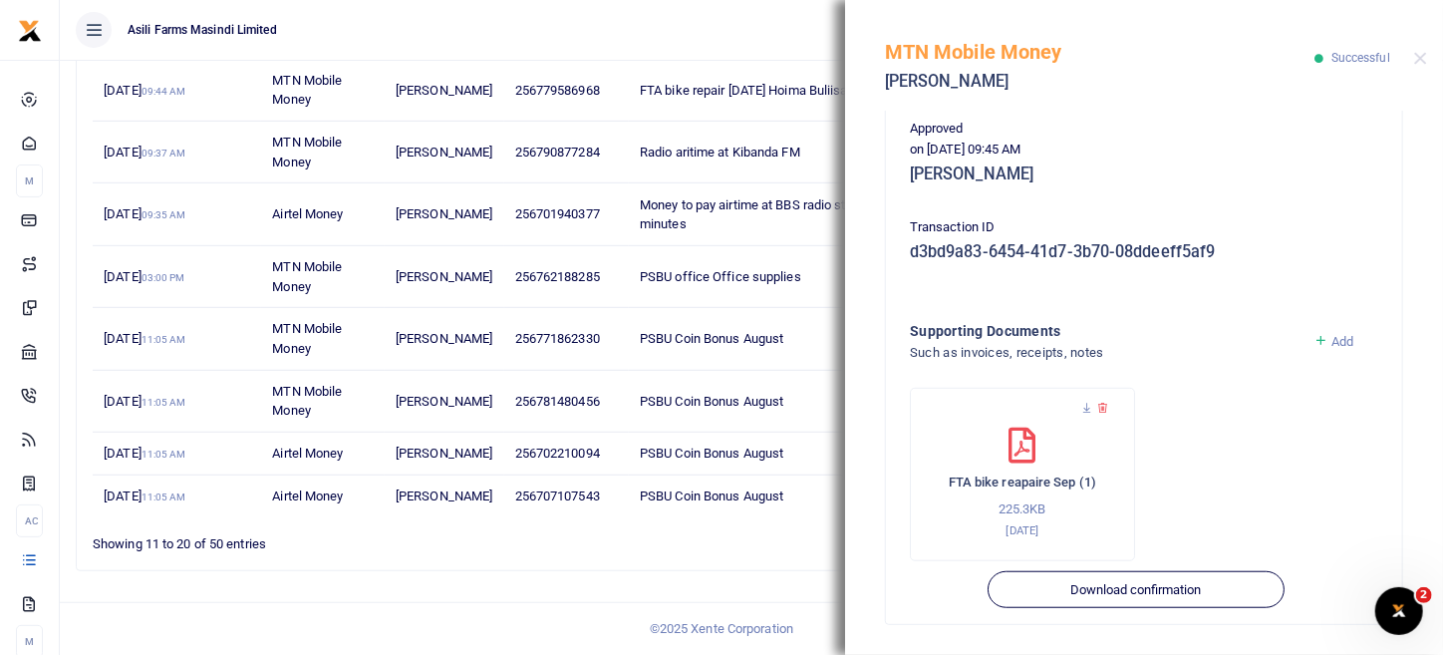
click at [1332, 341] on span "Add" at bounding box center [1343, 341] width 22 height 15
click at [1315, 338] on icon at bounding box center [1321, 341] width 15 height 18
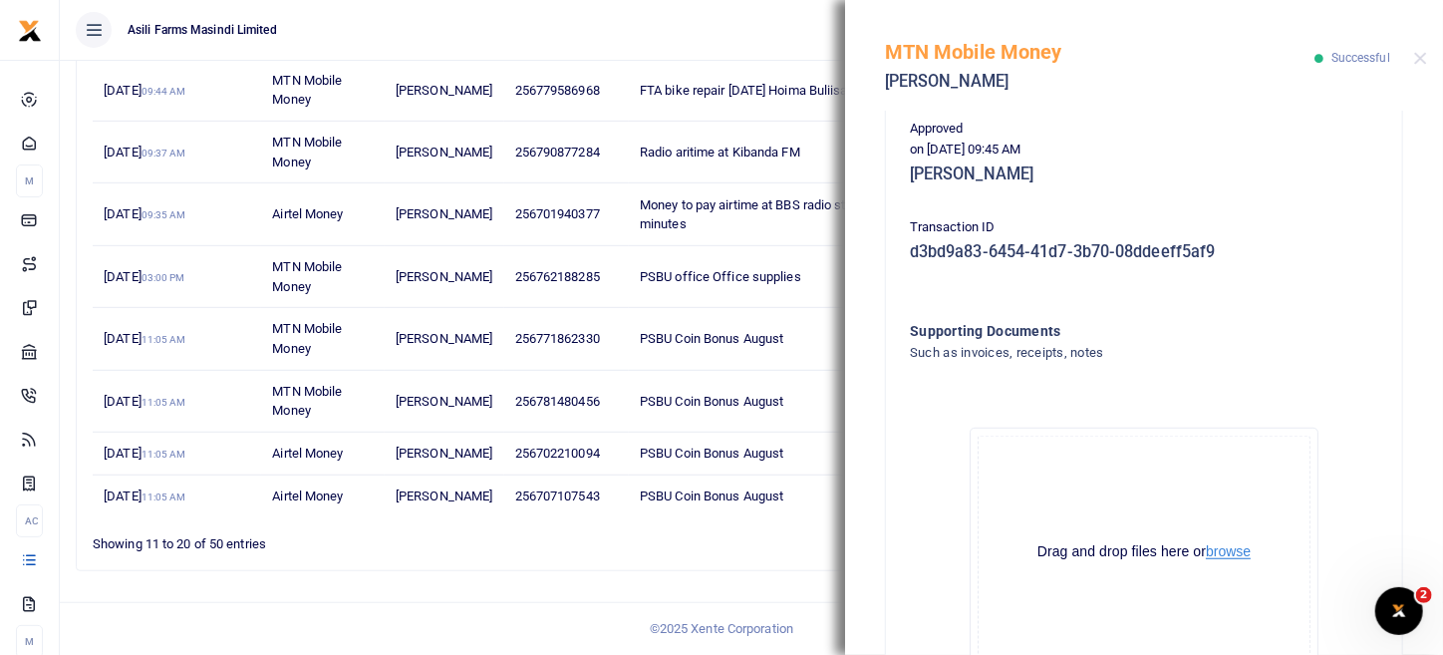
click at [1248, 546] on button "browse" at bounding box center [1228, 551] width 45 height 15
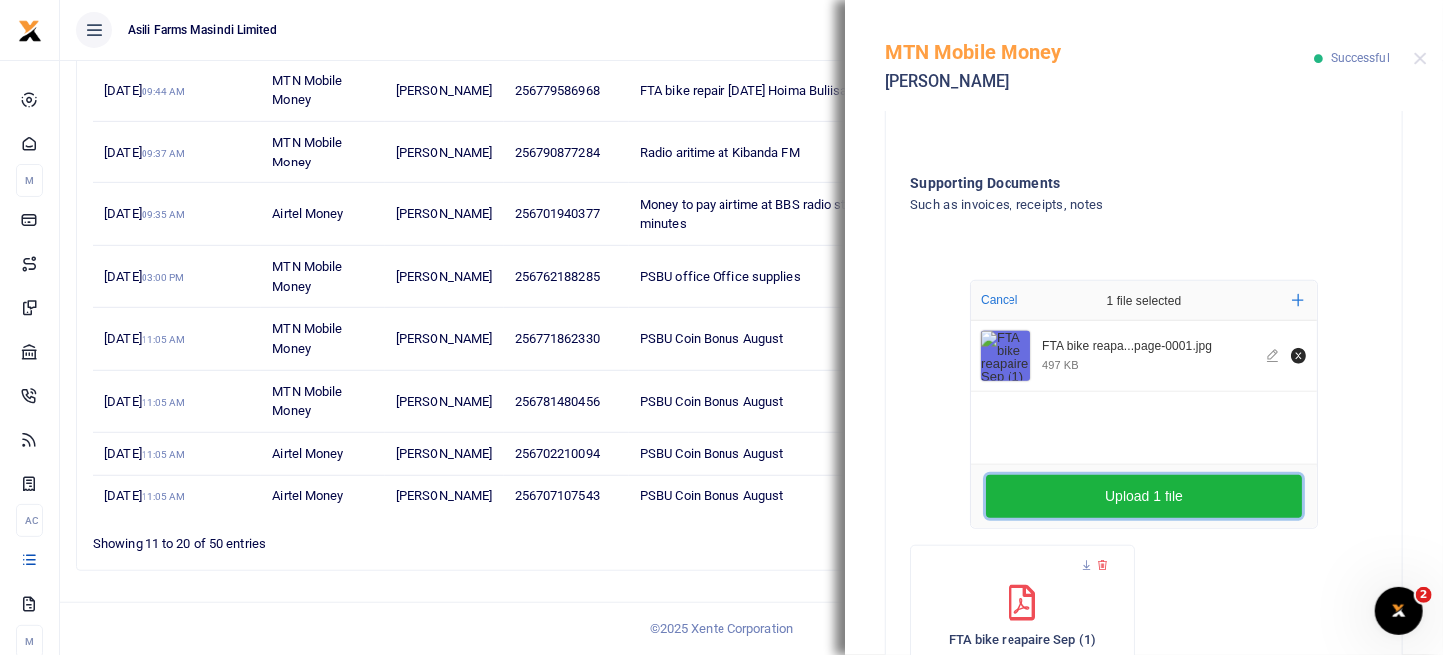
scroll to position [871, 0]
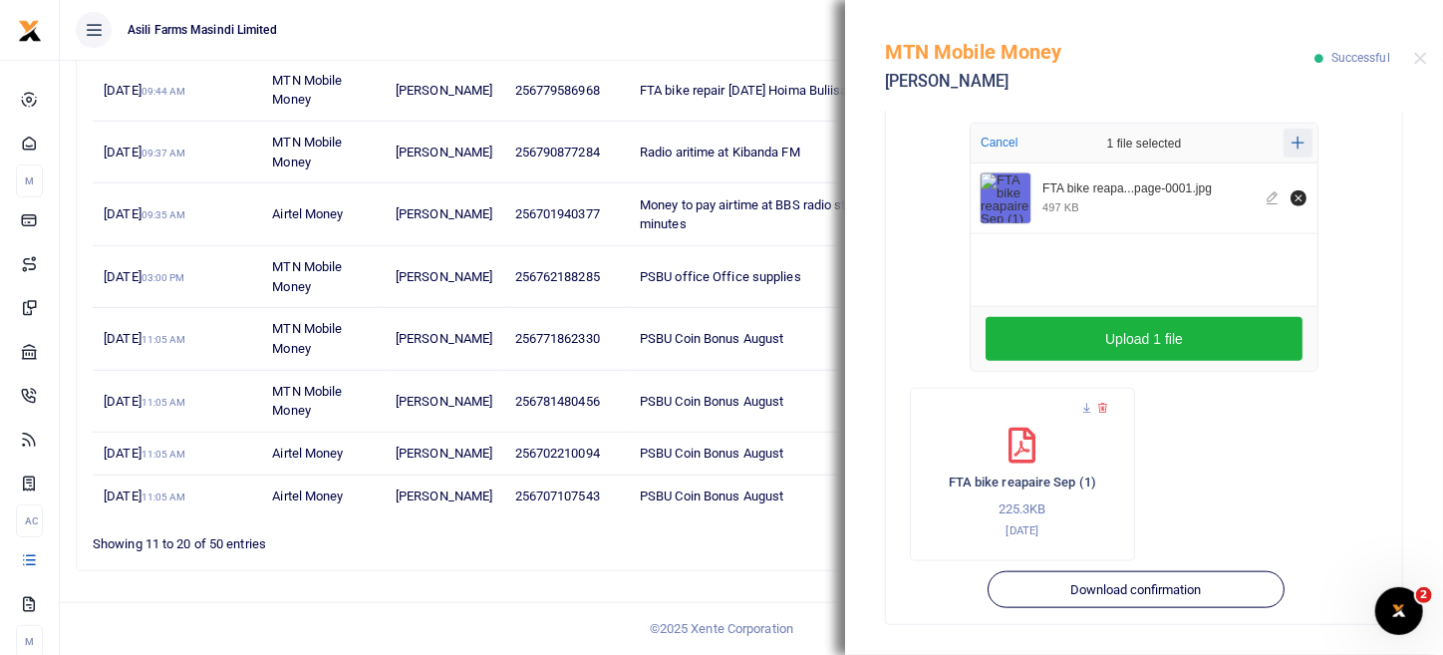
click at [1301, 147] on button "Add more" at bounding box center [1298, 143] width 29 height 29
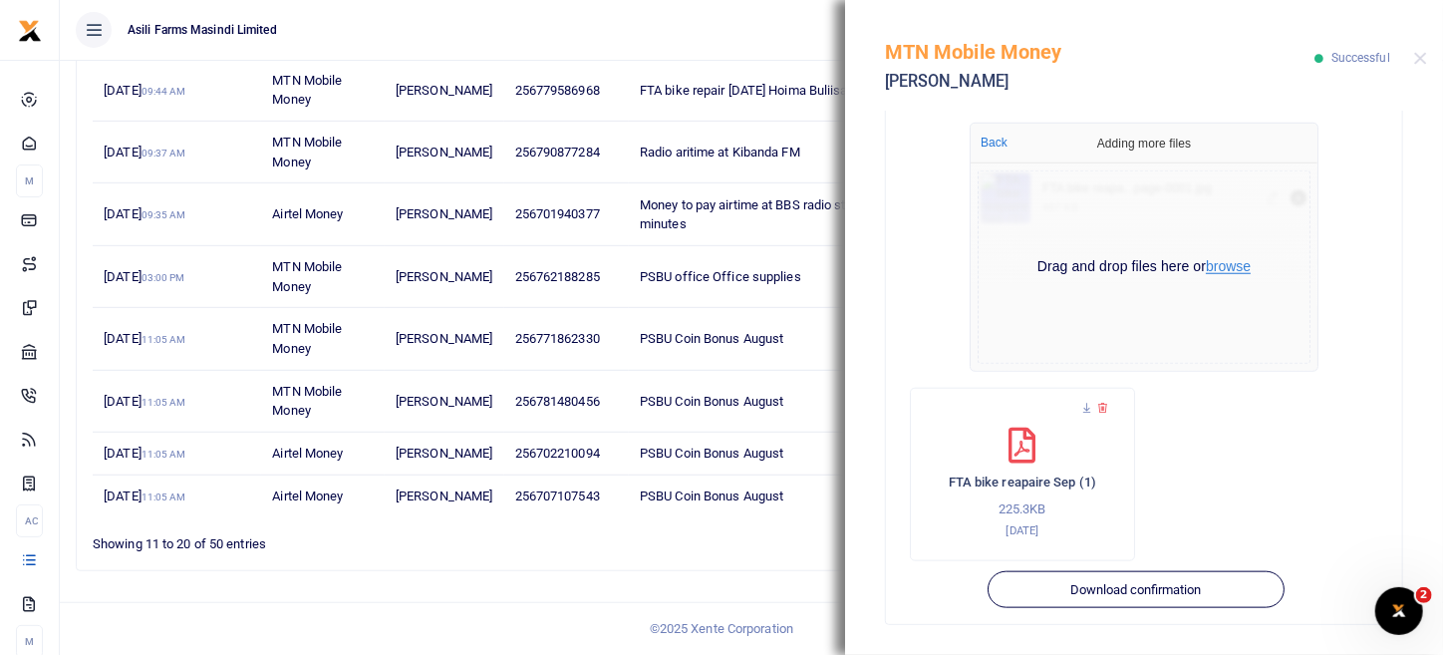
click at [1228, 272] on button "browse" at bounding box center [1228, 266] width 45 height 15
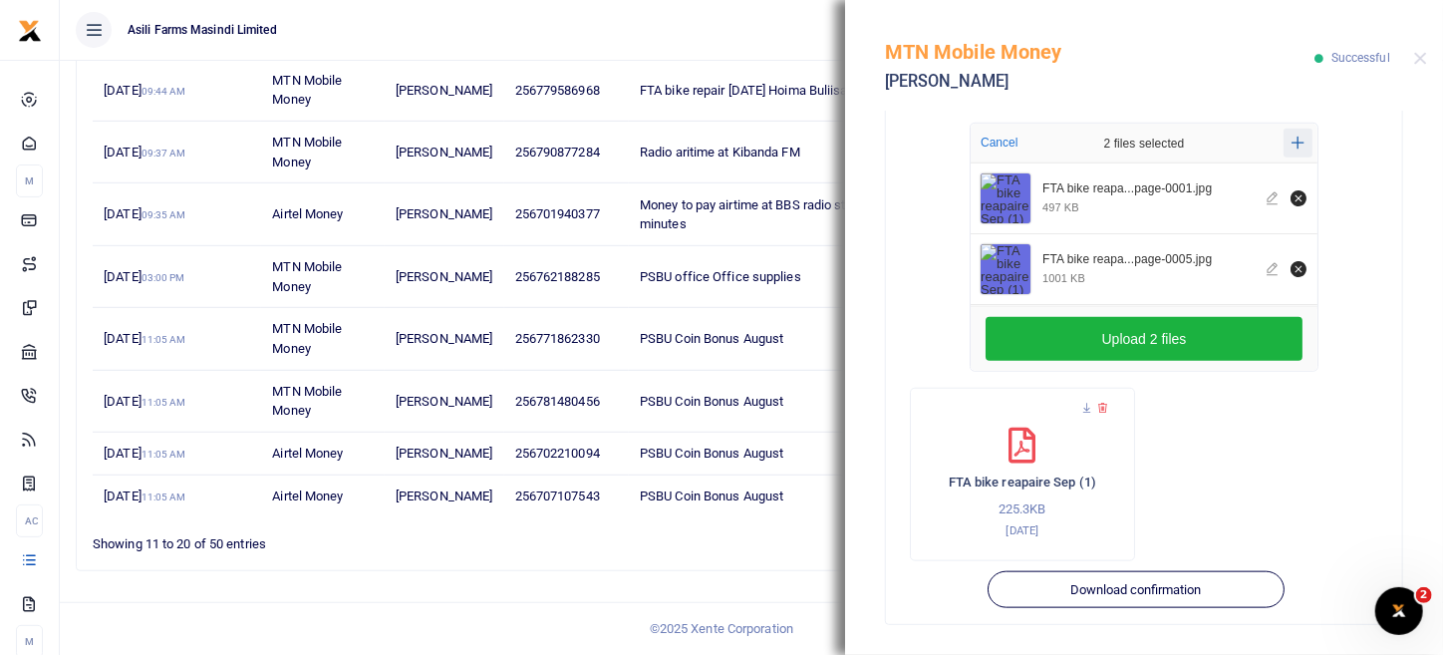
click at [1292, 141] on icon "Add more files" at bounding box center [1298, 143] width 13 height 13
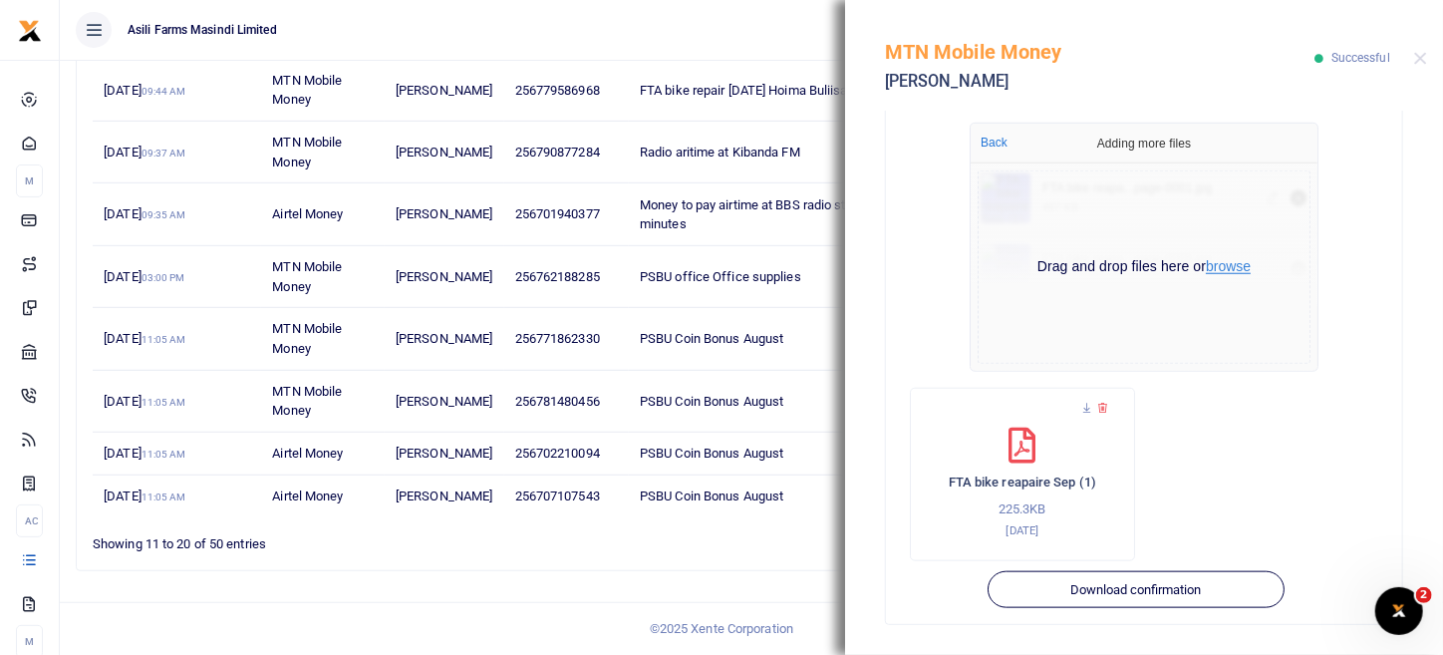
click at [1218, 273] on button "browse" at bounding box center [1228, 266] width 45 height 15
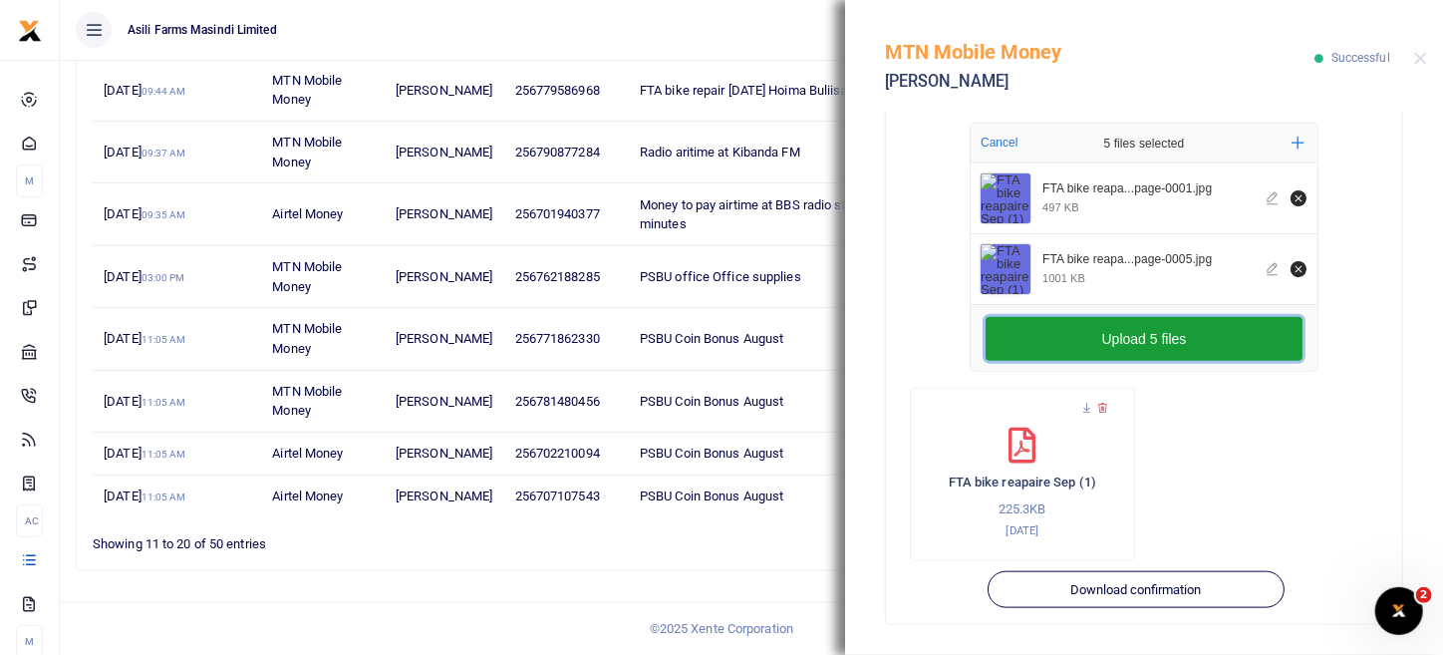
click at [1089, 350] on button "Upload 5 files" at bounding box center [1144, 339] width 317 height 44
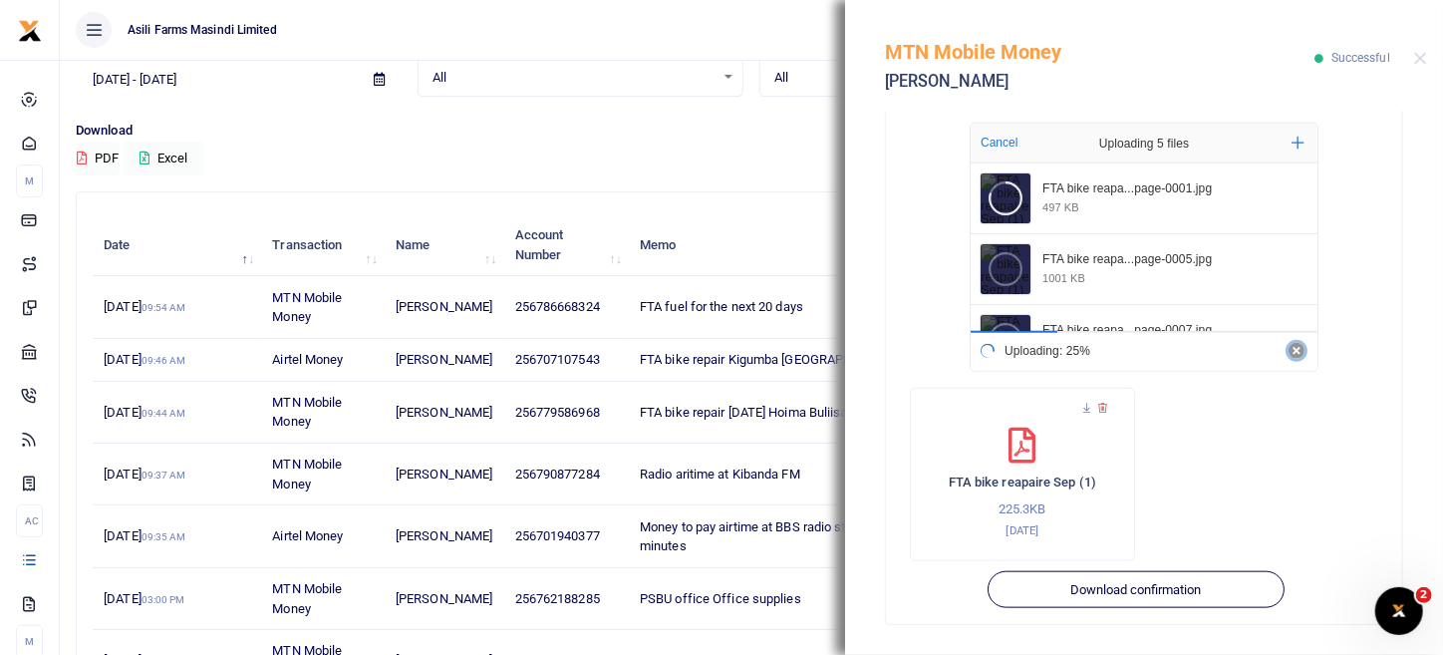
scroll to position [199, 0]
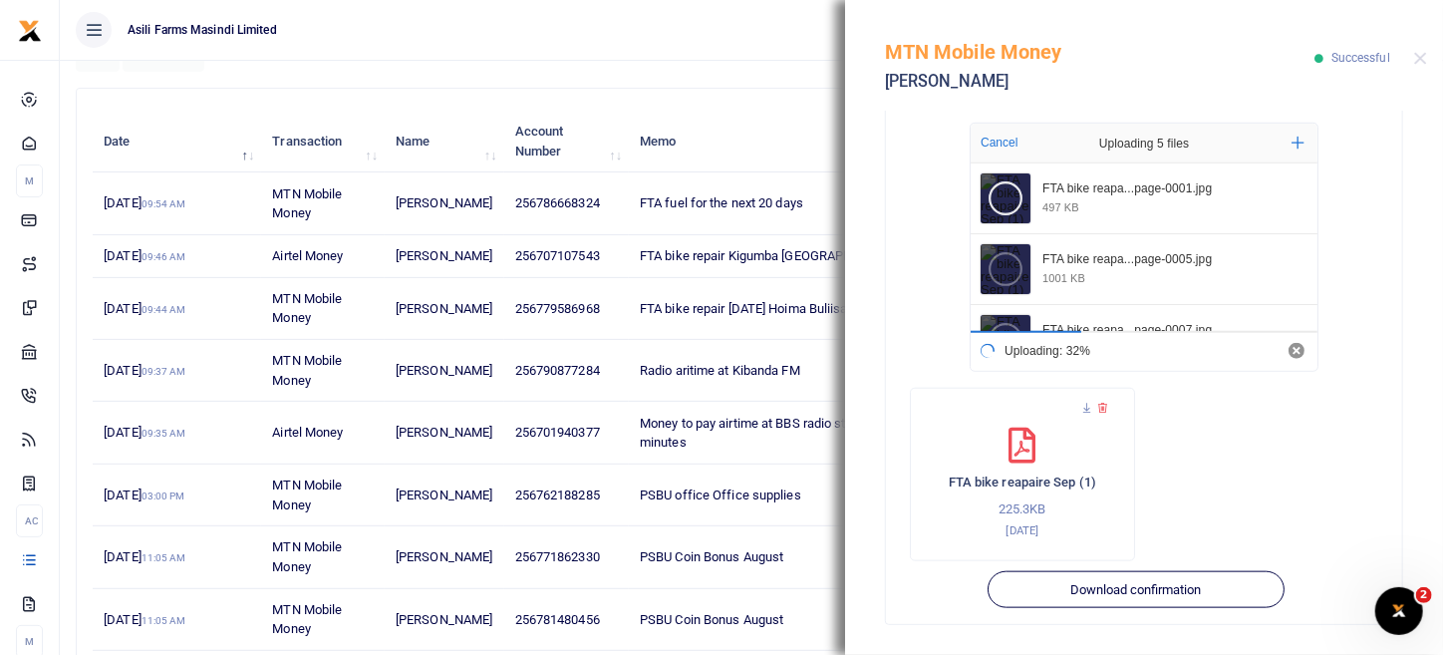
click at [1299, 498] on div "FTA bike reapaire Sep (1) 225.3KB 1st Oct 2025" at bounding box center [1144, 482] width 469 height 189
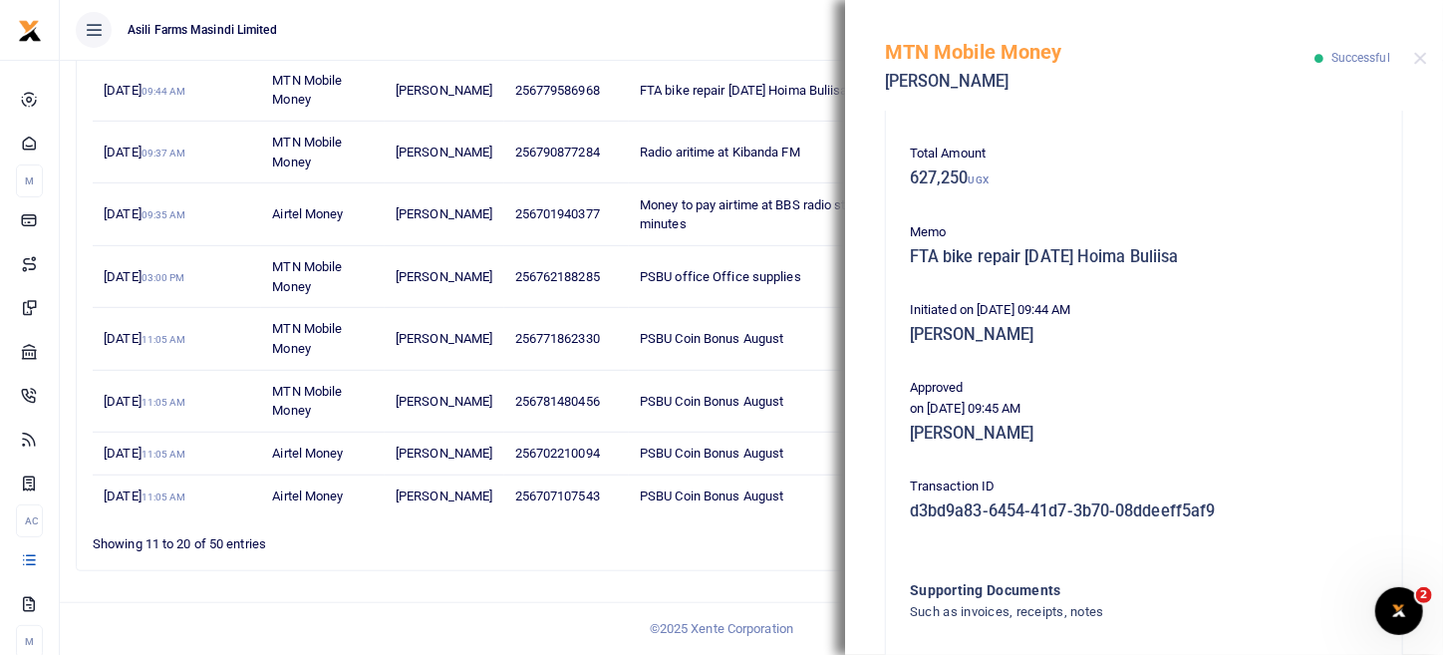
scroll to position [274, 0]
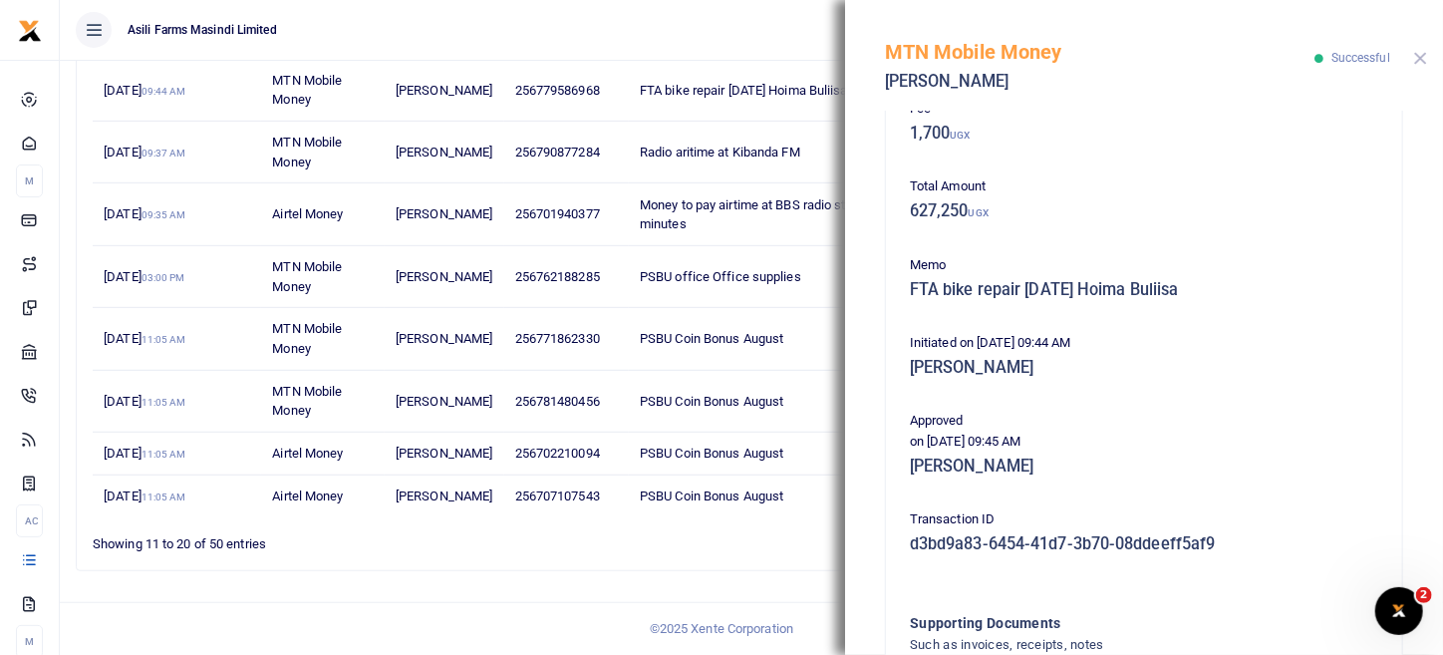
click at [1417, 60] on button "Close" at bounding box center [1421, 58] width 13 height 13
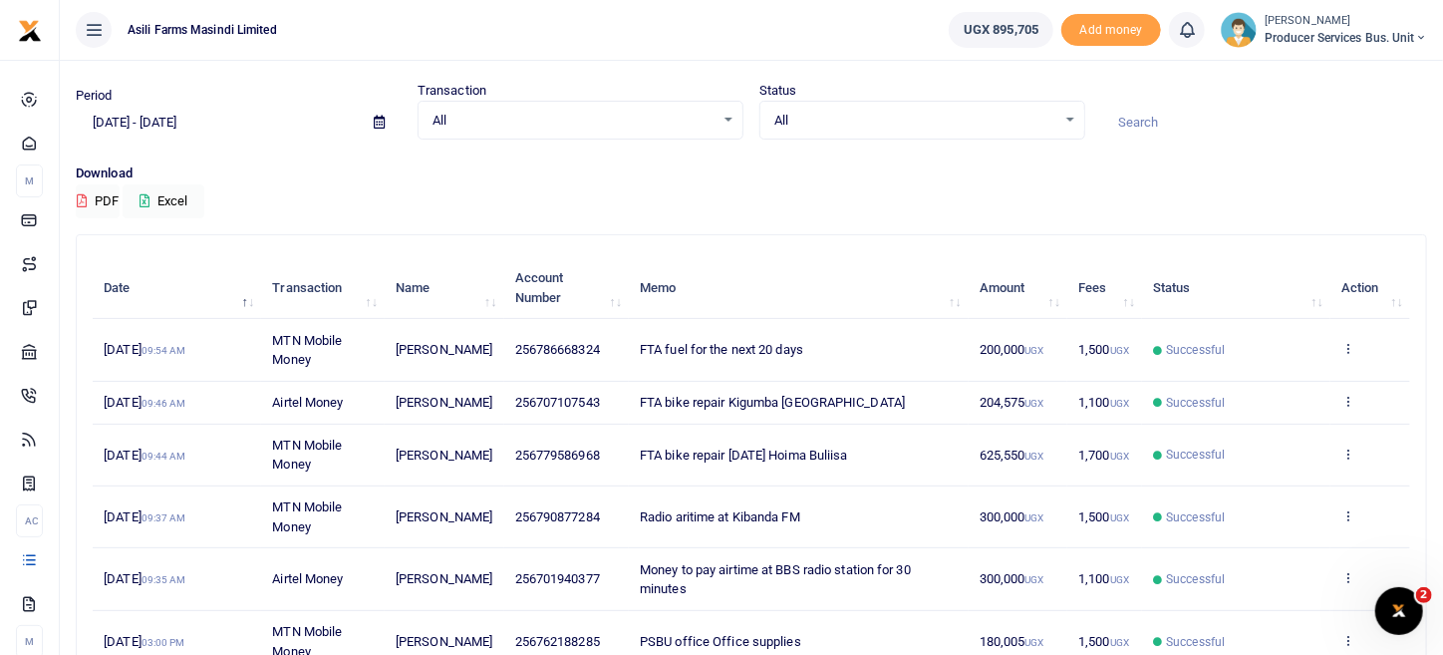
scroll to position [153, 0]
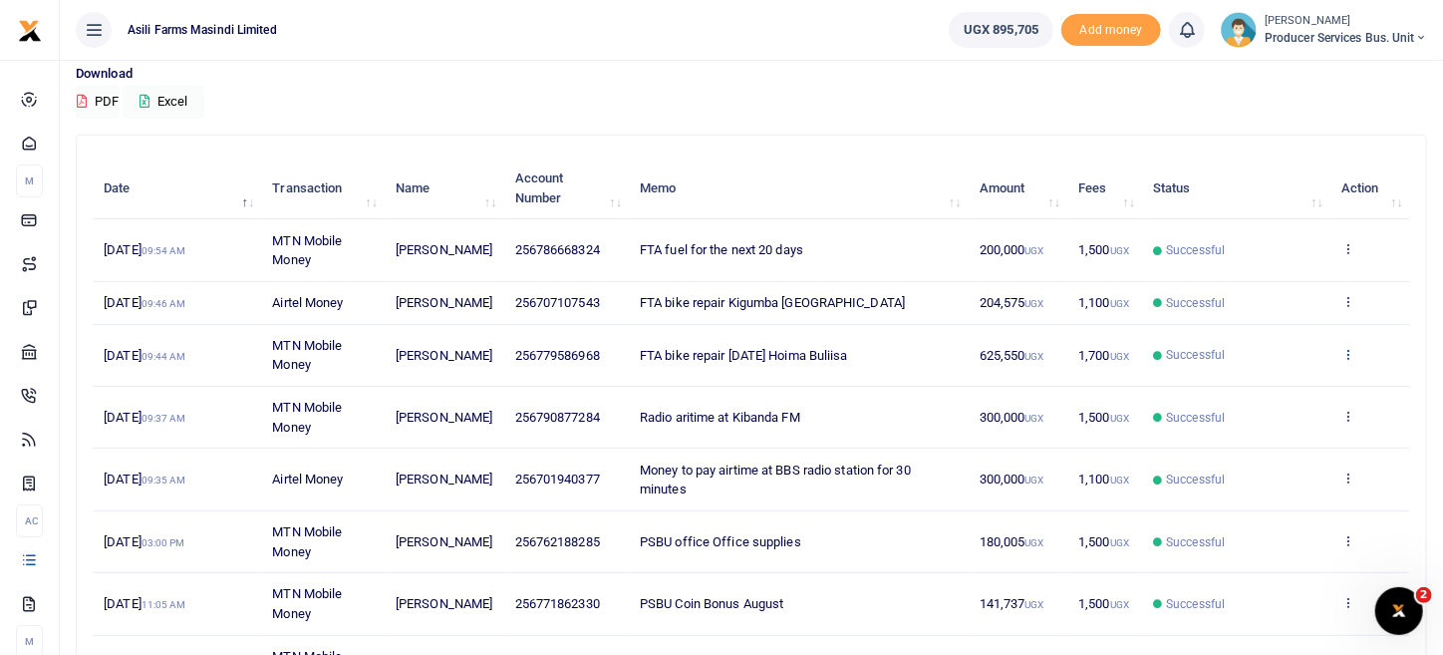
click at [1351, 361] on icon at bounding box center [1348, 354] width 13 height 14
click at [1285, 396] on link "View details" at bounding box center [1275, 406] width 157 height 28
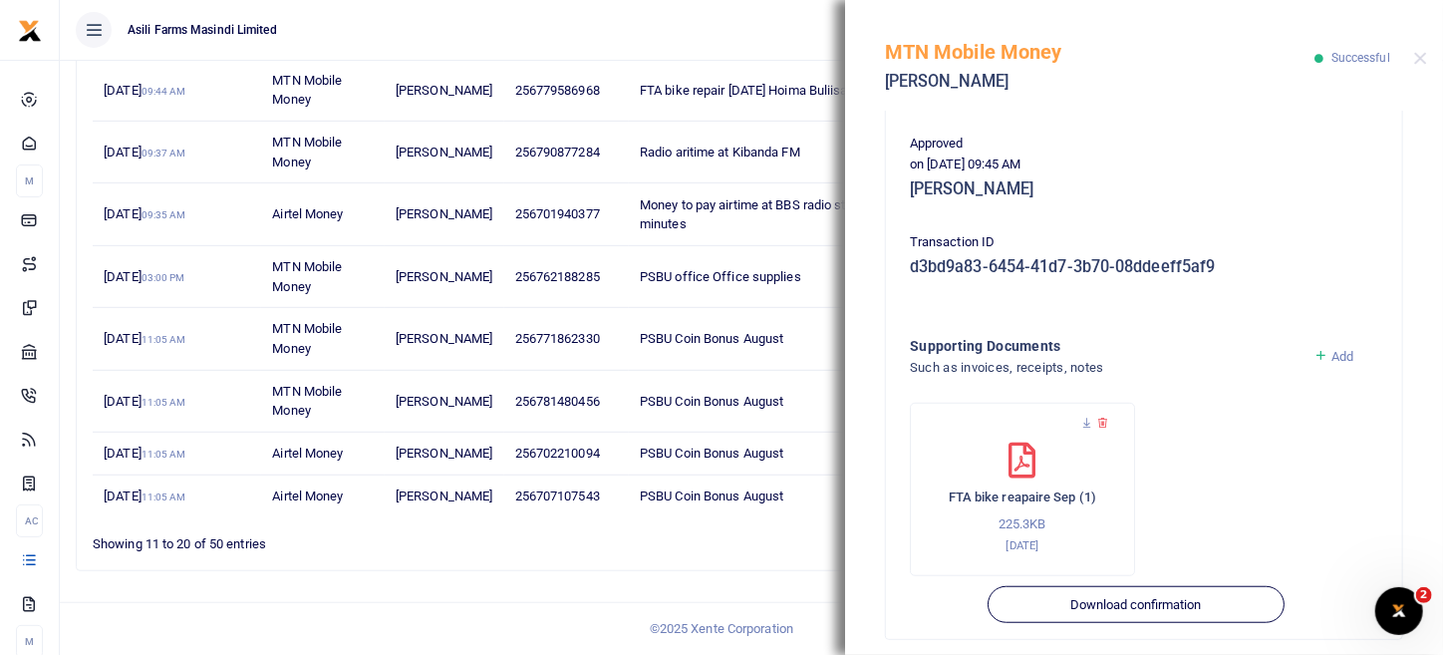
scroll to position [566, 0]
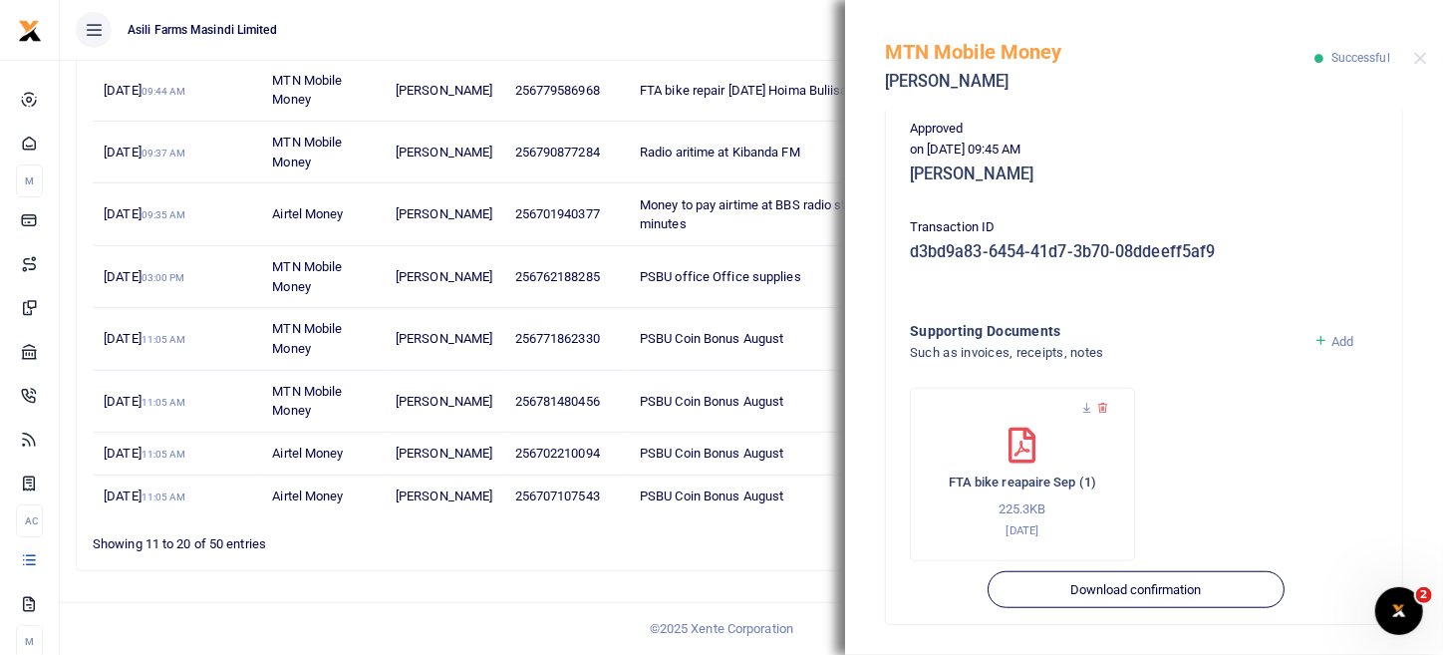
click at [1332, 334] on span "Add" at bounding box center [1343, 341] width 22 height 15
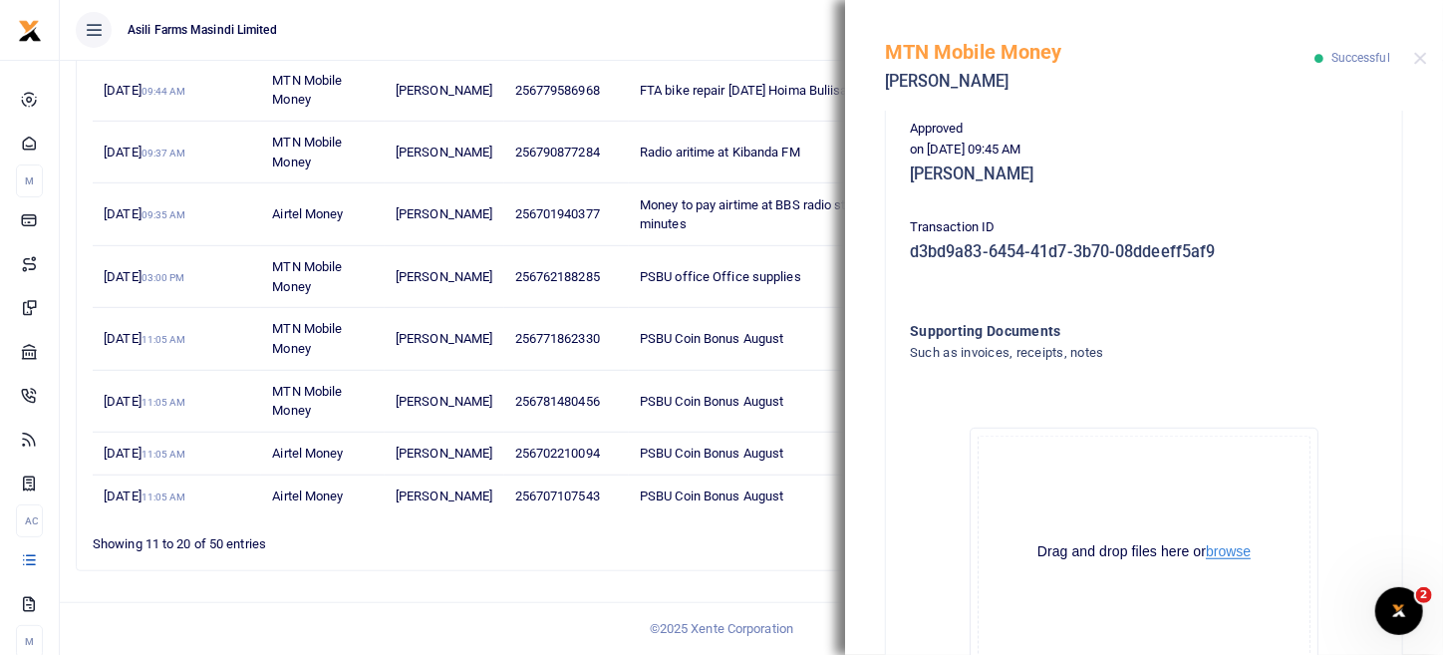
click at [1227, 548] on button "browse" at bounding box center [1228, 551] width 45 height 15
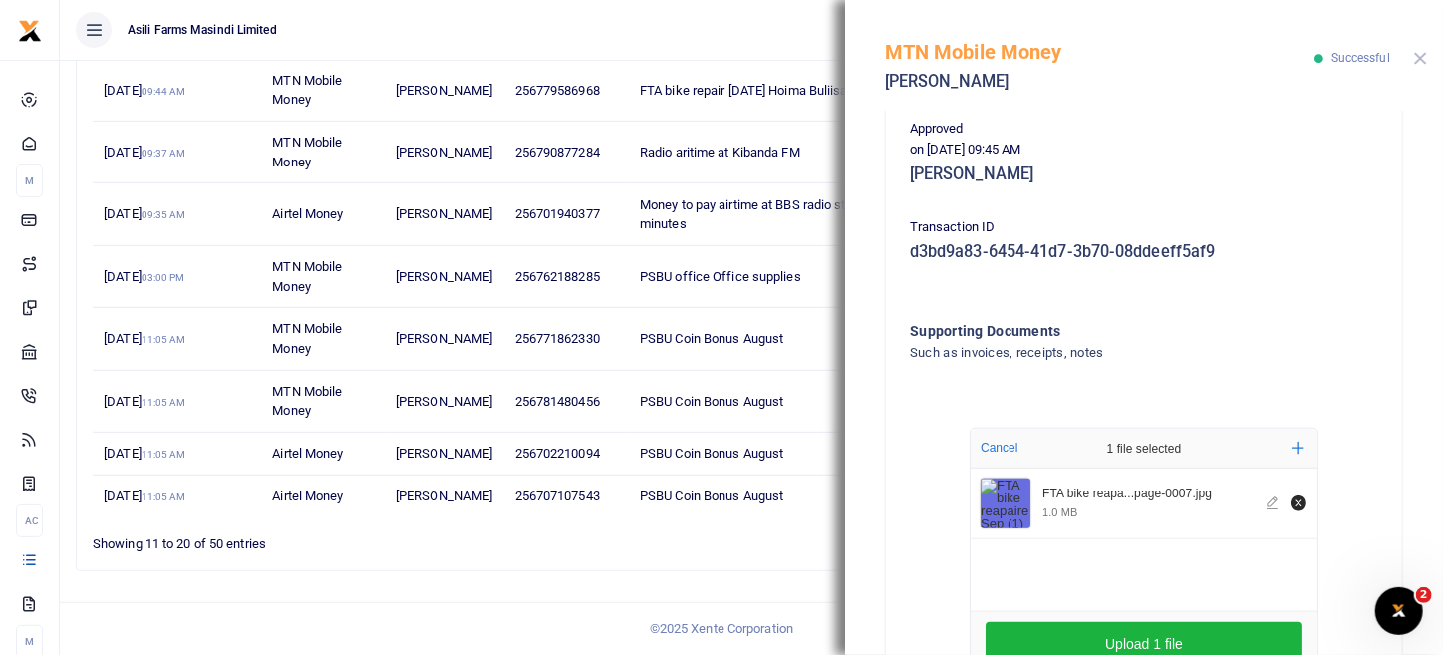
click at [1420, 55] on button "Close" at bounding box center [1421, 58] width 13 height 13
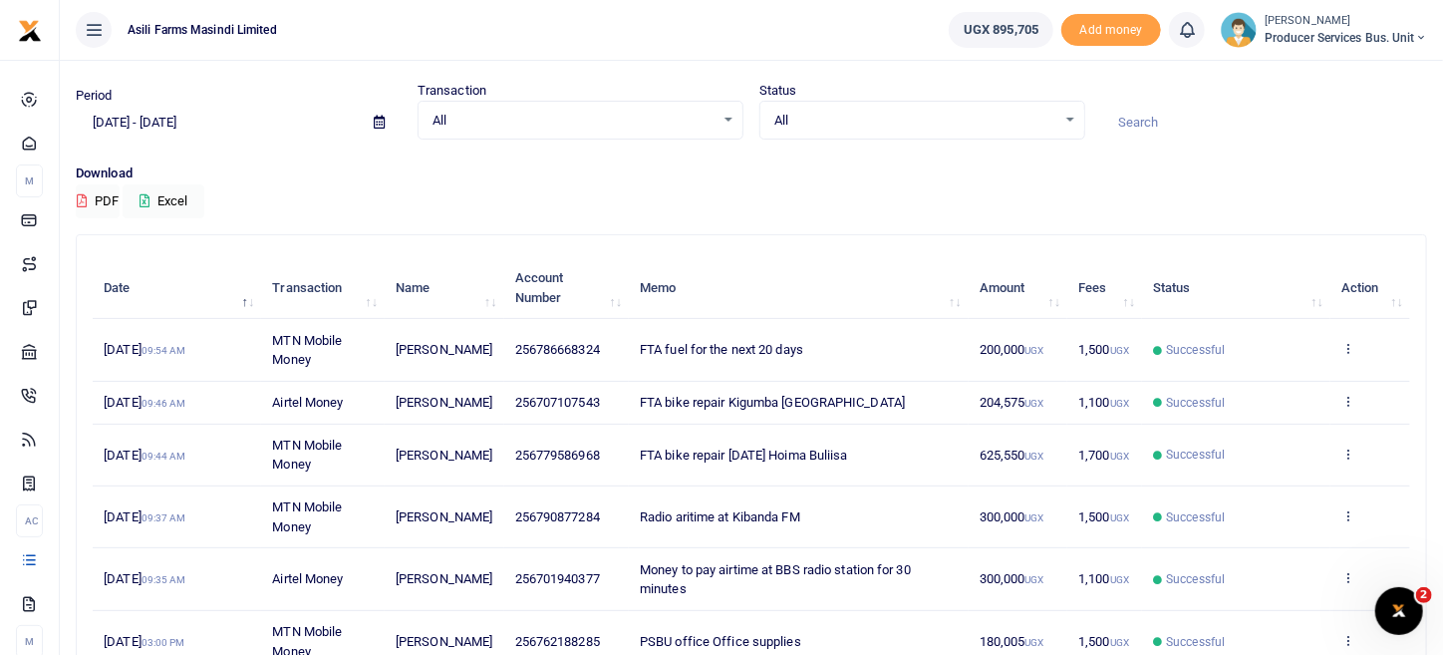
scroll to position [252, 0]
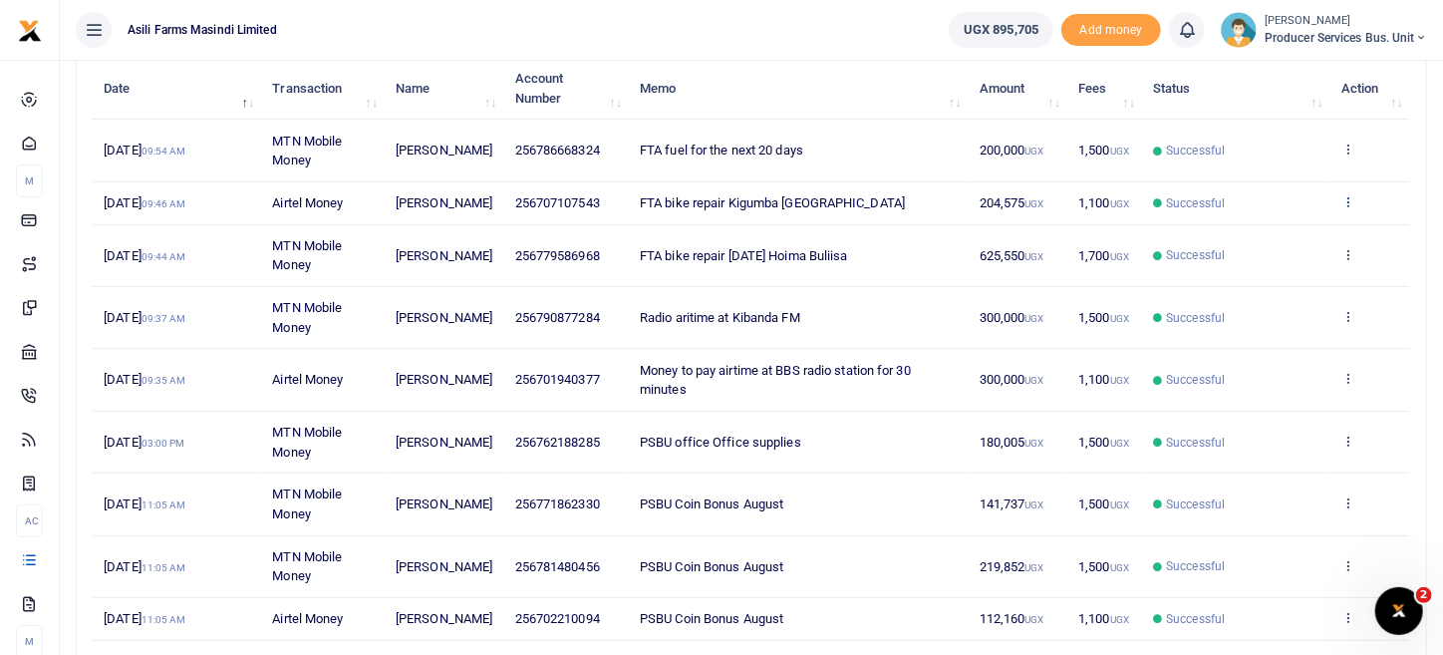
click at [1349, 206] on icon at bounding box center [1348, 201] width 13 height 14
click at [1318, 248] on link "View details" at bounding box center [1275, 244] width 157 height 28
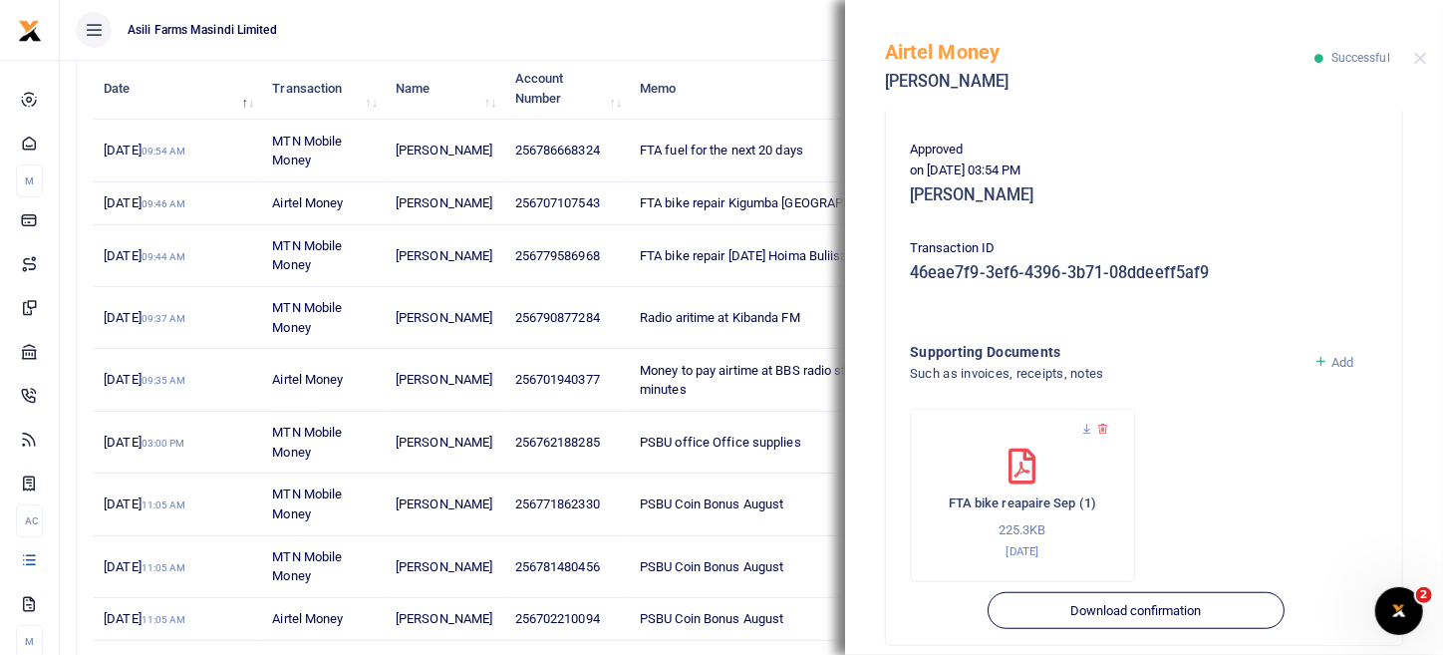
scroll to position [566, 0]
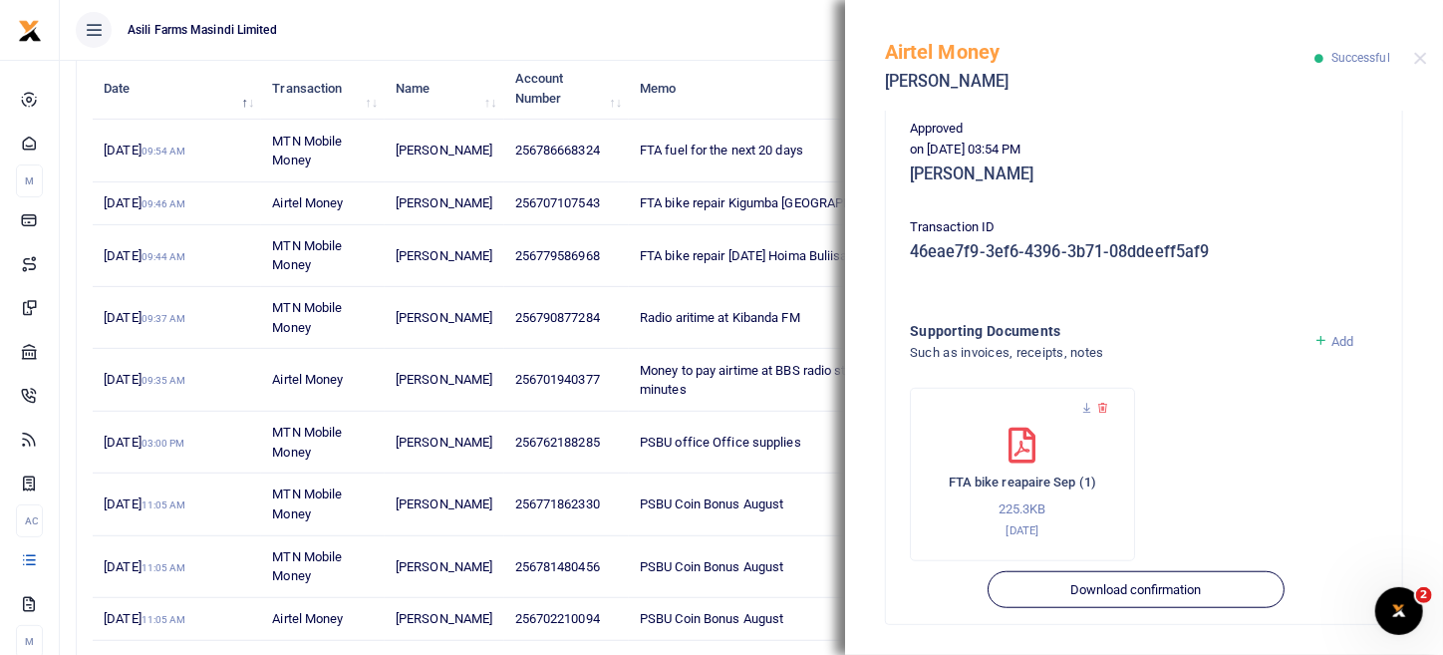
click at [1333, 330] on div "Add" at bounding box center [1346, 354] width 81 height 68
click at [1332, 339] on span "Add" at bounding box center [1343, 341] width 22 height 15
click at [1314, 335] on icon at bounding box center [1321, 341] width 15 height 18
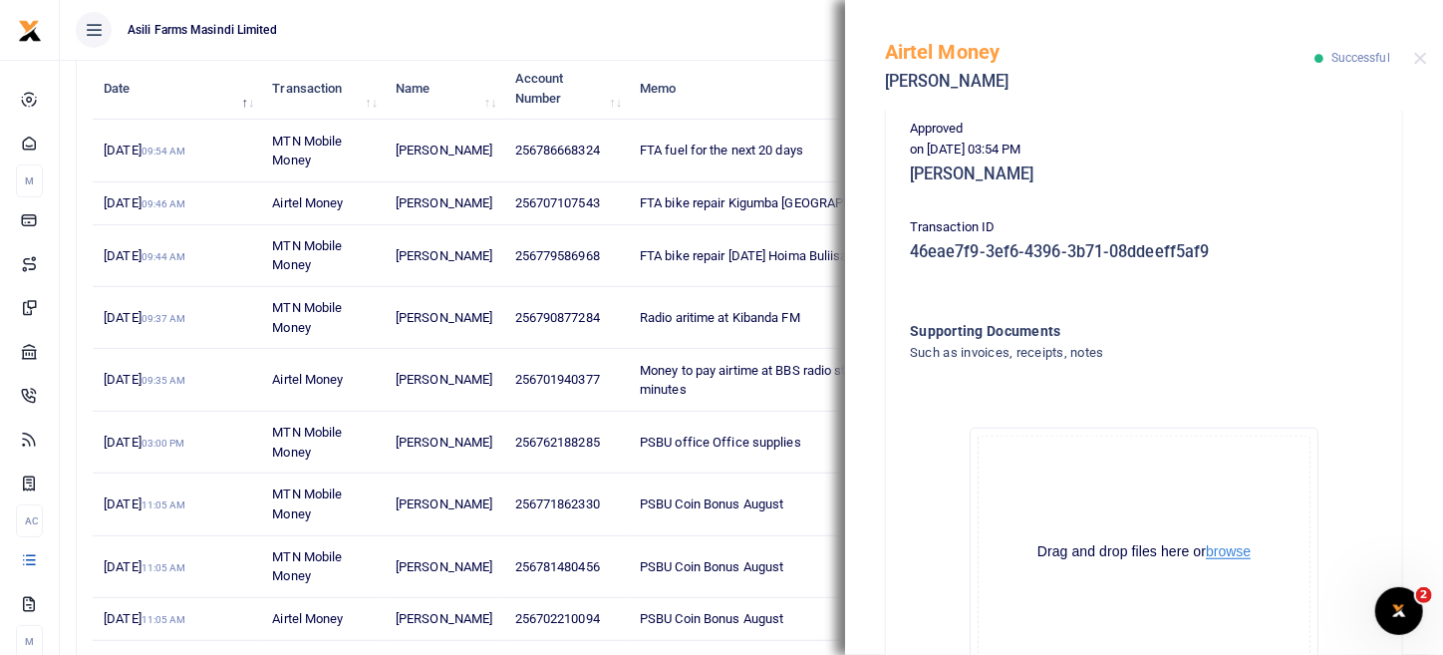
click at [1217, 559] on button "browse" at bounding box center [1228, 551] width 45 height 15
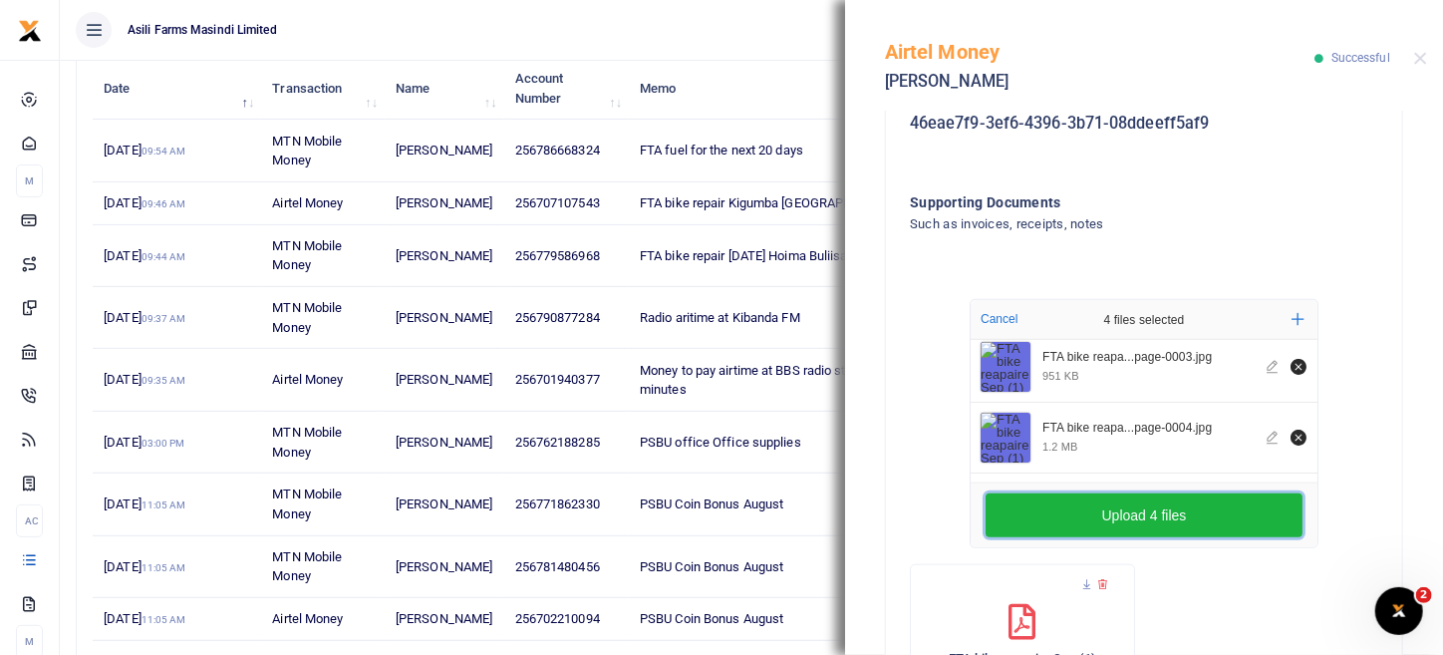
scroll to position [772, 0]
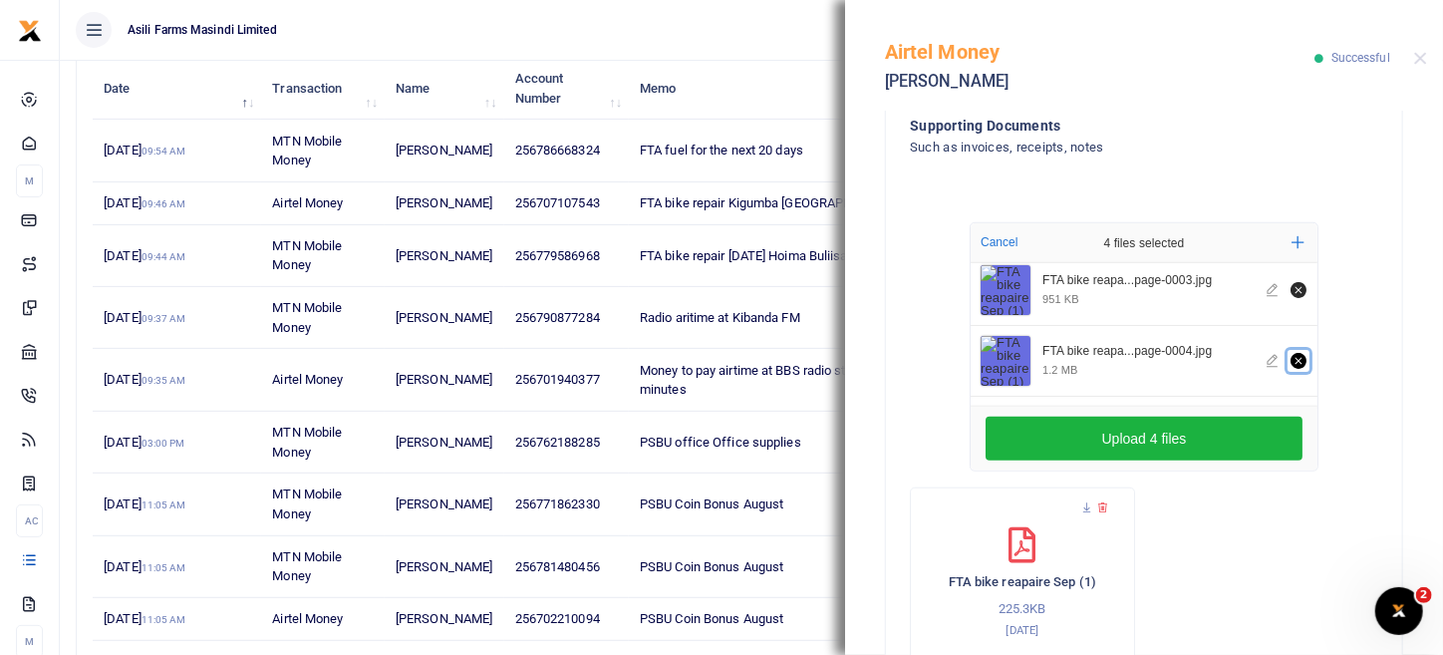
click at [1291, 356] on icon "Remove file" at bounding box center [1299, 361] width 16 height 16
click at [1288, 361] on button "Remove file" at bounding box center [1299, 360] width 22 height 22
click at [1295, 289] on icon "Remove file" at bounding box center [1298, 288] width 7 height 7
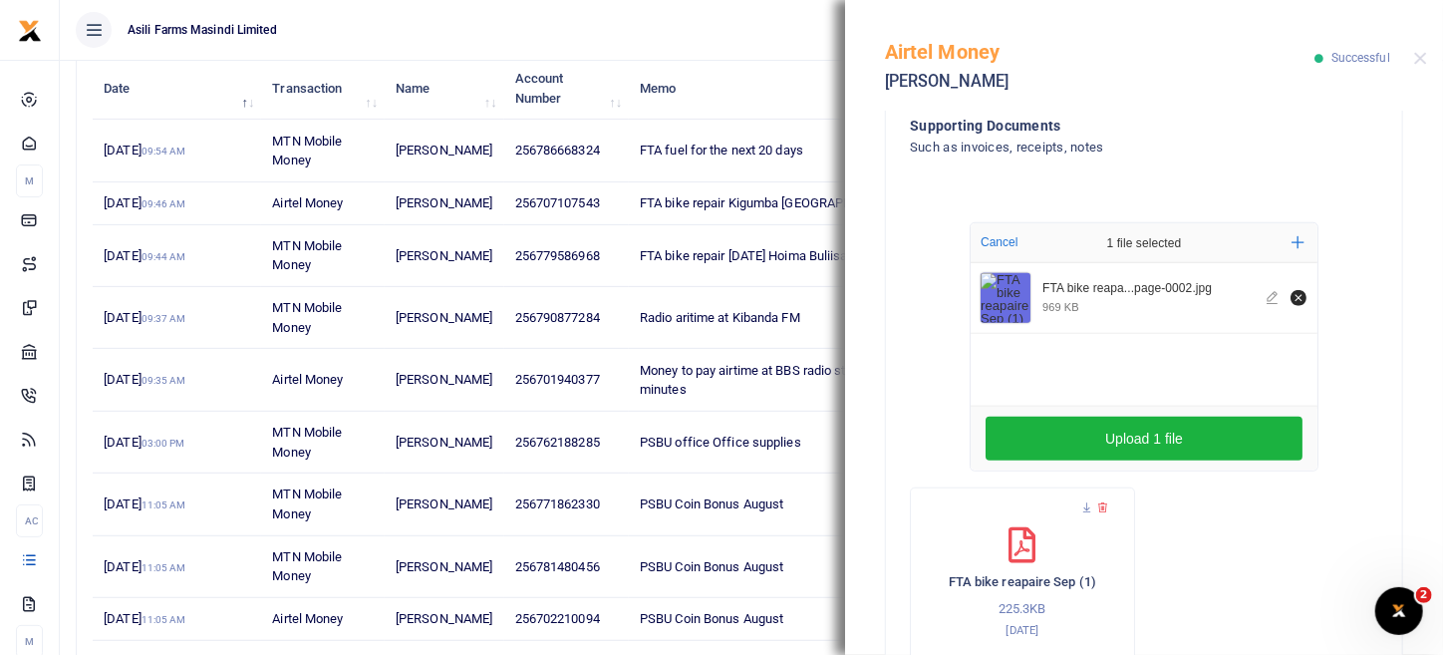
scroll to position [0, 0]
click at [1288, 303] on button "Remove file" at bounding box center [1299, 298] width 22 height 22
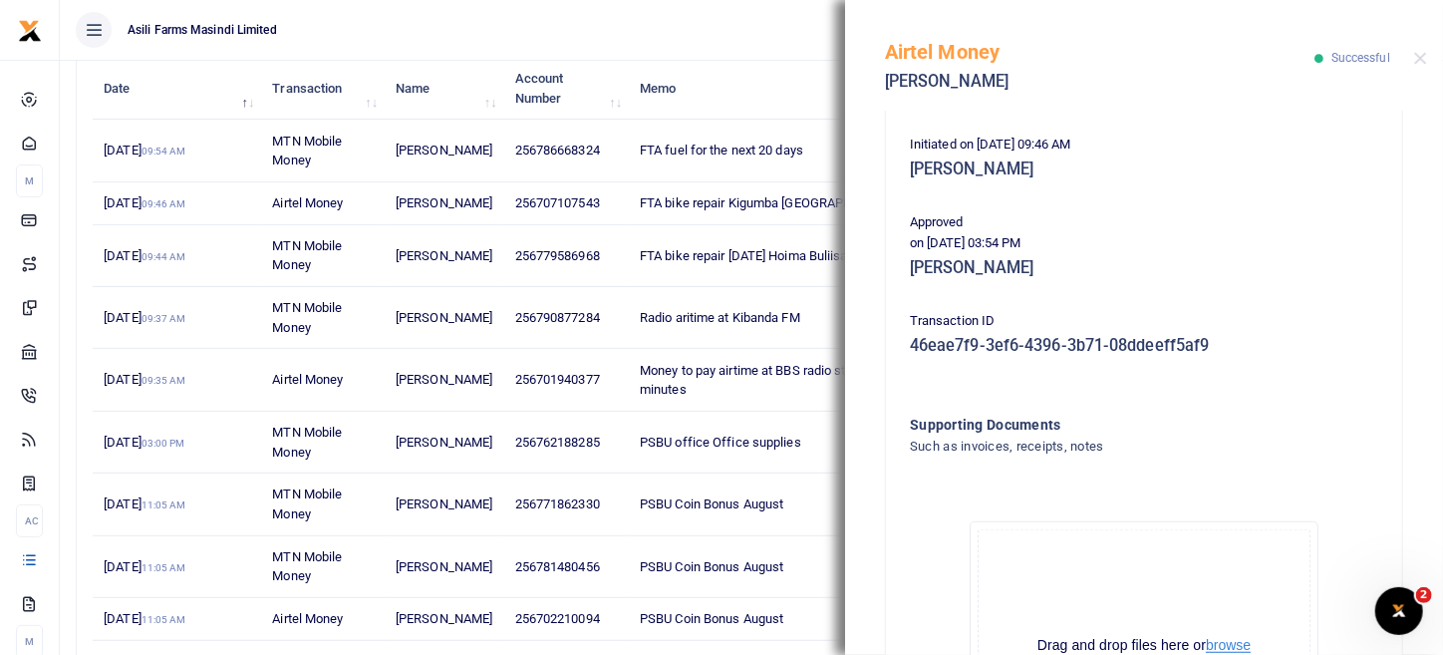
scroll to position [772, 0]
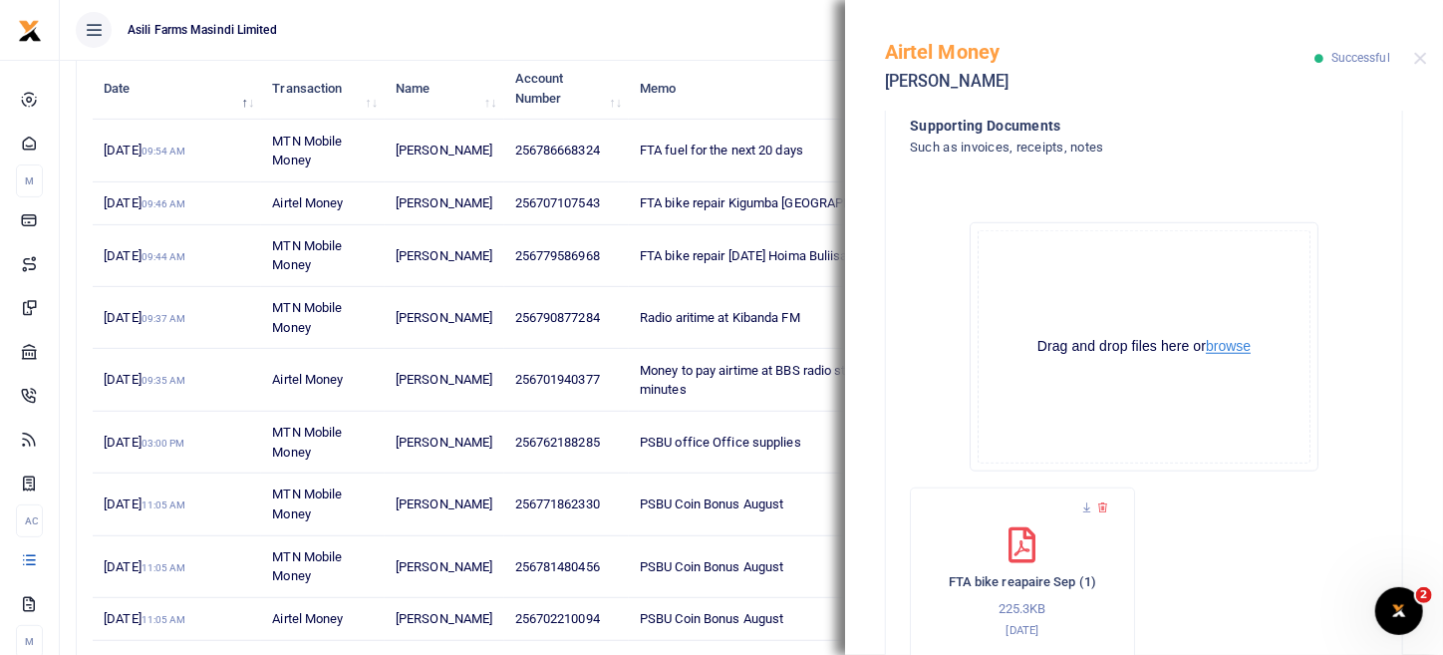
click at [1227, 348] on button "browse" at bounding box center [1228, 346] width 45 height 15
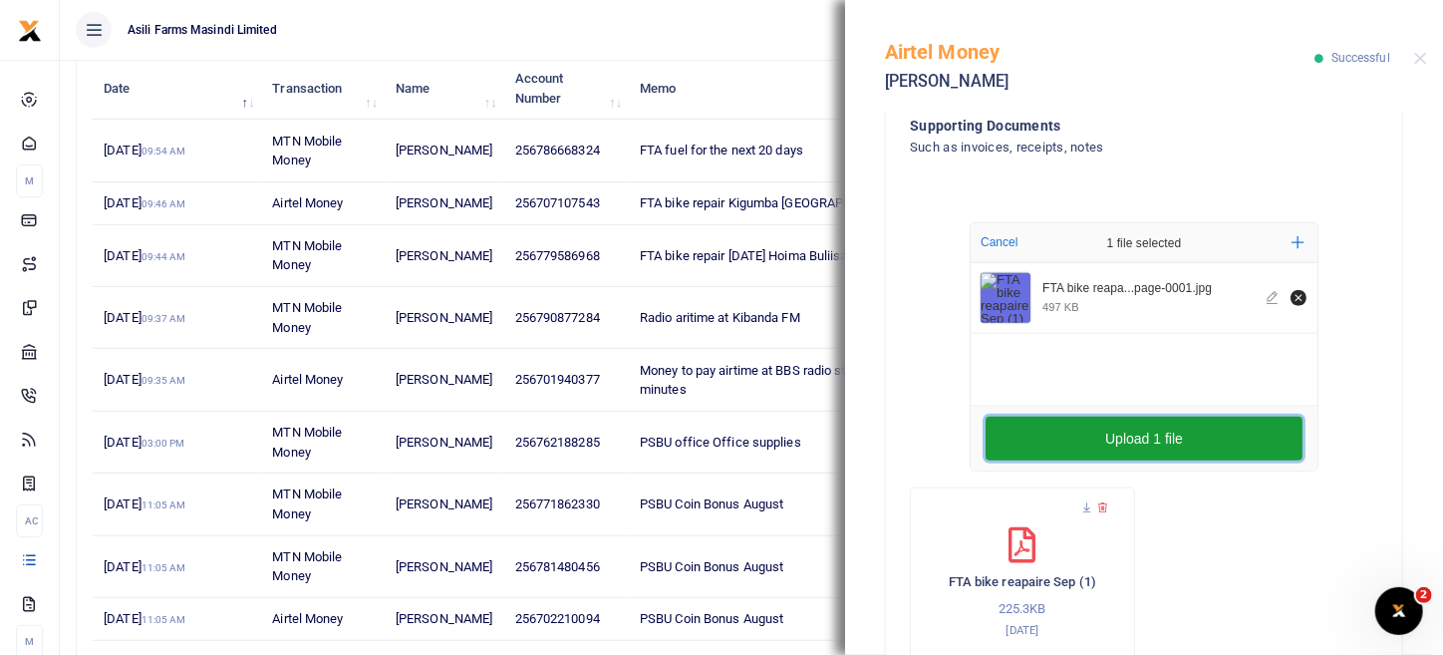
click at [1156, 439] on button "Upload 1 file" at bounding box center [1144, 439] width 317 height 44
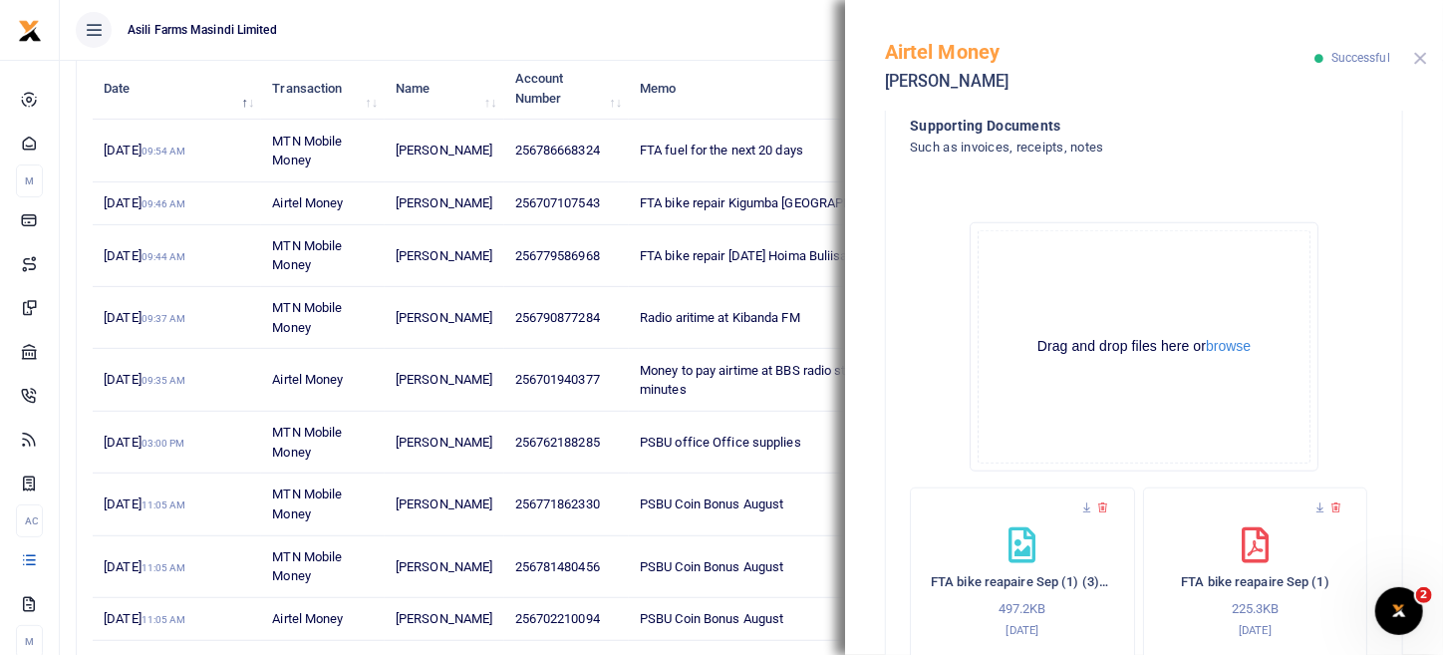
click at [1417, 61] on button "Close" at bounding box center [1421, 58] width 13 height 13
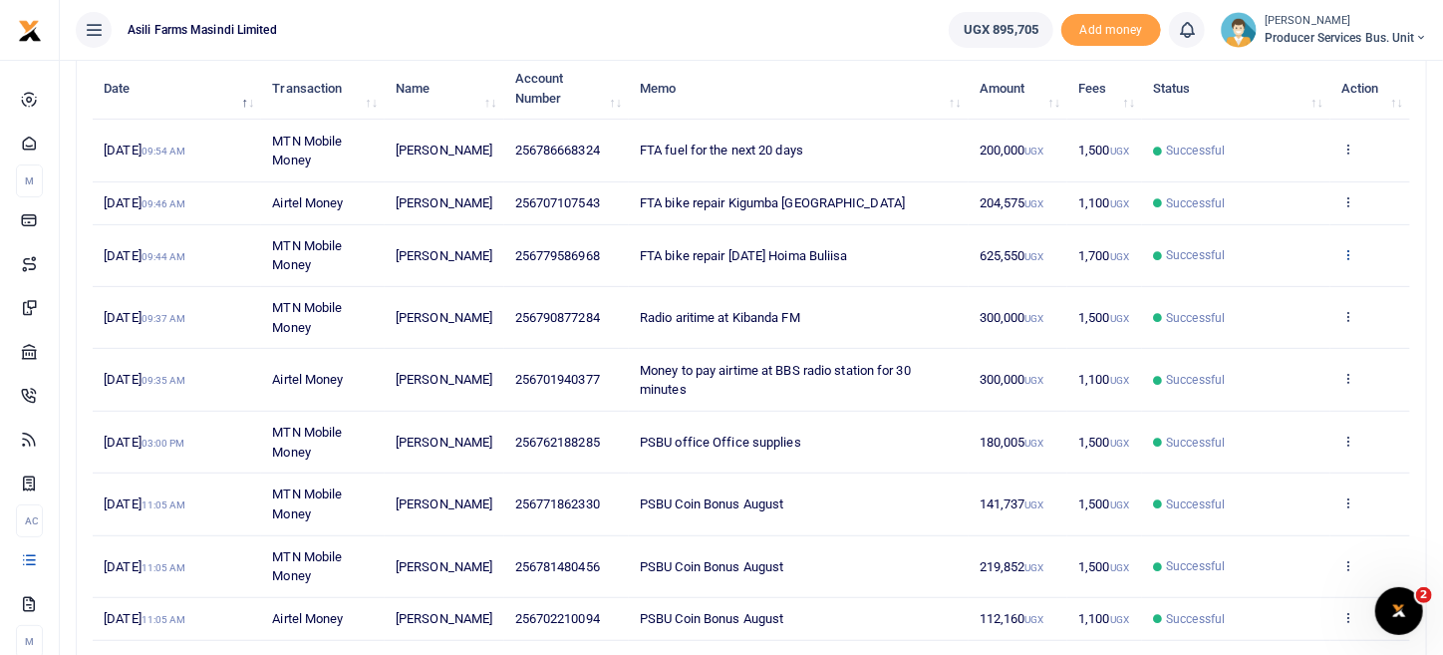
click at [1351, 261] on icon at bounding box center [1348, 254] width 13 height 14
click at [1311, 297] on link "View details" at bounding box center [1275, 306] width 157 height 28
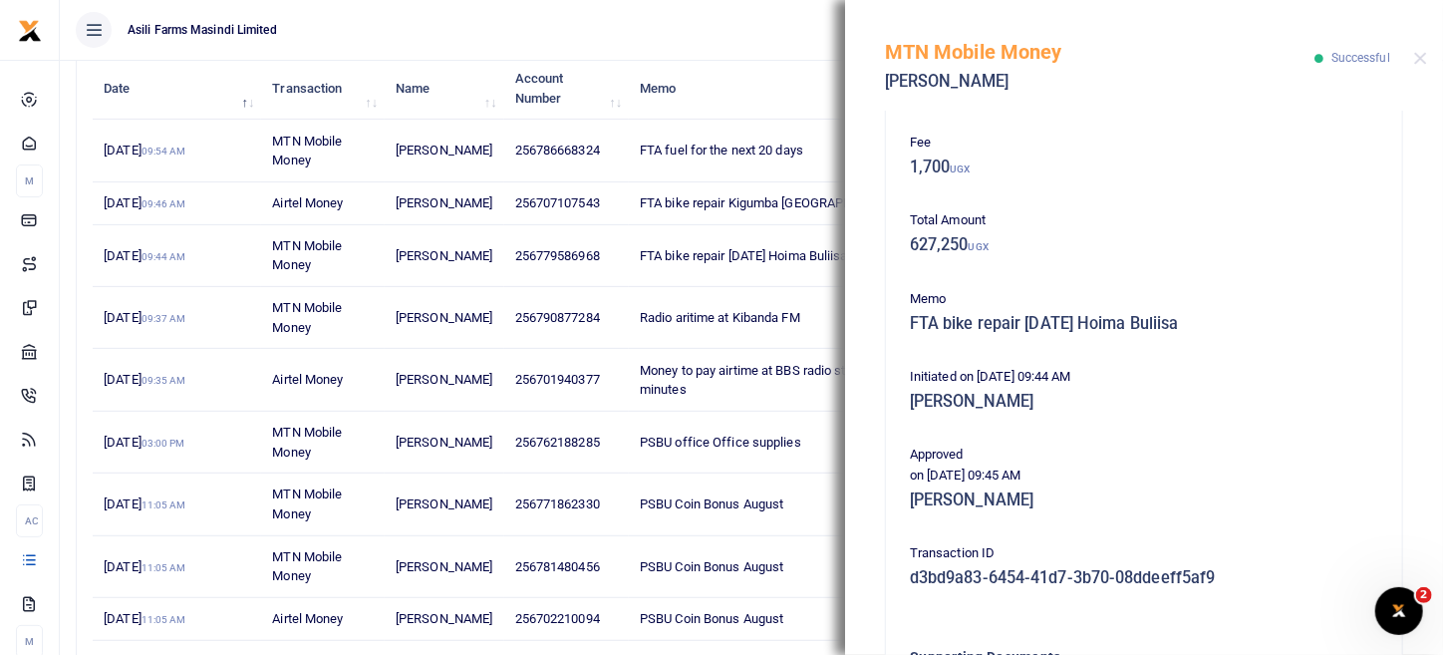
scroll to position [566, 0]
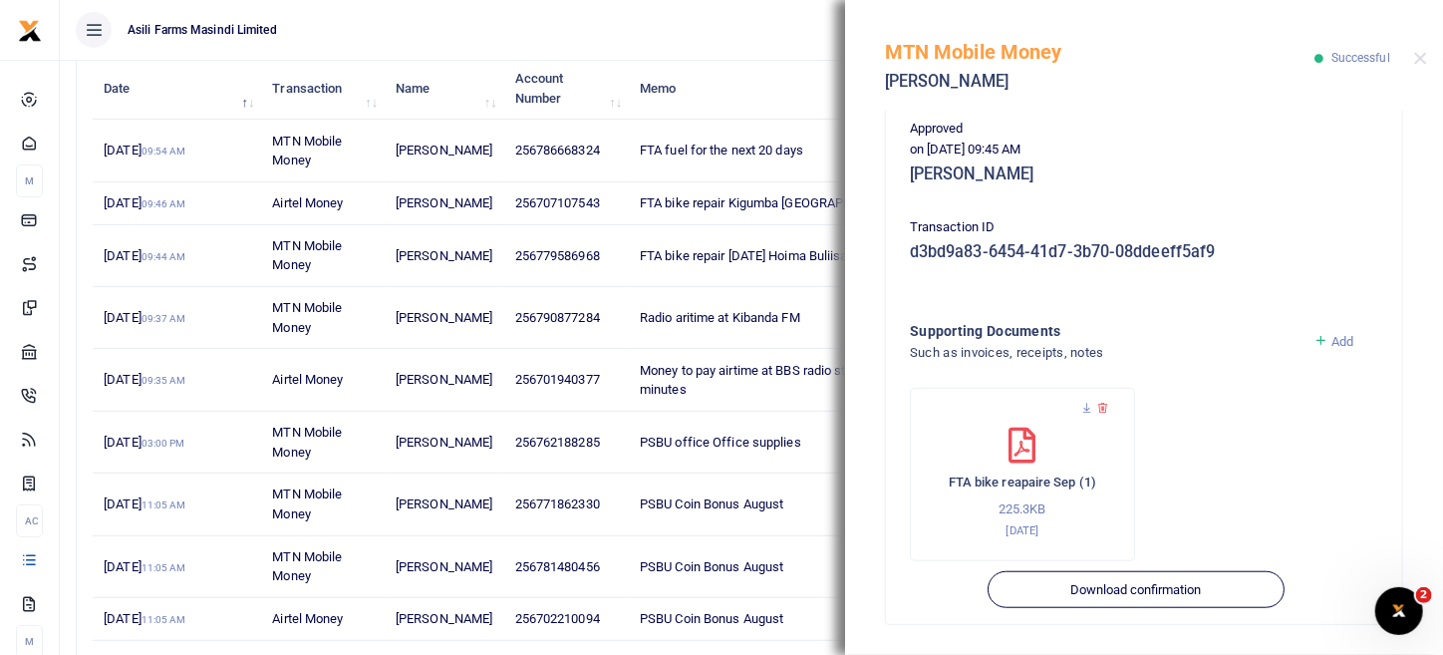
click at [1332, 346] on span "Add" at bounding box center [1343, 341] width 22 height 15
click at [1331, 330] on div "Add" at bounding box center [1346, 354] width 81 height 68
click at [1317, 340] on link "Add" at bounding box center [1334, 341] width 41 height 15
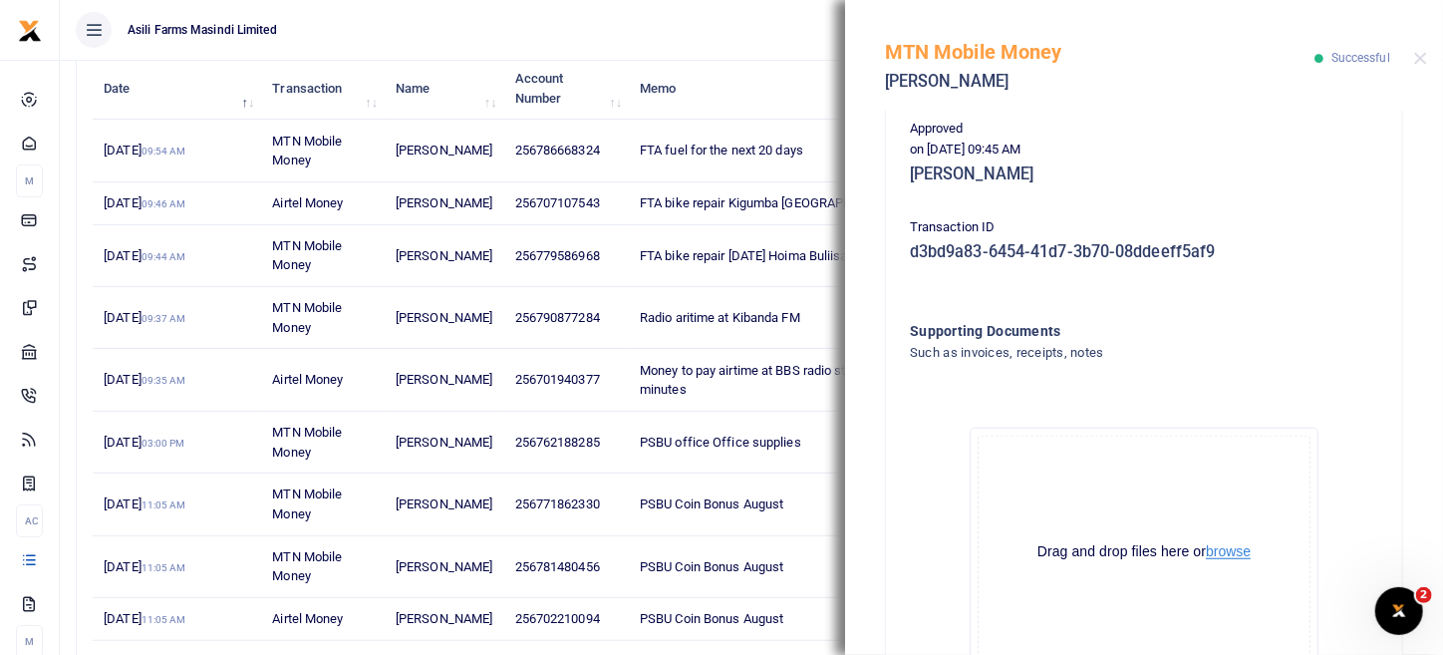
click at [1241, 550] on button "browse" at bounding box center [1228, 551] width 45 height 15
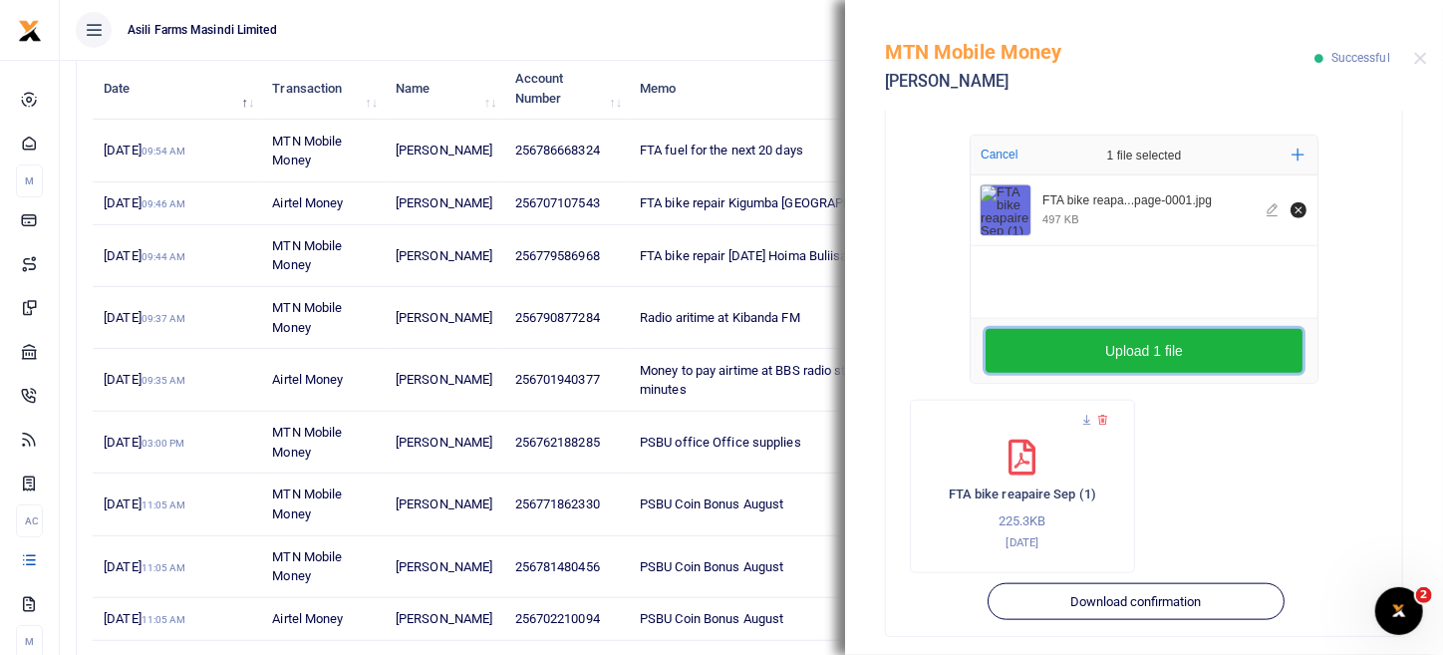
scroll to position [865, 0]
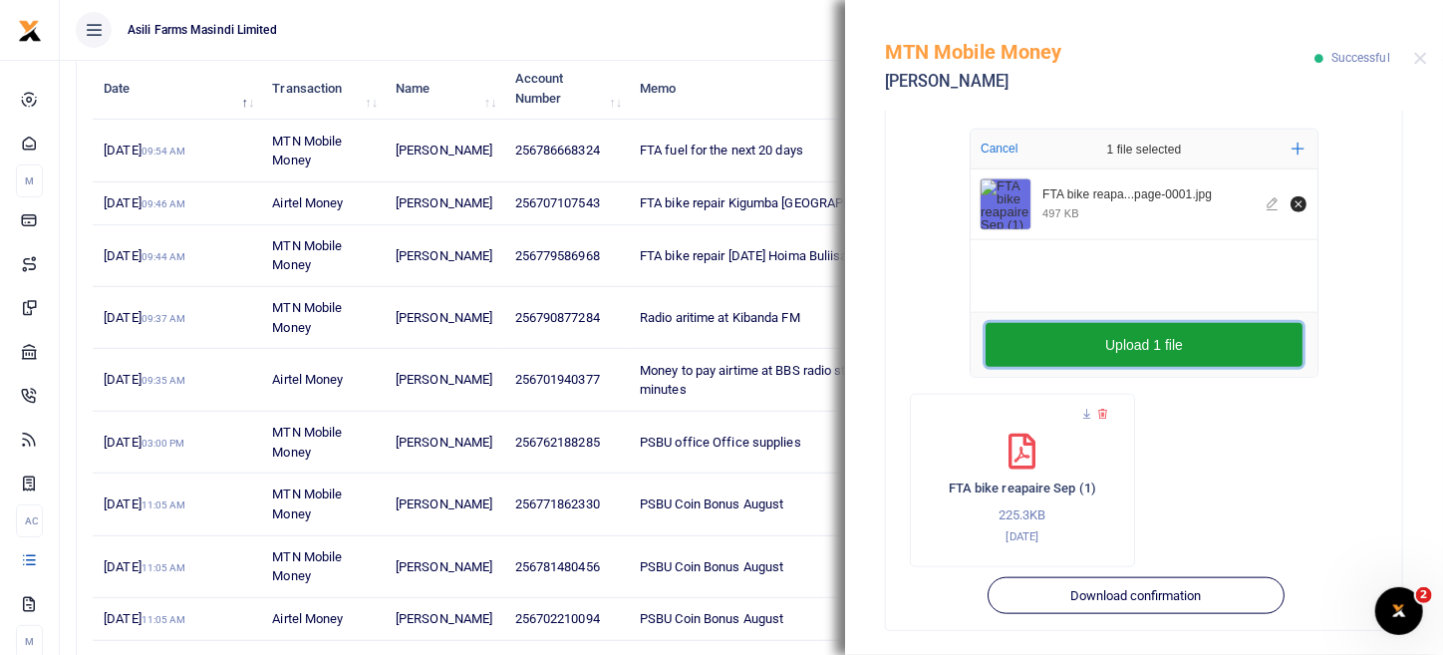
click at [1100, 350] on button "Upload 1 file" at bounding box center [1144, 345] width 317 height 44
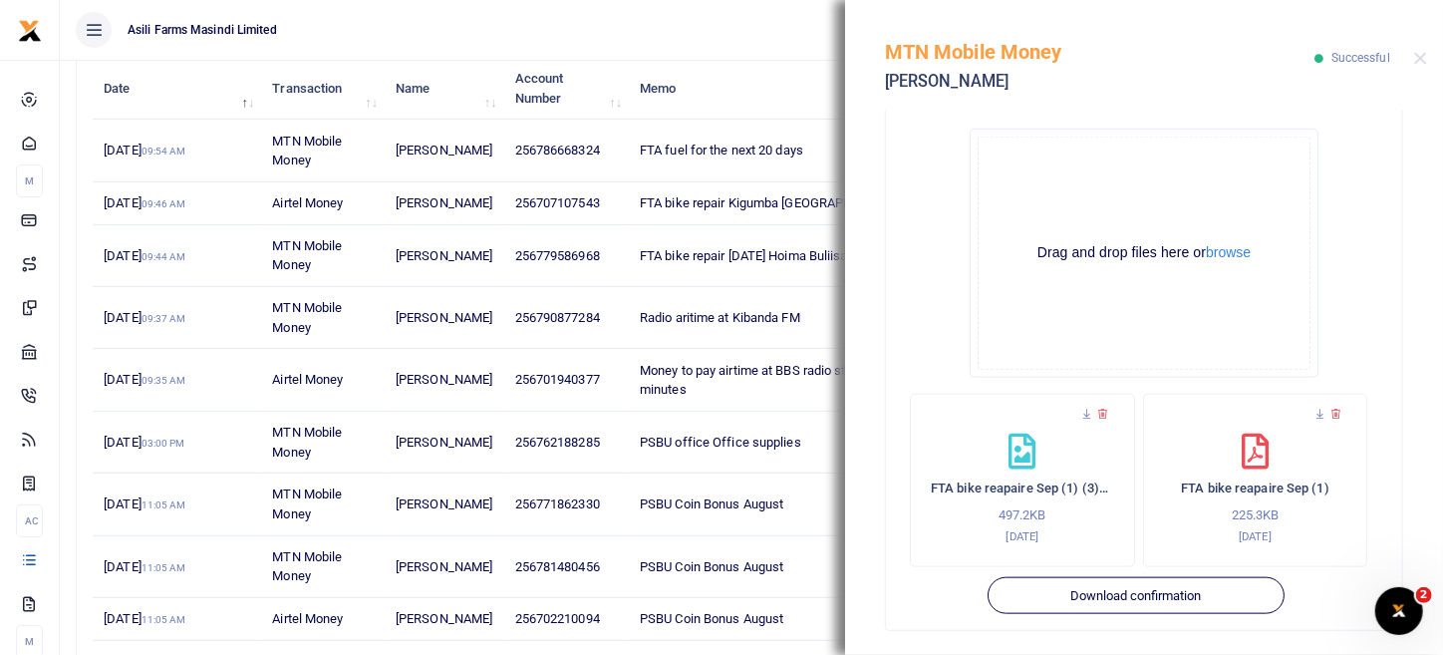
click at [1428, 60] on div "MTN Mobile Money Miriam Muganzi Successful" at bounding box center [1144, 55] width 598 height 111
click at [1425, 56] on button "Close" at bounding box center [1421, 58] width 13 height 13
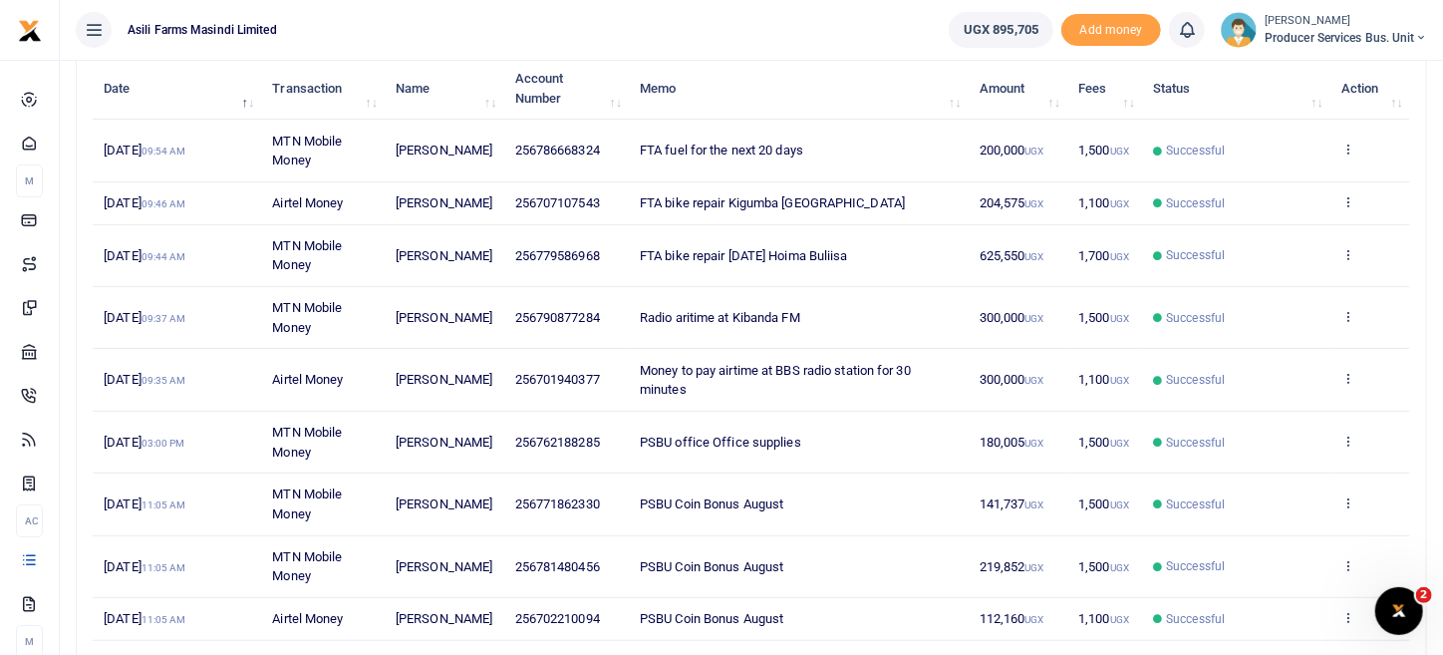
scroll to position [0, 0]
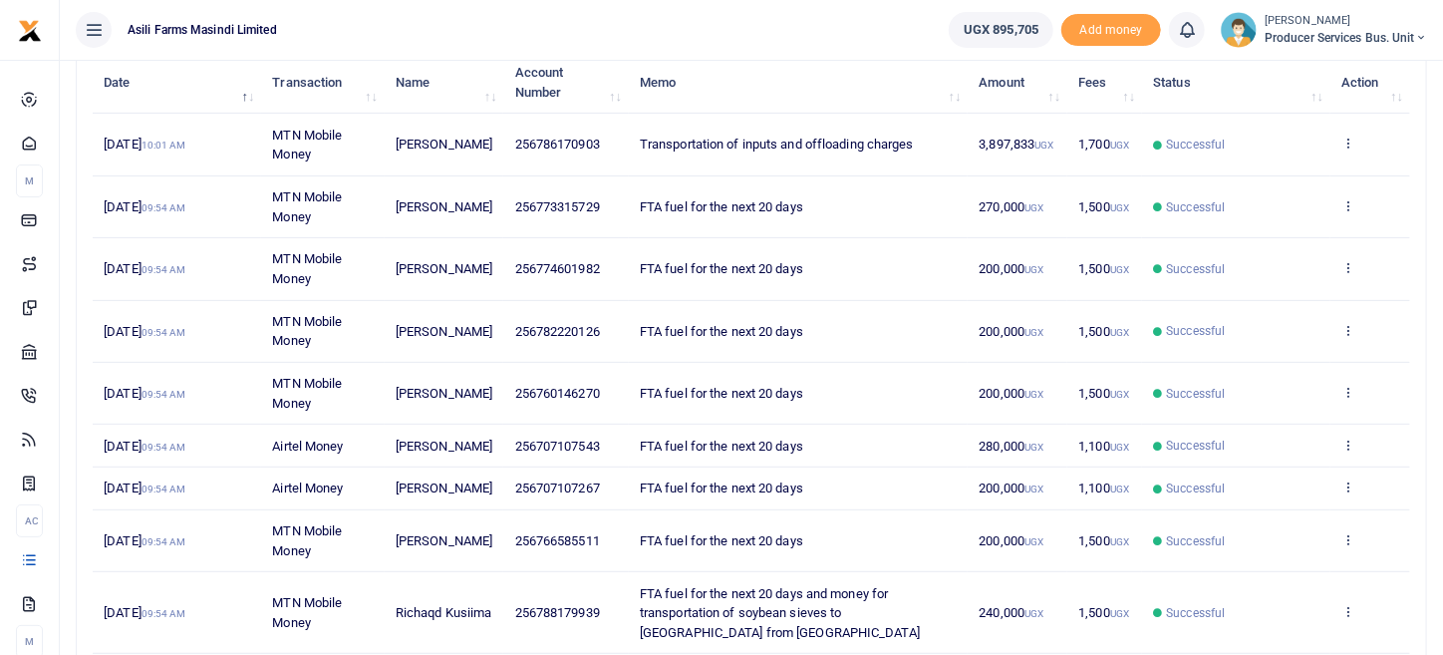
scroll to position [471, 0]
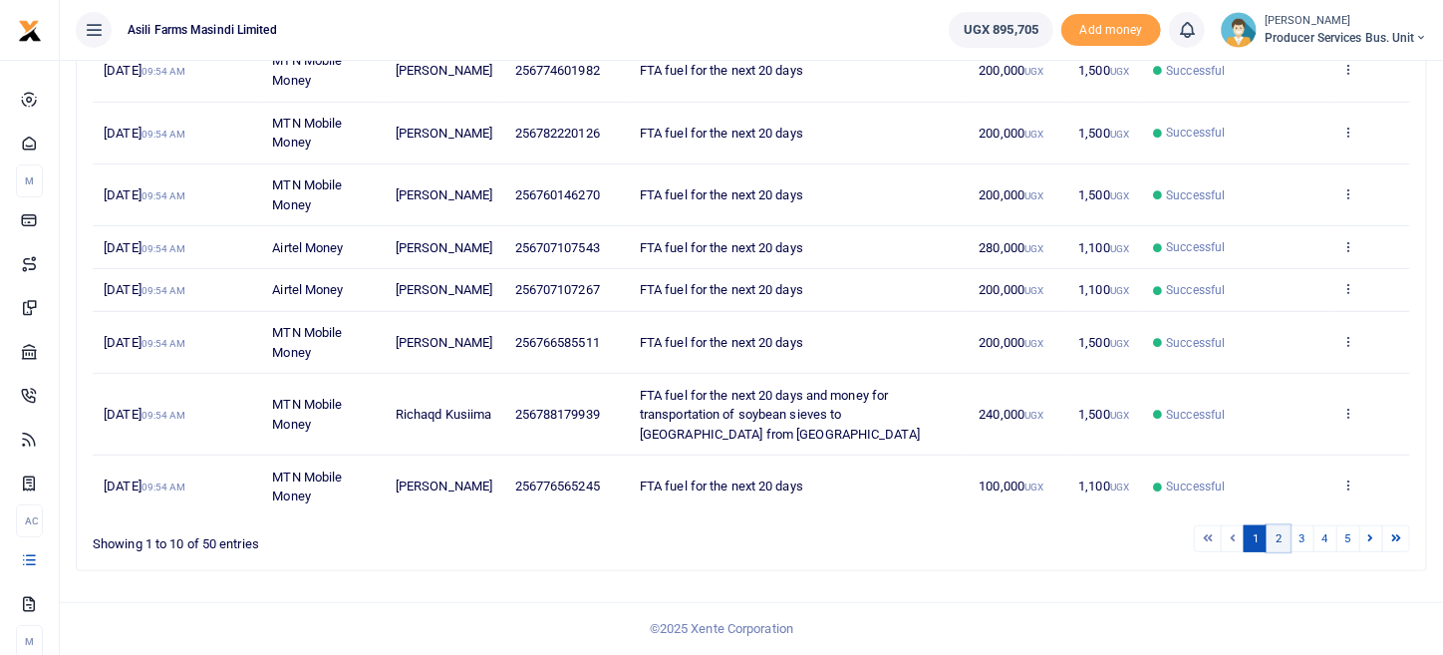
click at [1277, 536] on link "2" at bounding box center [1279, 538] width 24 height 27
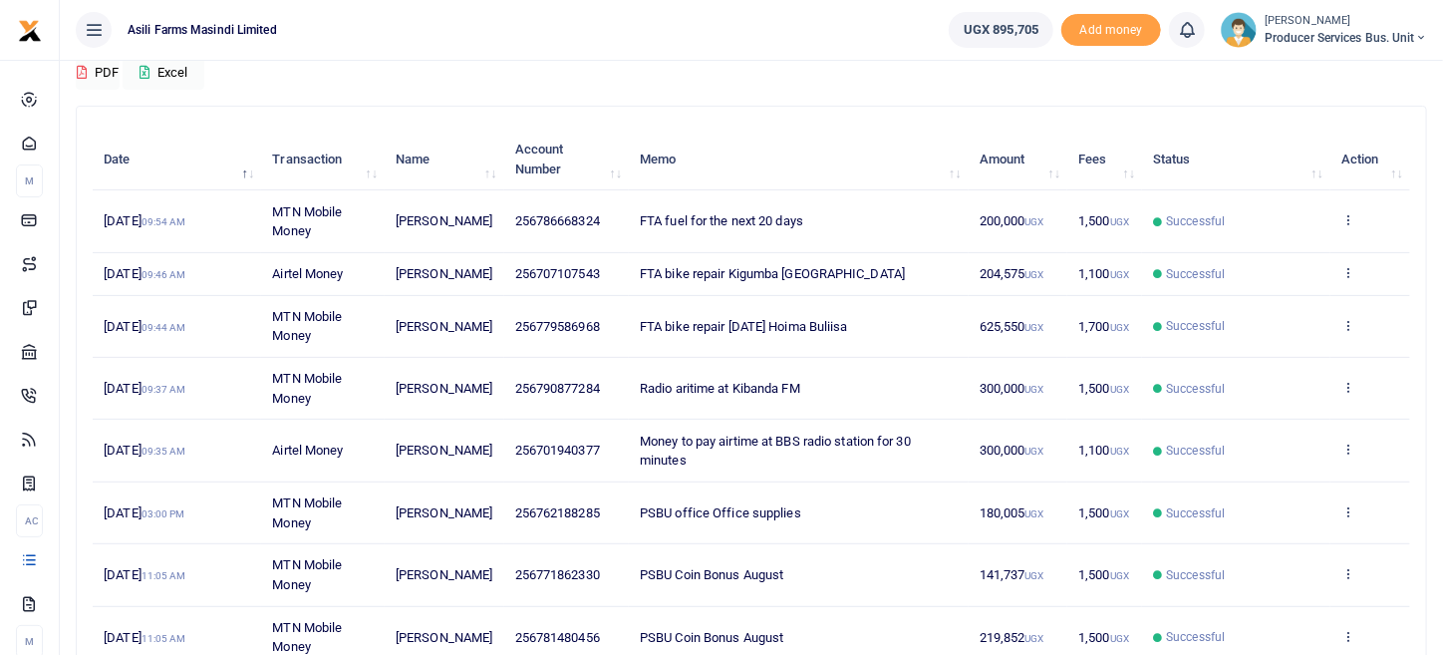
scroll to position [53, 0]
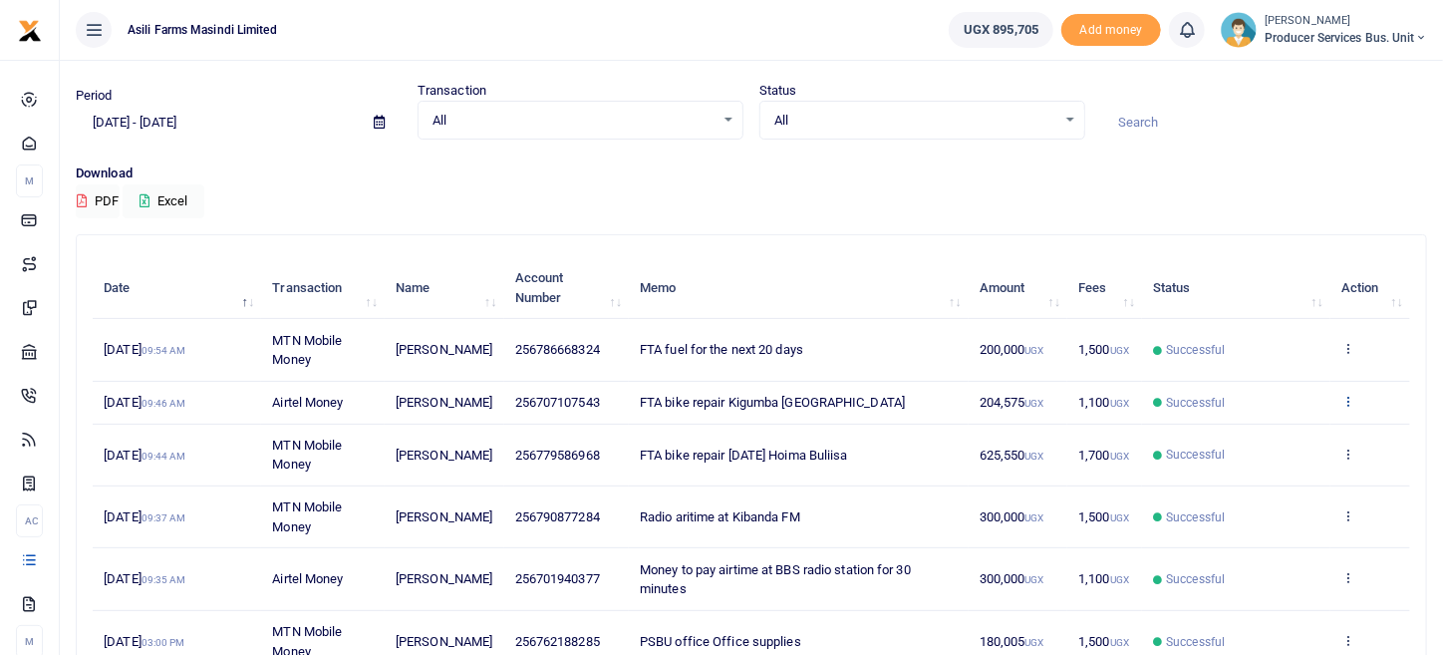
click at [1346, 404] on icon at bounding box center [1348, 401] width 13 height 14
click at [1277, 456] on div "View details Send again" at bounding box center [1275, 466] width 159 height 90
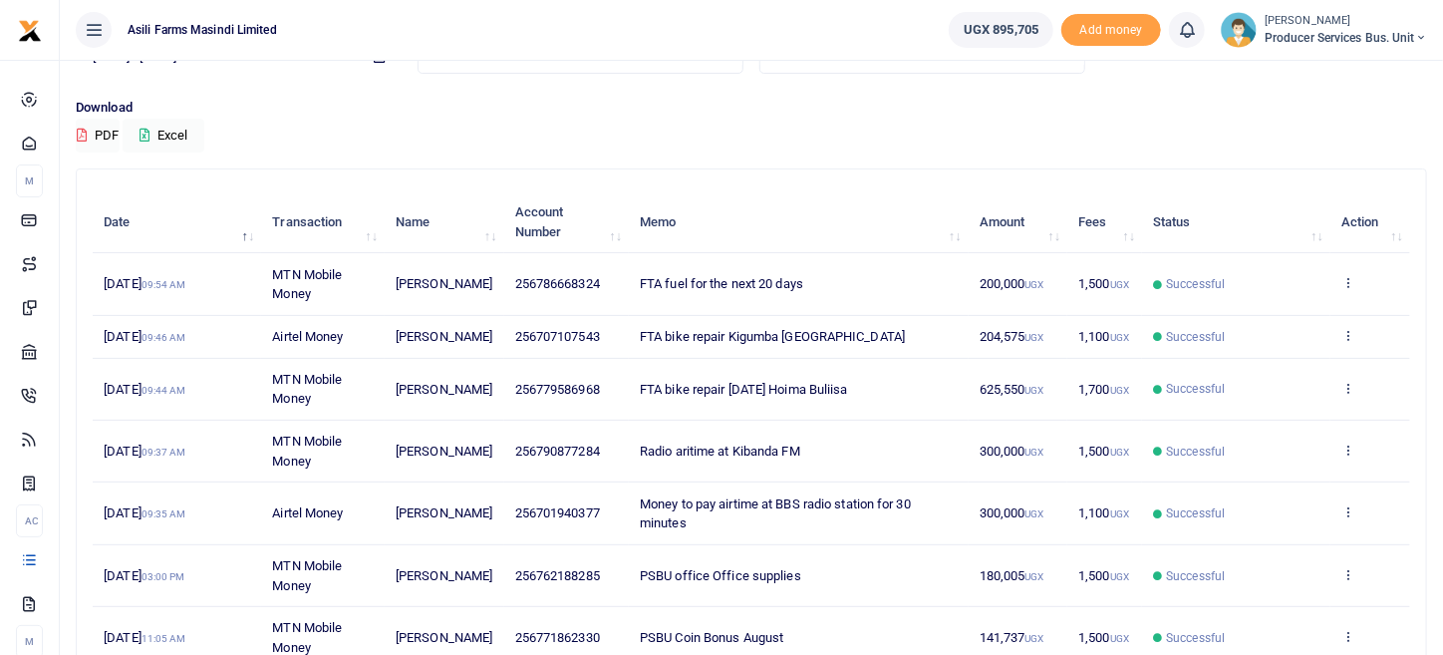
scroll to position [153, 0]
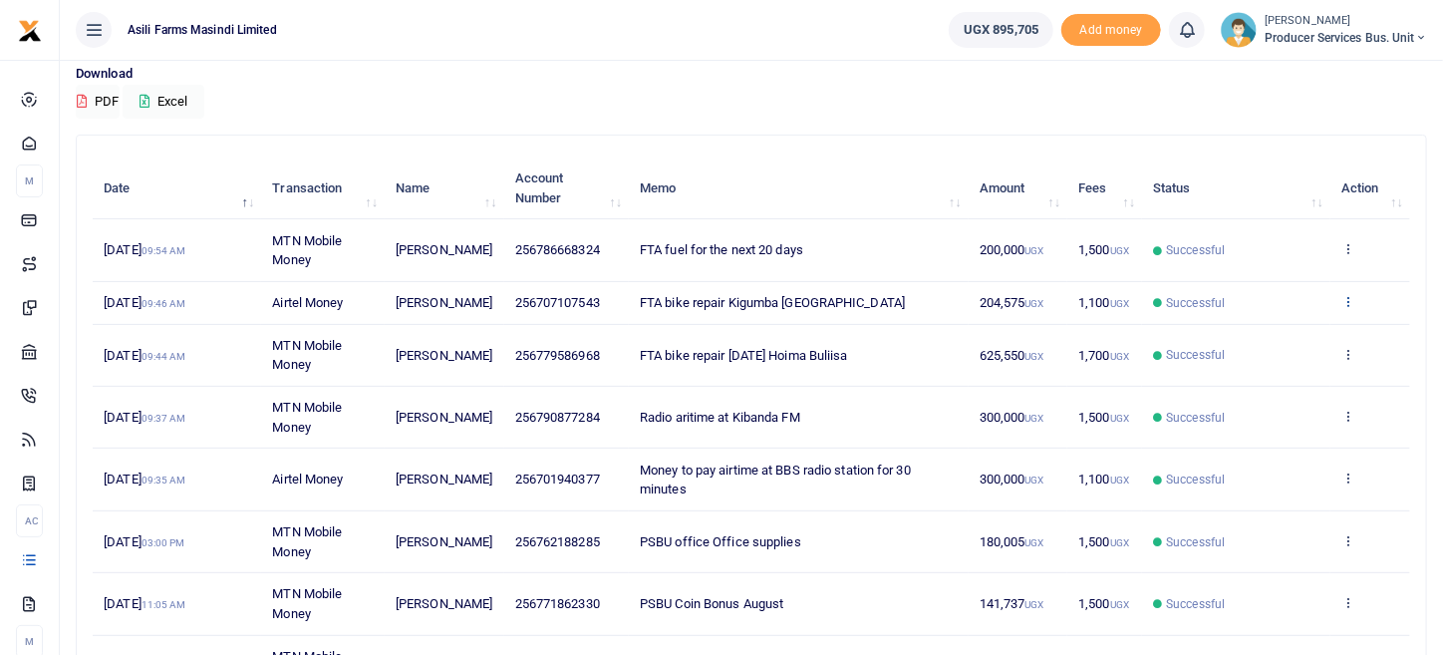
click at [1345, 308] on icon at bounding box center [1348, 301] width 13 height 14
click at [1302, 335] on link "View details" at bounding box center [1275, 344] width 157 height 28
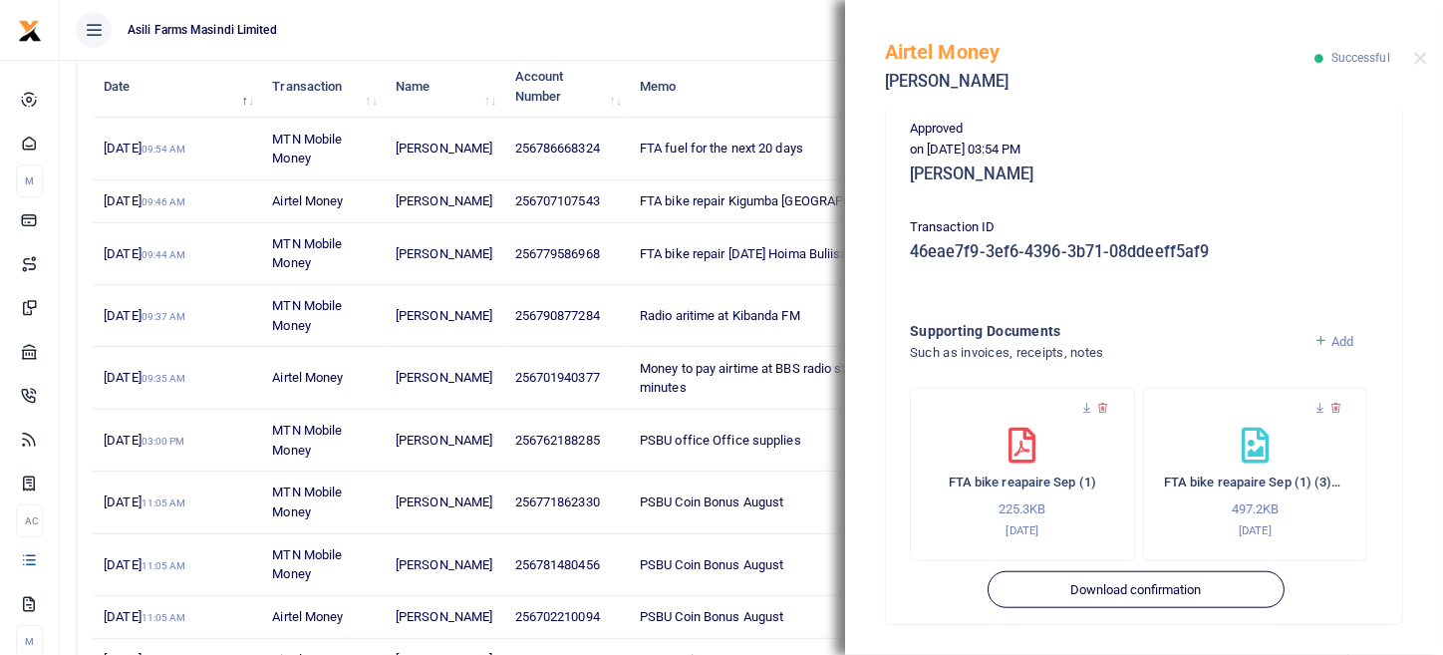
scroll to position [352, 0]
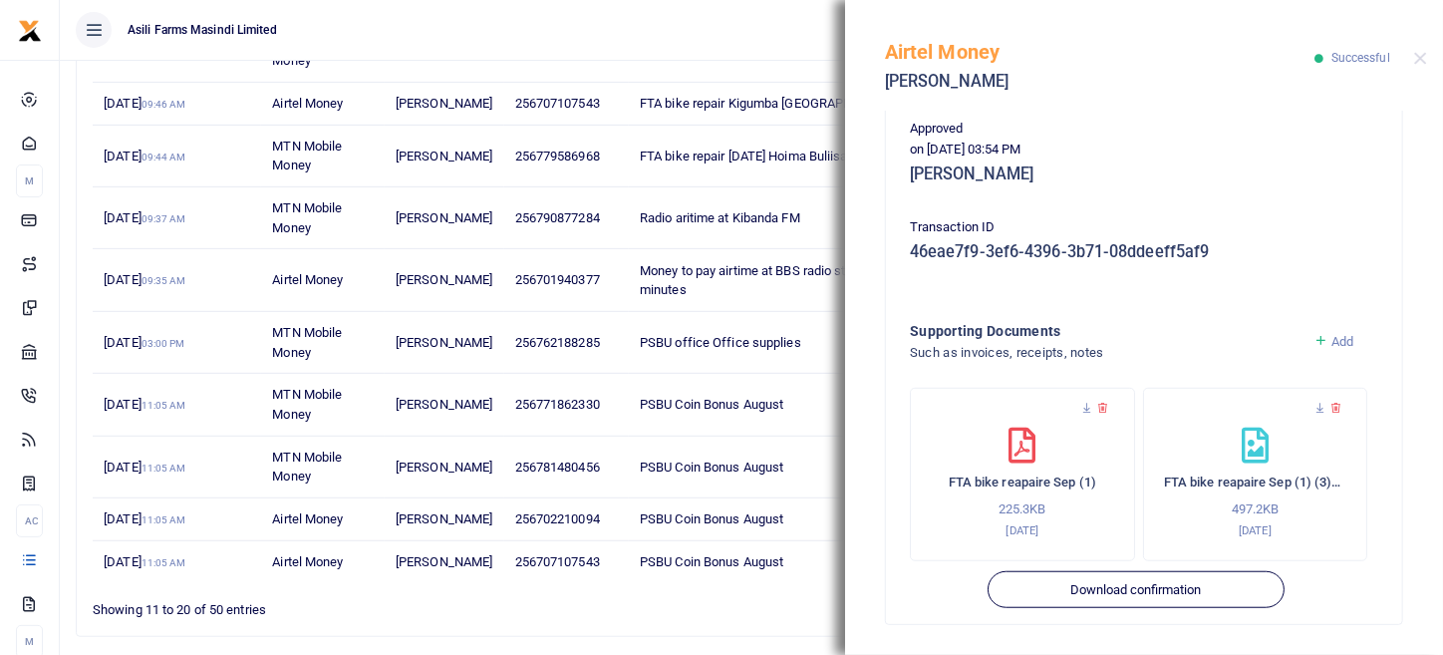
click at [1332, 340] on span "Add" at bounding box center [1343, 341] width 22 height 15
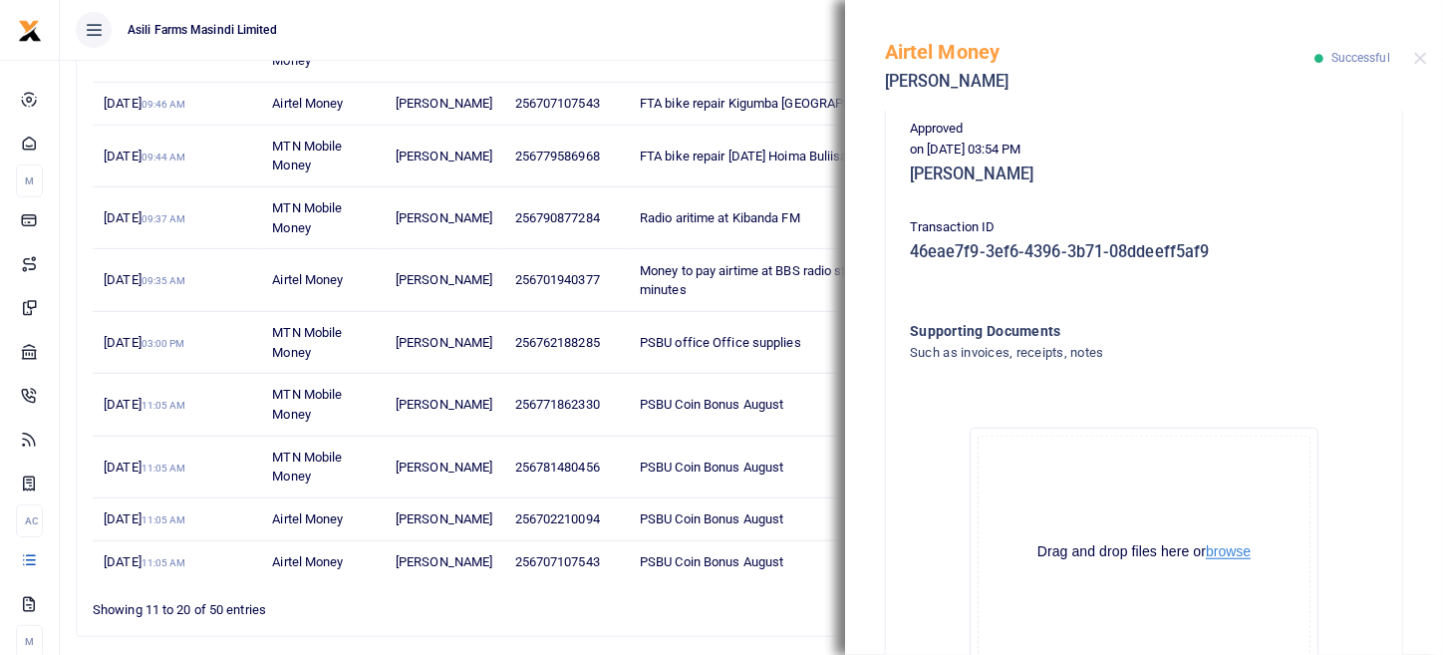
click at [1223, 554] on button "browse" at bounding box center [1228, 551] width 45 height 15
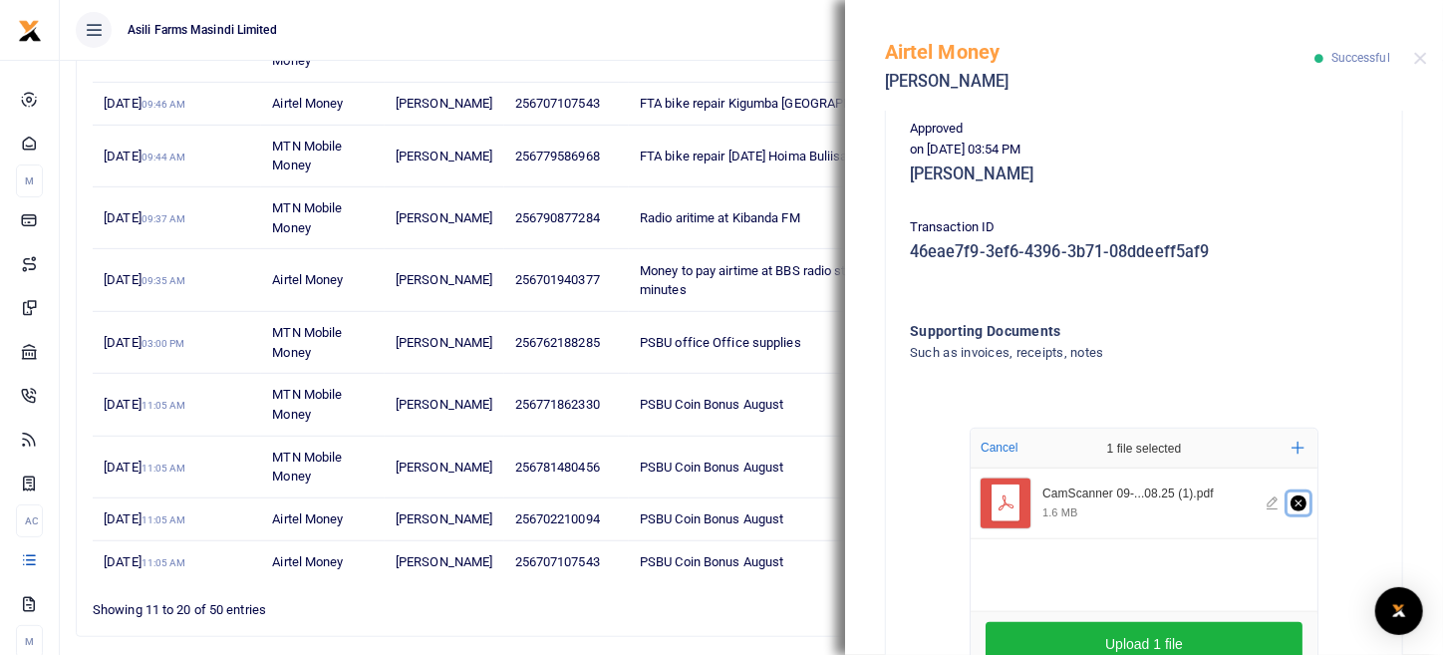
click at [1291, 501] on icon "Remove file" at bounding box center [1299, 503] width 16 height 16
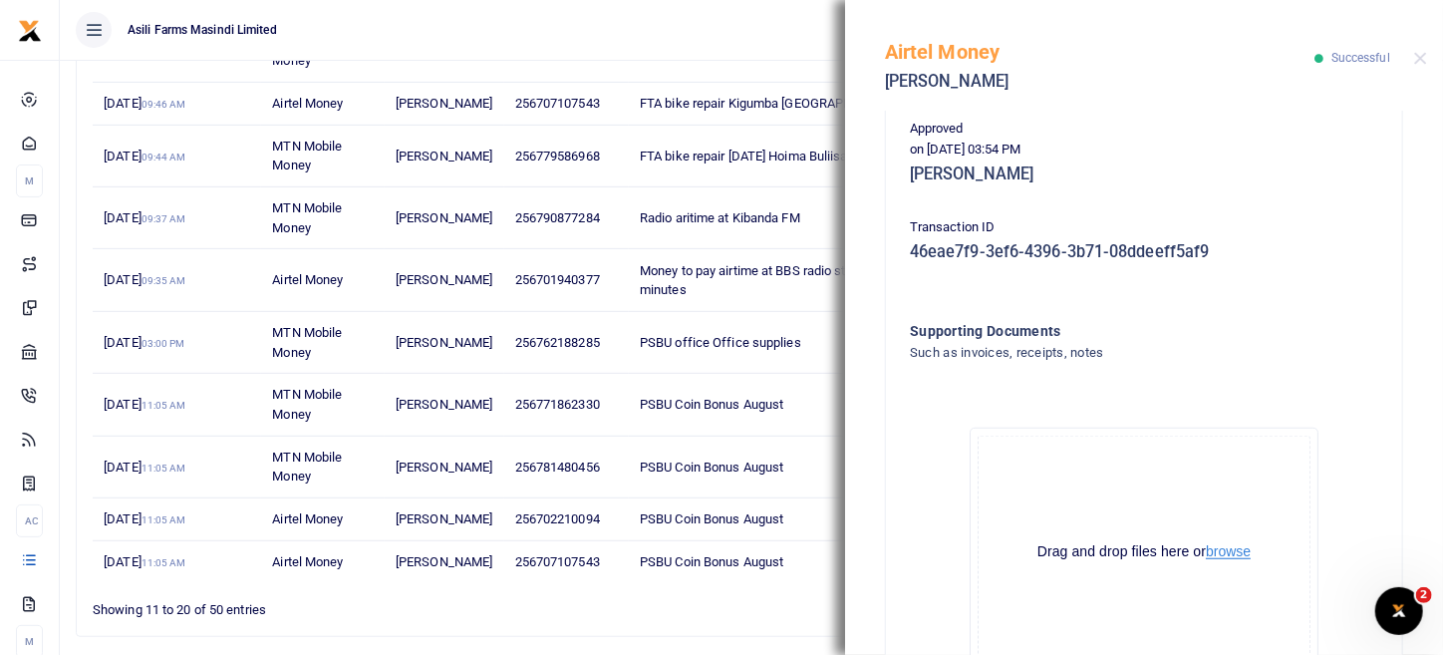
scroll to position [0, 0]
click at [1237, 547] on button "browse" at bounding box center [1228, 551] width 45 height 15
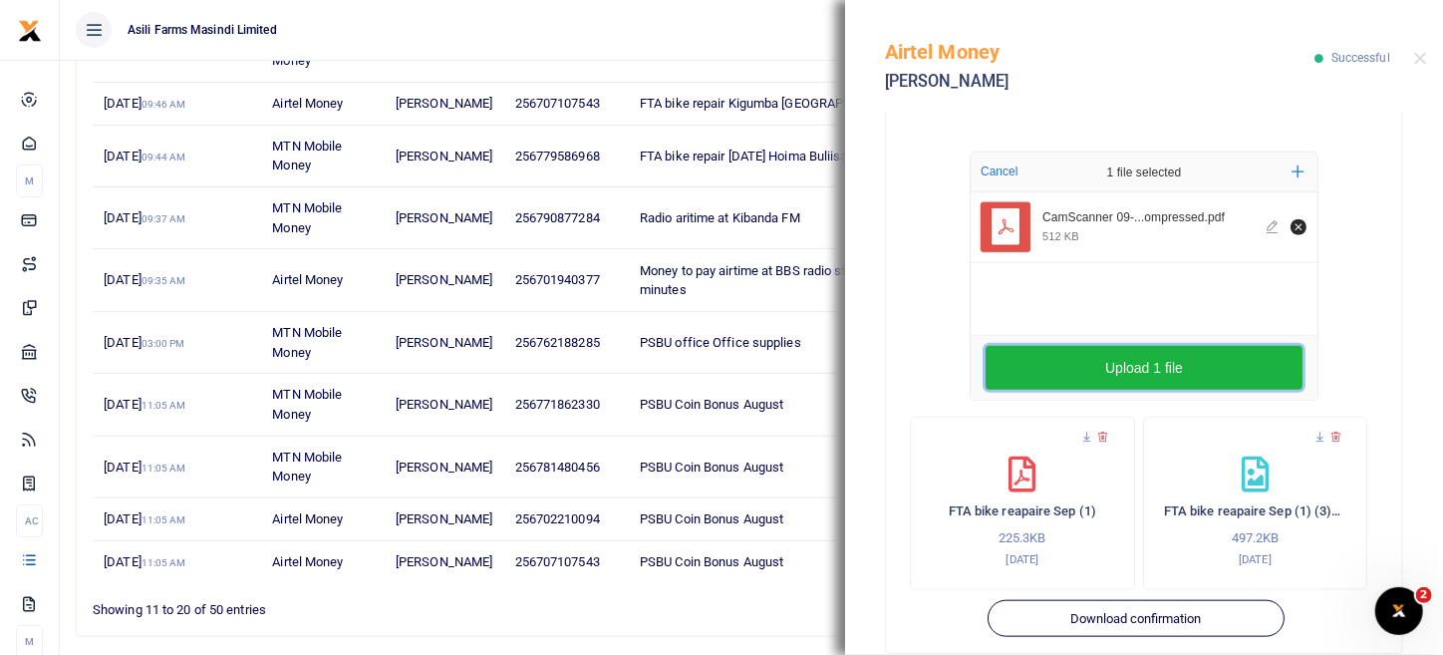
scroll to position [871, 0]
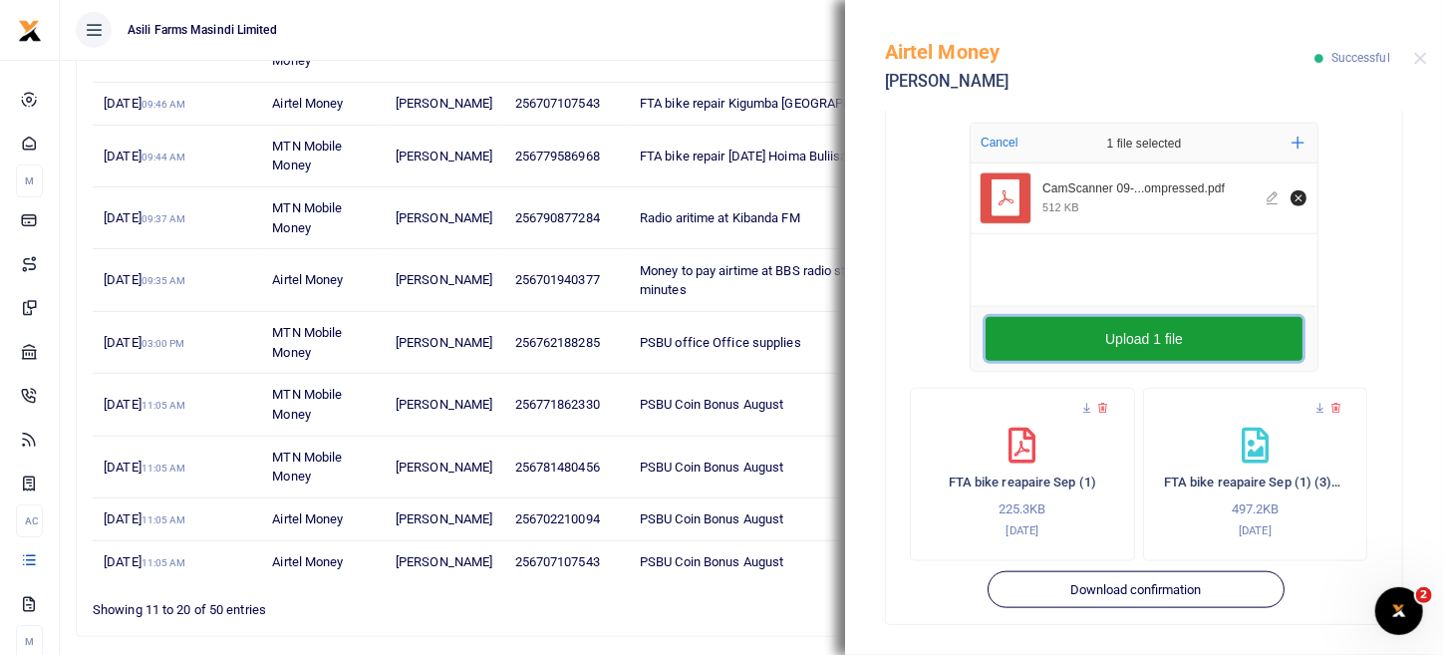
click at [1214, 332] on button "Upload 1 file" at bounding box center [1144, 339] width 317 height 44
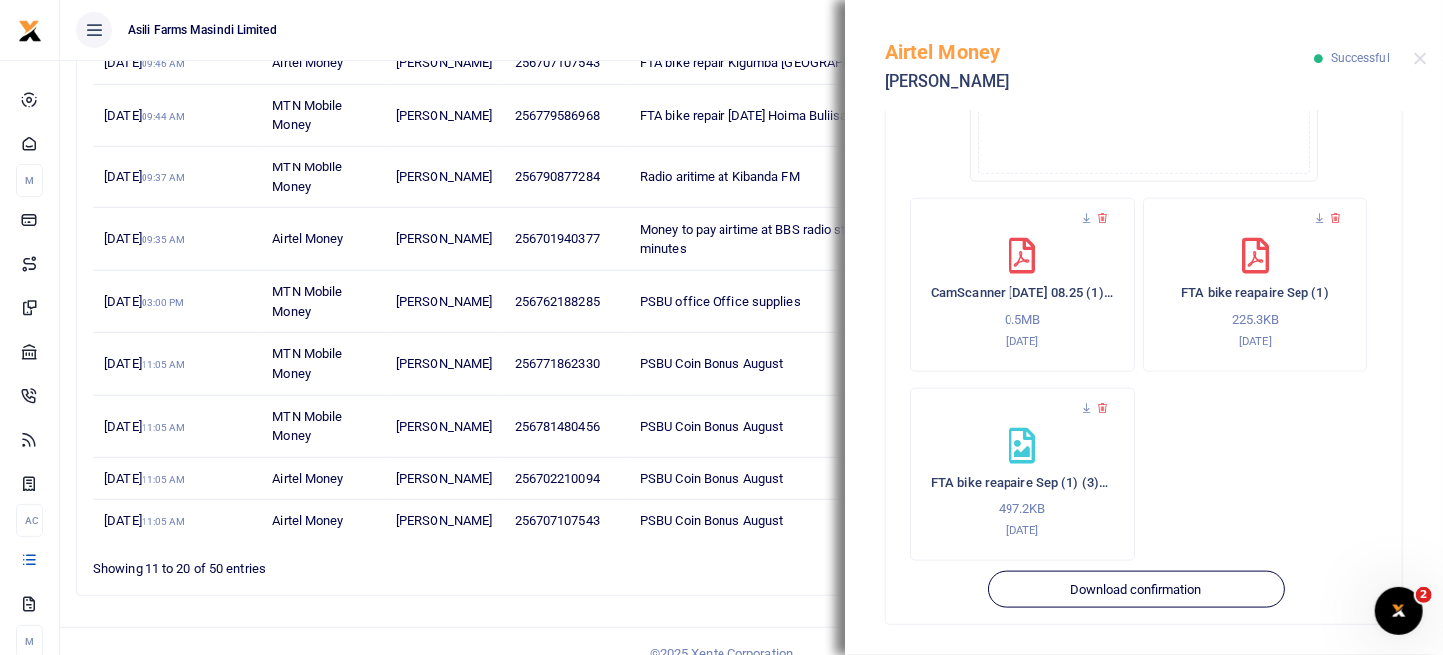
scroll to position [452, 0]
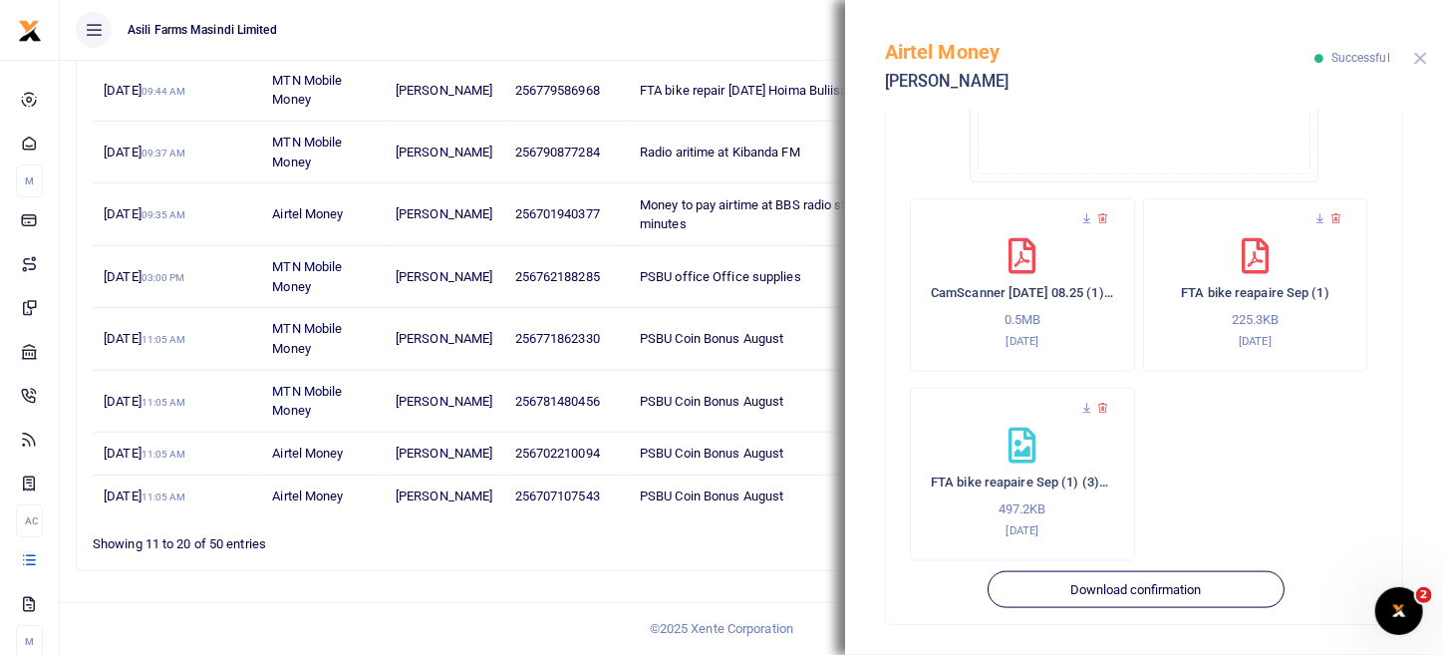
click at [1419, 61] on button "Close" at bounding box center [1421, 58] width 13 height 13
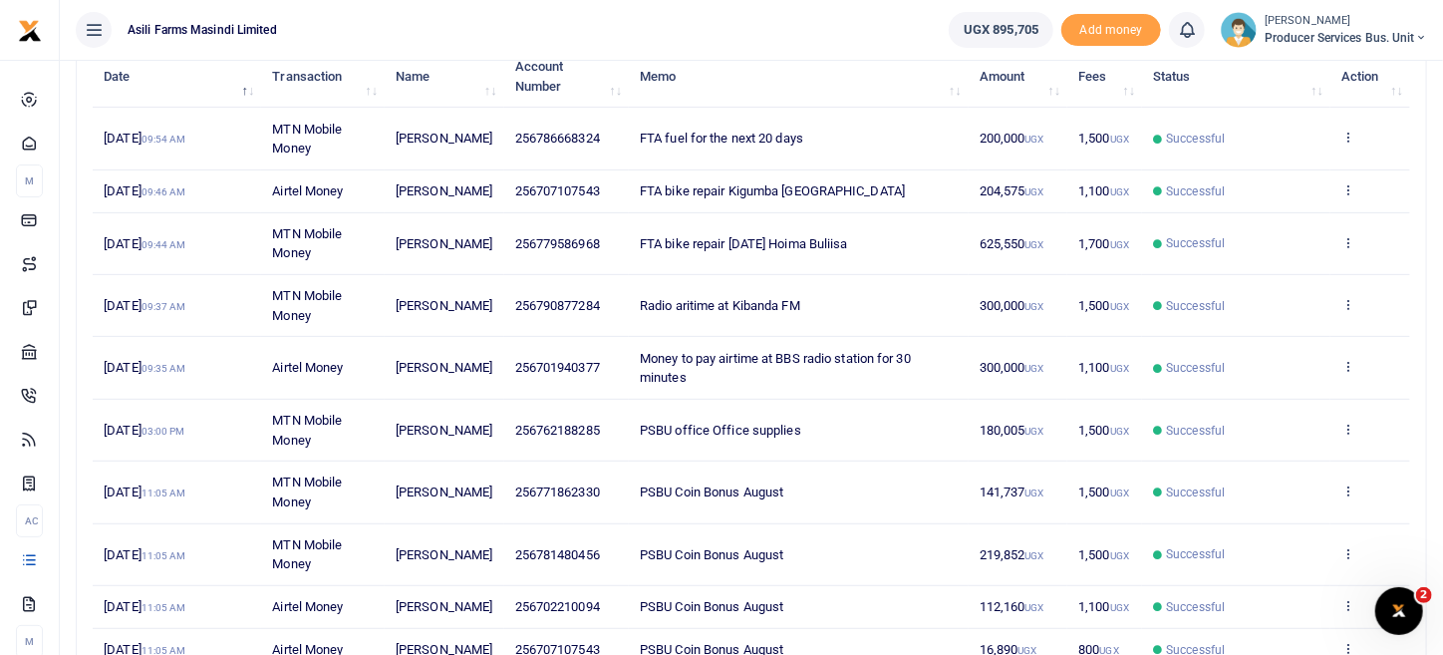
scroll to position [153, 0]
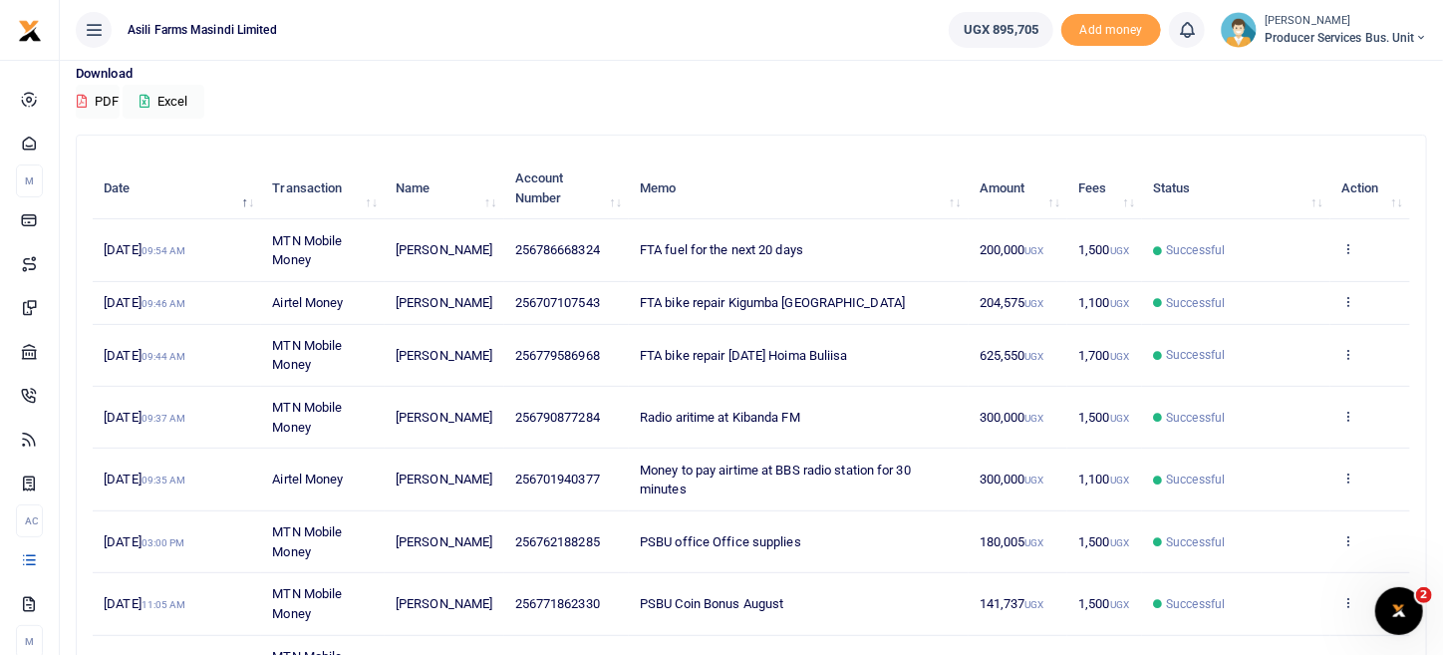
click at [1362, 308] on td "View details Send again" at bounding box center [1371, 303] width 80 height 43
click at [1353, 308] on icon at bounding box center [1348, 301] width 13 height 14
click at [1279, 358] on div "View details Send again" at bounding box center [1275, 366] width 159 height 90
click at [1344, 308] on icon at bounding box center [1348, 301] width 13 height 14
click at [1295, 335] on link "View details" at bounding box center [1275, 344] width 157 height 28
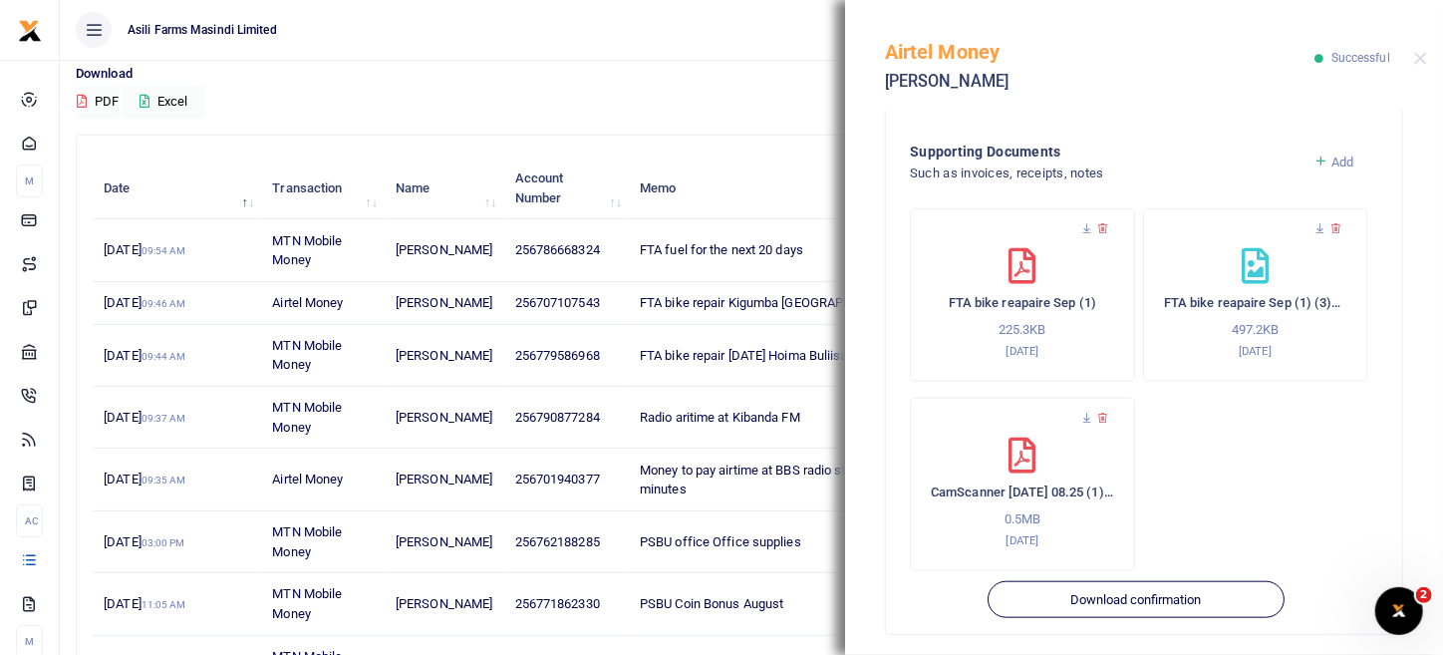
scroll to position [756, 0]
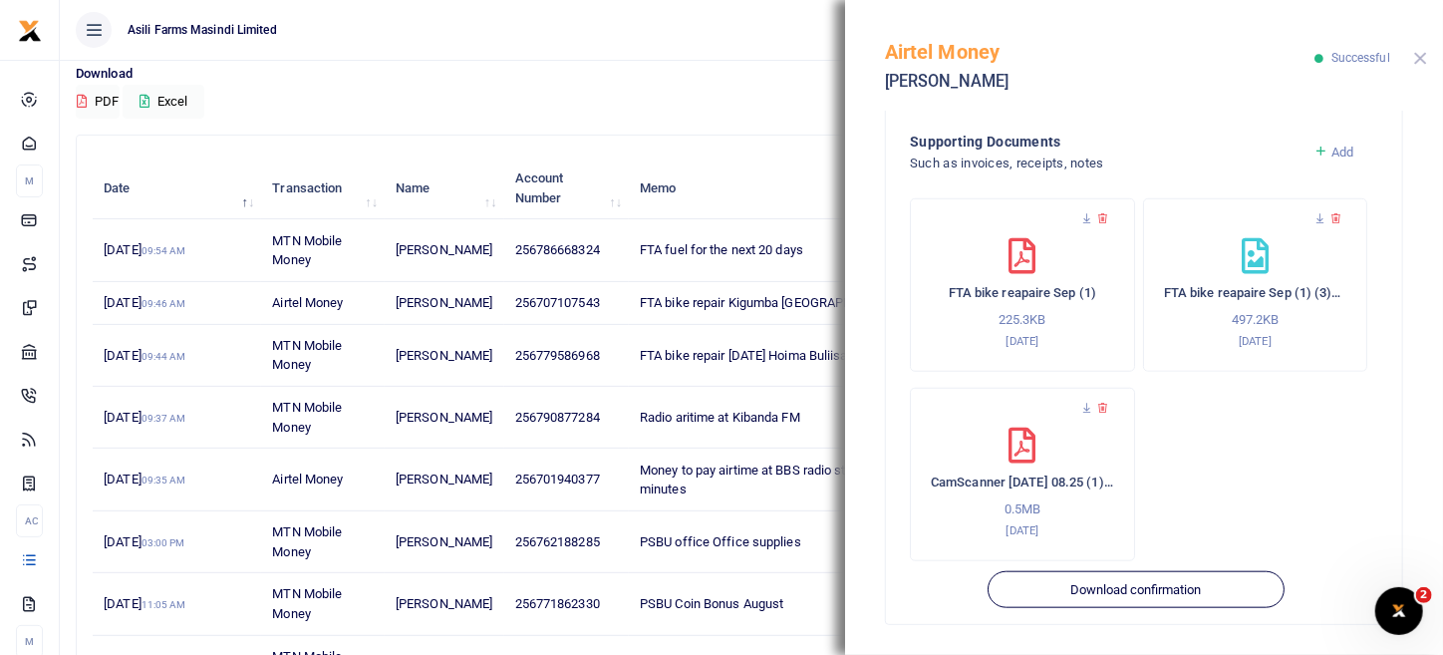
click at [1421, 58] on button "Close" at bounding box center [1421, 58] width 13 height 13
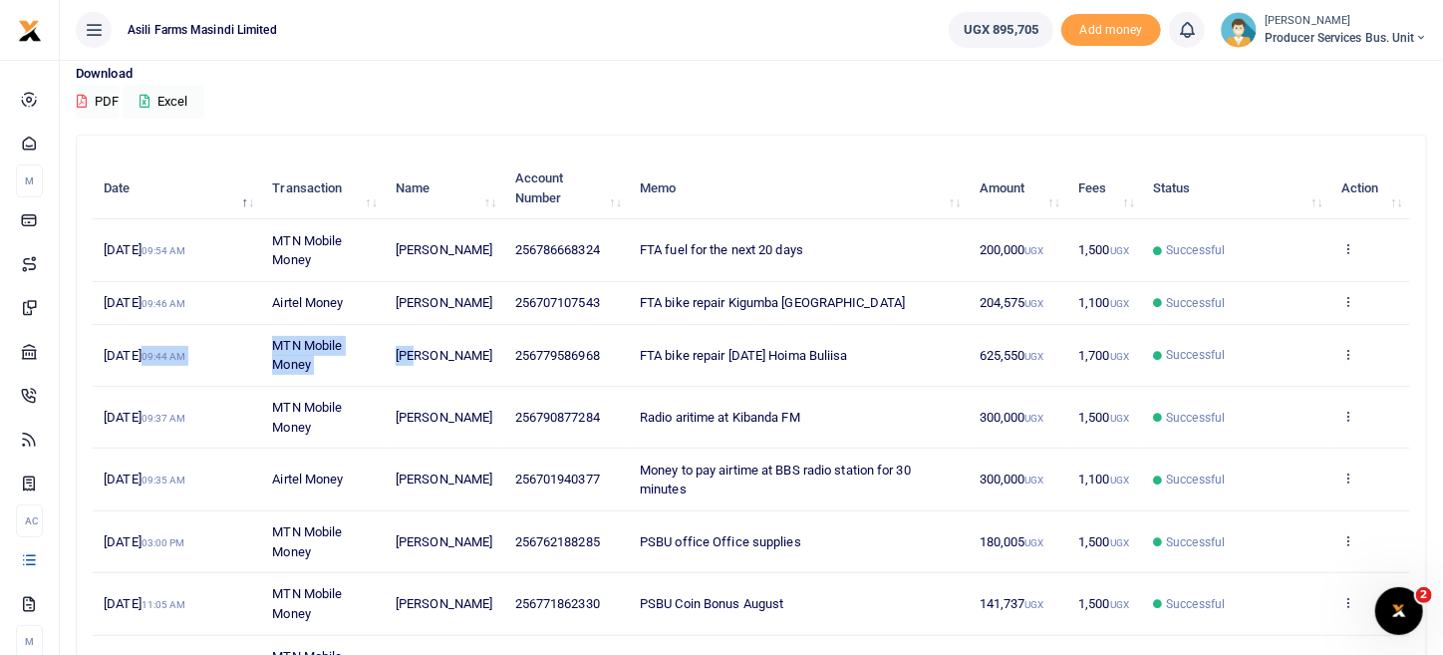
drag, startPoint x: 142, startPoint y: 370, endPoint x: 415, endPoint y: 368, distance: 273.1
click at [415, 368] on tr "[DATE] 09:44 AM MTN Mobile Money [PERSON_NAME] 256779586968 FTA bike repair [DA…" at bounding box center [752, 356] width 1318 height 62
click at [474, 366] on td "[PERSON_NAME]" at bounding box center [445, 356] width 120 height 62
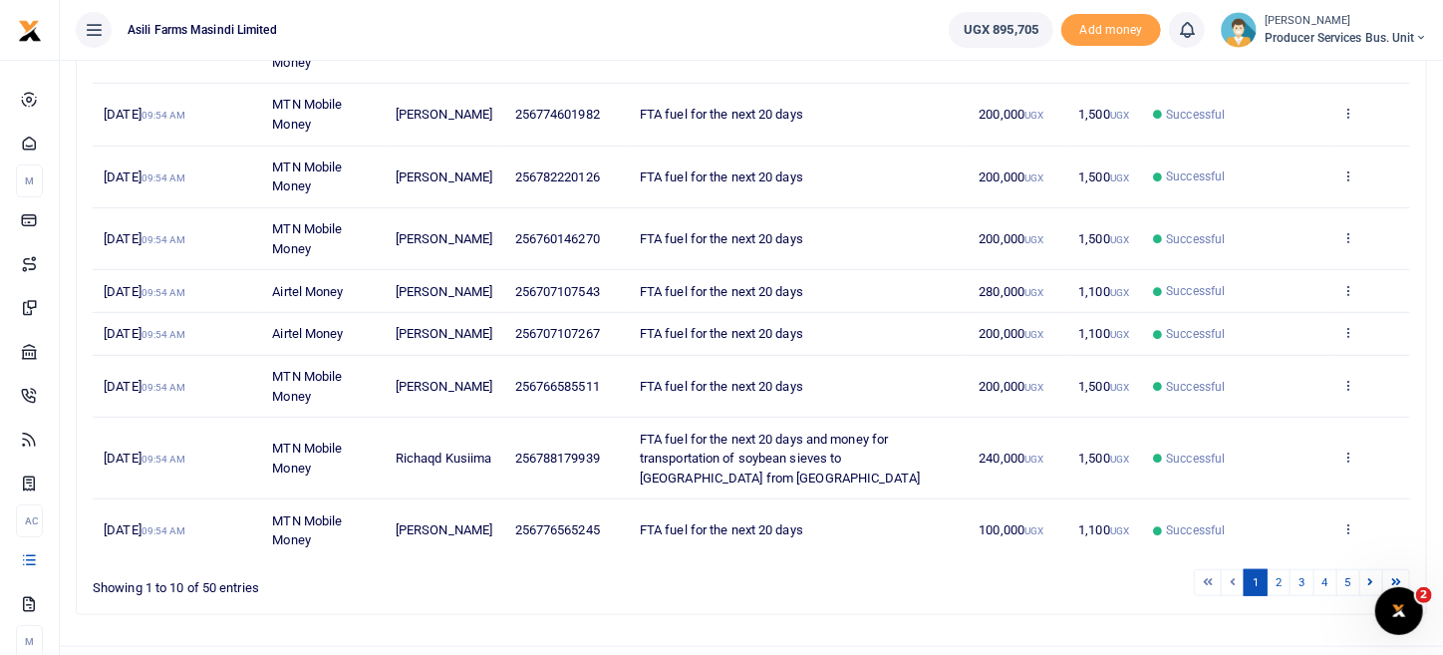
scroll to position [371, 0]
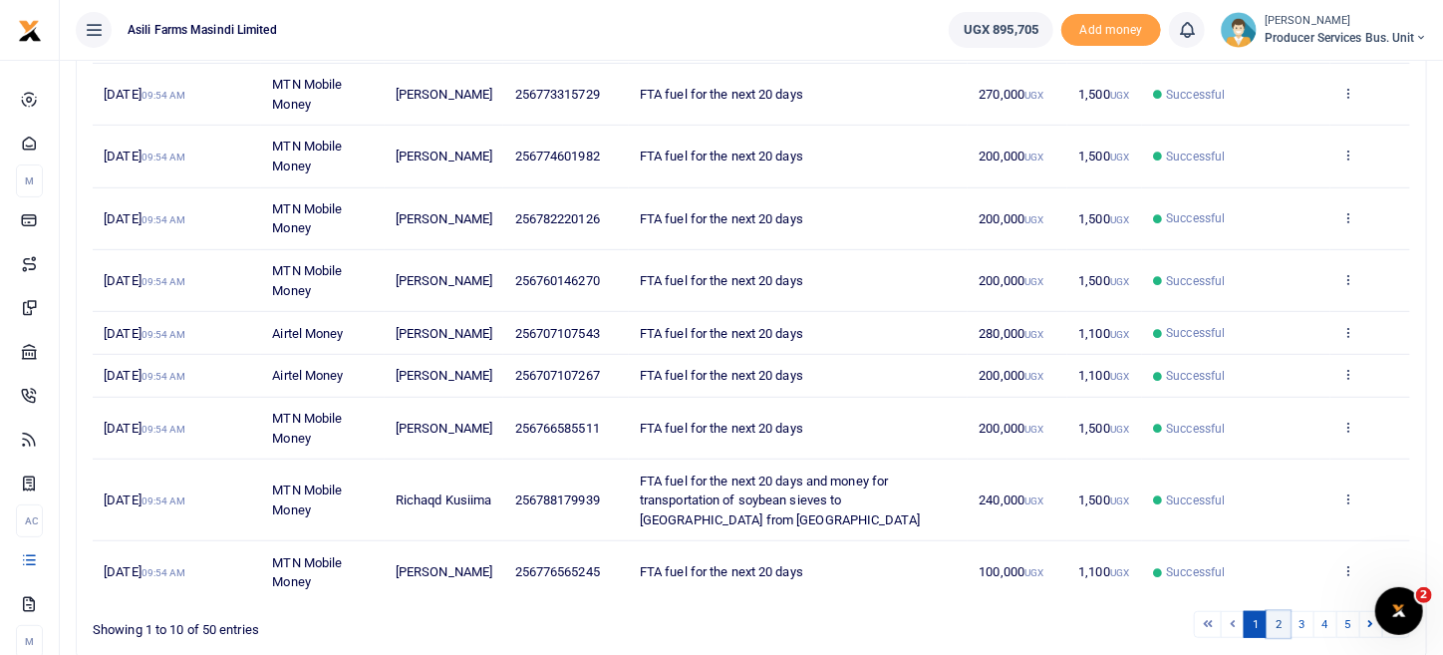
click at [1283, 633] on link "2" at bounding box center [1279, 624] width 24 height 27
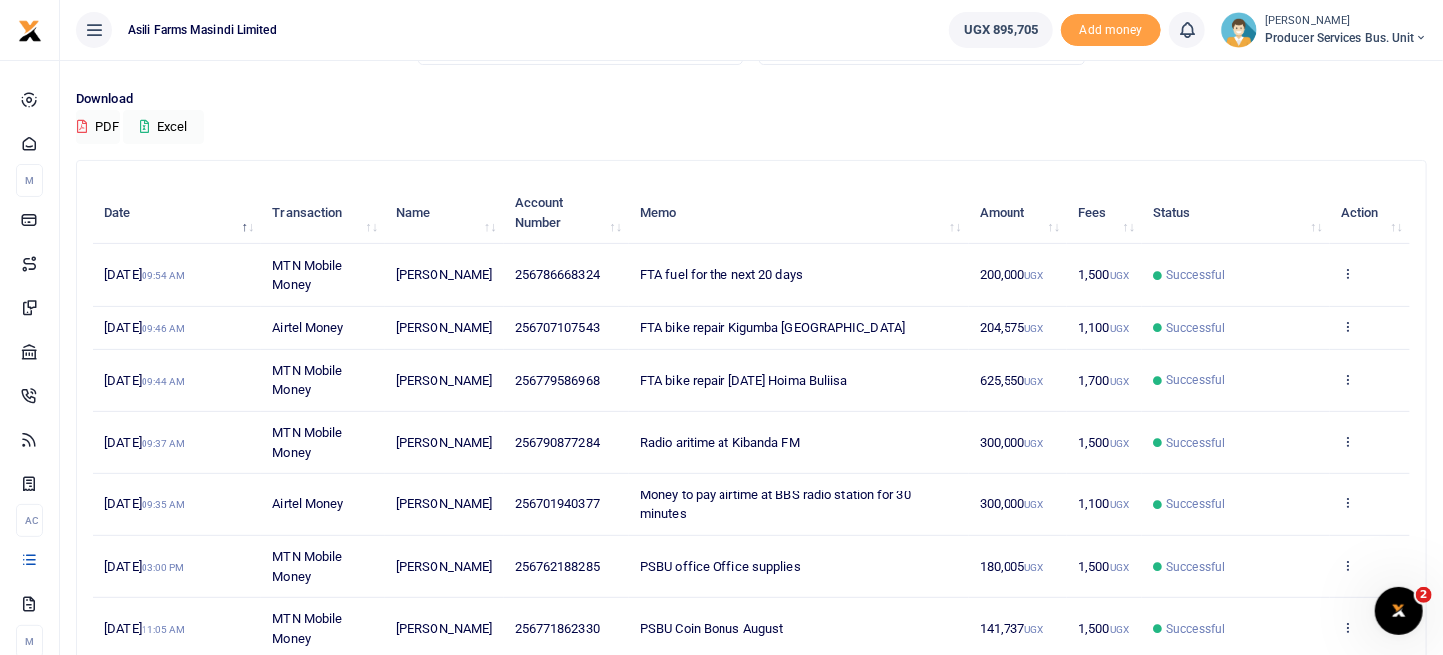
scroll to position [199, 0]
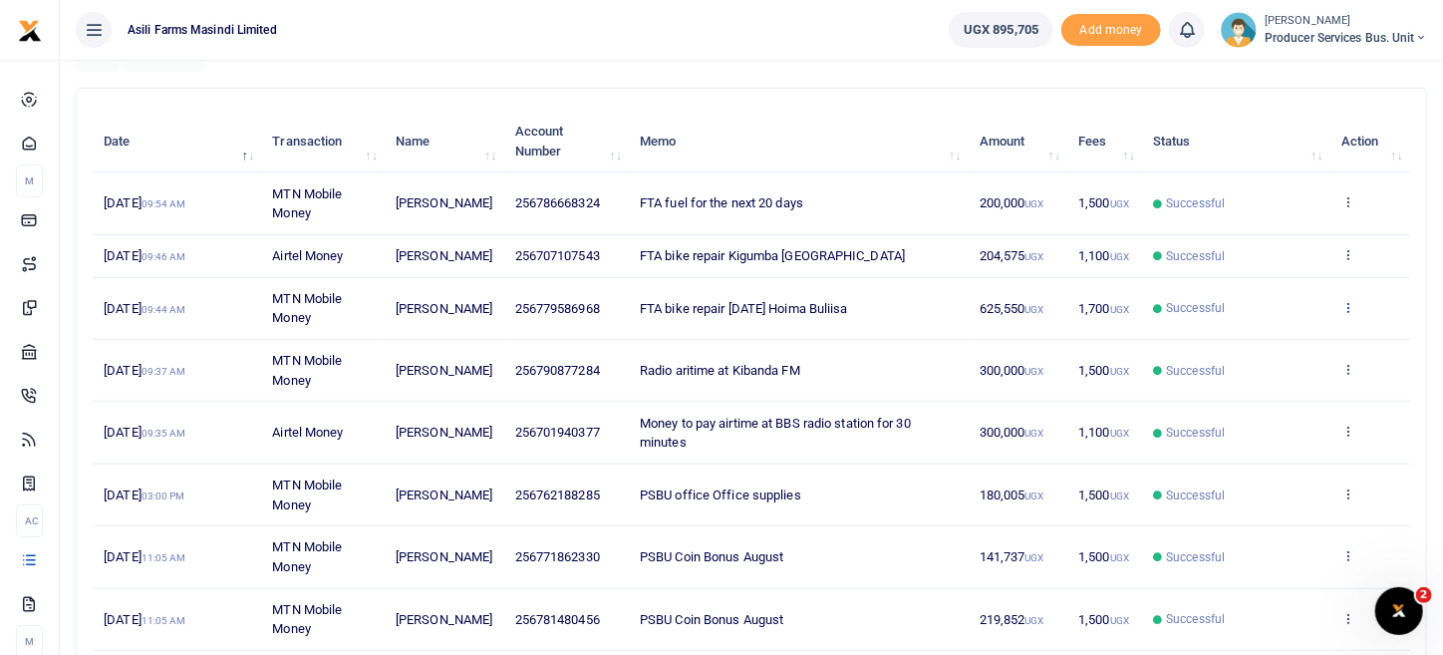
click at [1346, 314] on icon at bounding box center [1348, 307] width 13 height 14
click at [1300, 358] on link "View details" at bounding box center [1275, 359] width 157 height 28
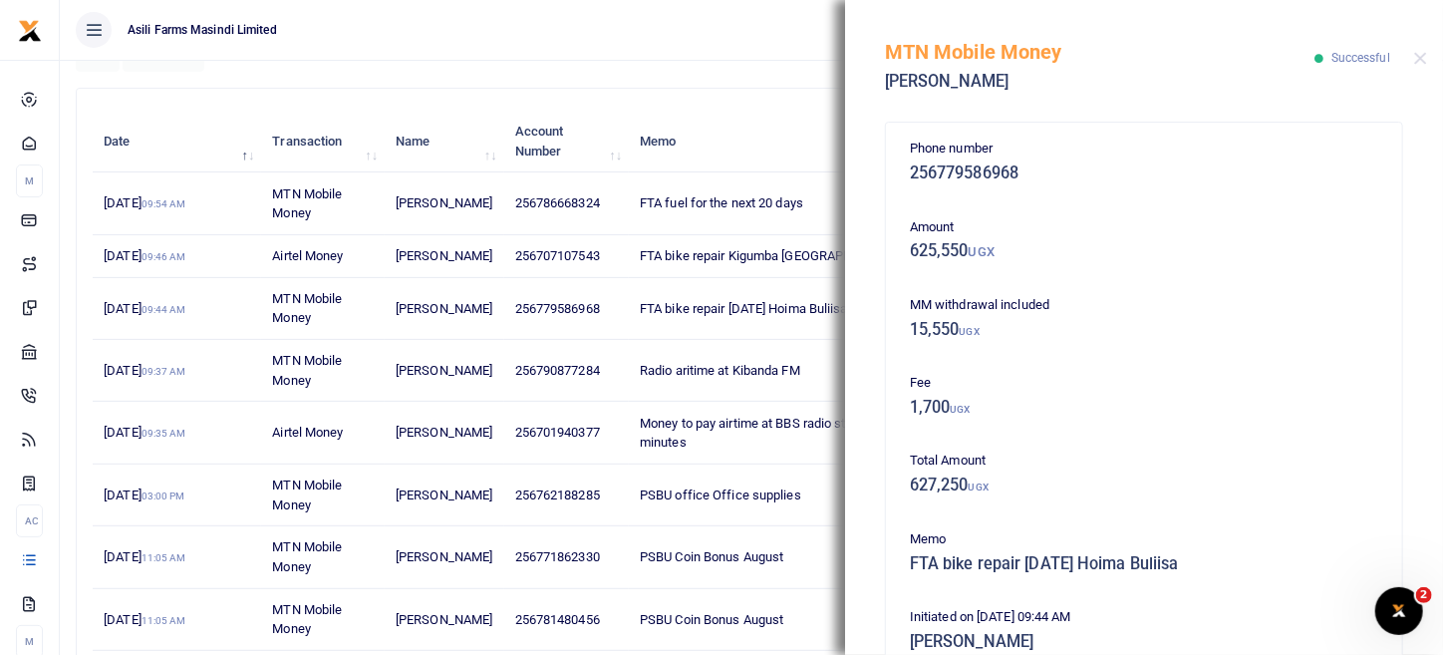
scroll to position [566, 0]
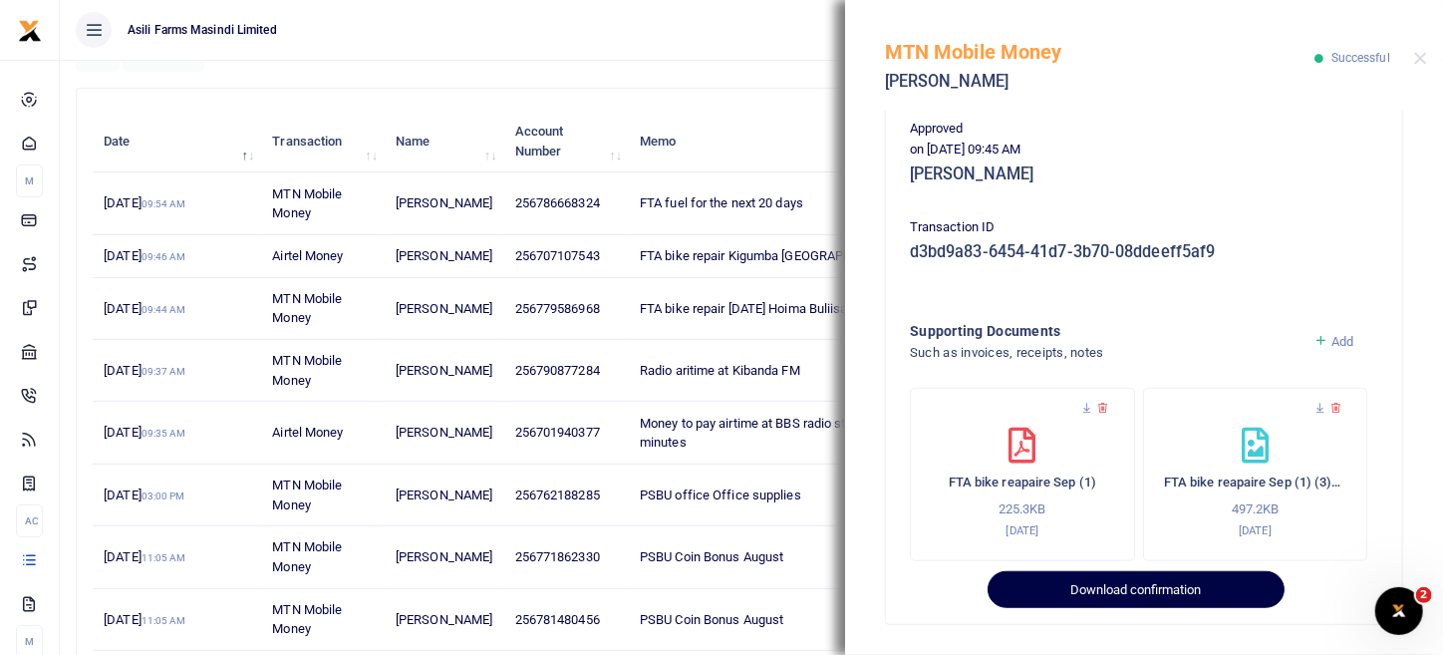
click at [1131, 584] on button "Download confirmation" at bounding box center [1136, 590] width 296 height 38
click at [1332, 340] on span "Add" at bounding box center [1343, 341] width 22 height 15
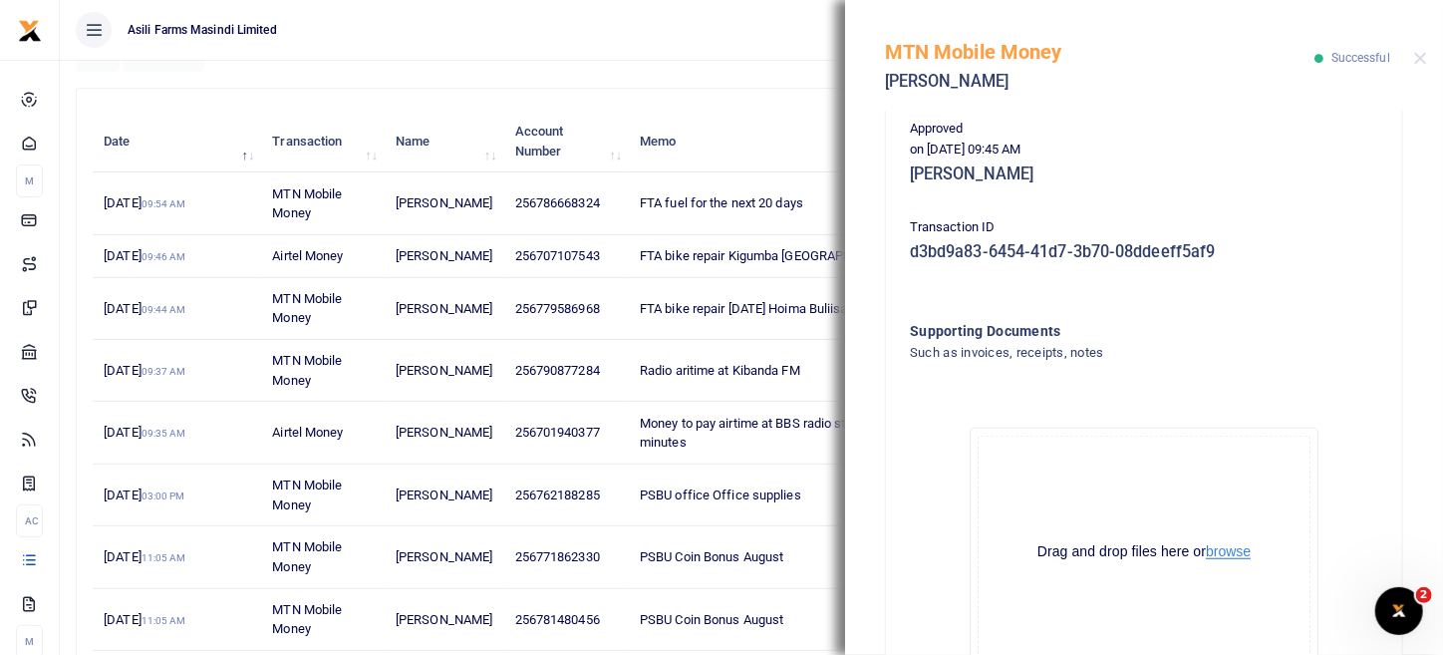
click at [1221, 545] on button "browse" at bounding box center [1228, 551] width 45 height 15
click at [1239, 551] on button "browse" at bounding box center [1228, 551] width 45 height 15
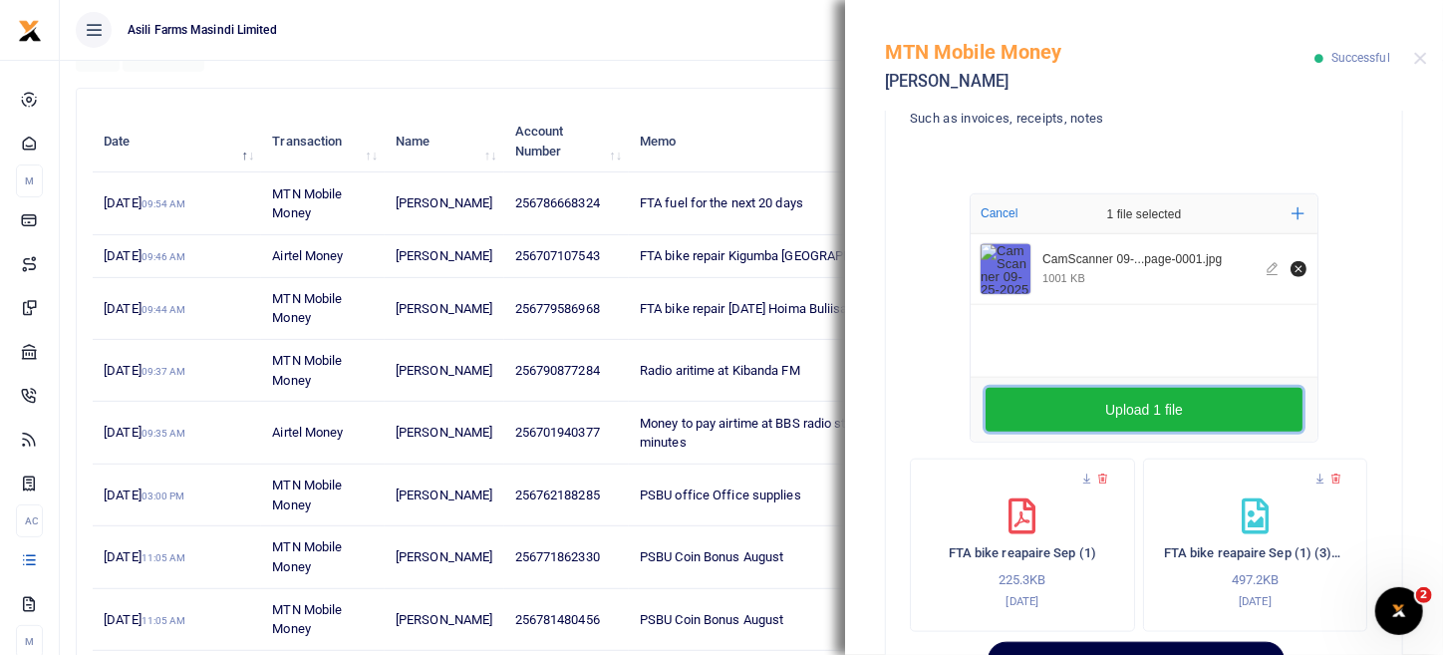
scroll to position [871, 0]
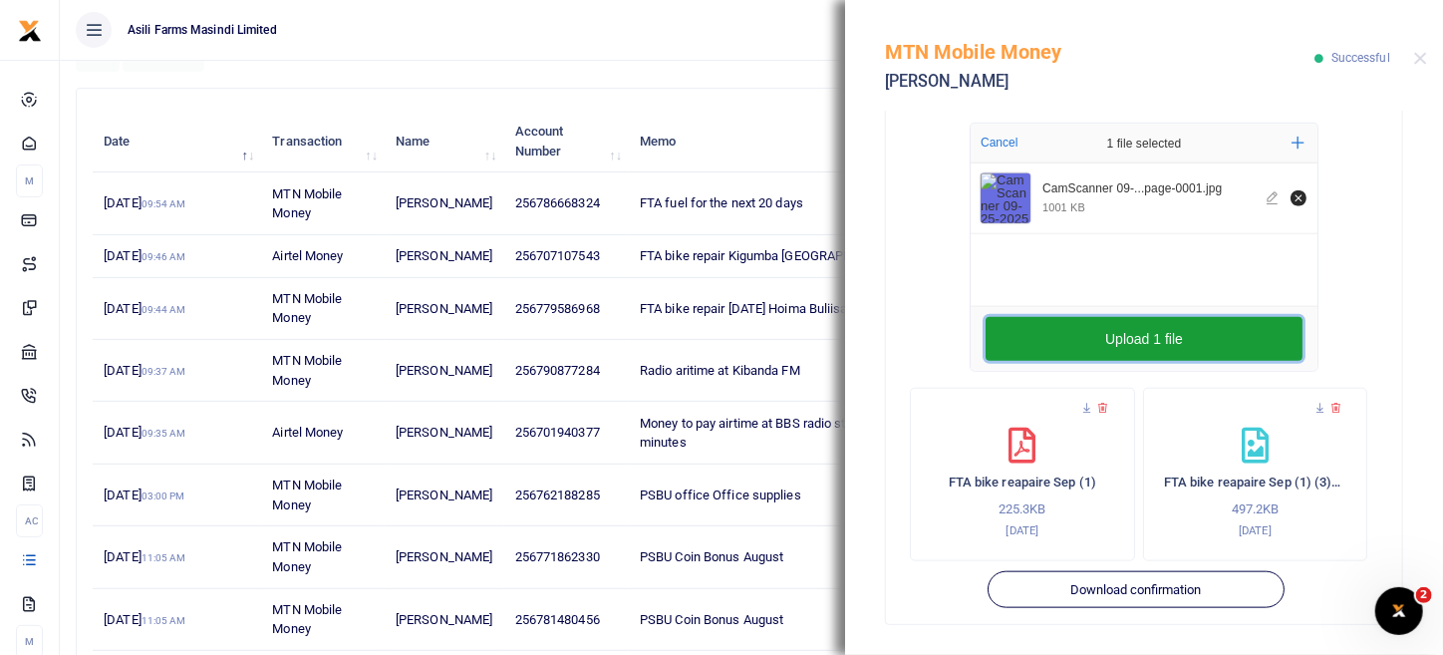
click at [1056, 357] on button "Upload 1 file" at bounding box center [1144, 339] width 317 height 44
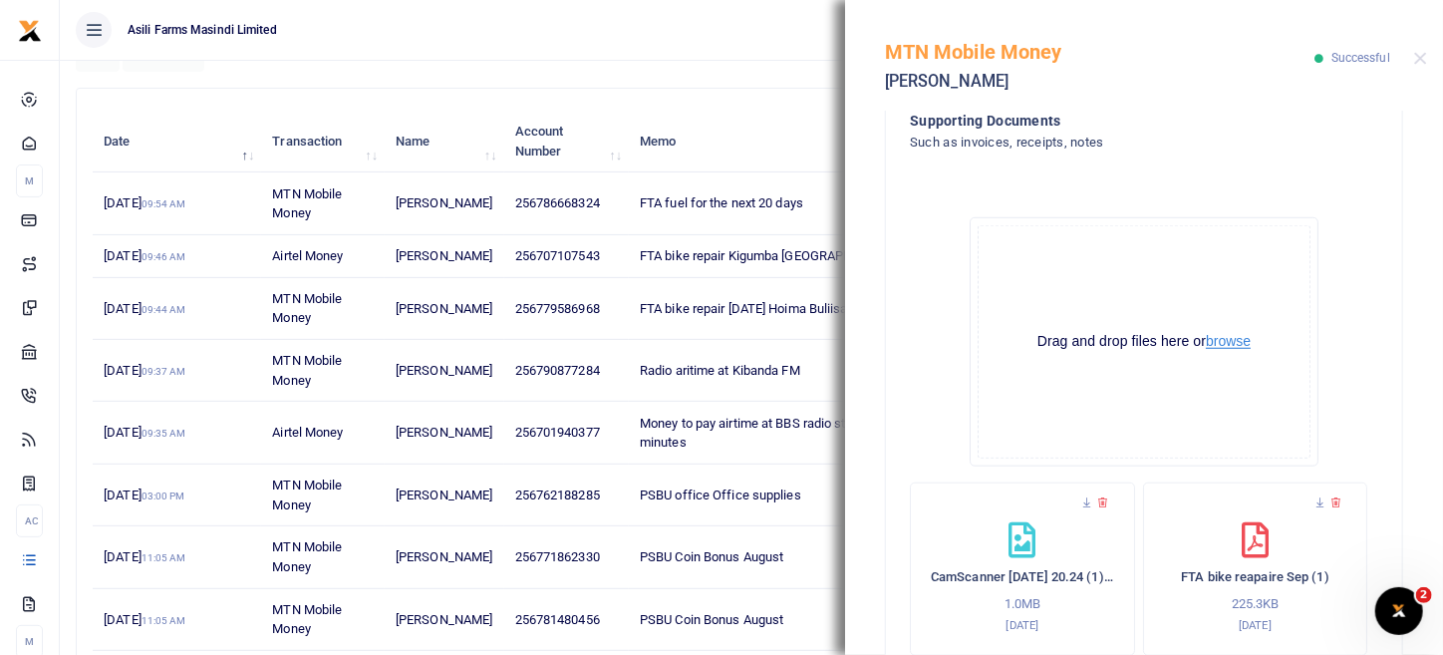
scroll to position [762, 0]
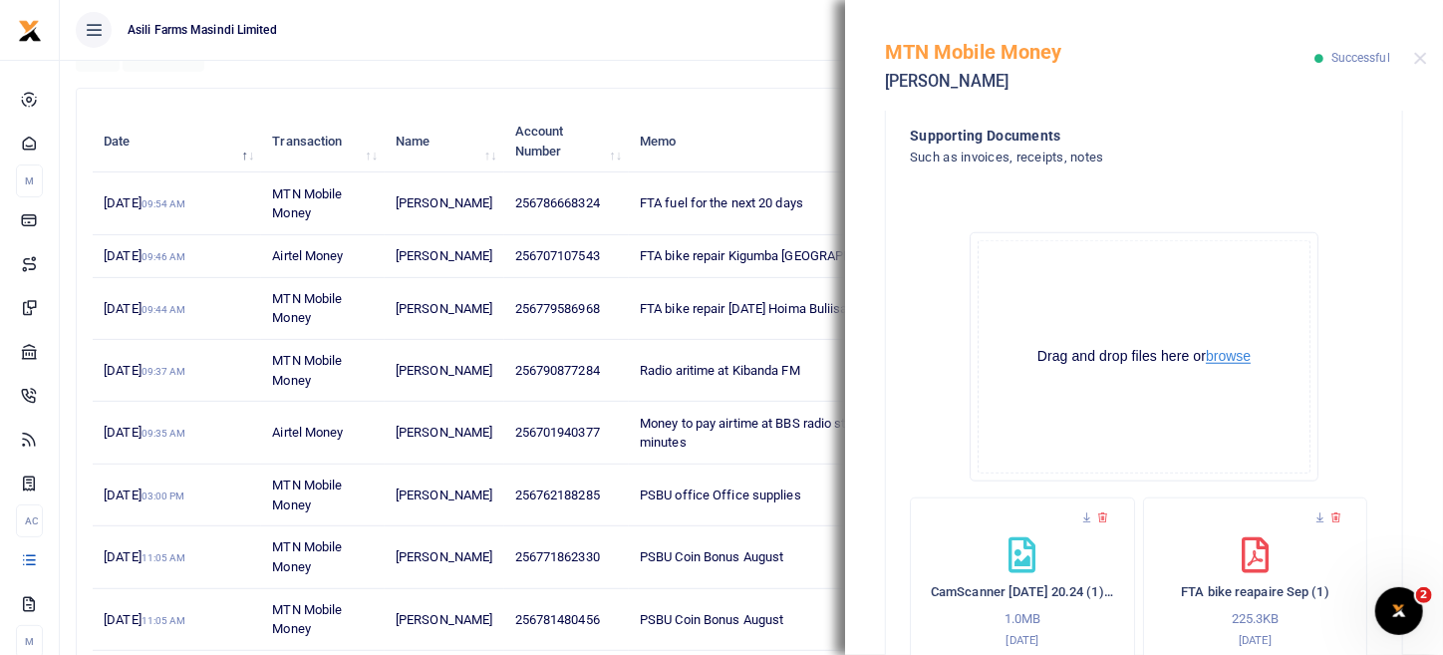
click at [1221, 360] on button "browse" at bounding box center [1228, 356] width 45 height 15
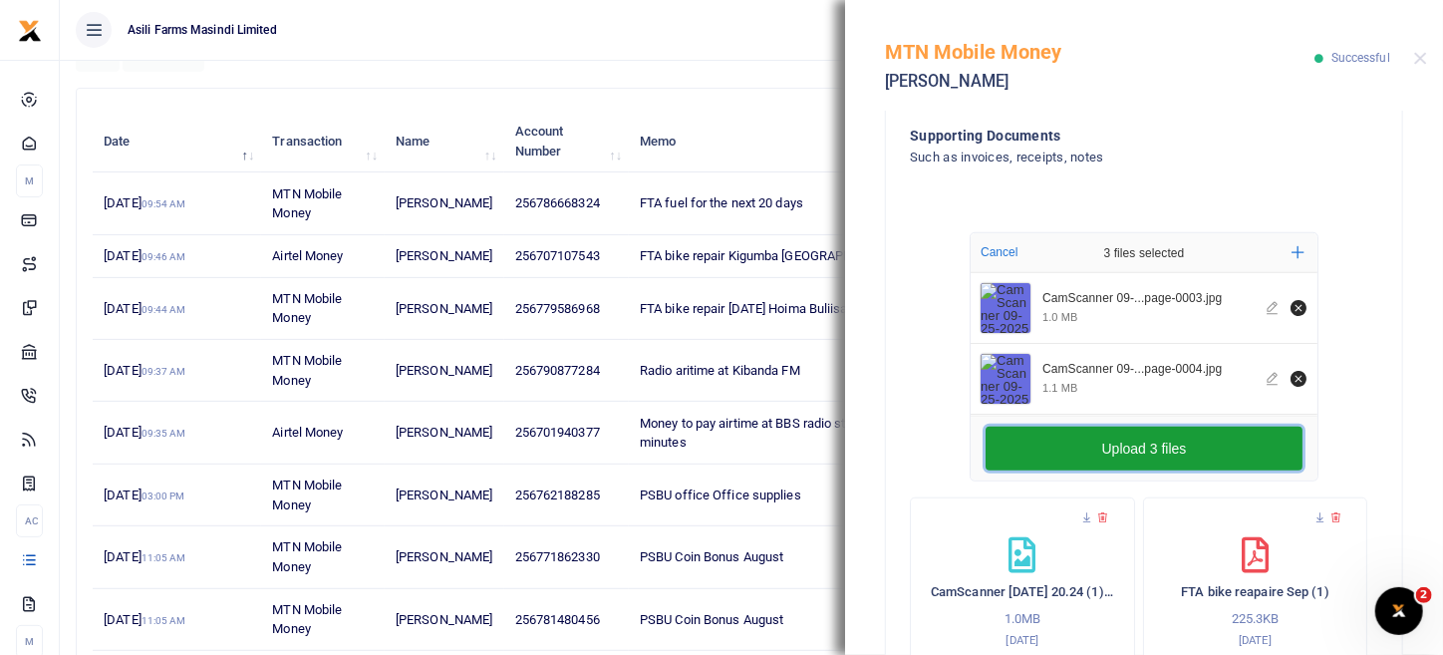
click at [1158, 444] on button "Upload 3 files" at bounding box center [1144, 449] width 317 height 44
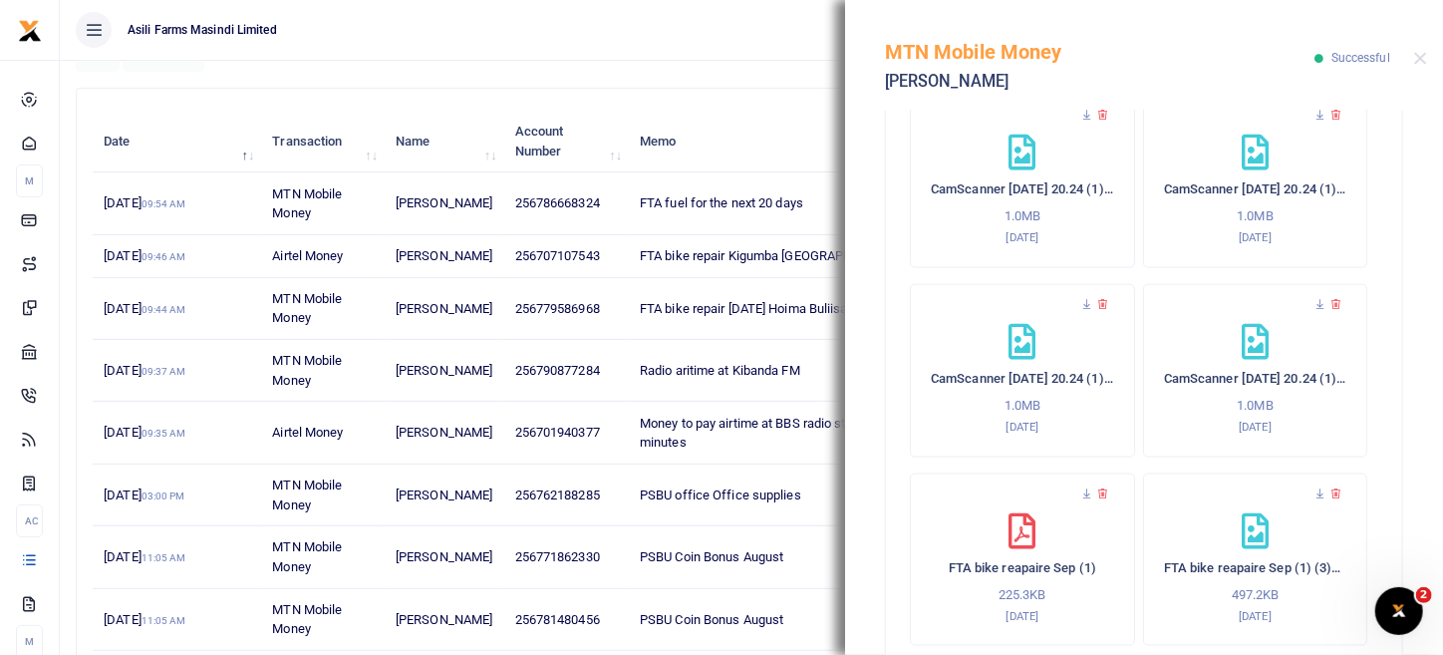
scroll to position [1250, 0]
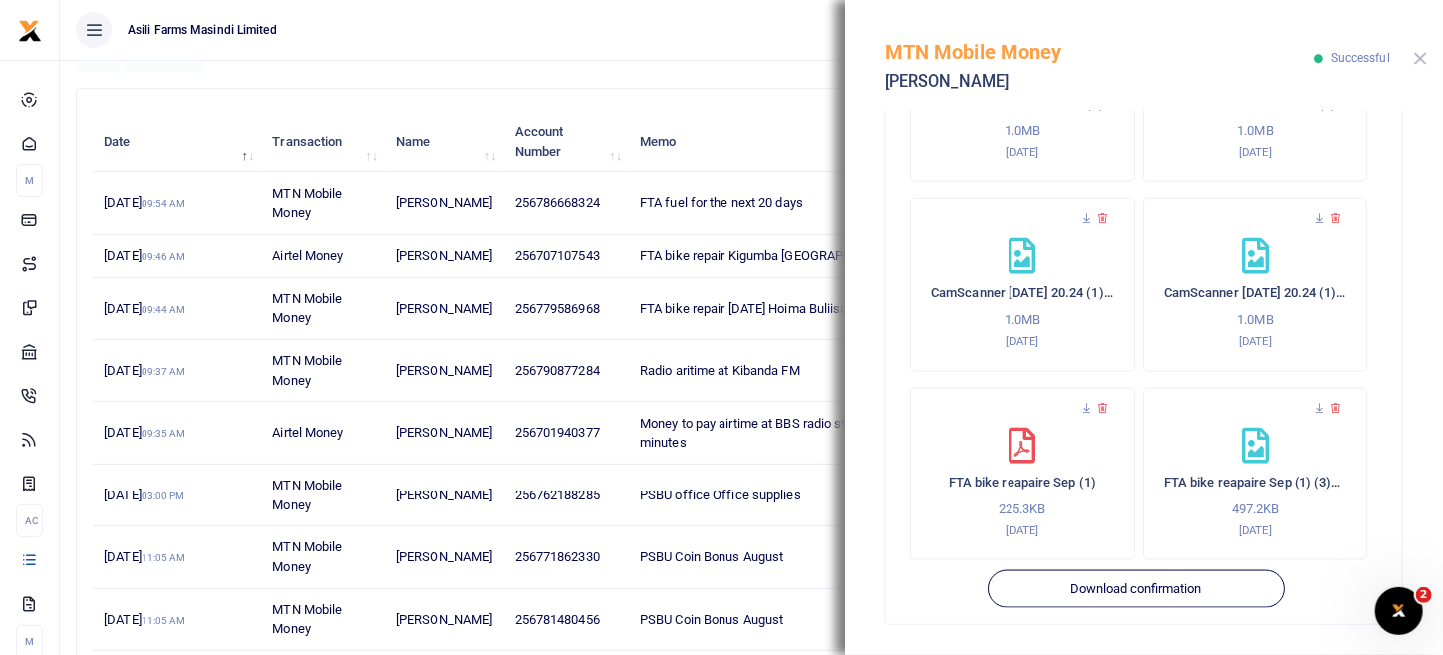
click at [1419, 63] on button "Close" at bounding box center [1421, 58] width 13 height 13
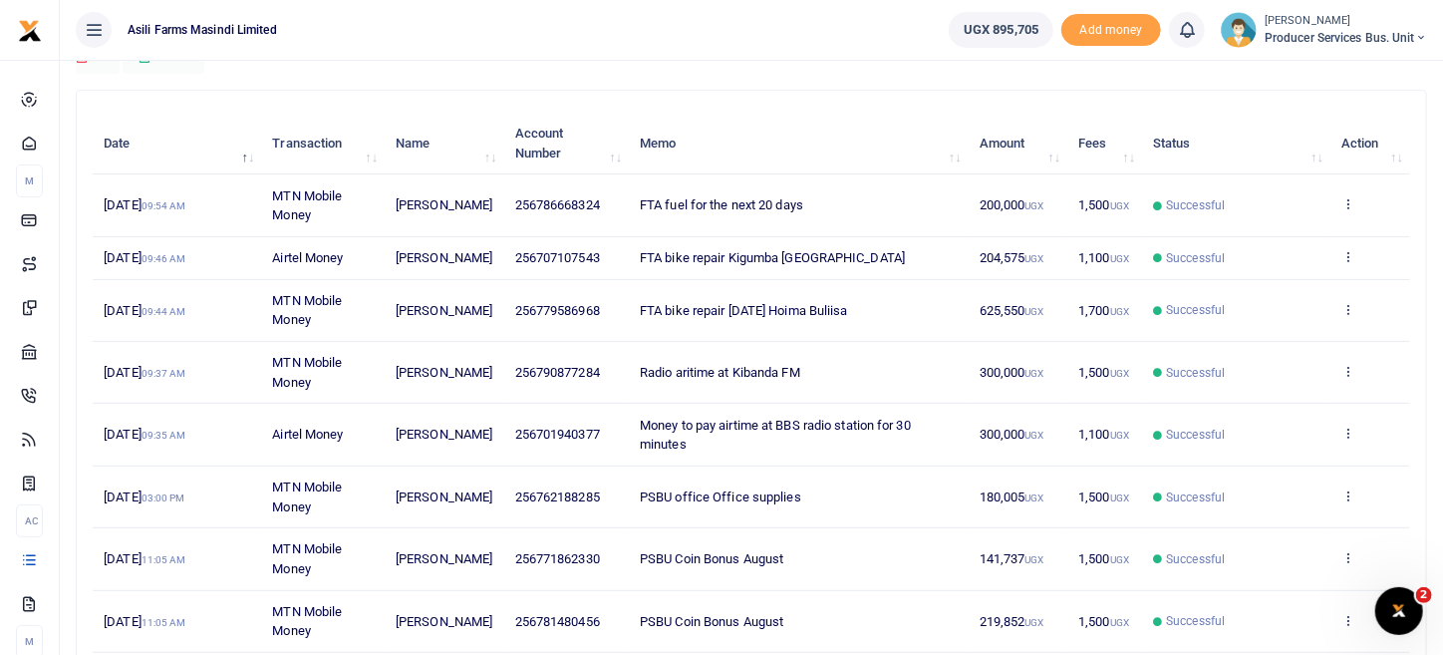
scroll to position [199, 0]
click at [1346, 314] on icon at bounding box center [1348, 307] width 13 height 14
click at [1263, 353] on link "View details" at bounding box center [1275, 359] width 157 height 28
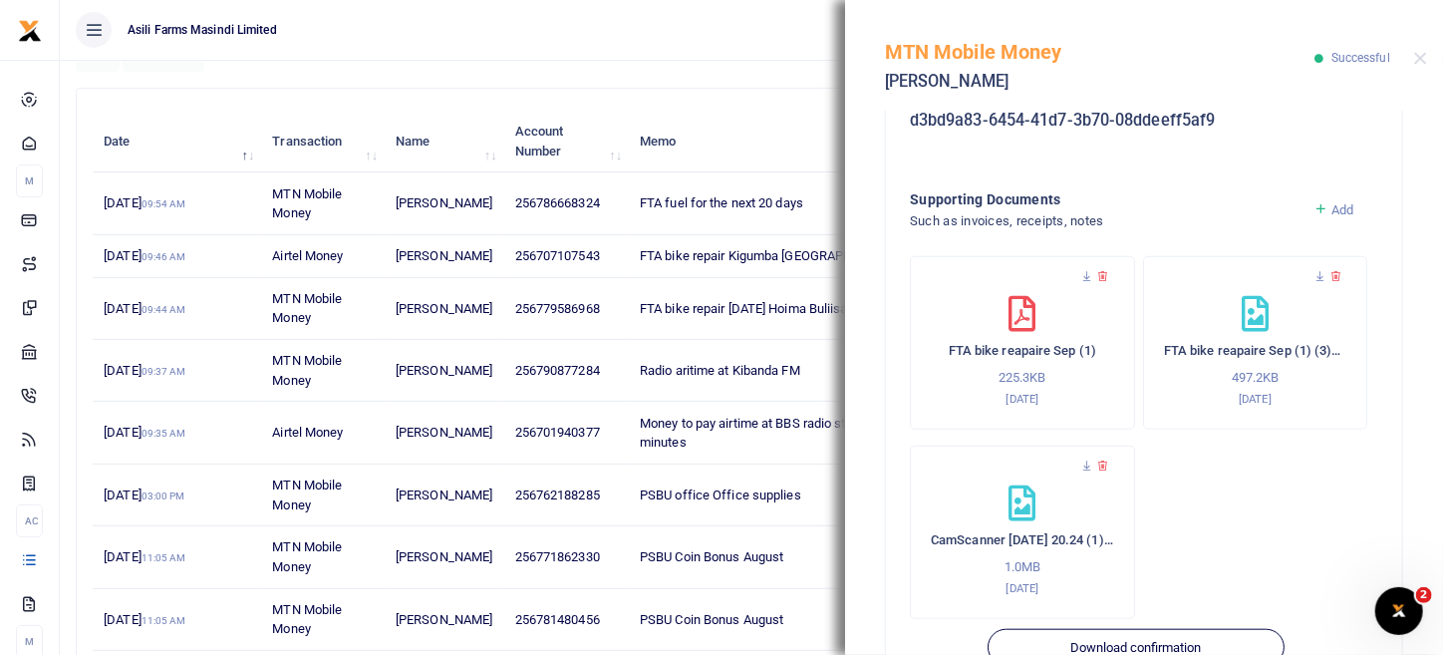
scroll to position [756, 0]
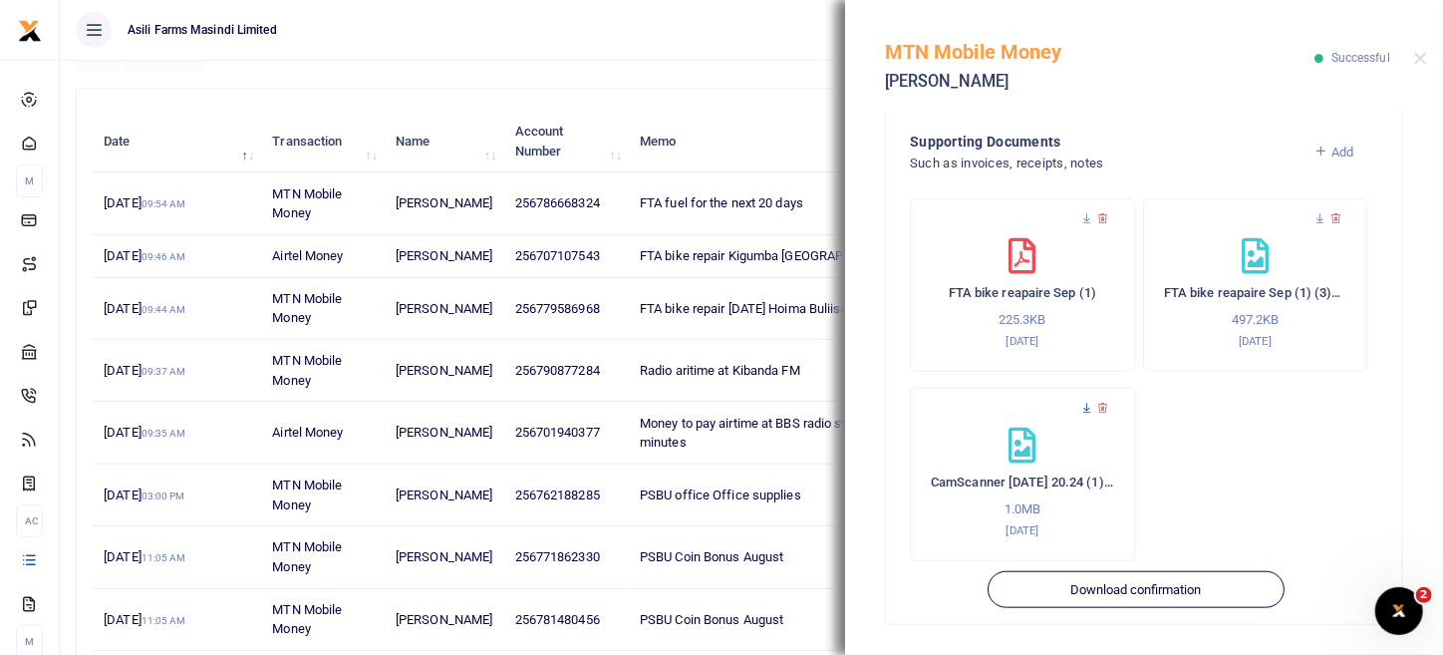
click at [1085, 402] on icon at bounding box center [1087, 408] width 13 height 13
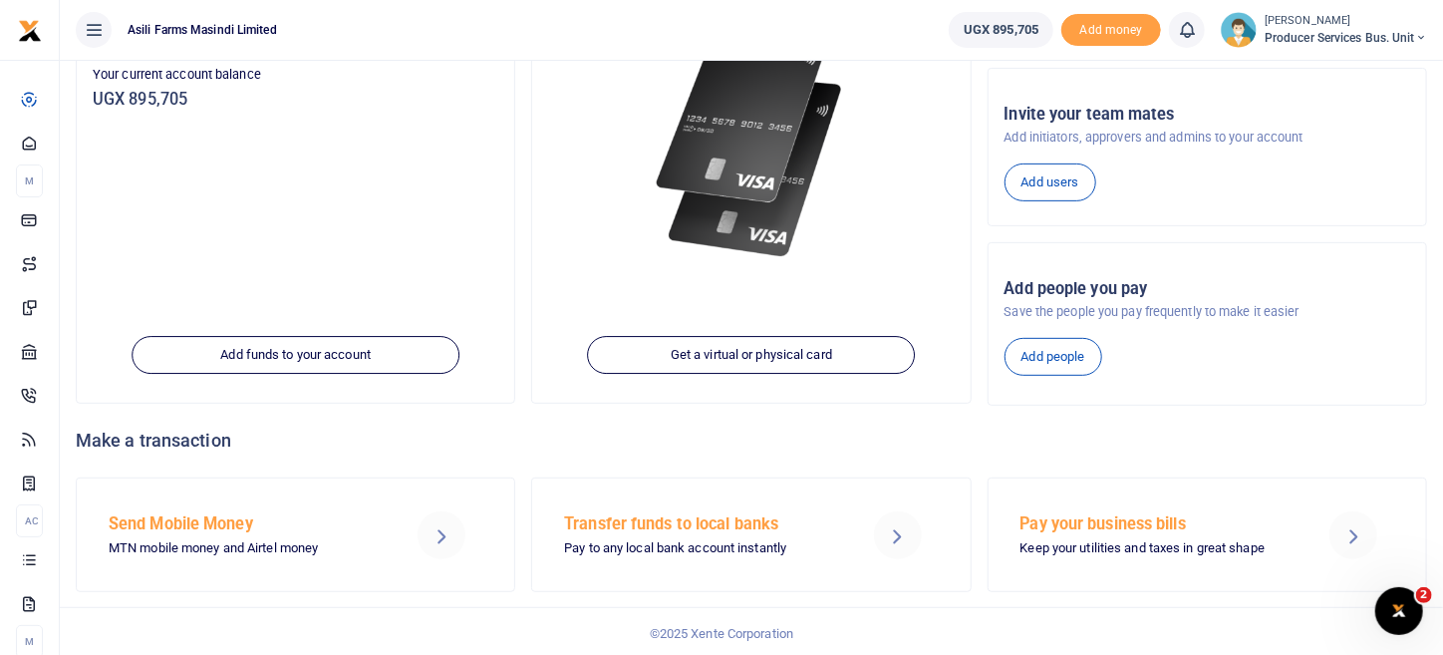
scroll to position [281, 0]
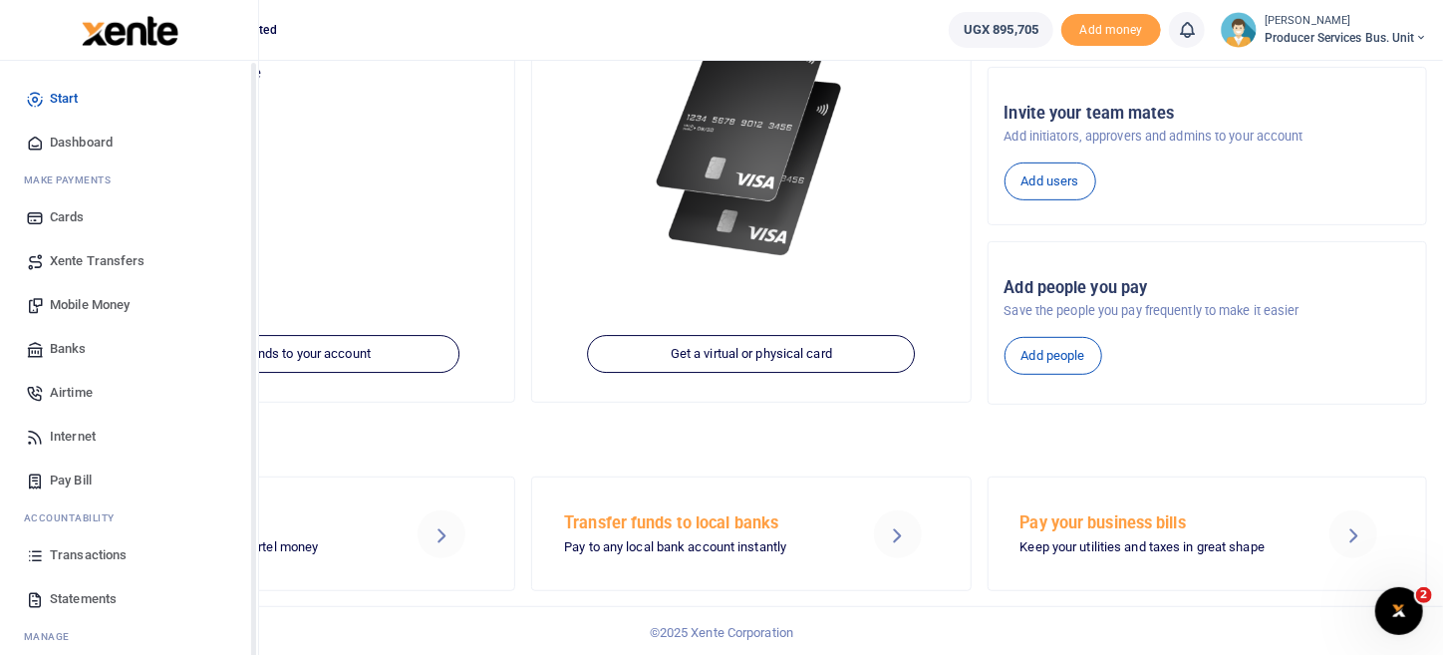
click at [43, 549] on icon at bounding box center [35, 555] width 18 height 18
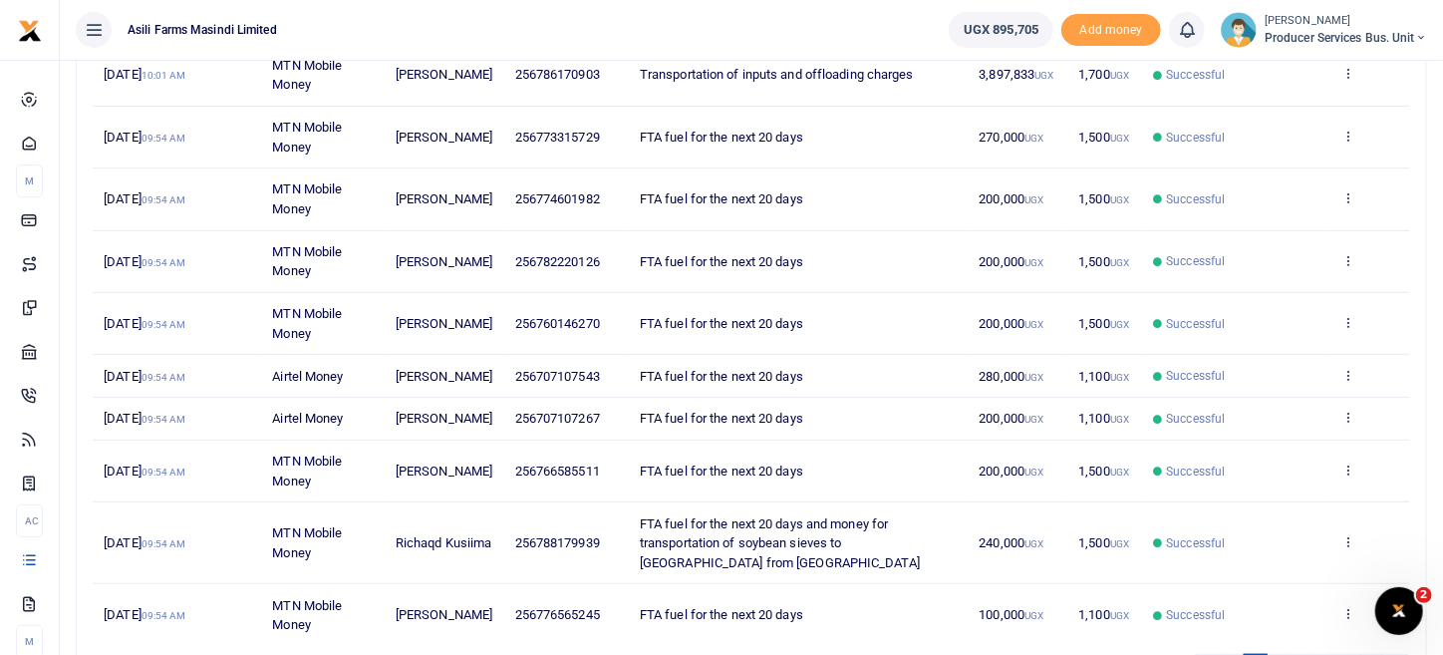
scroll to position [471, 0]
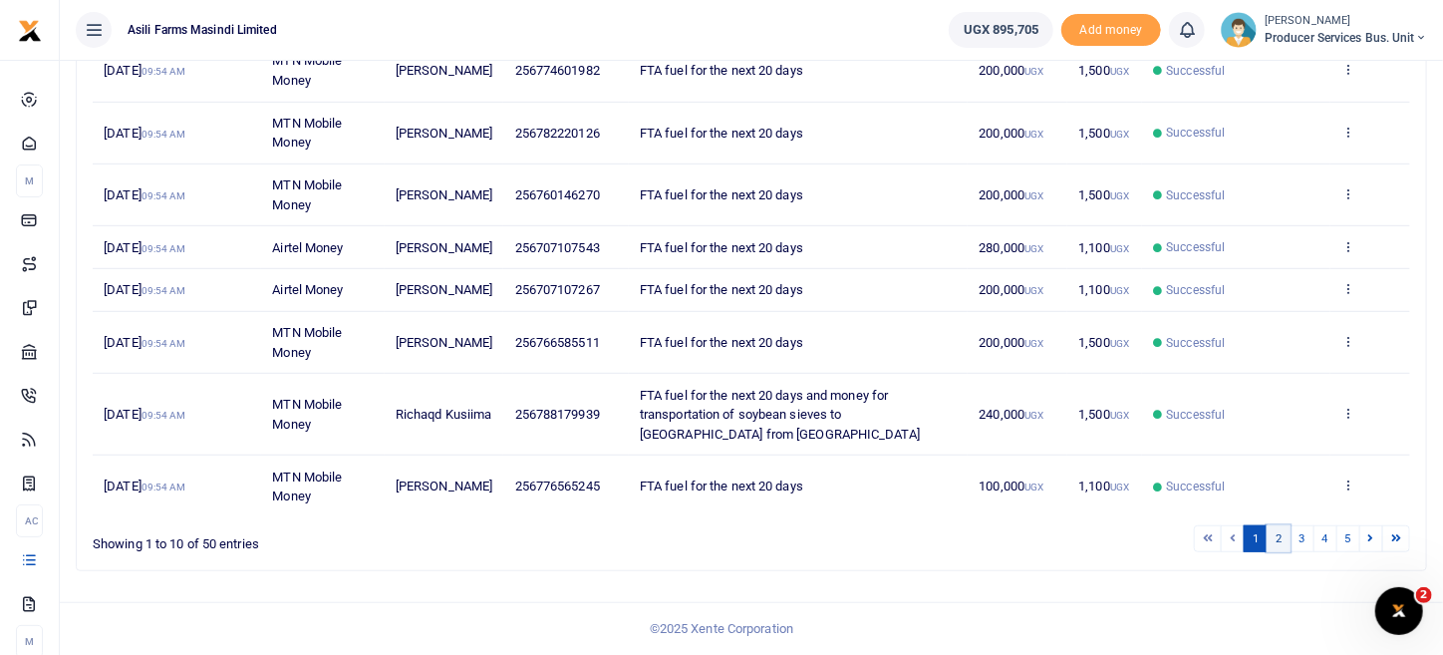
click at [1280, 545] on link "2" at bounding box center [1279, 538] width 24 height 27
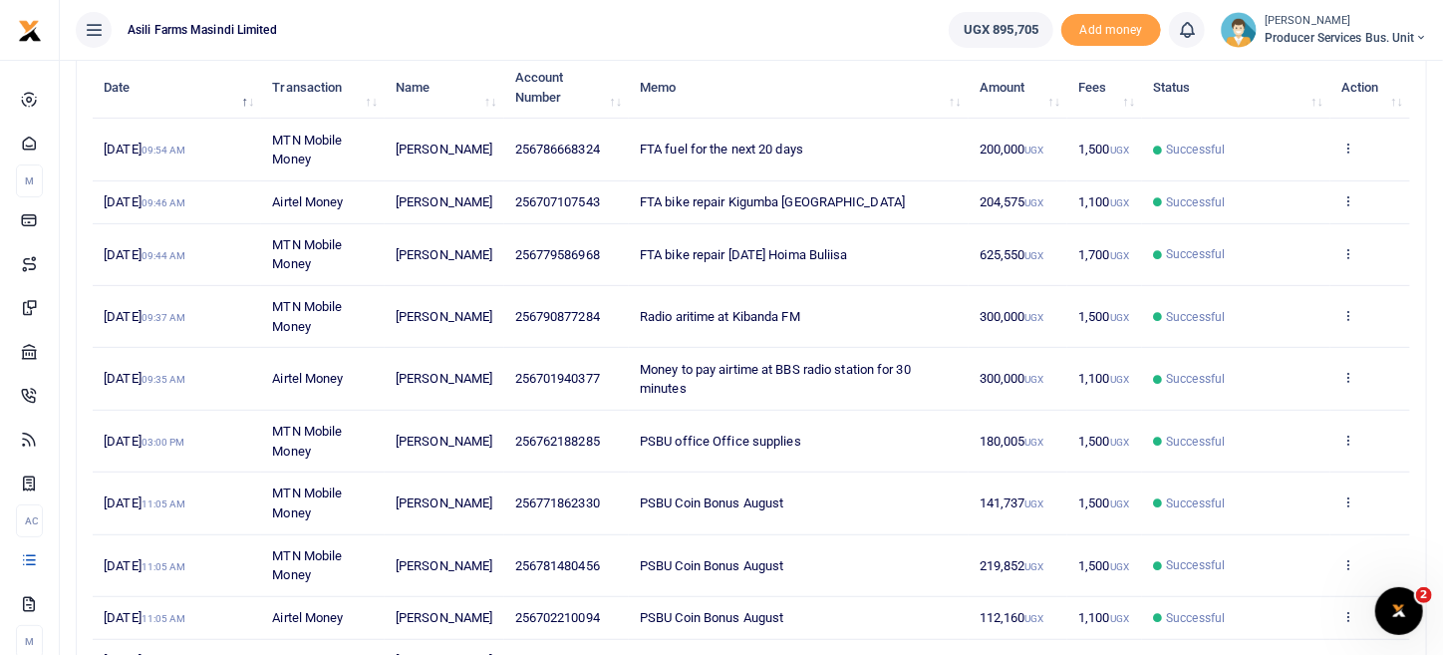
scroll to position [252, 0]
click at [1353, 261] on icon at bounding box center [1348, 254] width 13 height 14
click at [1315, 296] on link "View details" at bounding box center [1275, 306] width 157 height 28
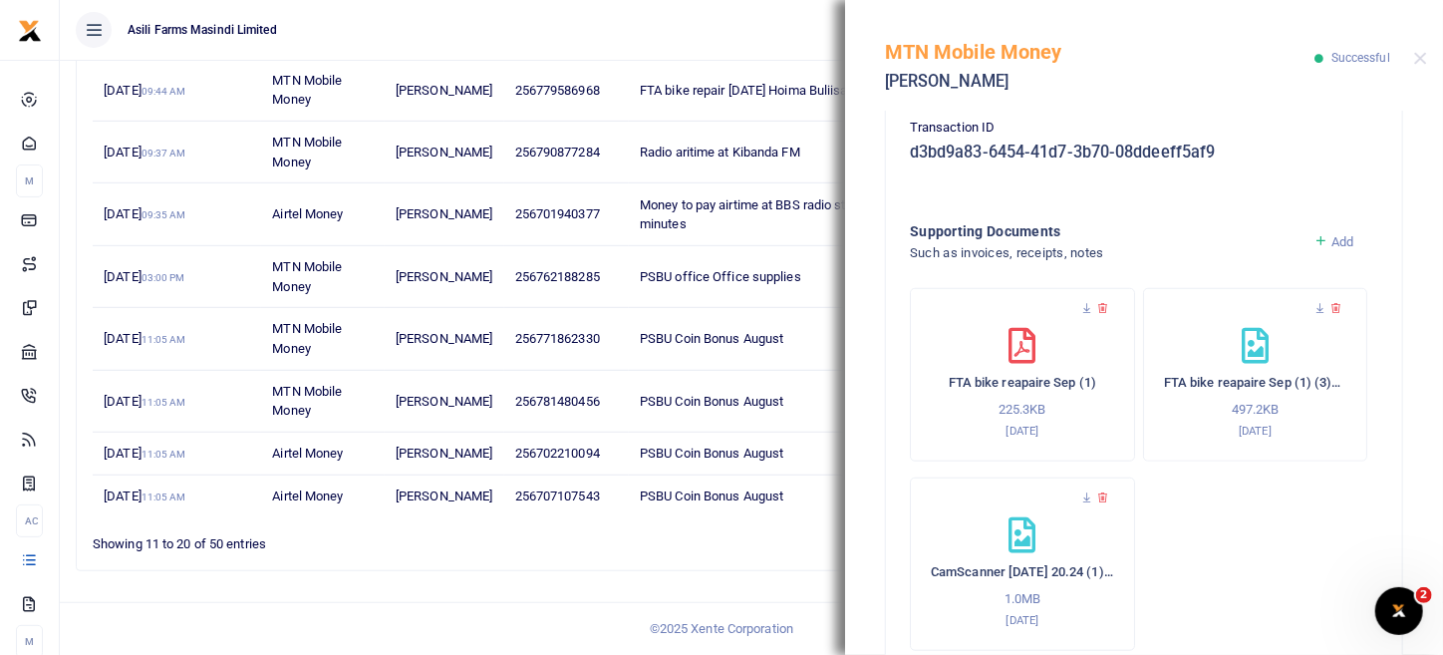
scroll to position [756, 0]
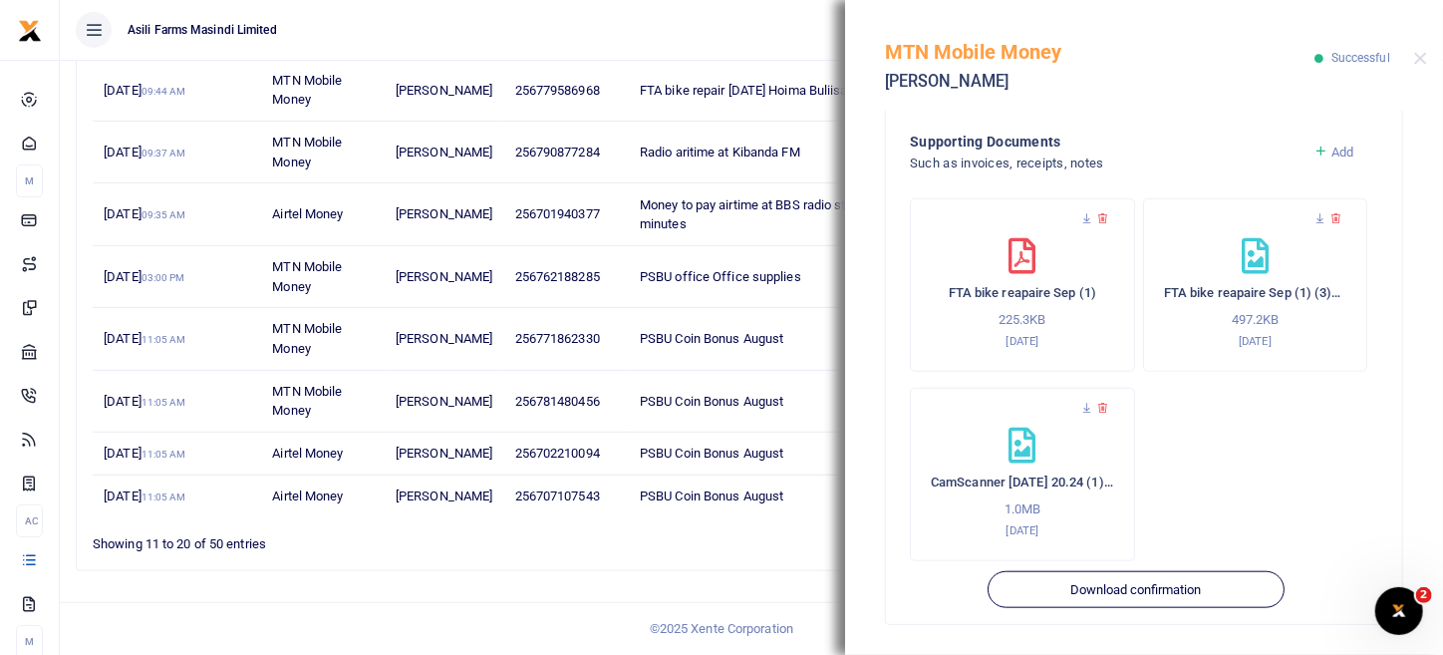
click at [1332, 150] on span "Add" at bounding box center [1343, 152] width 22 height 15
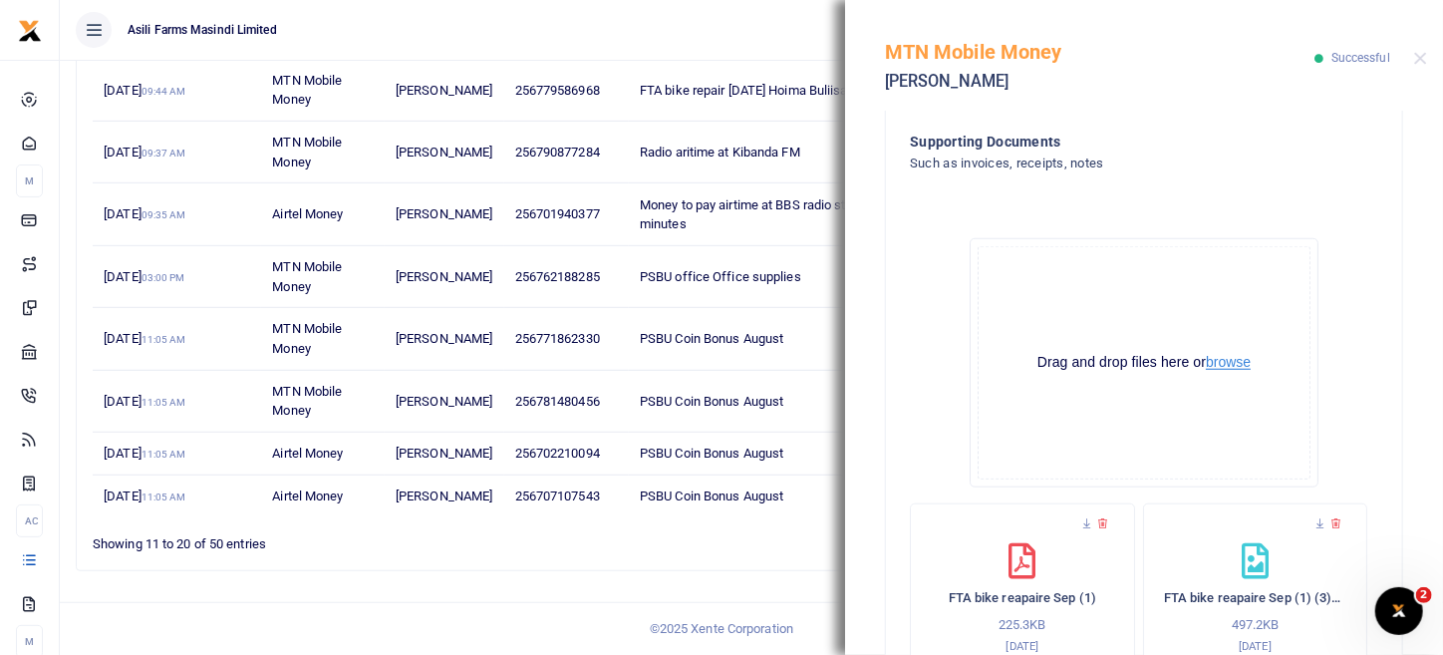
click at [1228, 364] on button "browse" at bounding box center [1228, 362] width 45 height 15
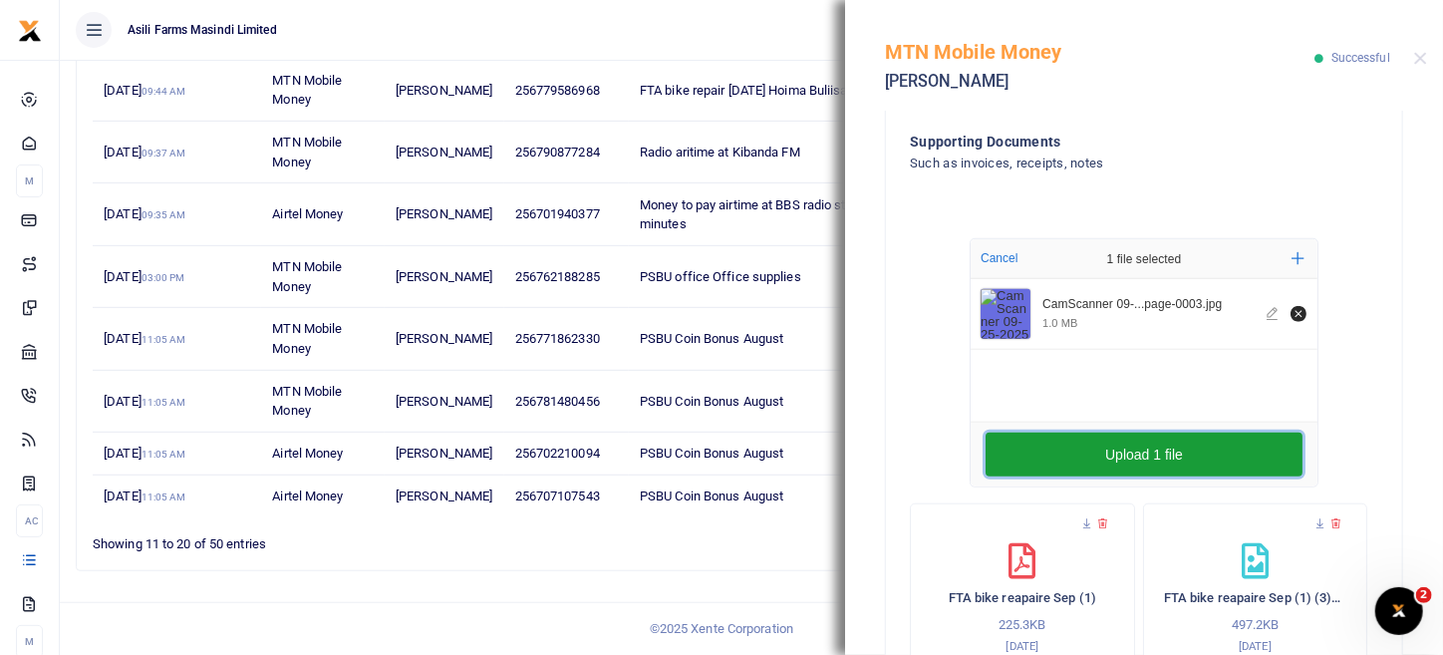
click at [1185, 451] on button "Upload 1 file" at bounding box center [1144, 455] width 317 height 44
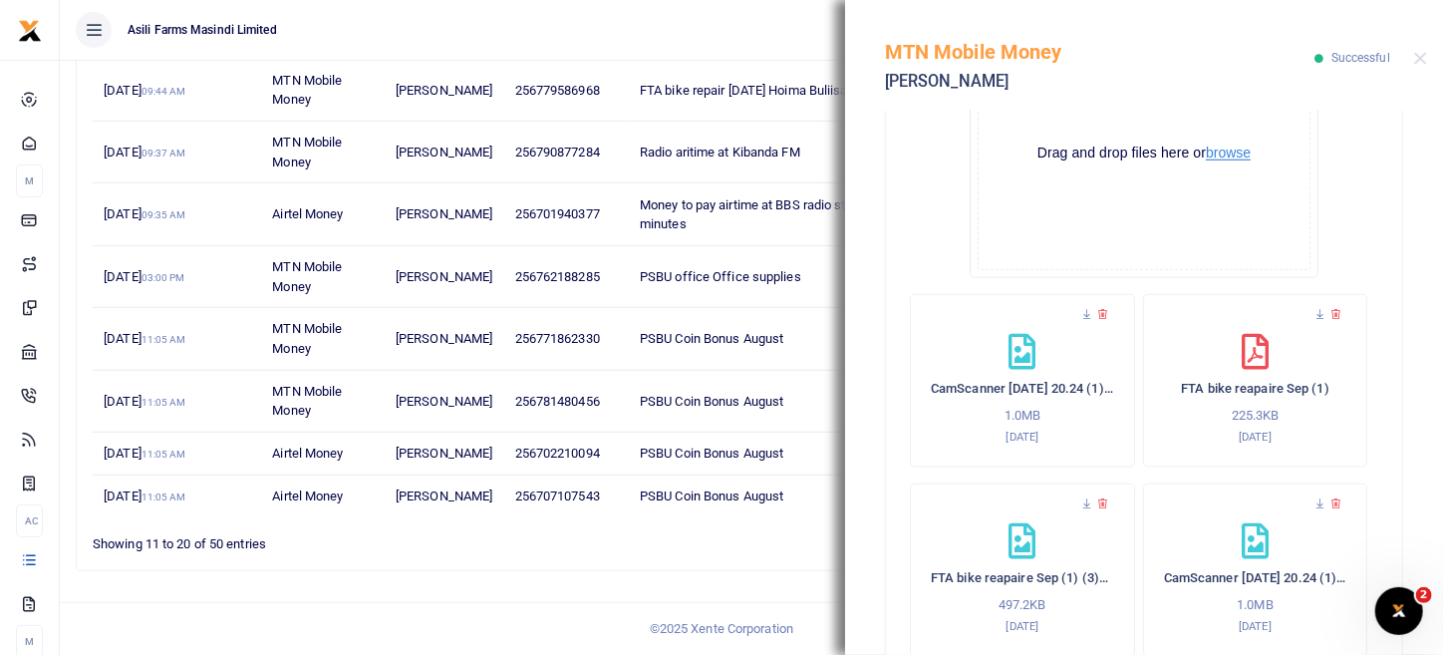
scroll to position [861, 0]
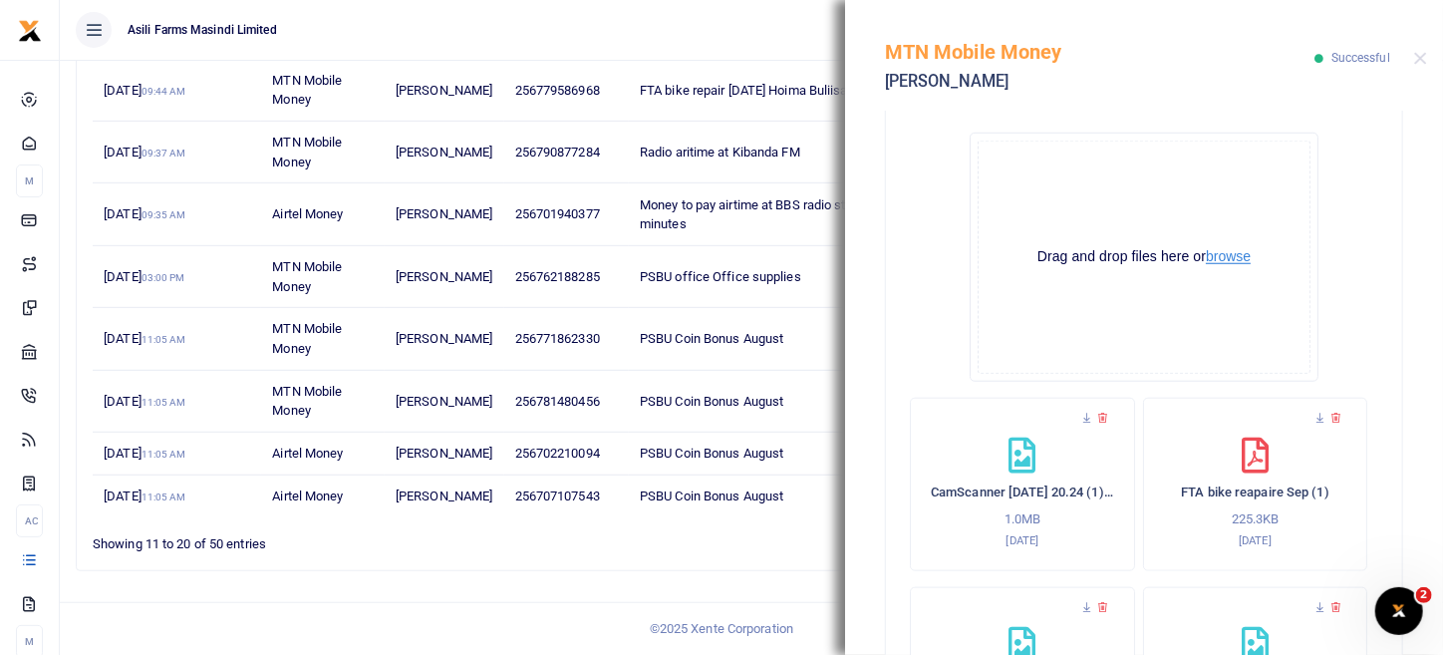
click at [1228, 252] on button "browse" at bounding box center [1228, 256] width 45 height 15
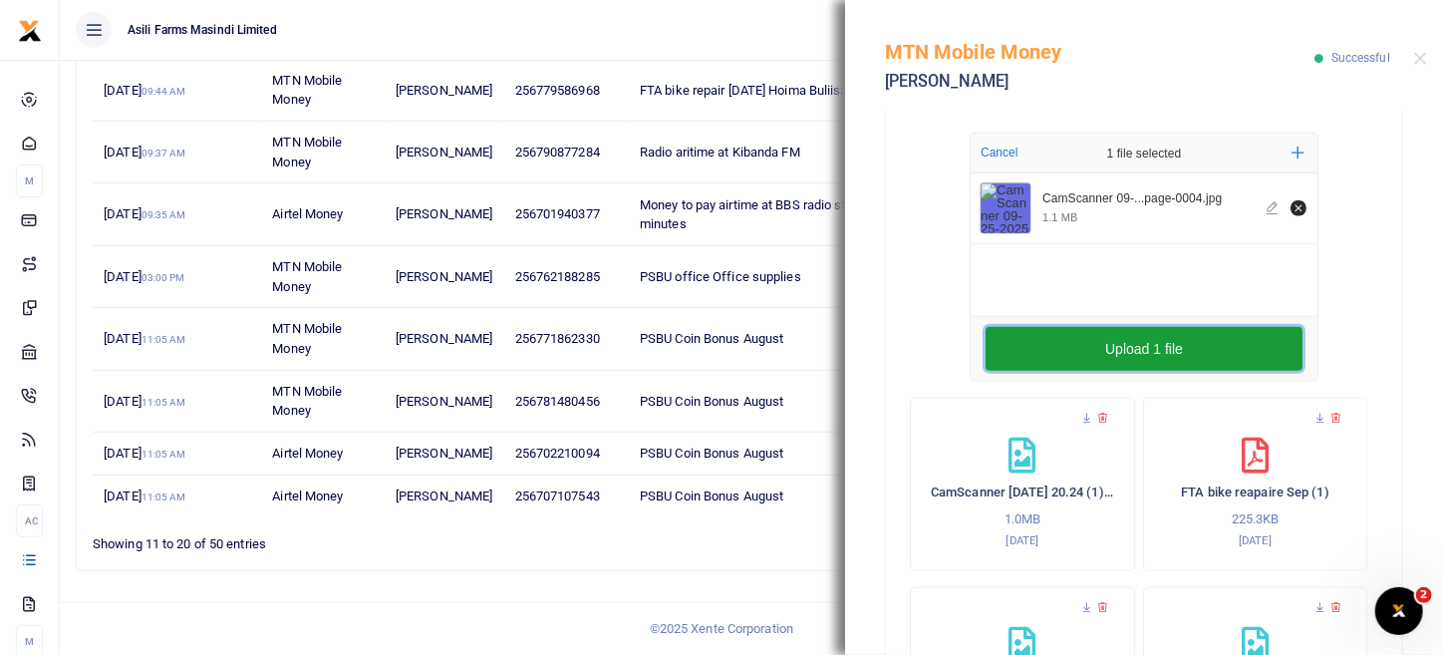
click at [1052, 364] on button "Upload 1 file" at bounding box center [1144, 349] width 317 height 44
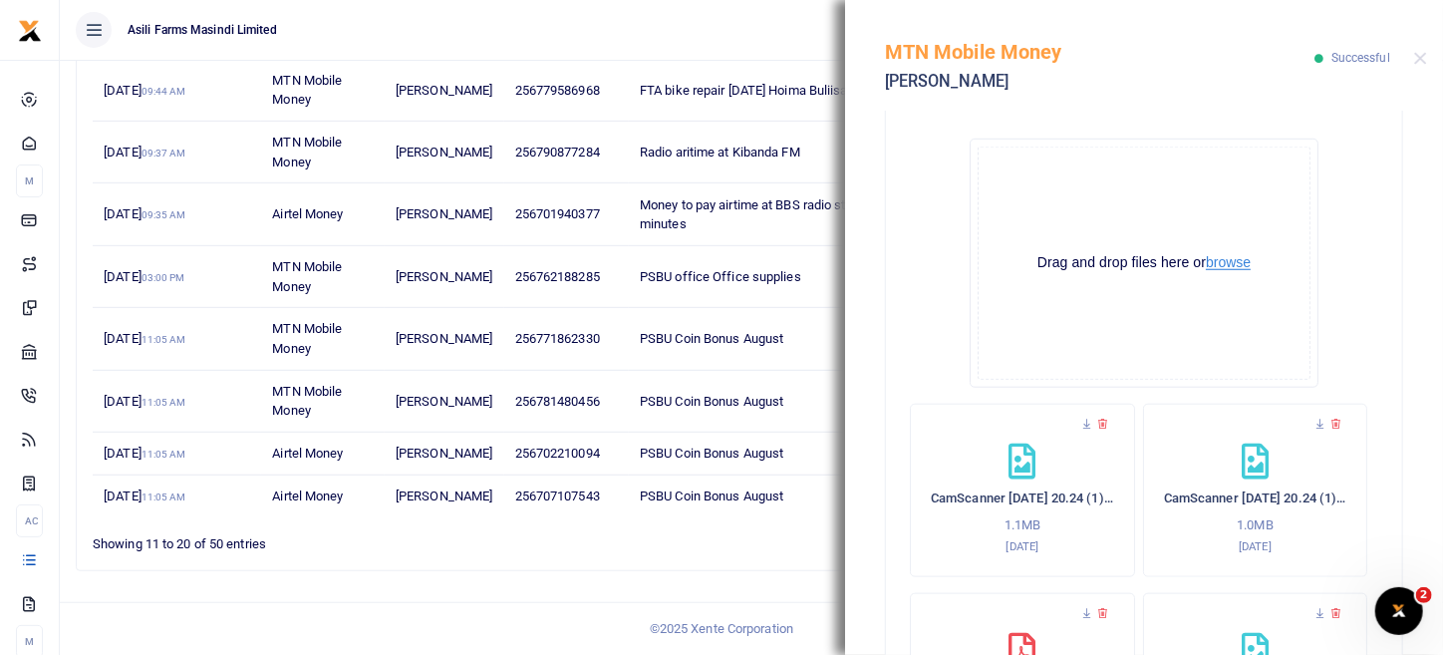
scroll to position [851, 0]
click at [1218, 272] on button "browse" at bounding box center [1228, 266] width 45 height 15
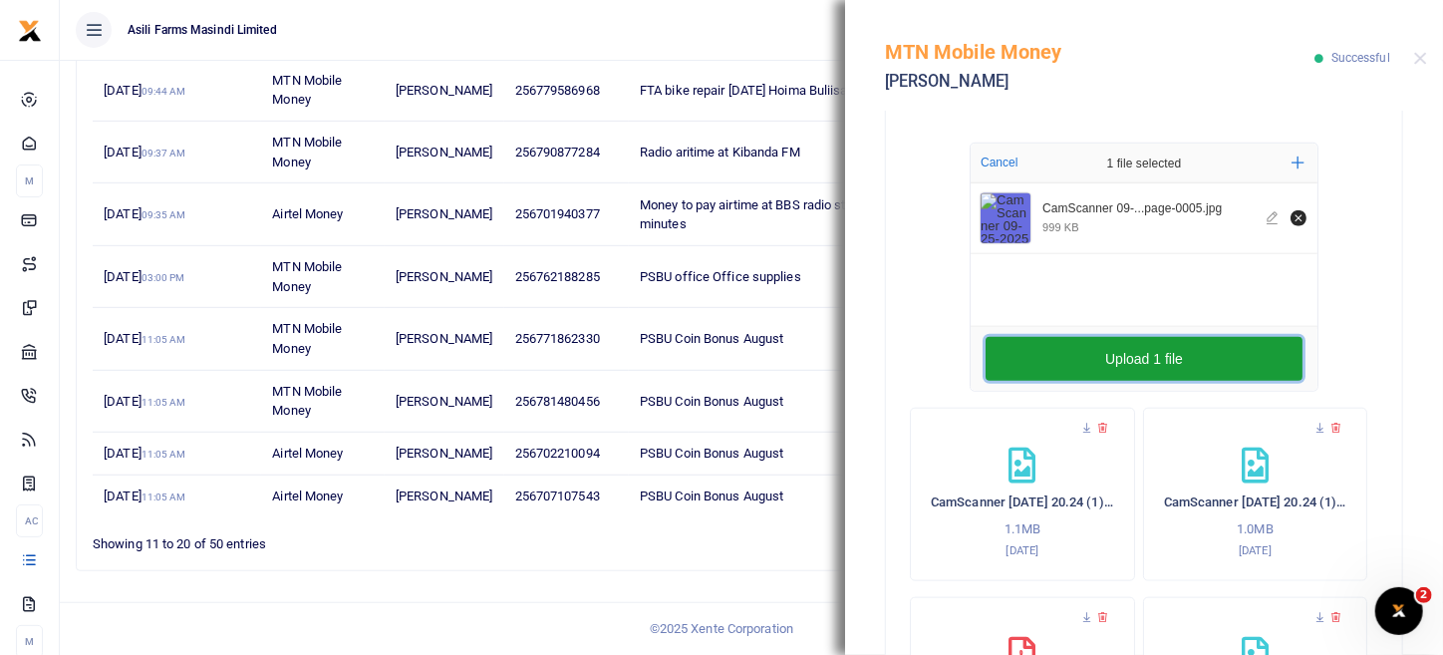
click at [1144, 353] on button "Upload 1 file" at bounding box center [1144, 359] width 317 height 44
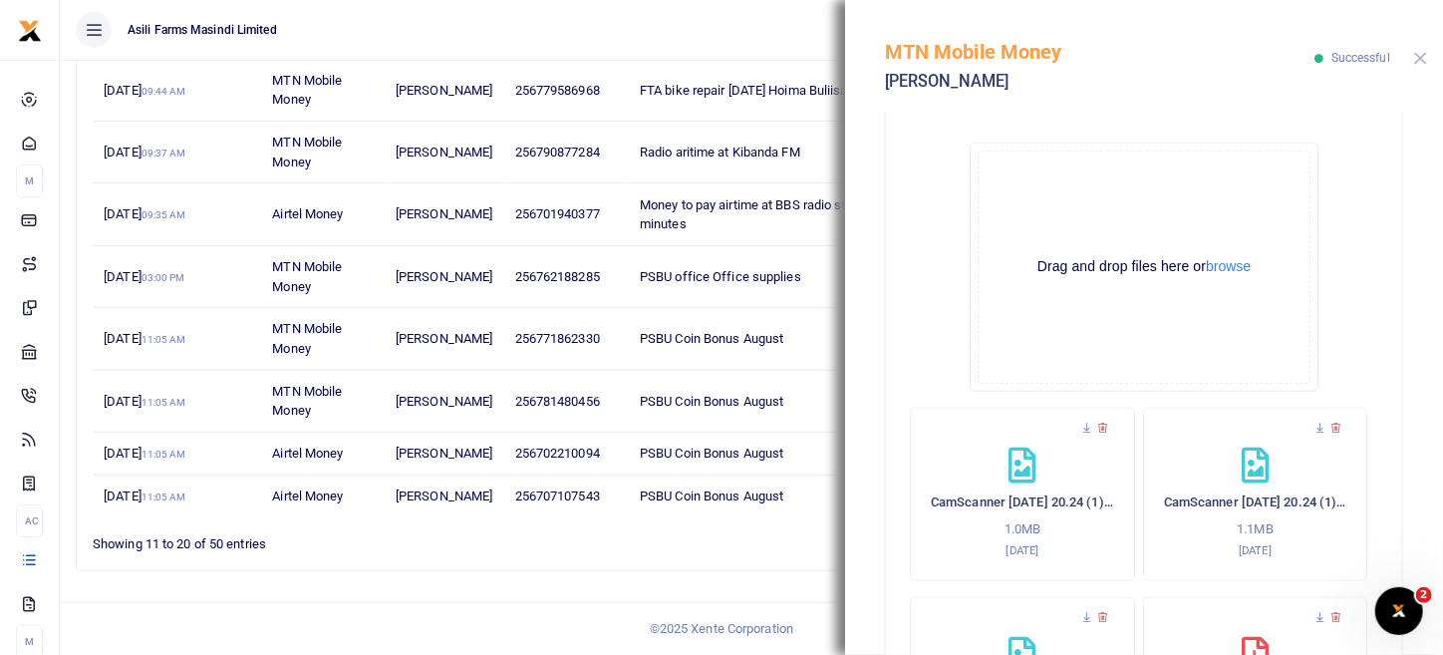
click at [1421, 55] on button "Close" at bounding box center [1421, 58] width 13 height 13
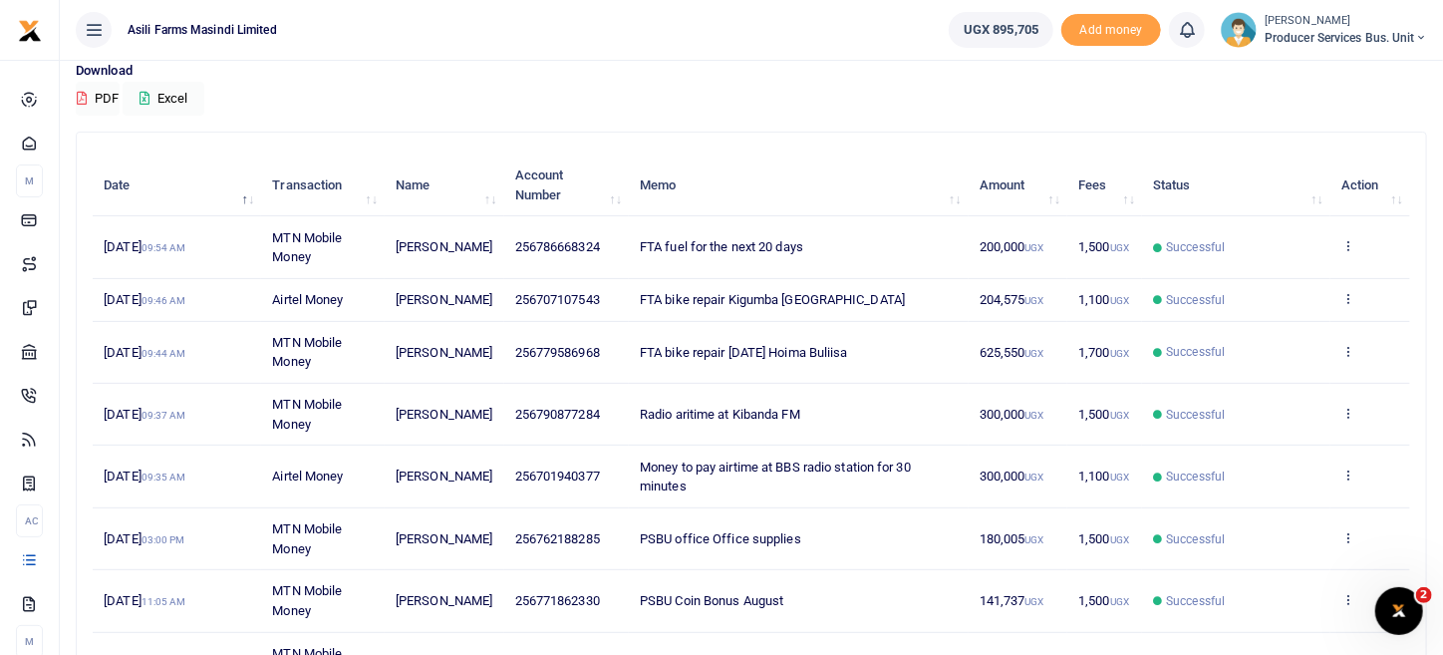
scroll to position [153, 0]
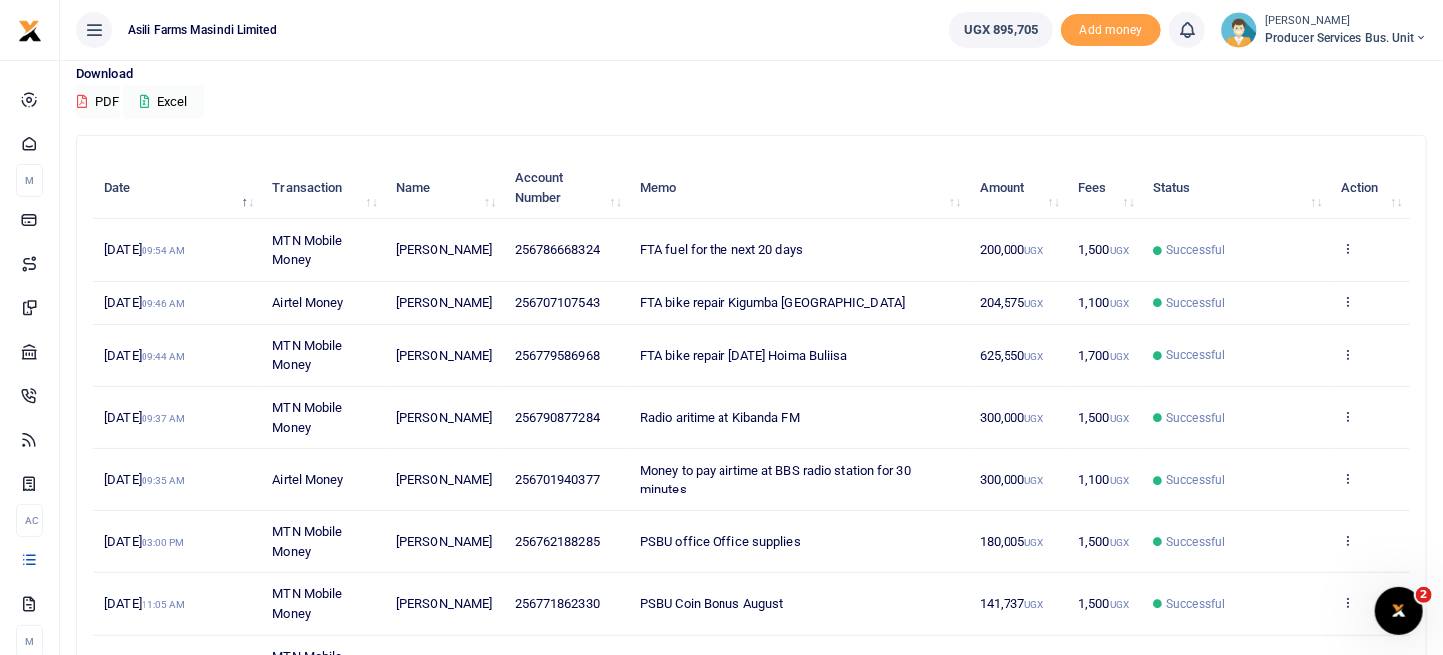
click at [1358, 378] on td "View details Send again" at bounding box center [1371, 356] width 80 height 62
click at [1352, 361] on icon at bounding box center [1348, 354] width 13 height 14
click at [1234, 409] on link "View details" at bounding box center [1275, 406] width 157 height 28
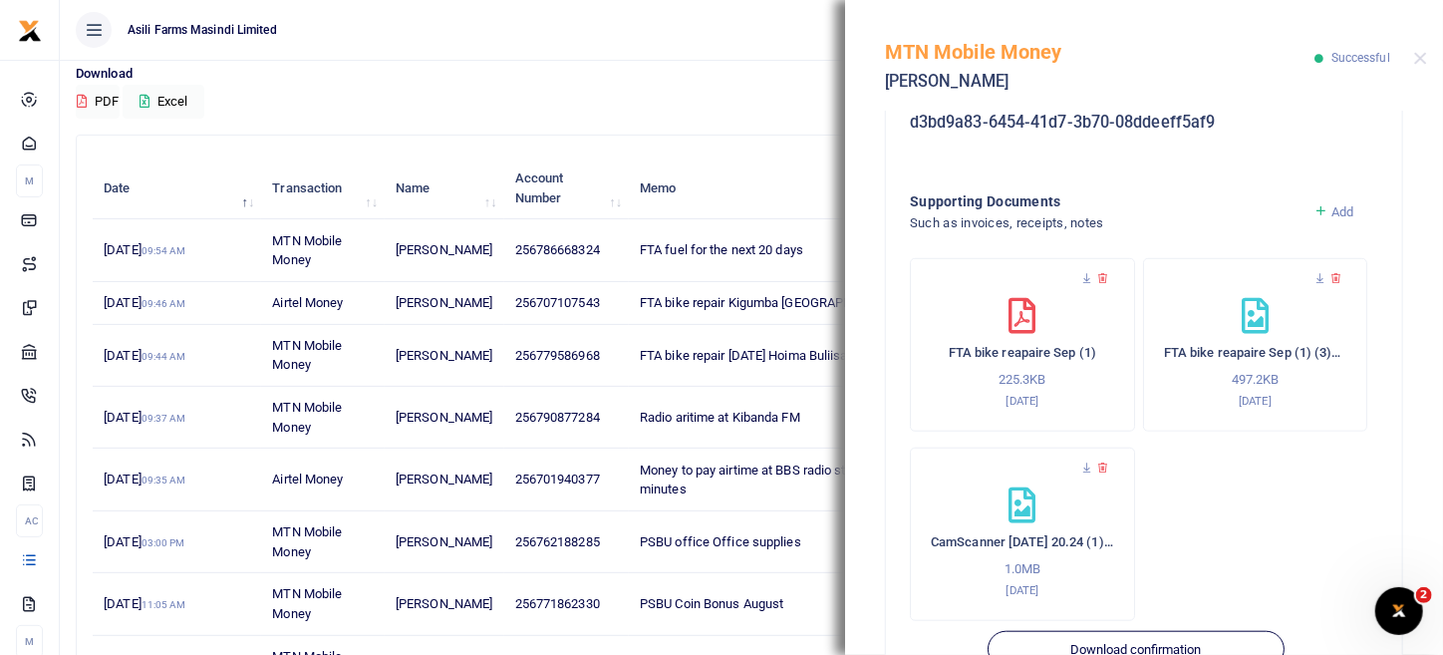
scroll to position [756, 0]
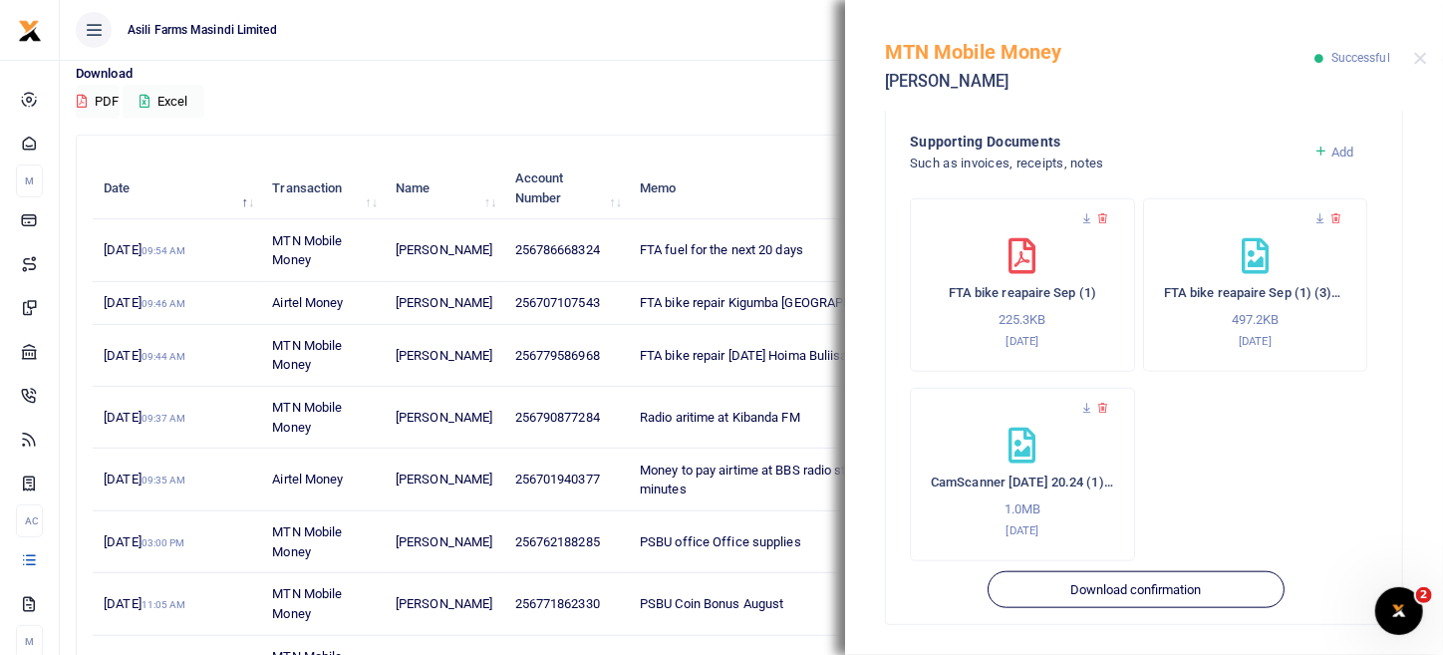
click at [1335, 151] on span "Add" at bounding box center [1343, 152] width 22 height 15
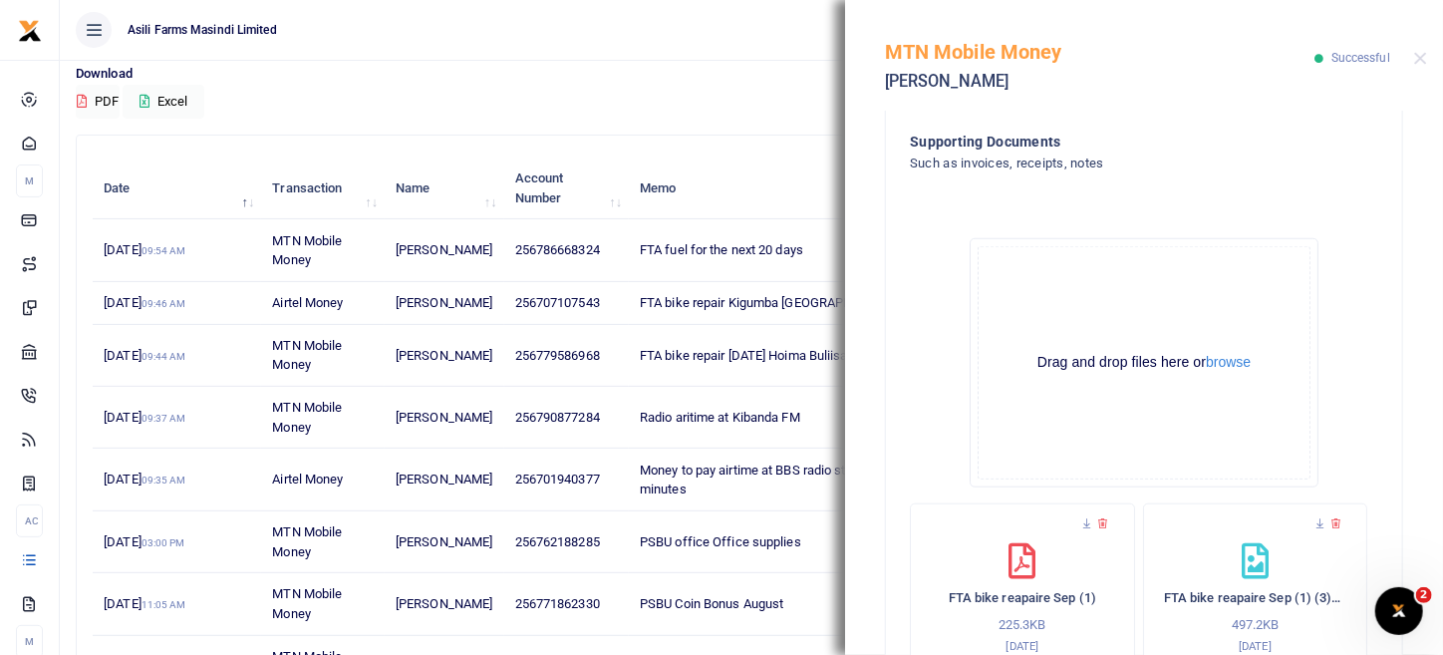
scroll to position [1061, 0]
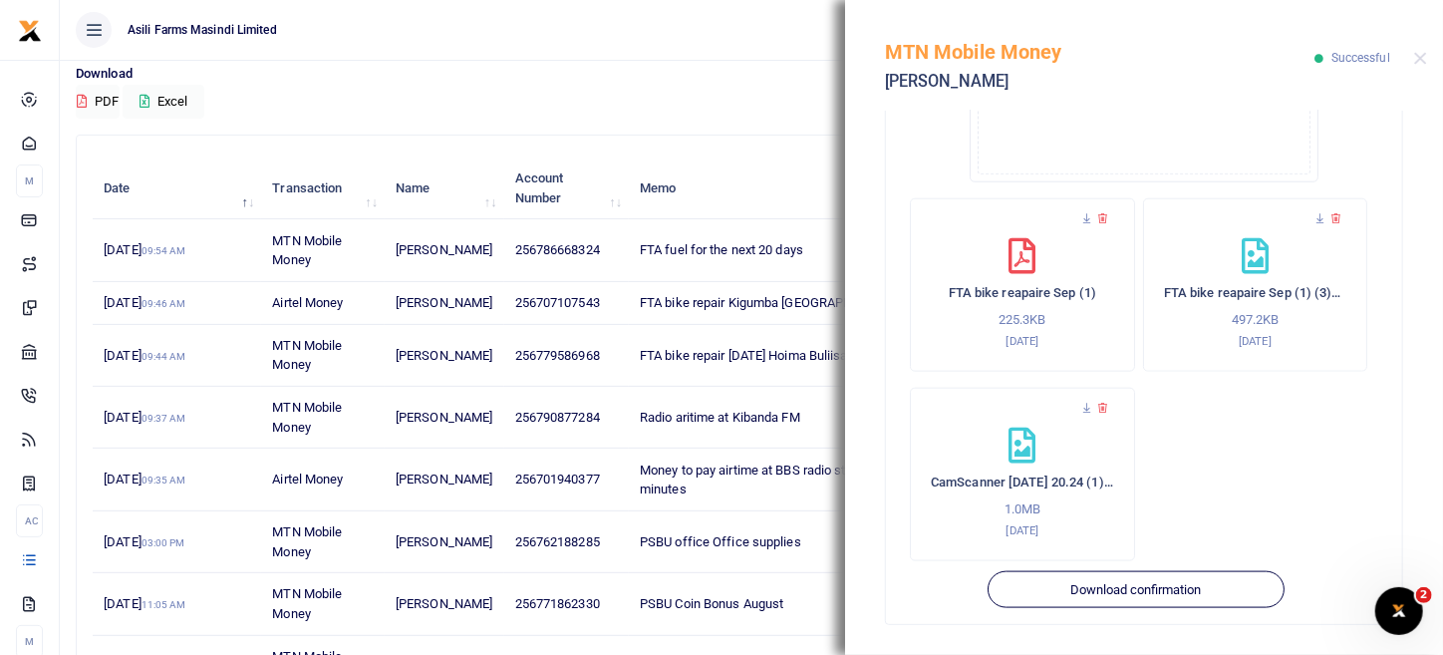
click at [1140, 588] on button "Download confirmation" at bounding box center [1136, 590] width 296 height 38
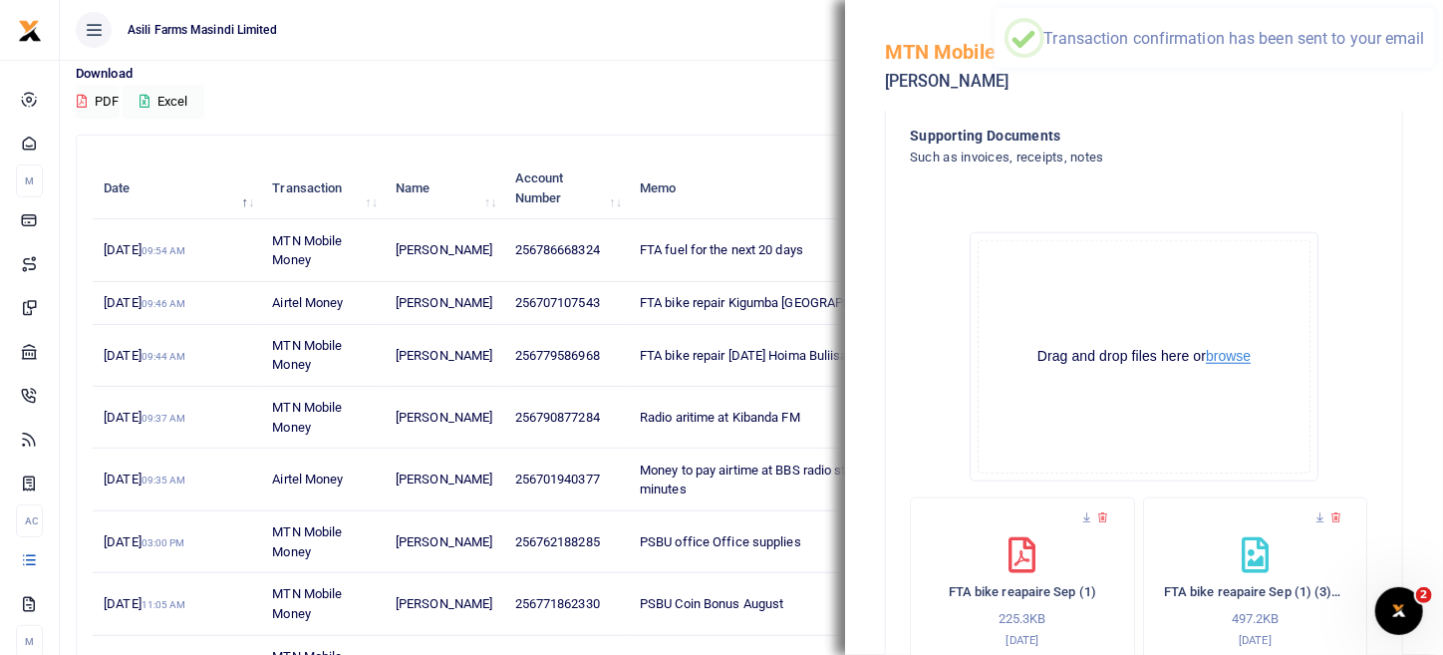
click at [1216, 364] on button "browse" at bounding box center [1228, 356] width 45 height 15
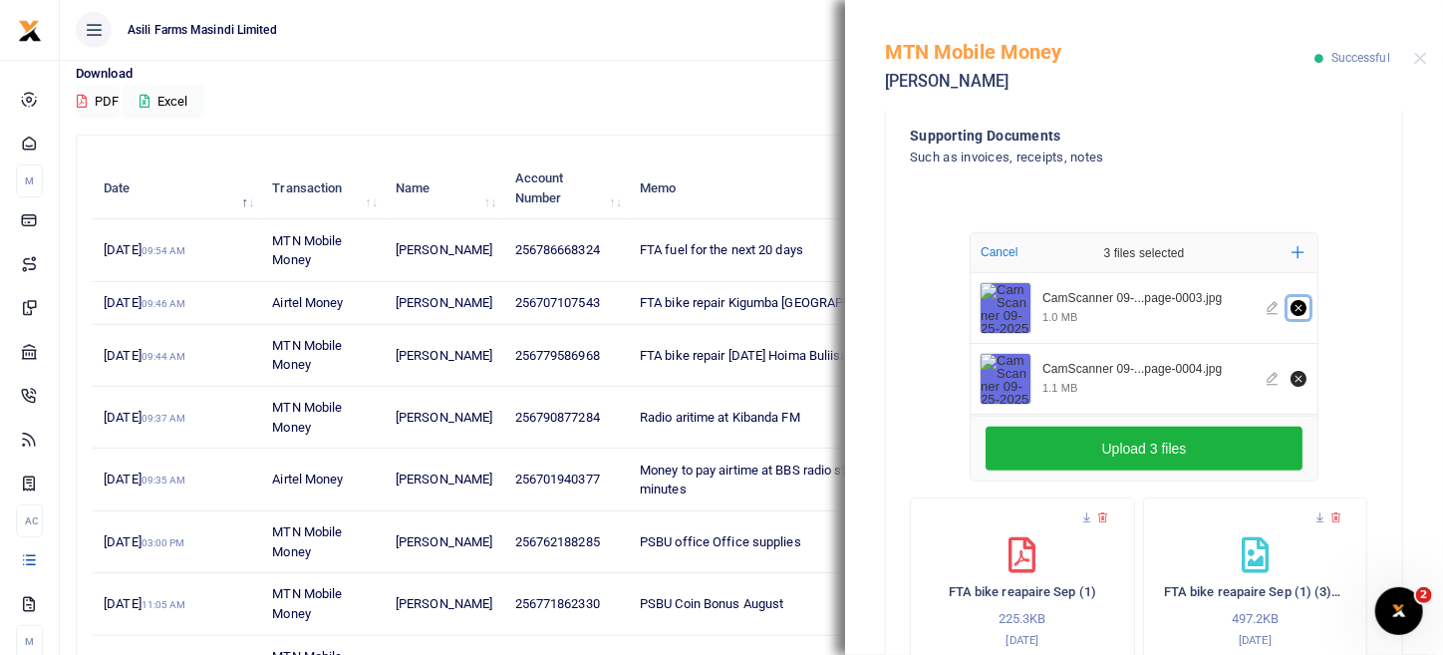
click at [1288, 297] on button "Remove file" at bounding box center [1299, 308] width 22 height 22
click at [1291, 301] on icon "Remove file" at bounding box center [1299, 308] width 16 height 16
click at [1290, 297] on button "Remove file" at bounding box center [1299, 308] width 22 height 22
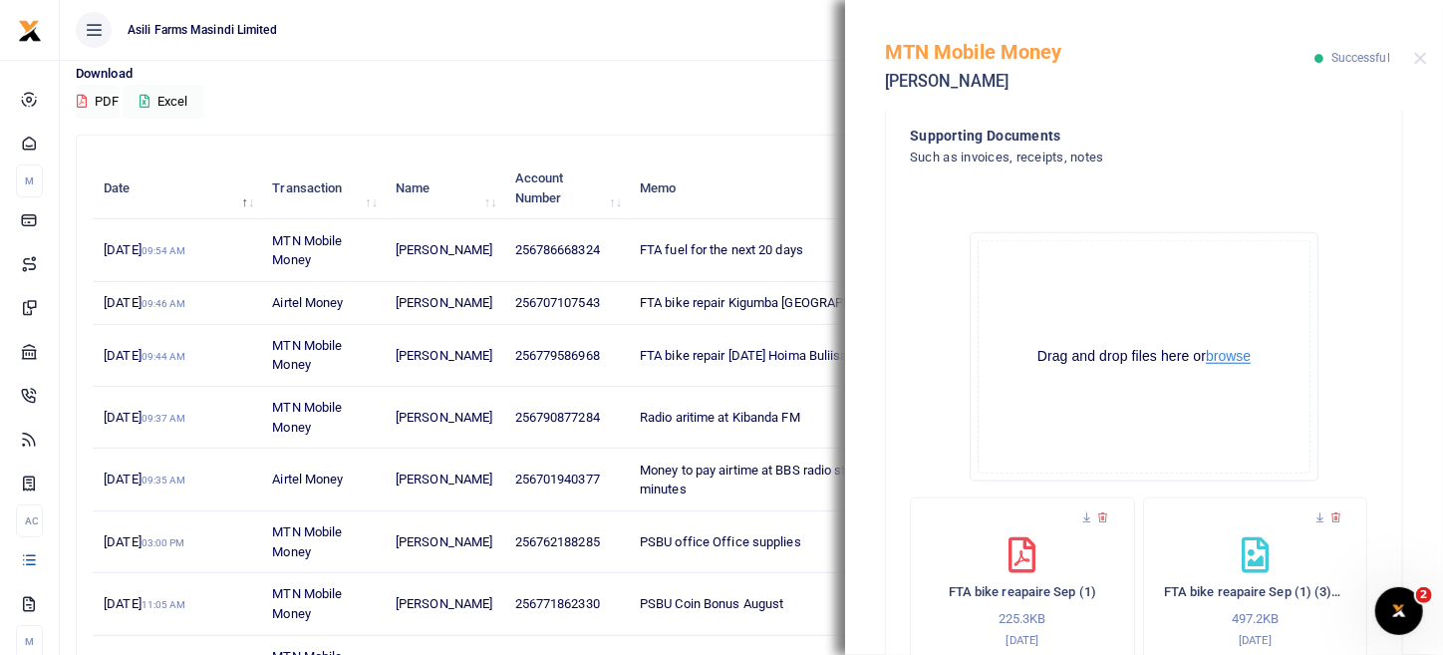
click at [1216, 353] on button "browse" at bounding box center [1228, 356] width 45 height 15
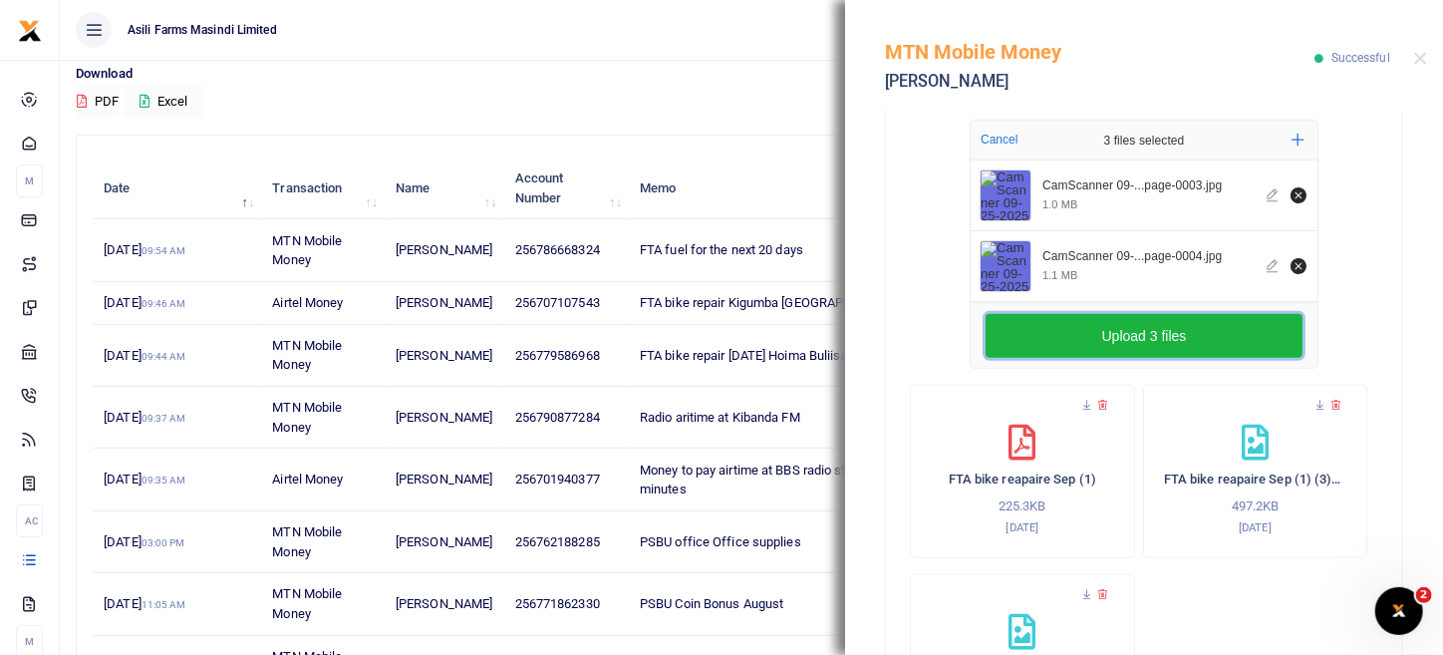
scroll to position [662, 0]
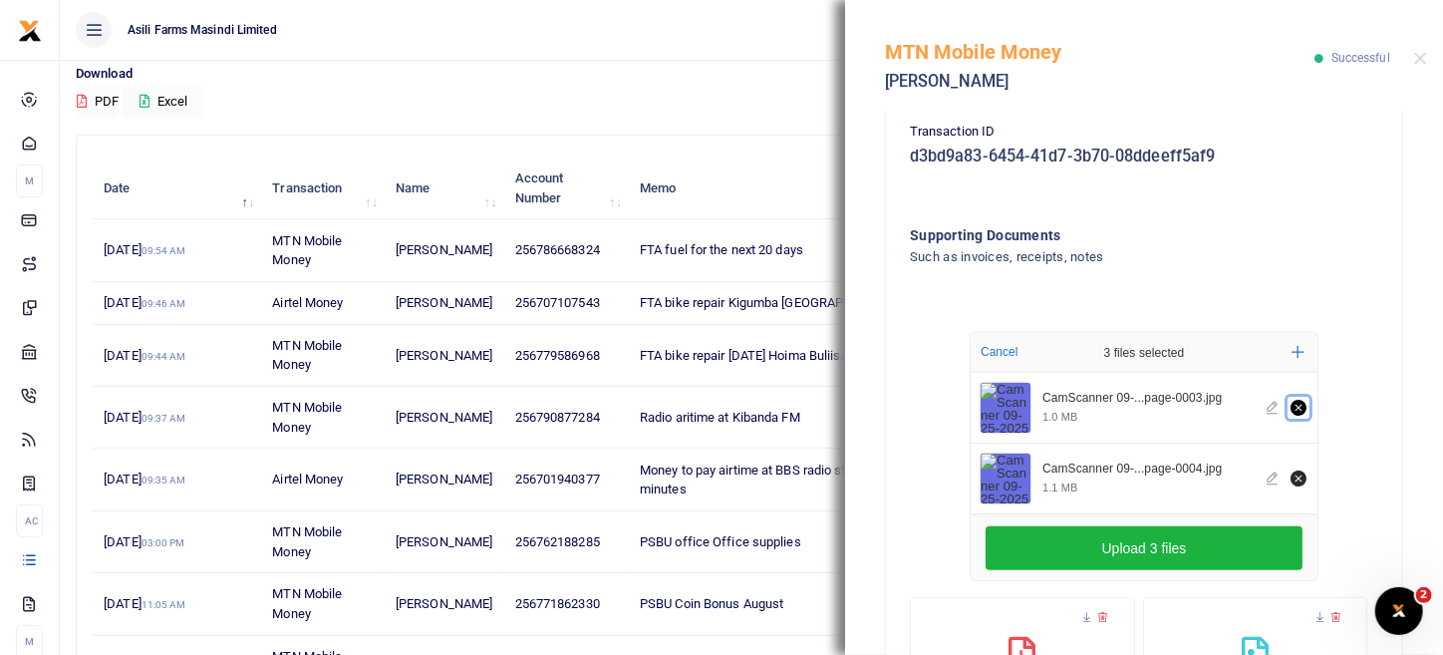
click at [1291, 406] on icon "Remove file" at bounding box center [1299, 408] width 16 height 16
click at [1288, 485] on button "Remove file" at bounding box center [1299, 479] width 22 height 22
click at [1291, 414] on icon "Remove file" at bounding box center [1299, 408] width 16 height 16
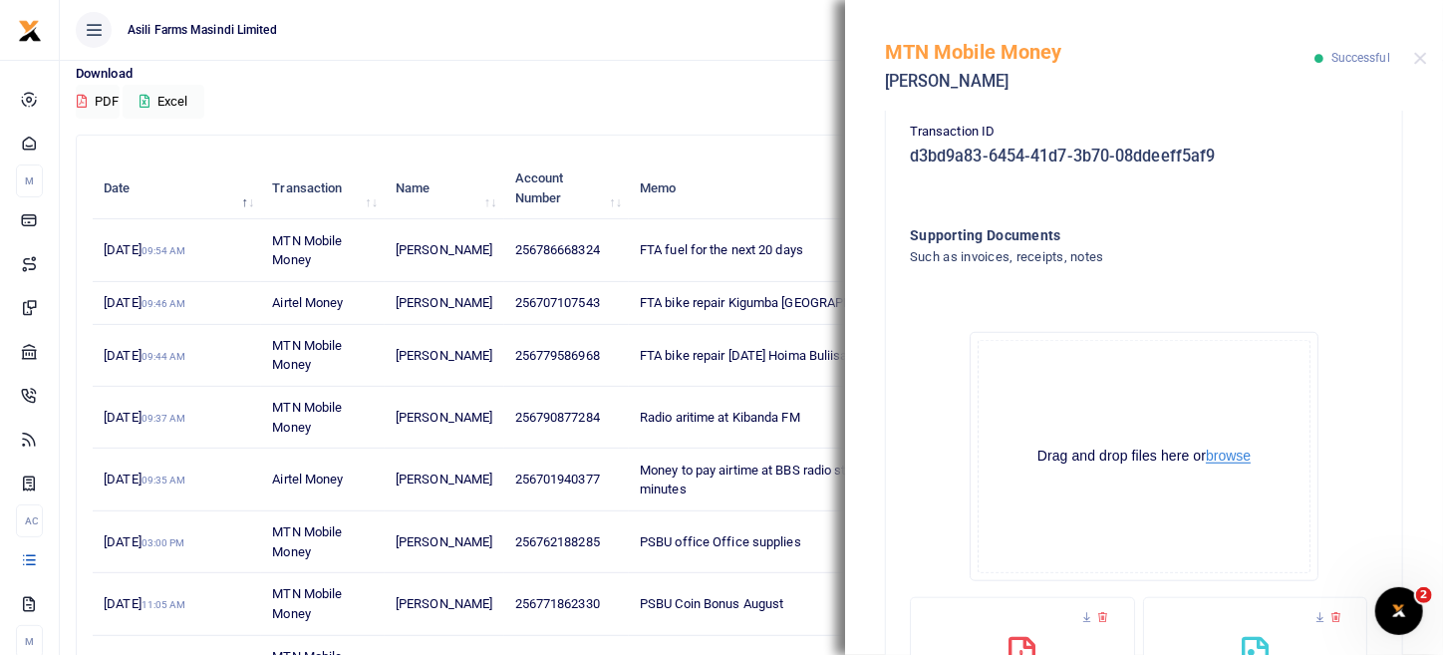
click at [1231, 464] on button "browse" at bounding box center [1228, 456] width 45 height 15
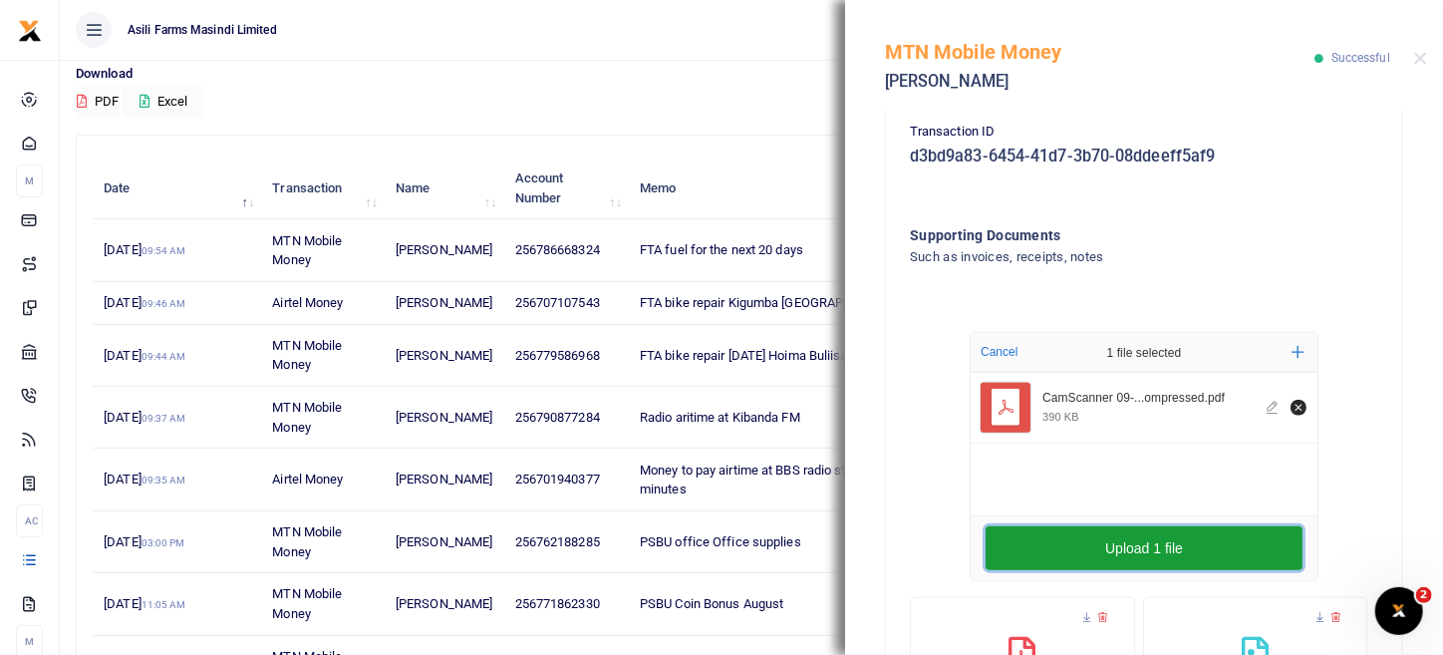
click at [1151, 546] on button "Upload 1 file" at bounding box center [1144, 548] width 317 height 44
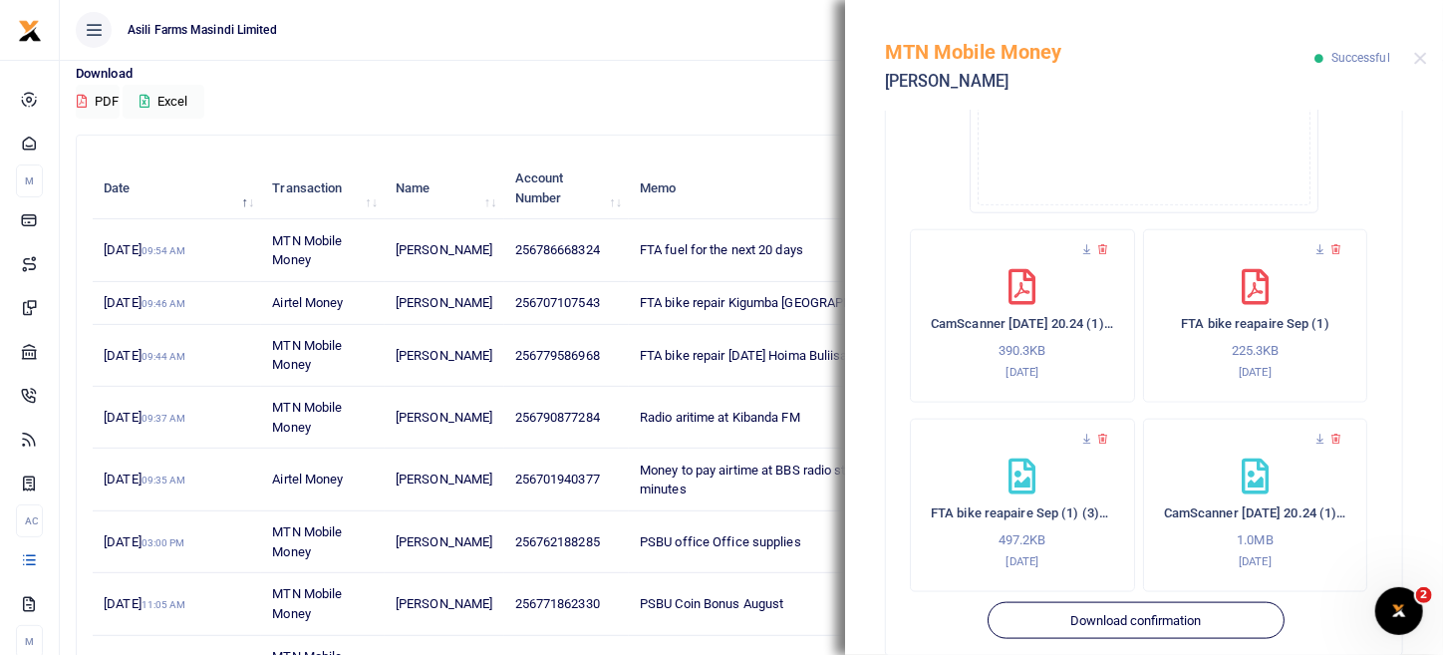
scroll to position [1061, 0]
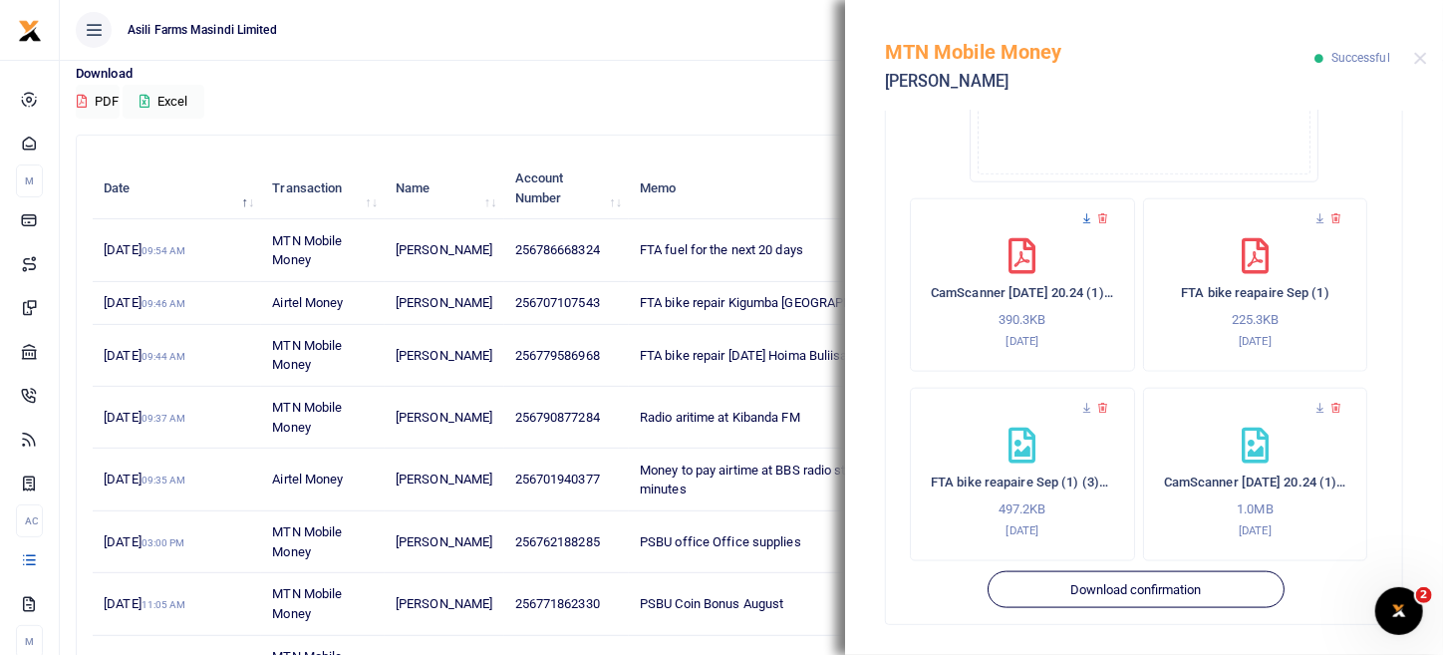
click at [1081, 216] on icon at bounding box center [1087, 218] width 13 height 13
click at [1417, 59] on button "Close" at bounding box center [1421, 58] width 13 height 13
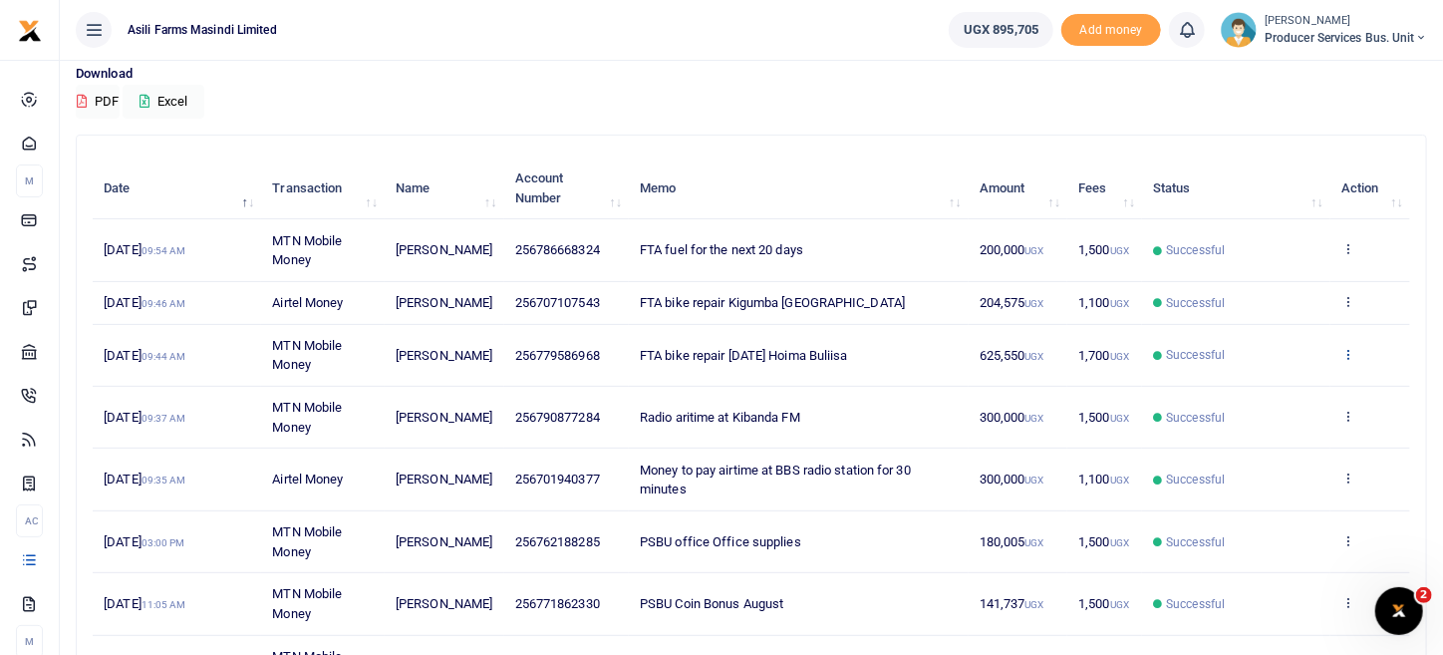
click at [1349, 361] on icon at bounding box center [1348, 354] width 13 height 14
click at [1271, 402] on link "View details" at bounding box center [1275, 406] width 157 height 28
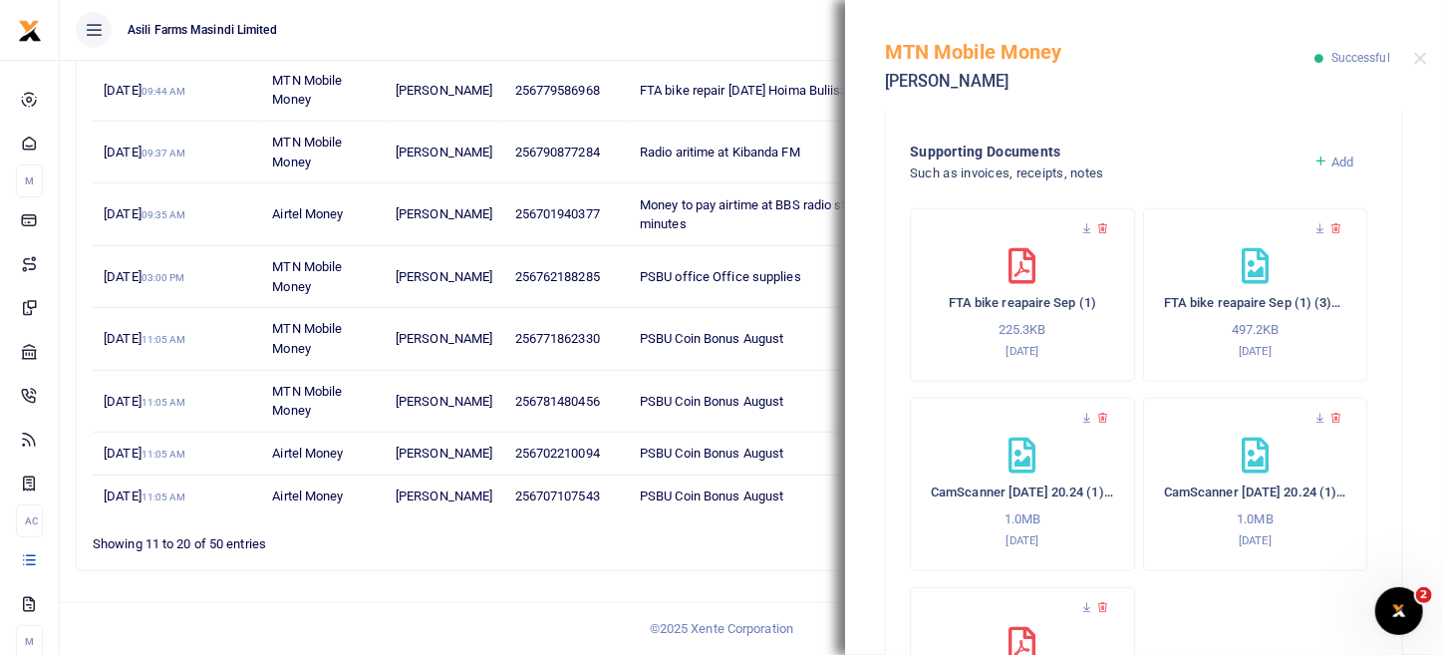
scroll to position [845, 0]
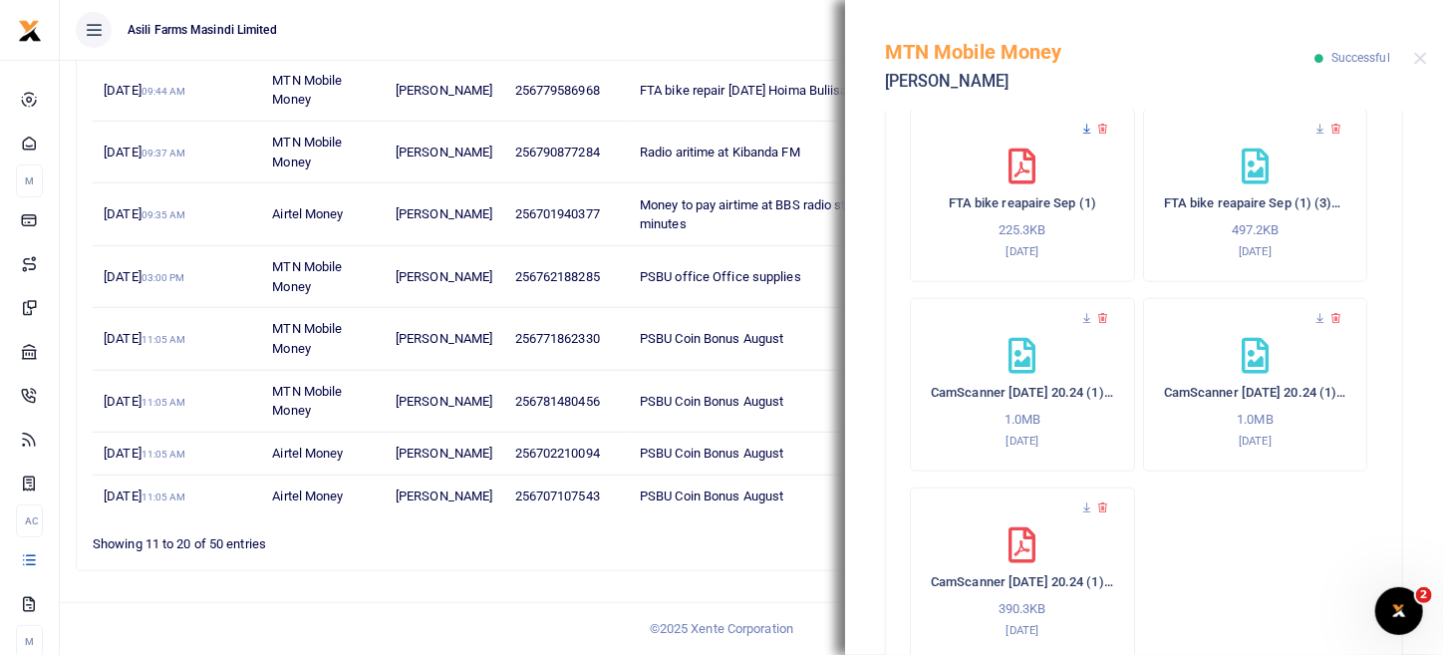
click at [1083, 123] on icon at bounding box center [1087, 129] width 13 height 13
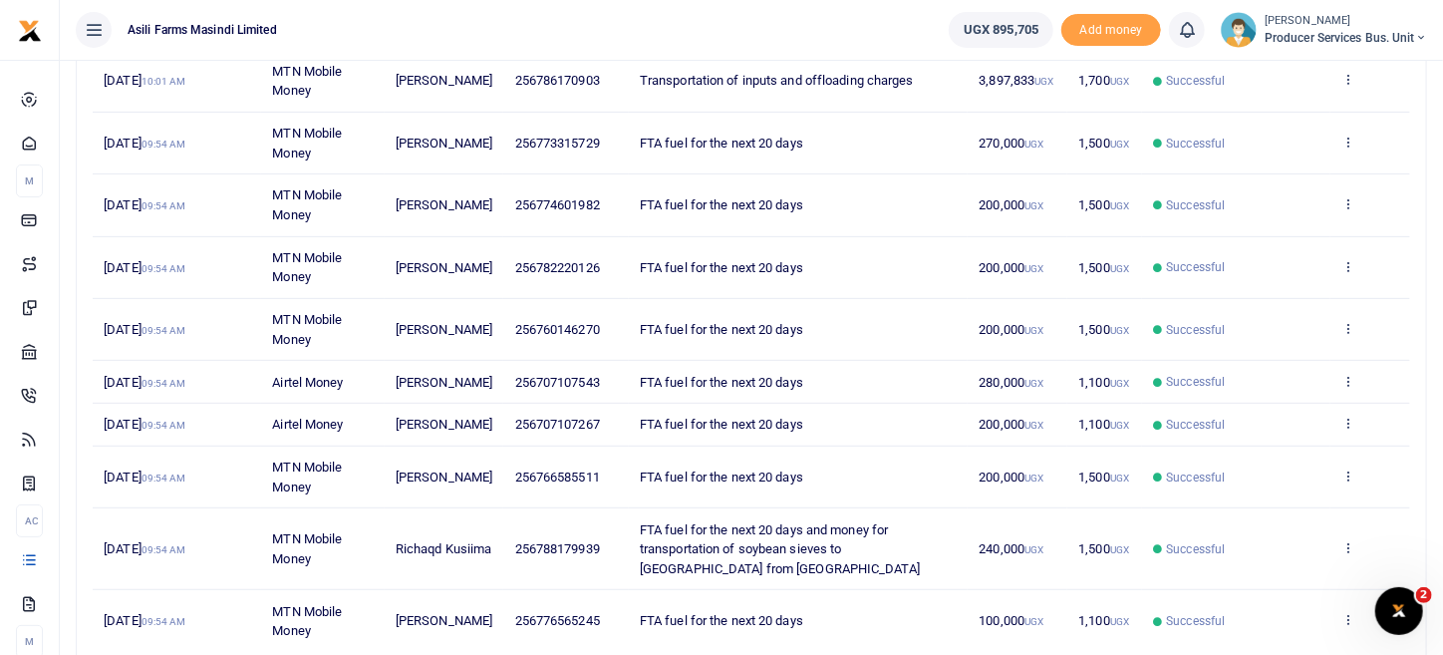
scroll to position [471, 0]
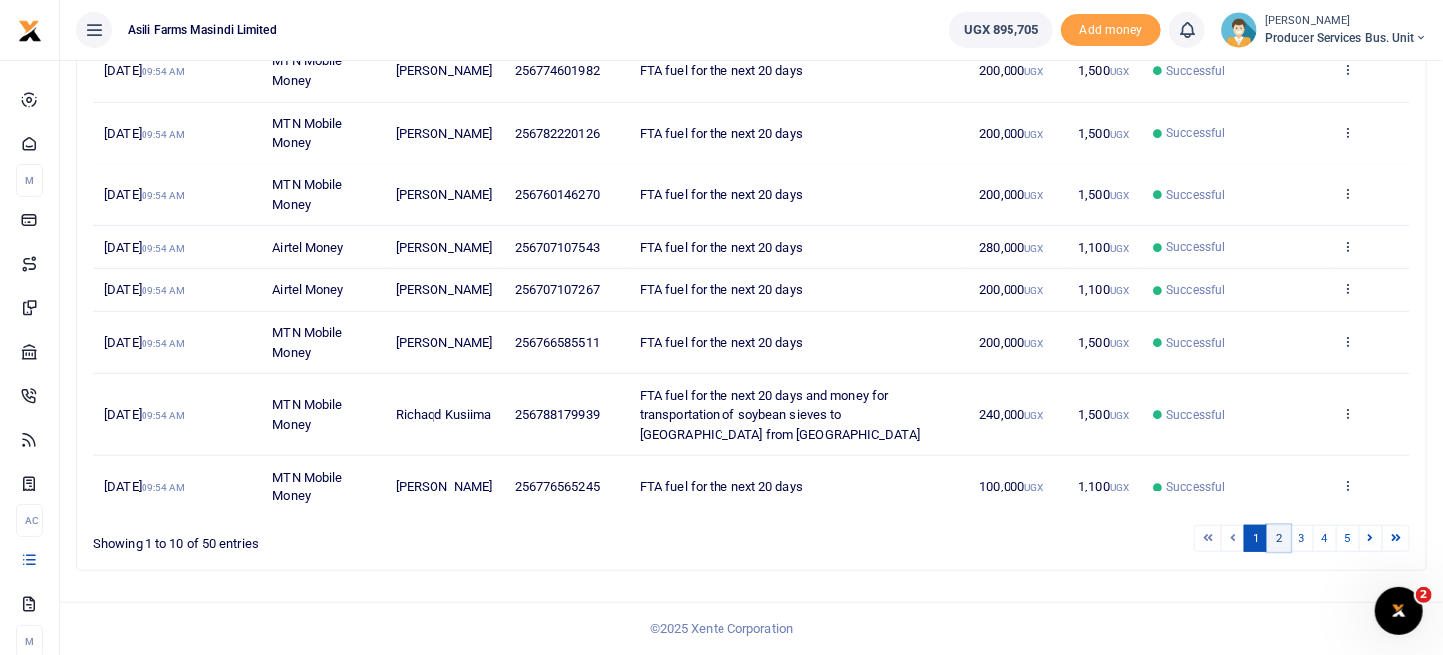
click at [1287, 545] on link "2" at bounding box center [1279, 538] width 24 height 27
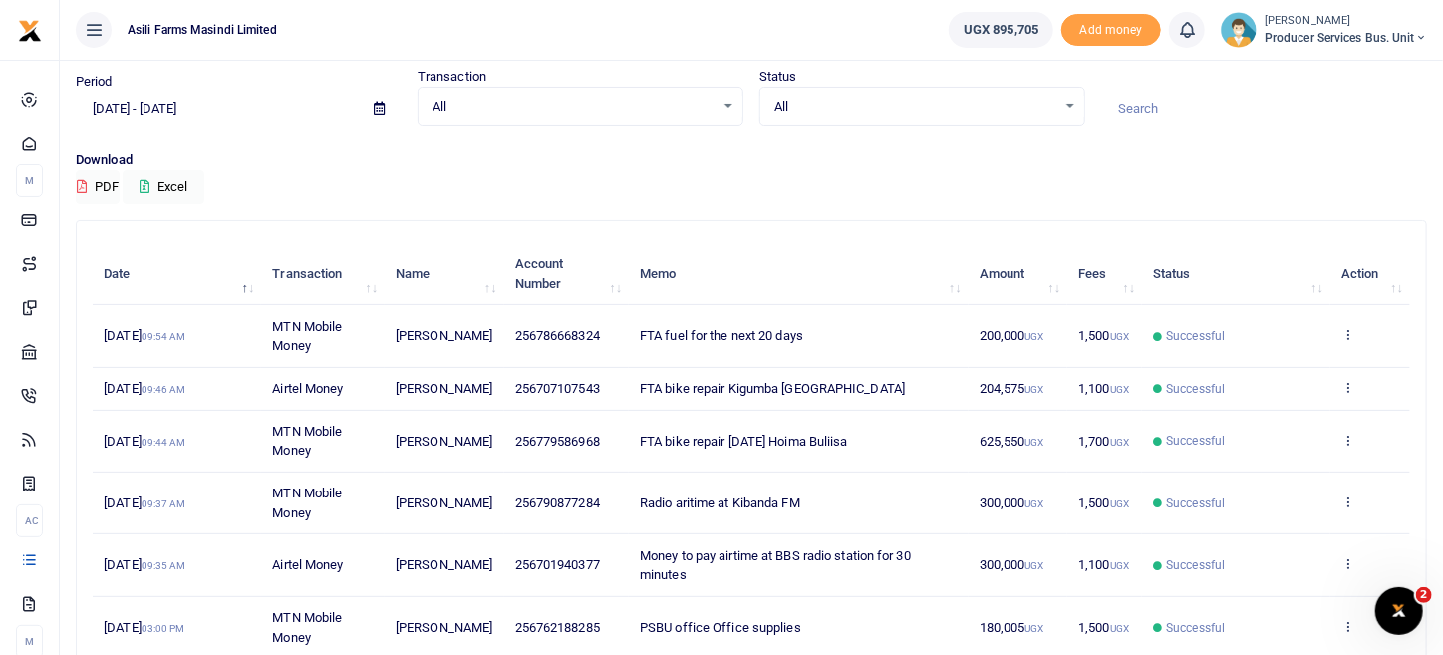
scroll to position [99, 0]
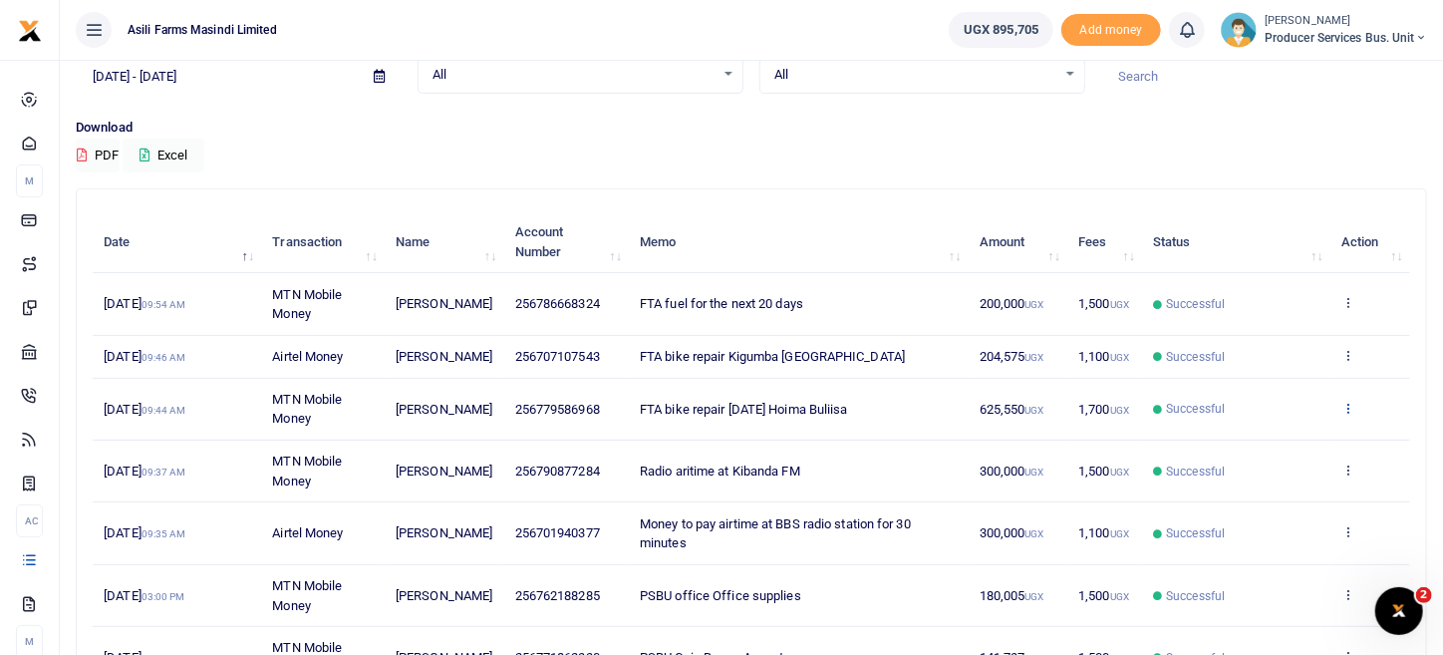
click at [1343, 415] on icon at bounding box center [1348, 408] width 13 height 14
click at [1281, 441] on div "View details Send again" at bounding box center [1275, 482] width 159 height 90
click at [1343, 415] on icon at bounding box center [1348, 408] width 13 height 14
click at [1292, 460] on link "View details" at bounding box center [1275, 460] width 157 height 28
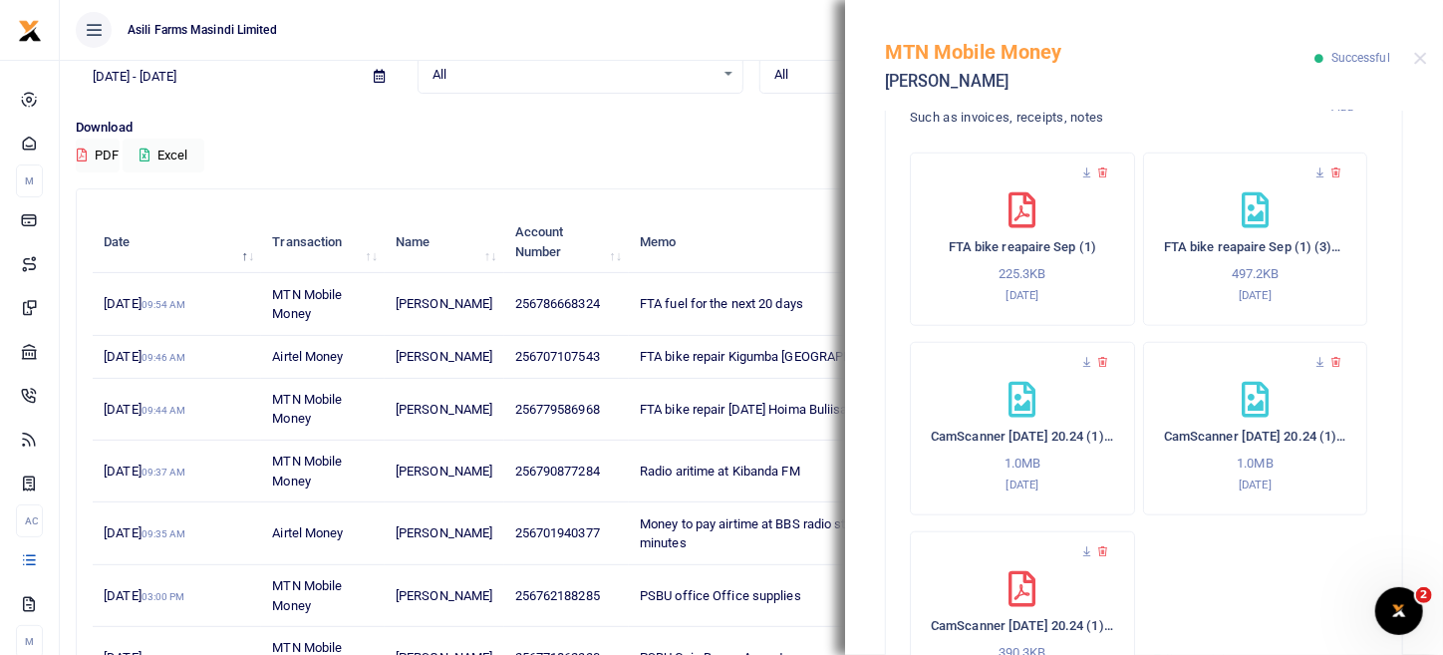
scroll to position [896, 0]
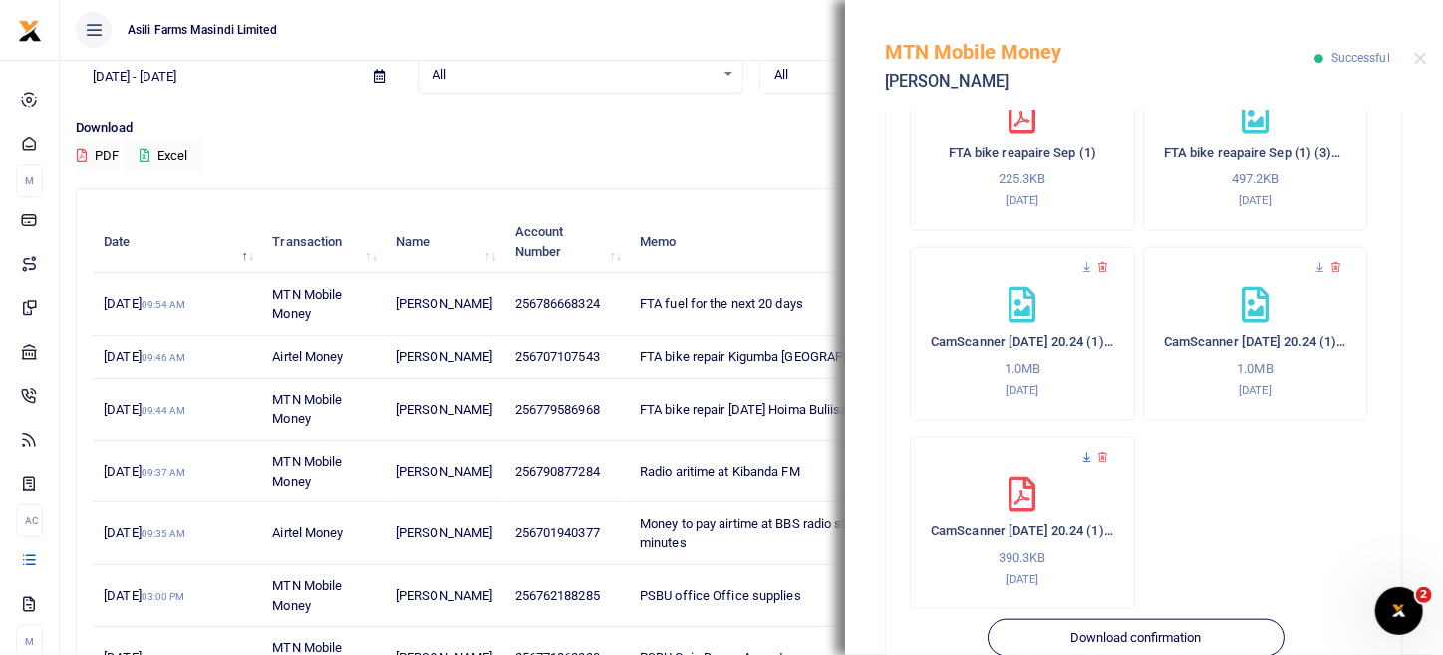
click at [1081, 451] on icon at bounding box center [1087, 457] width 13 height 13
